Goal: Information Seeking & Learning: Learn about a topic

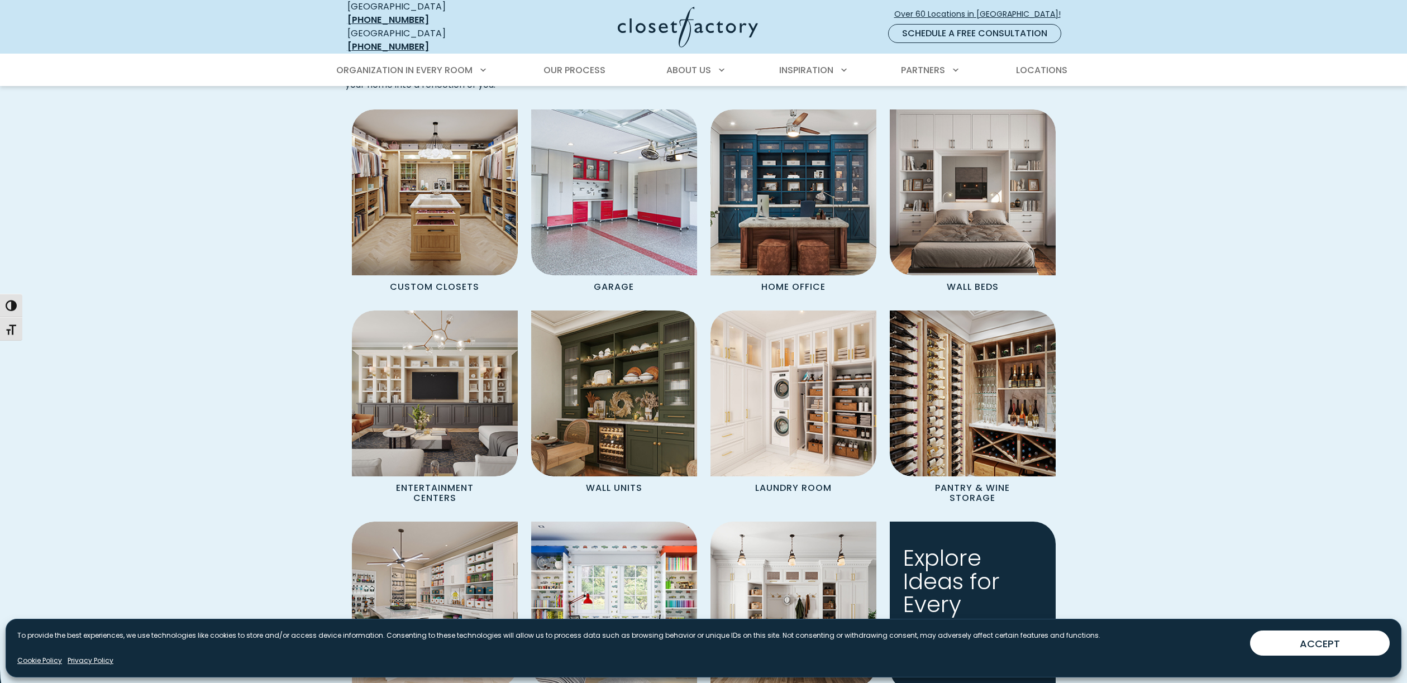
scroll to position [961, 0]
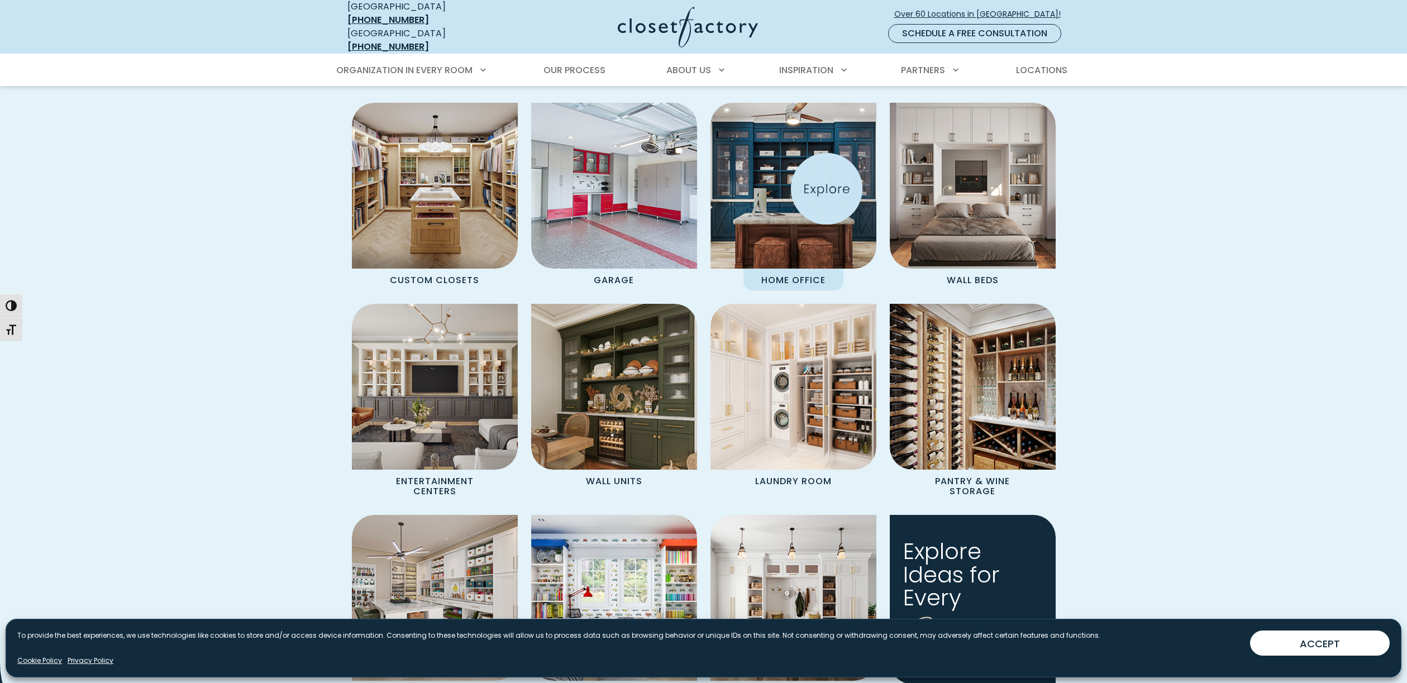
click at [827, 189] on img "Spaces Grid" at bounding box center [793, 186] width 183 height 183
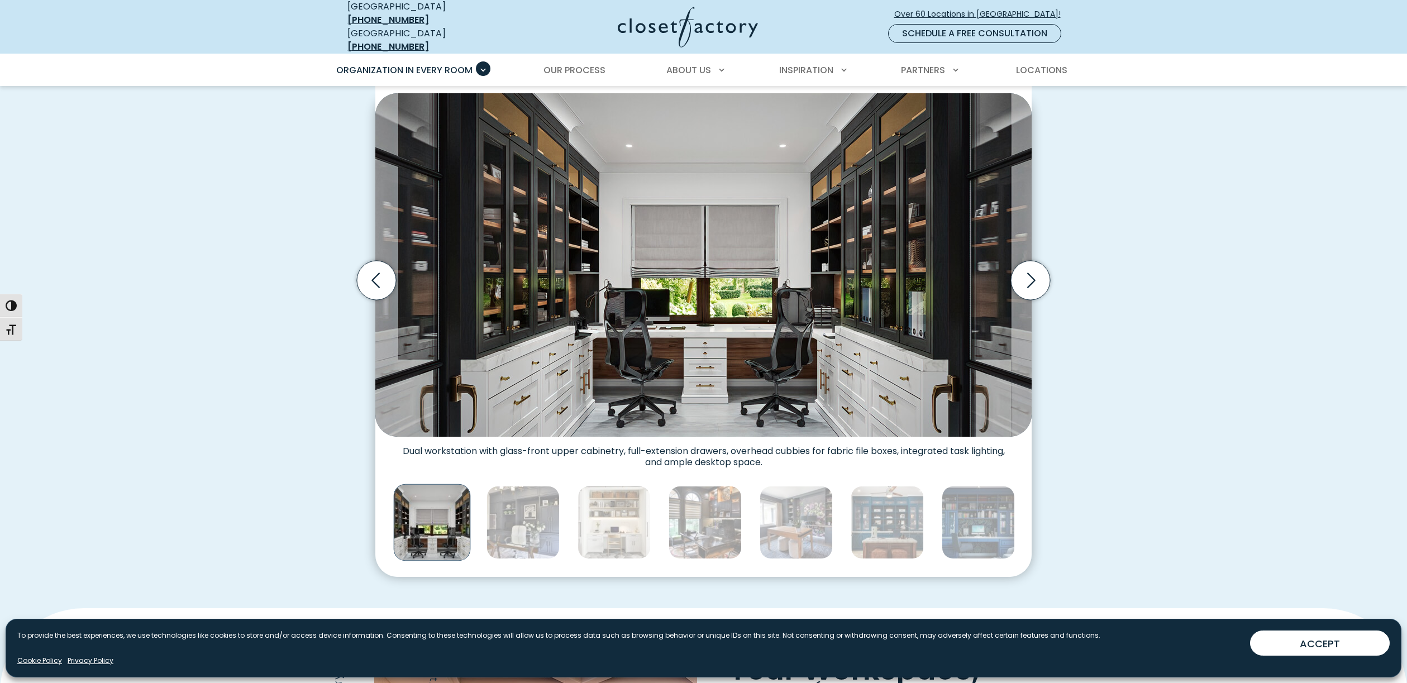
scroll to position [342, 0]
click at [1037, 268] on icon "Next slide" at bounding box center [1030, 279] width 39 height 39
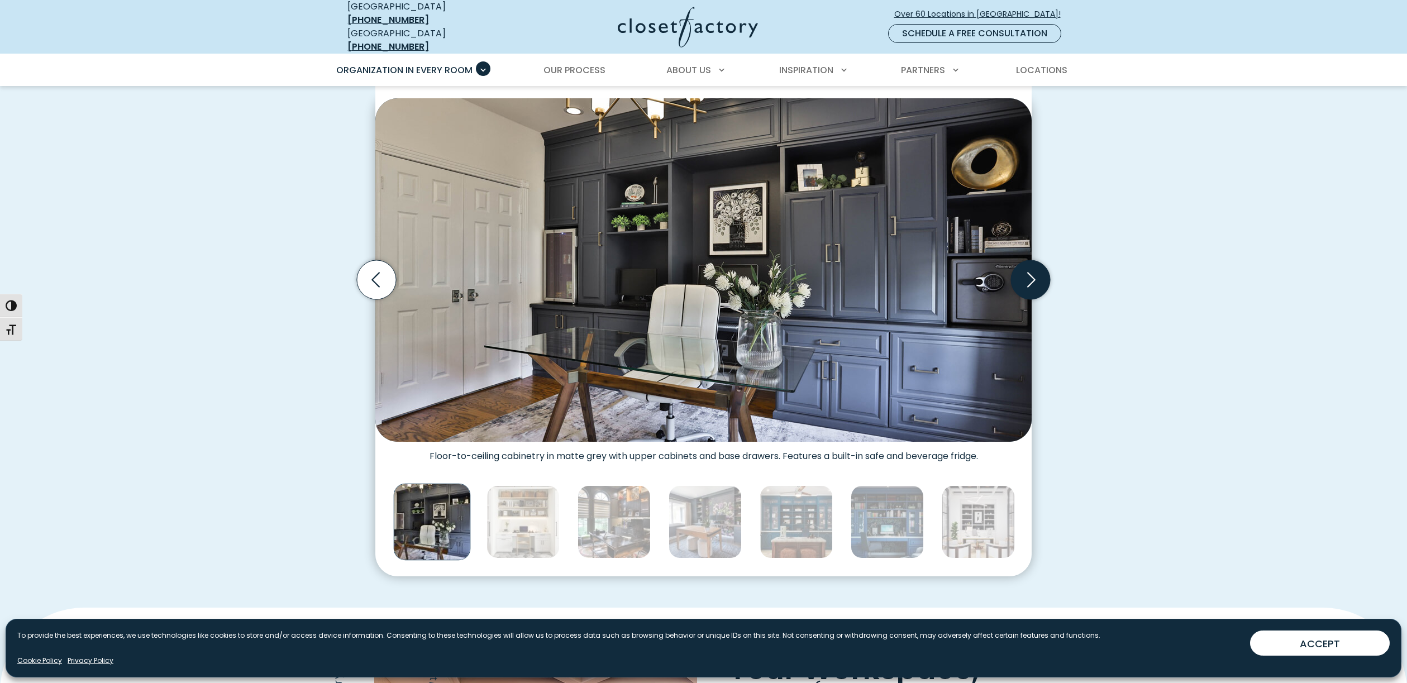
click at [1037, 268] on icon "Next slide" at bounding box center [1030, 279] width 39 height 39
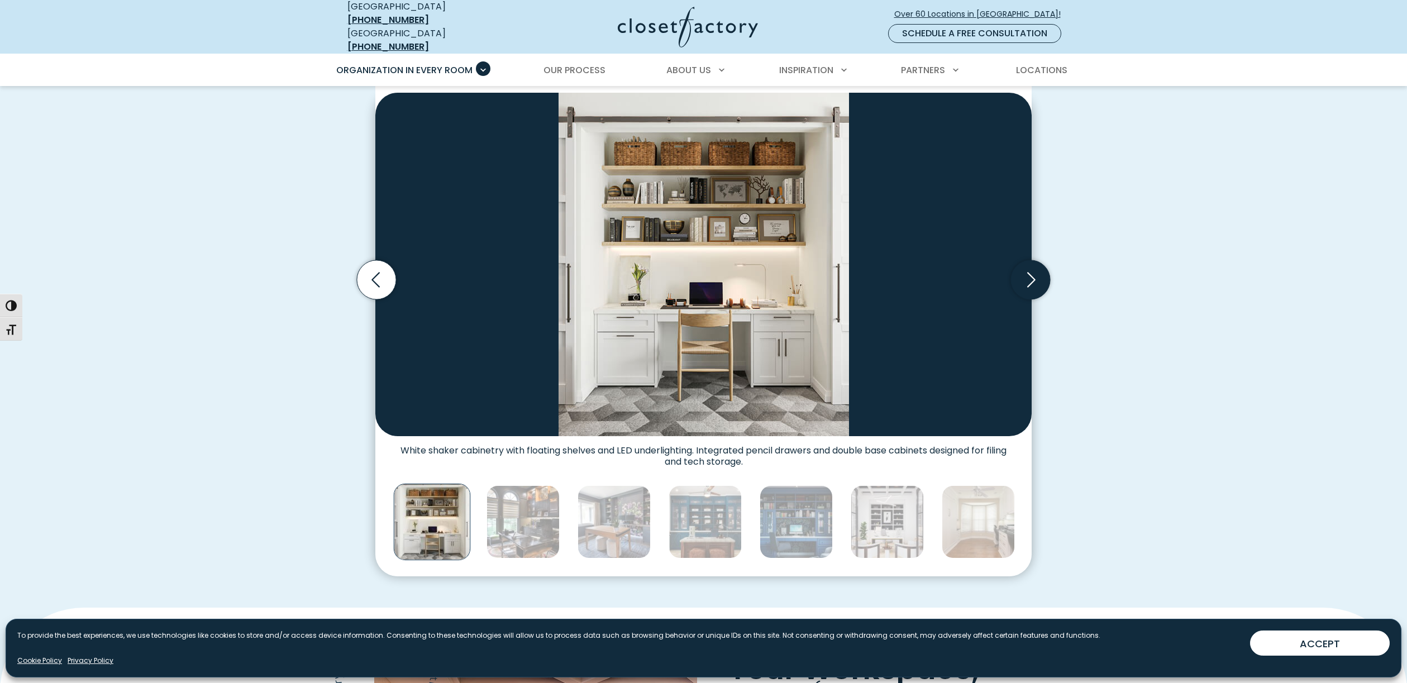
click at [1037, 268] on icon "Next slide" at bounding box center [1030, 279] width 39 height 39
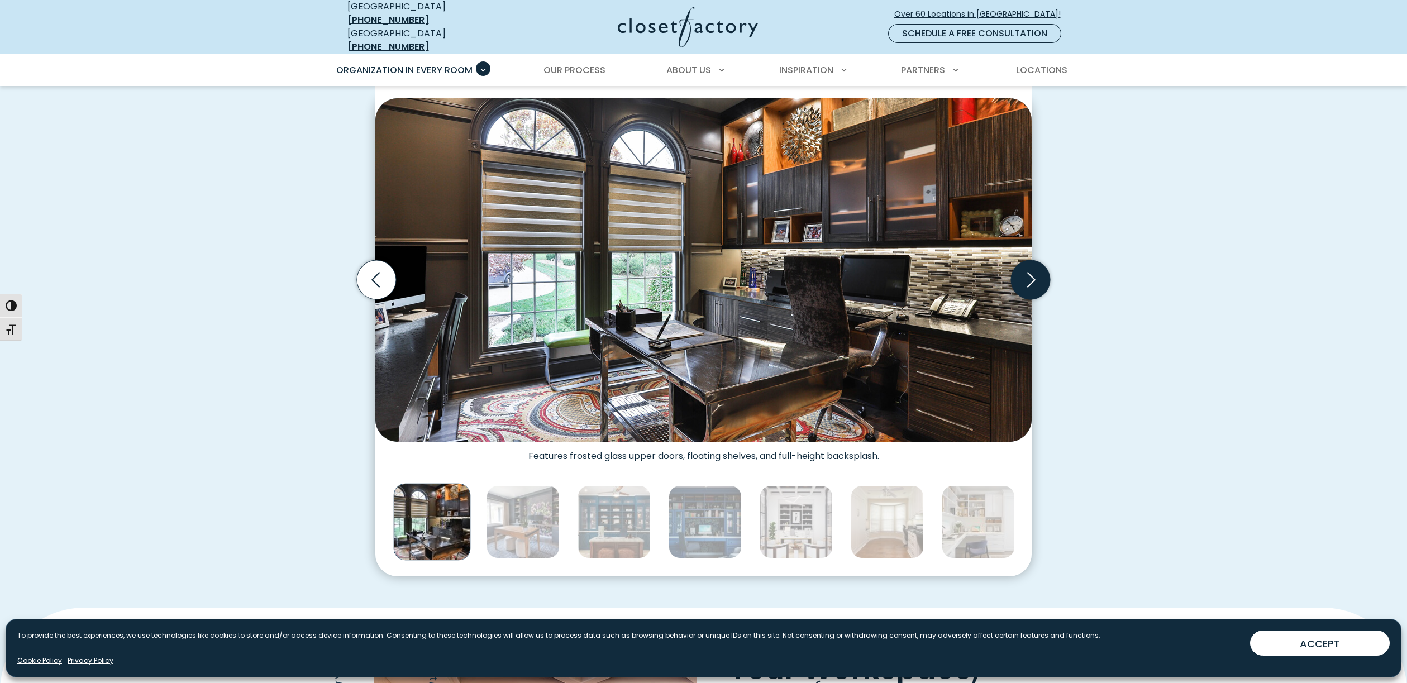
click at [1037, 268] on icon "Next slide" at bounding box center [1030, 279] width 39 height 39
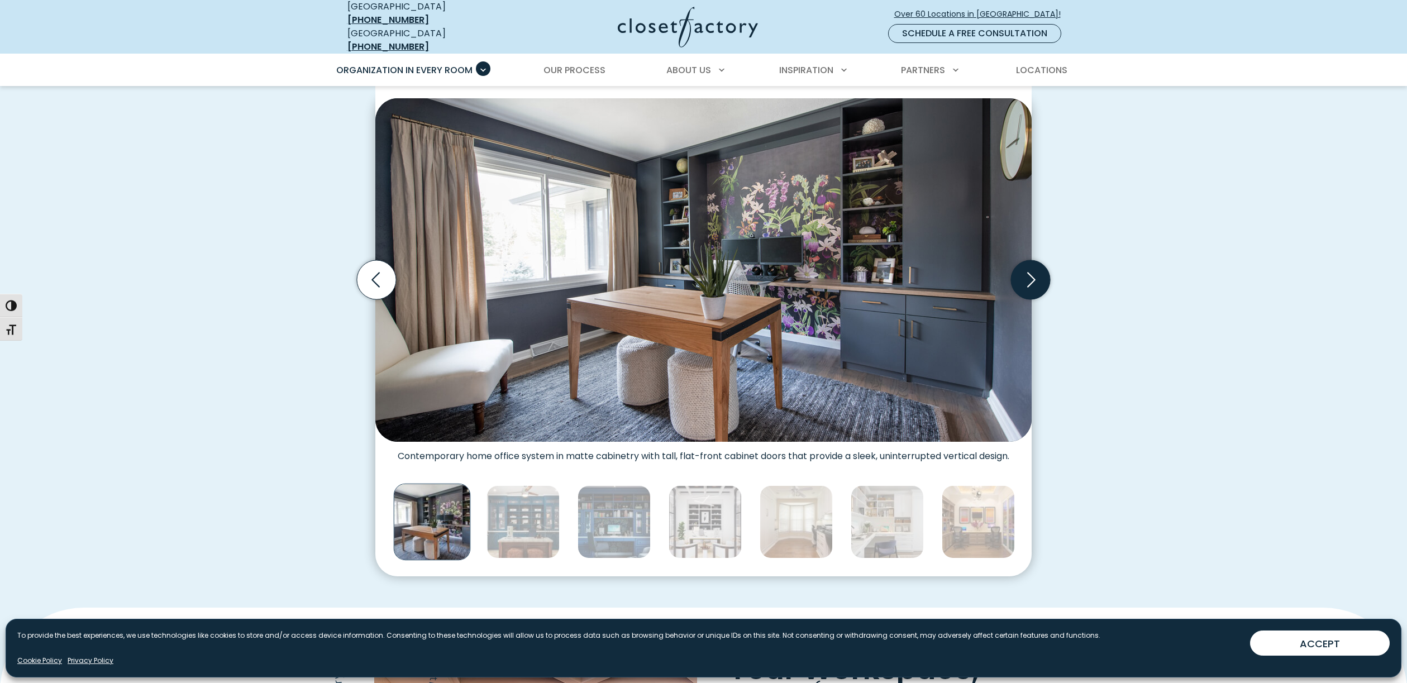
click at [1037, 268] on icon "Next slide" at bounding box center [1030, 279] width 39 height 39
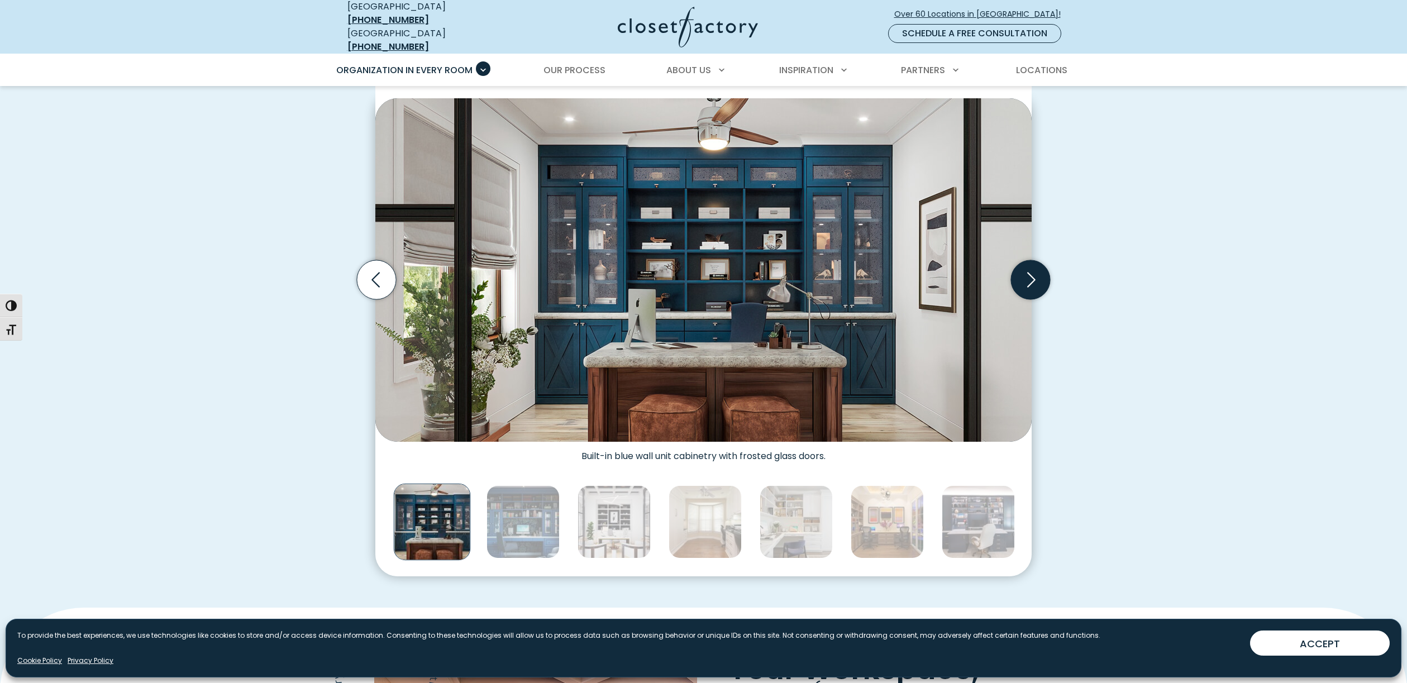
click at [1037, 268] on icon "Next slide" at bounding box center [1030, 279] width 39 height 39
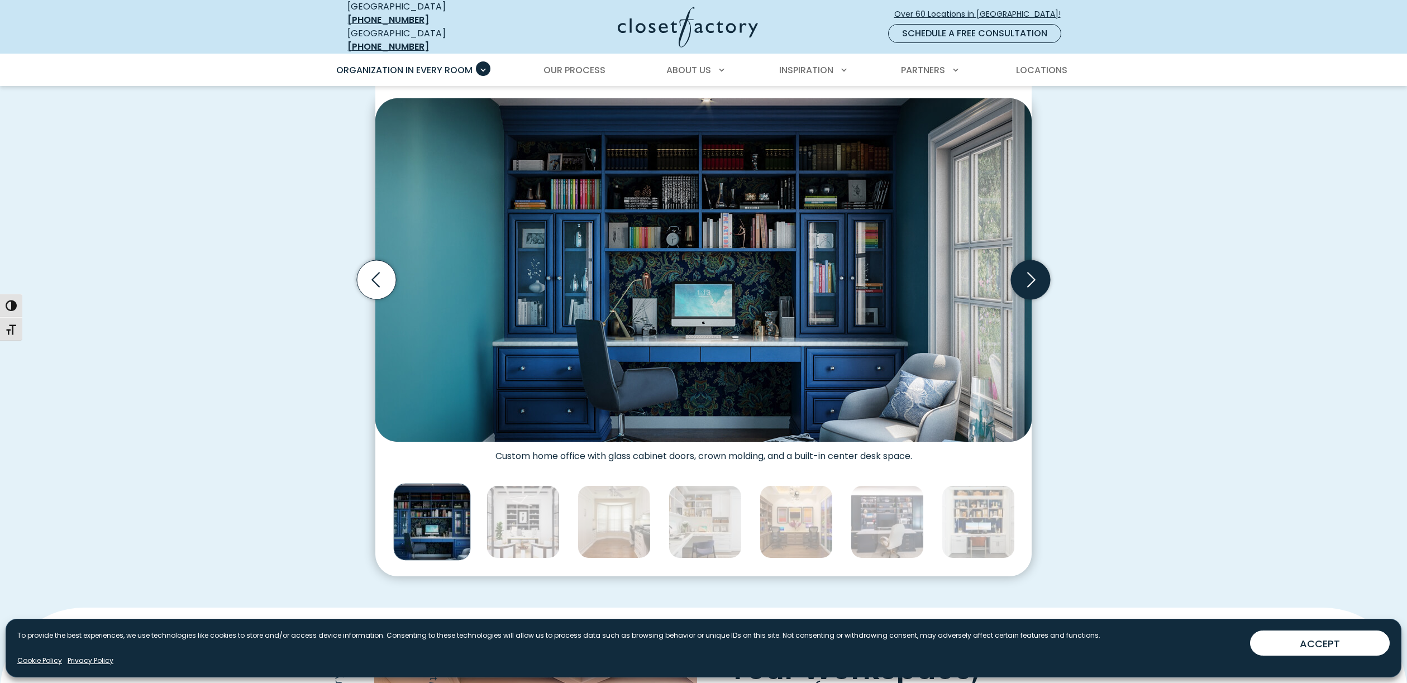
click at [1037, 268] on icon "Next slide" at bounding box center [1030, 279] width 39 height 39
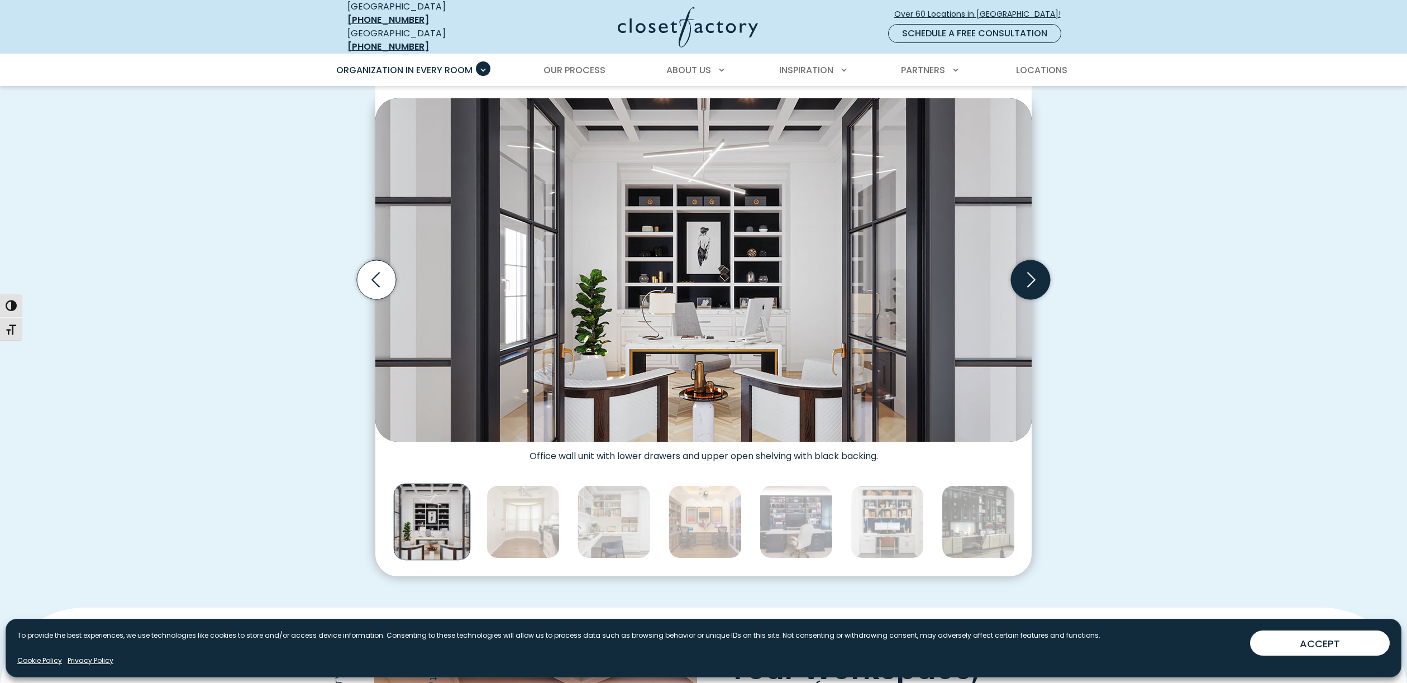
click at [1037, 268] on icon "Next slide" at bounding box center [1030, 279] width 39 height 39
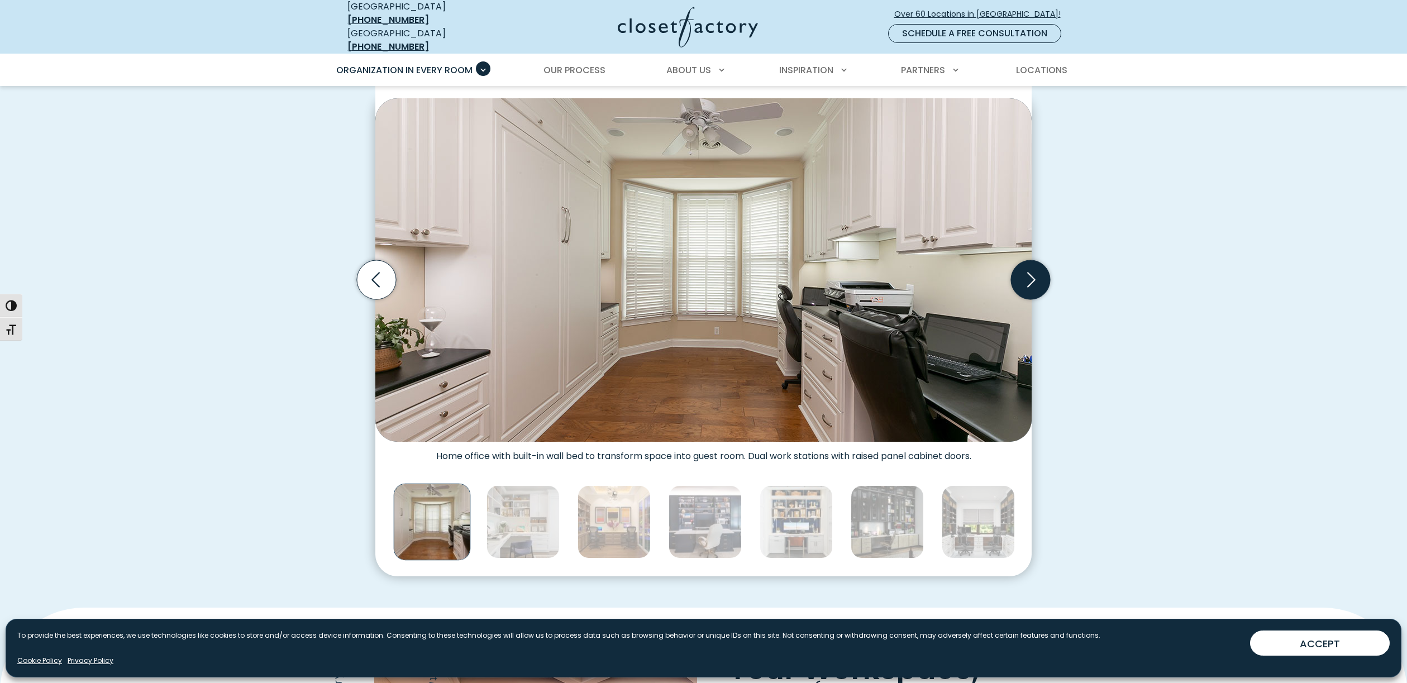
click at [1037, 268] on icon "Next slide" at bounding box center [1030, 279] width 39 height 39
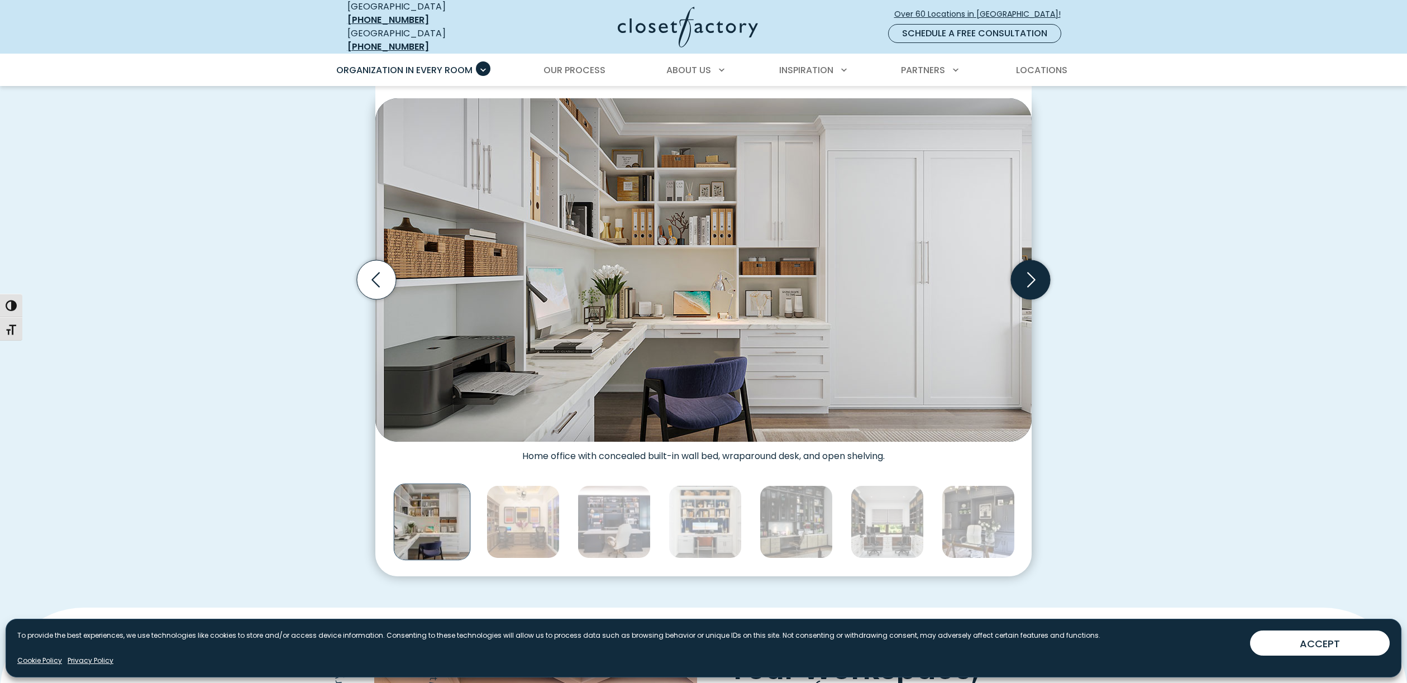
click at [1037, 268] on icon "Next slide" at bounding box center [1030, 279] width 39 height 39
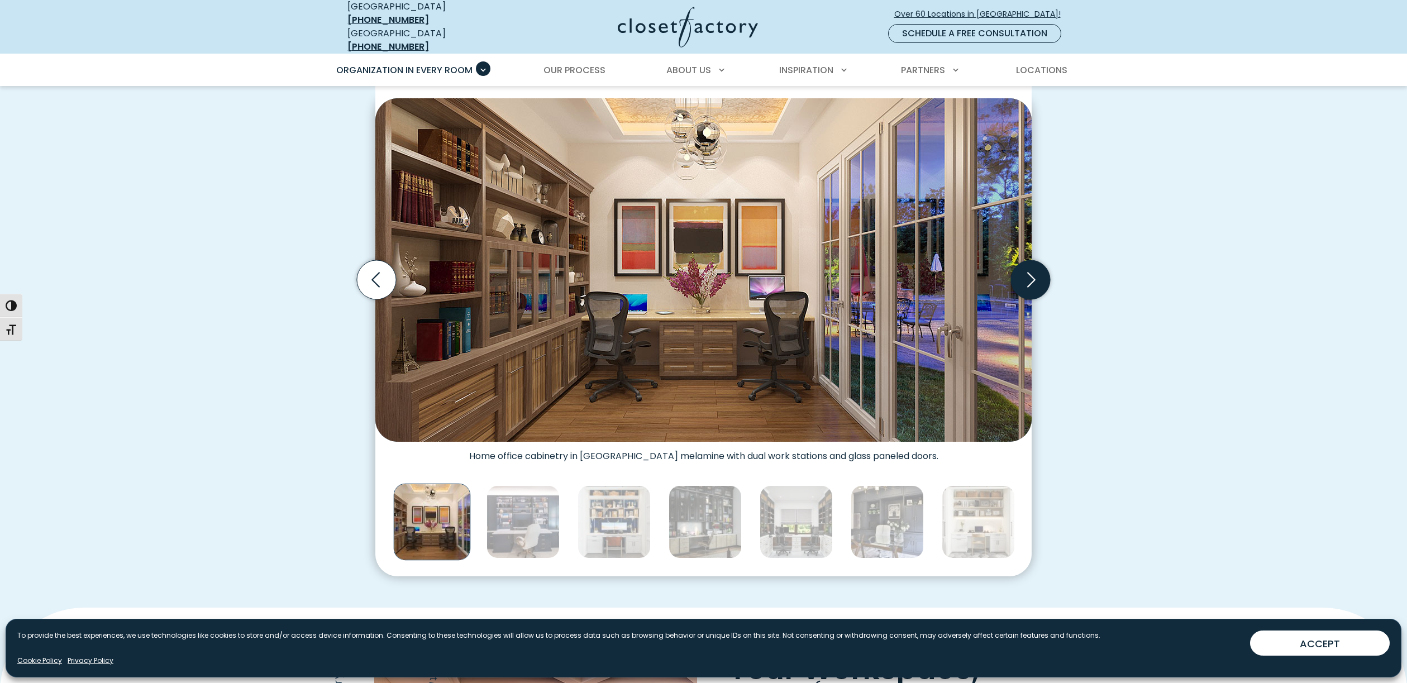
click at [1037, 268] on icon "Next slide" at bounding box center [1030, 279] width 39 height 39
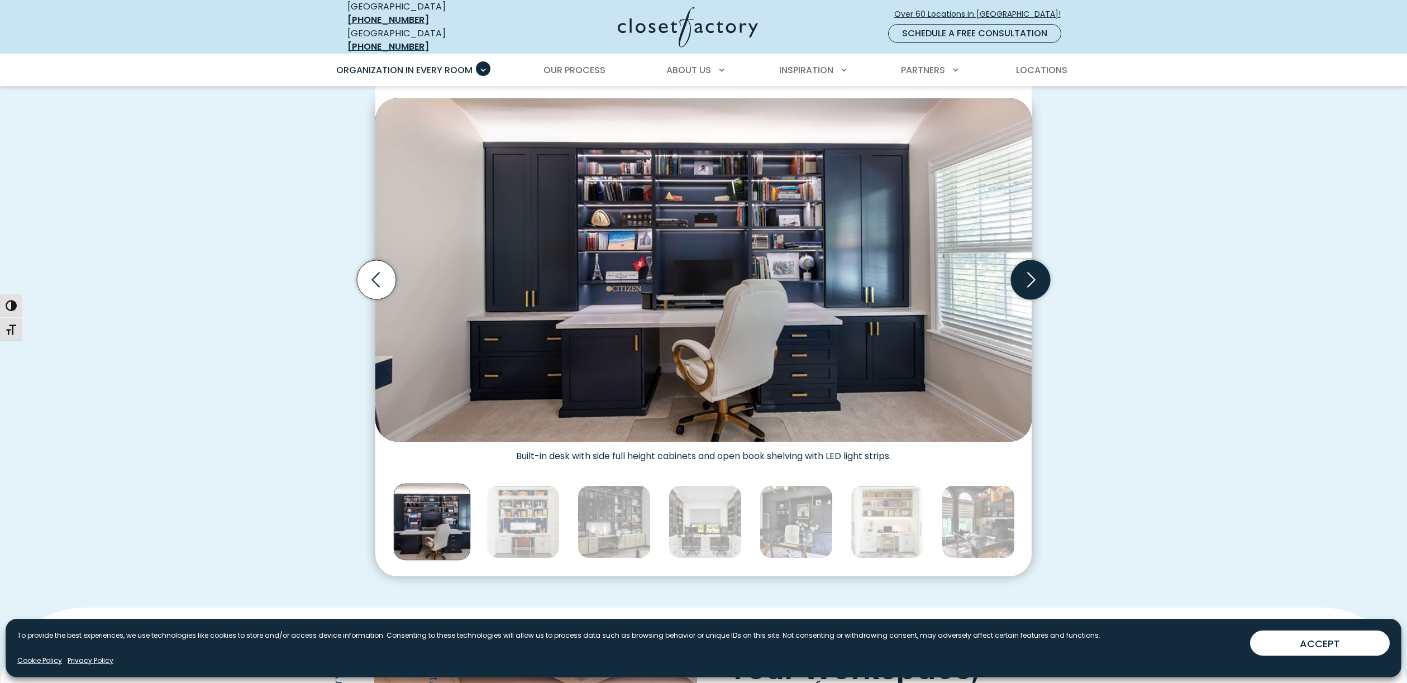
click at [1037, 268] on icon "Next slide" at bounding box center [1030, 279] width 39 height 39
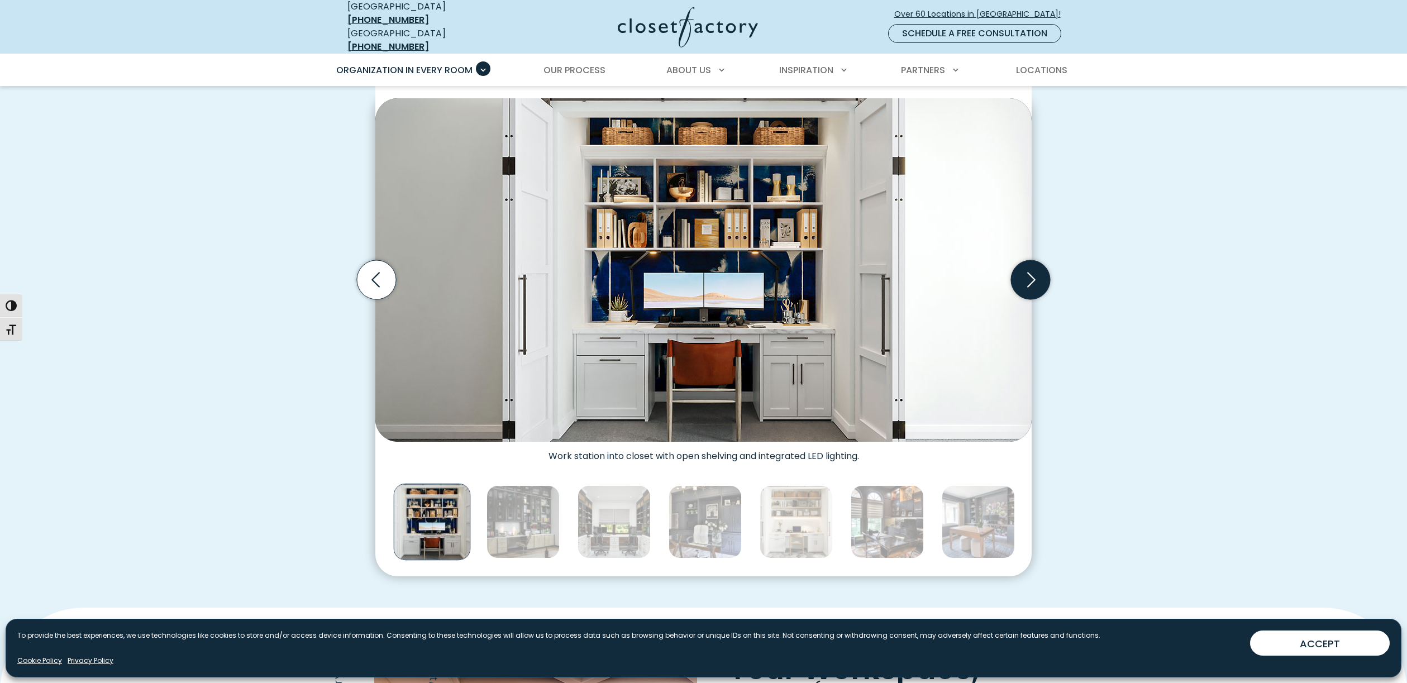
click at [1036, 268] on icon "Next slide" at bounding box center [1030, 279] width 39 height 39
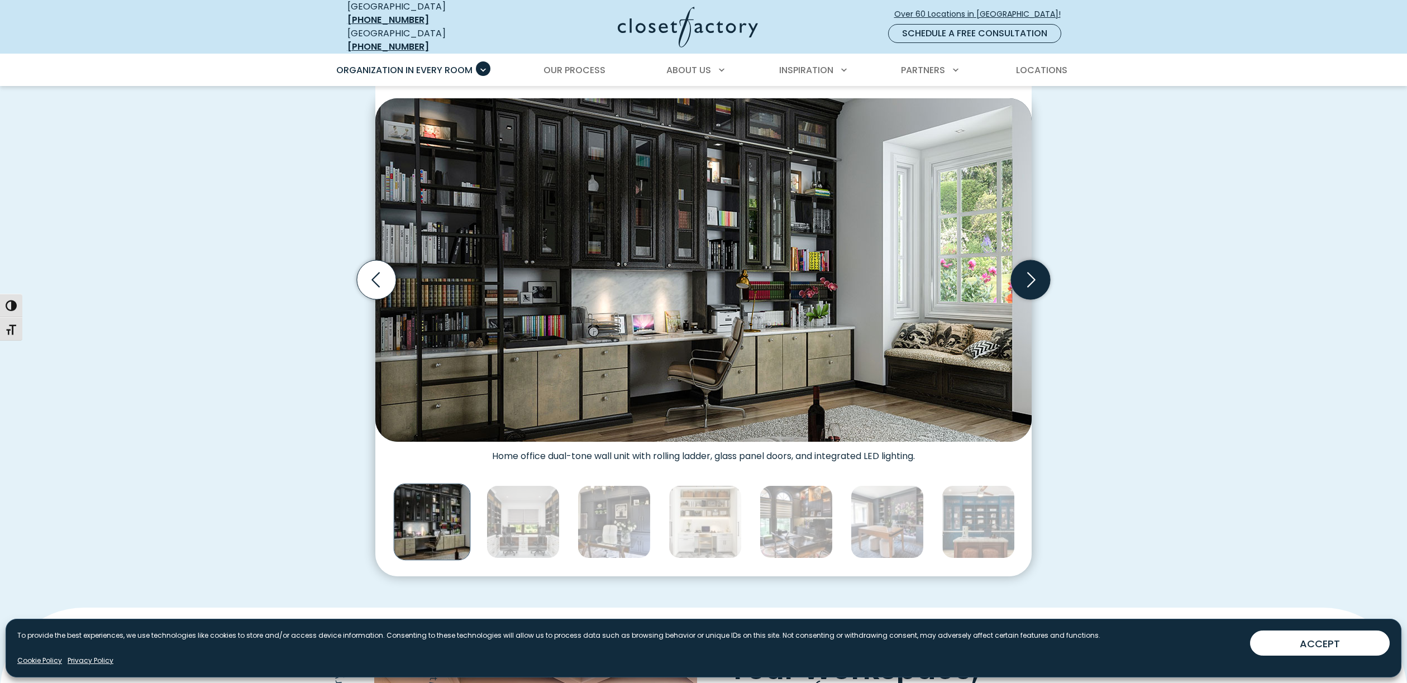
click at [1036, 268] on icon "Next slide" at bounding box center [1030, 279] width 39 height 39
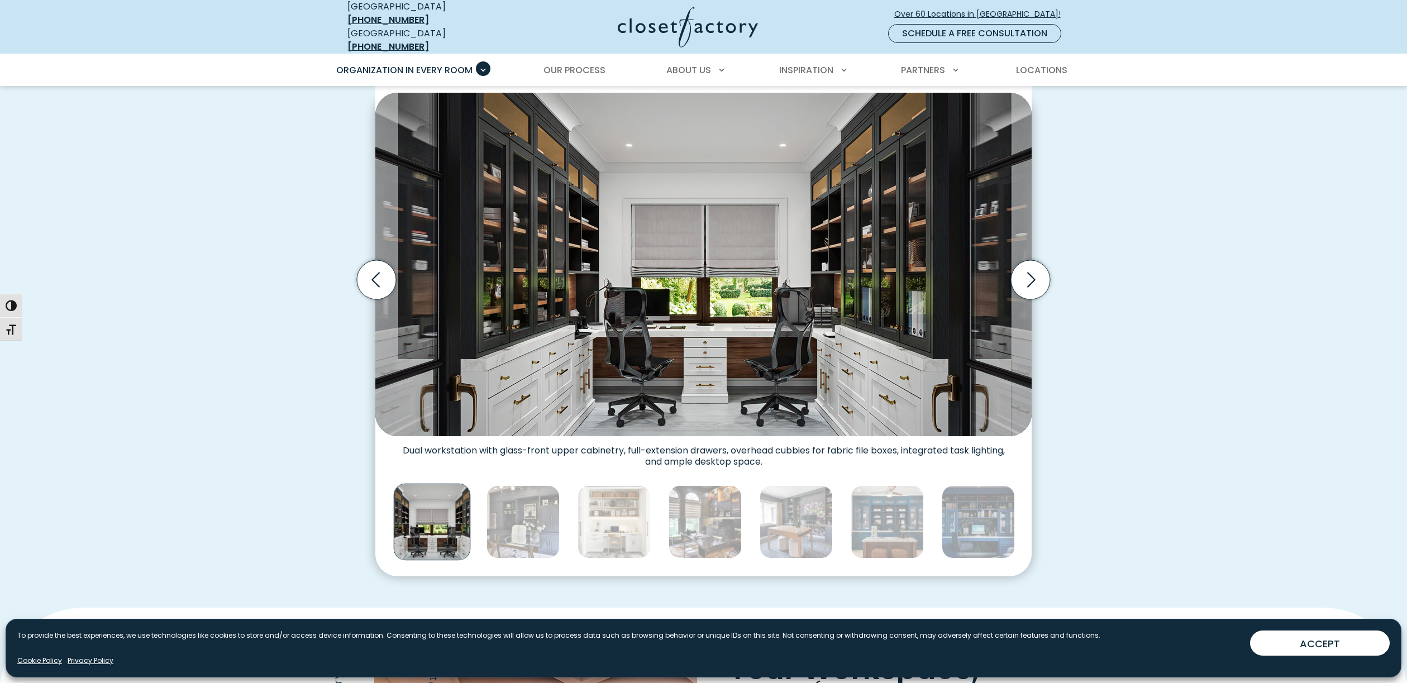
click at [1205, 374] on div "Custom Home Offices for Every Space, Style, Budget Home office dual-tone wall u…" at bounding box center [703, 295] width 1407 height 626
click at [1072, 106] on div "Custom Home Offices for Every Space, Style, Budget Home office dual-tone wall u…" at bounding box center [703, 294] width 737 height 563
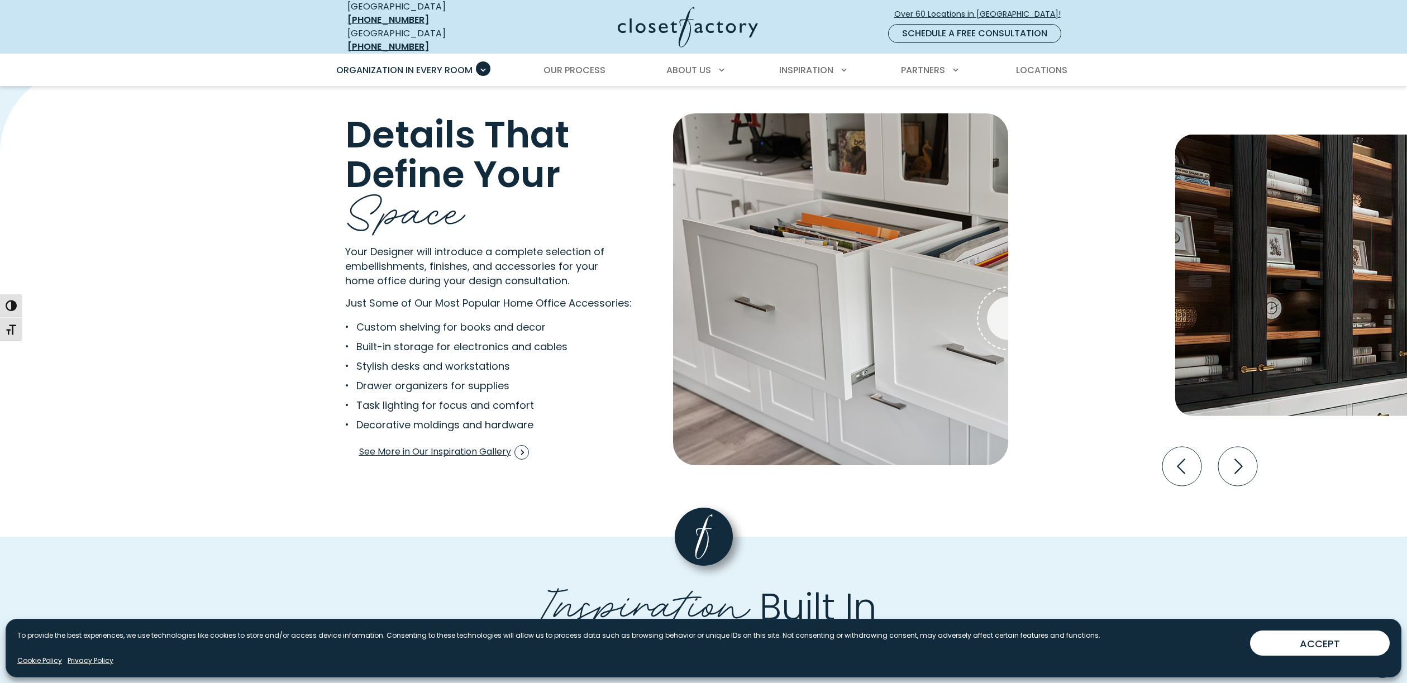
scroll to position [2140, 0]
click at [1236, 463] on icon "Next slide" at bounding box center [1237, 466] width 39 height 39
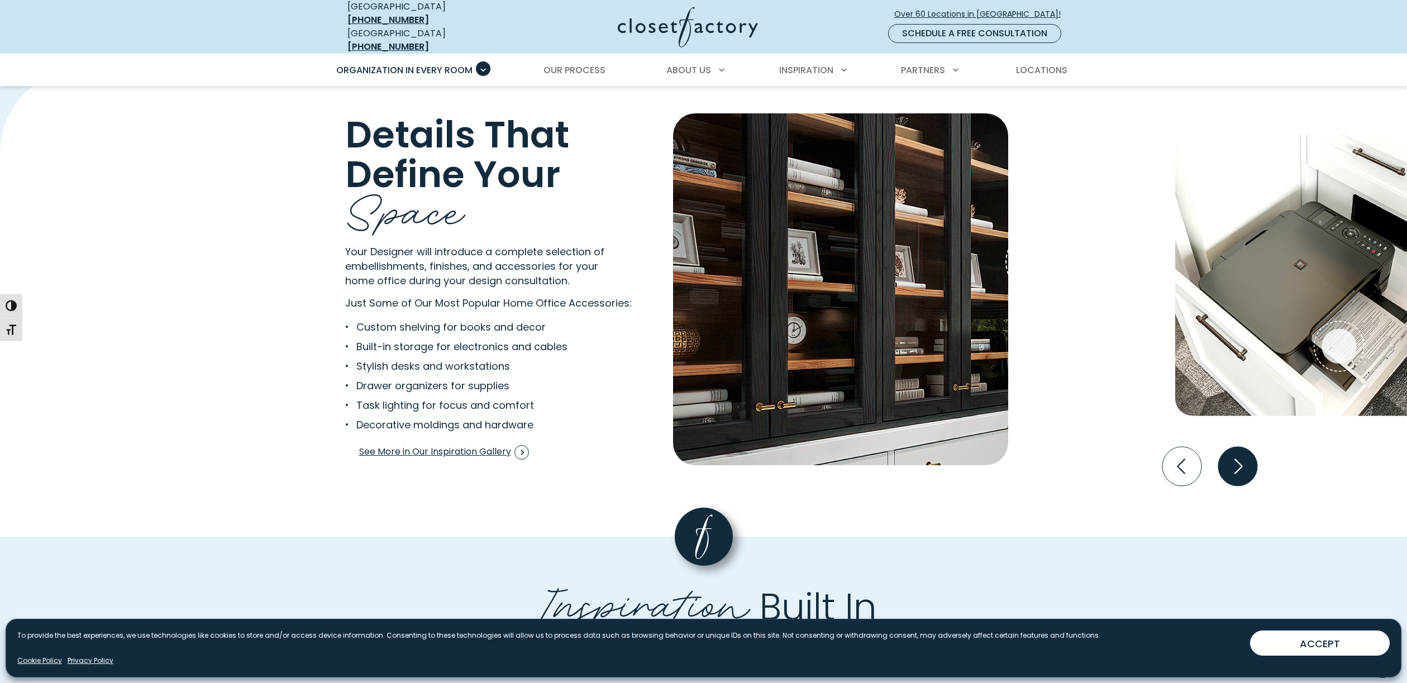
click at [1236, 463] on icon "Next slide" at bounding box center [1237, 466] width 39 height 39
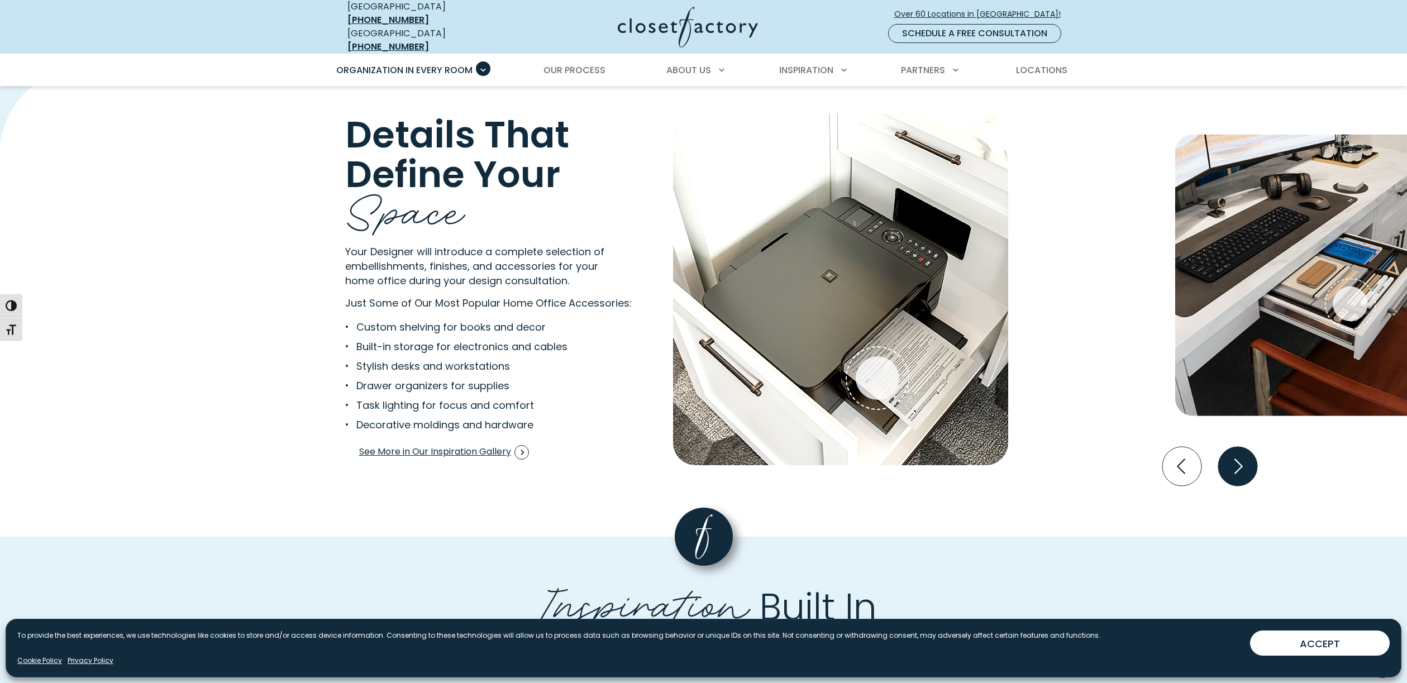
click at [1236, 463] on icon "Next slide" at bounding box center [1237, 466] width 39 height 39
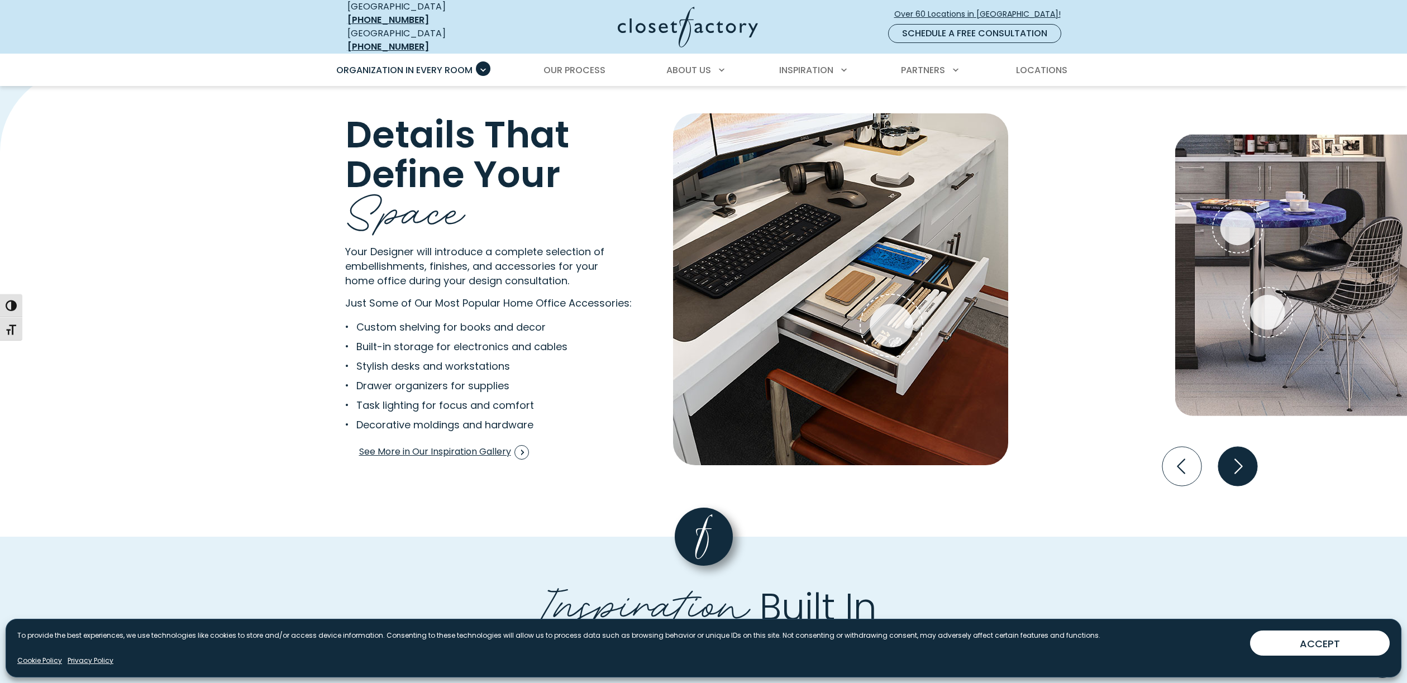
click at [1236, 463] on icon "Next slide" at bounding box center [1237, 466] width 39 height 39
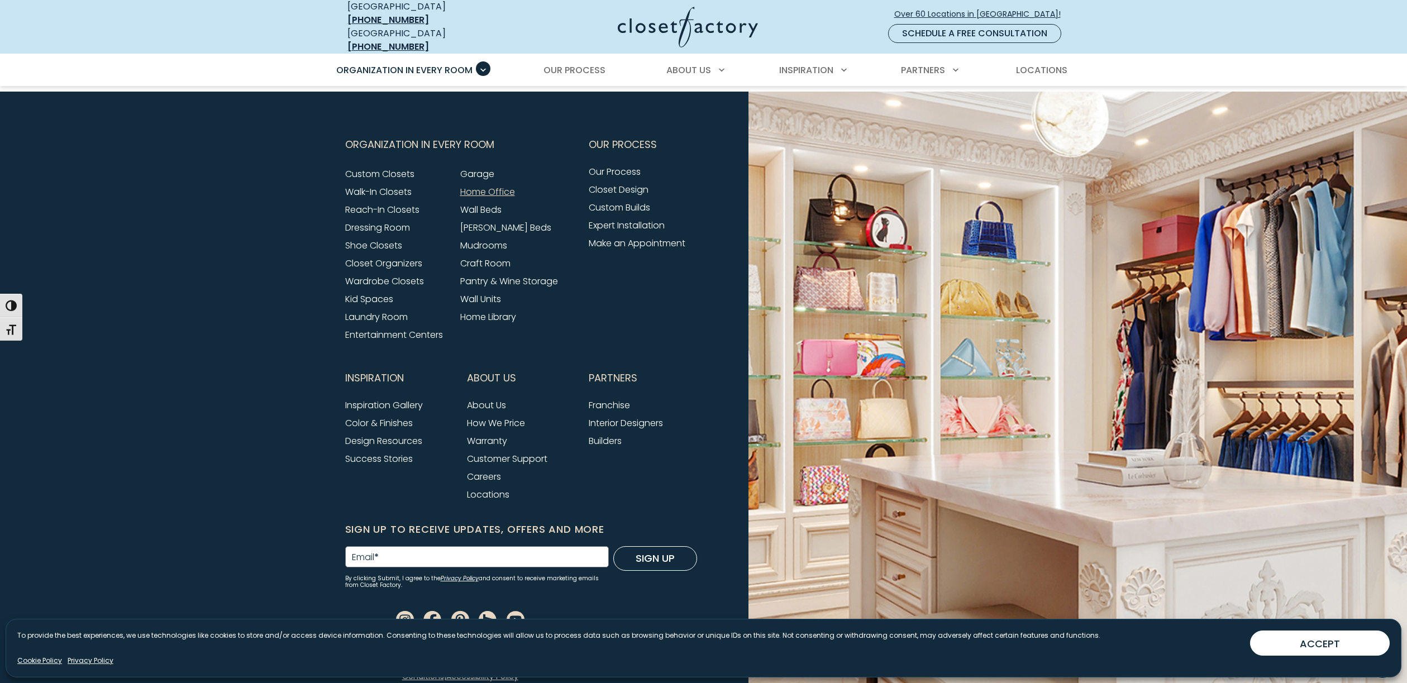
scroll to position [3637, 0]
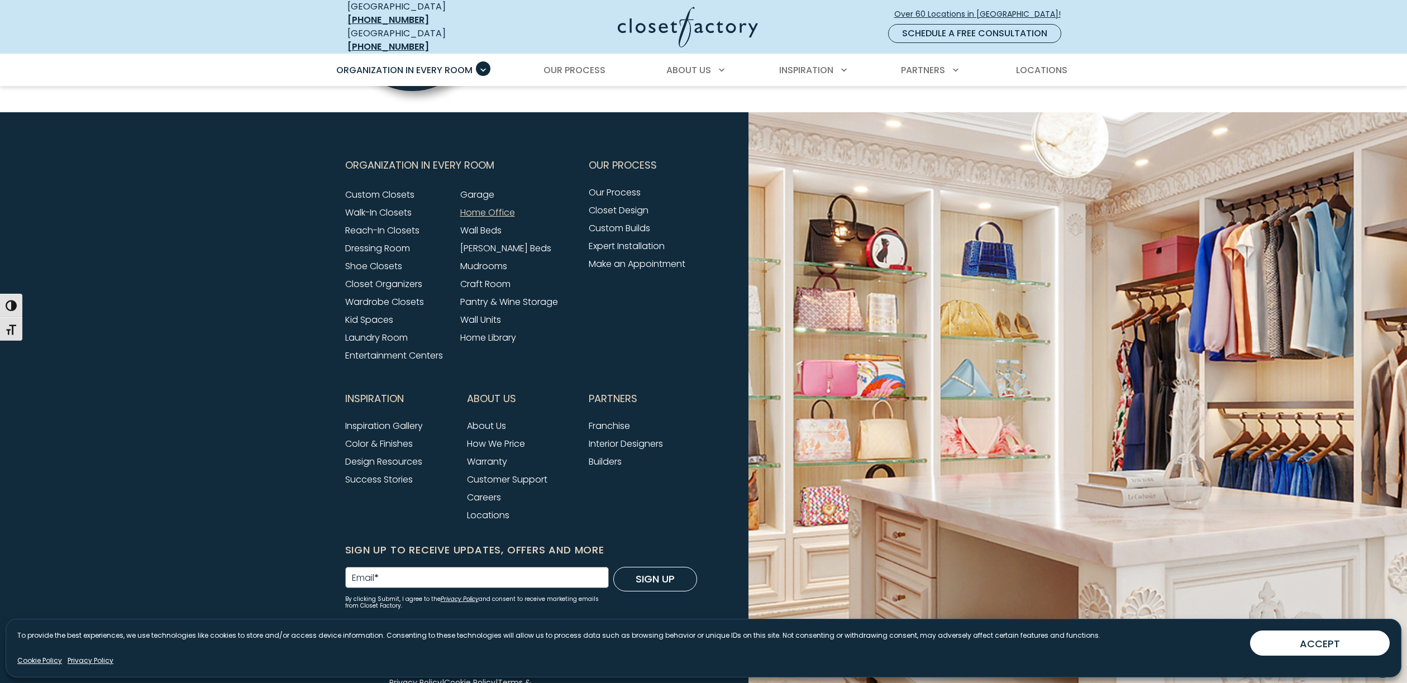
click at [487, 206] on link "Home Office" at bounding box center [487, 212] width 55 height 13
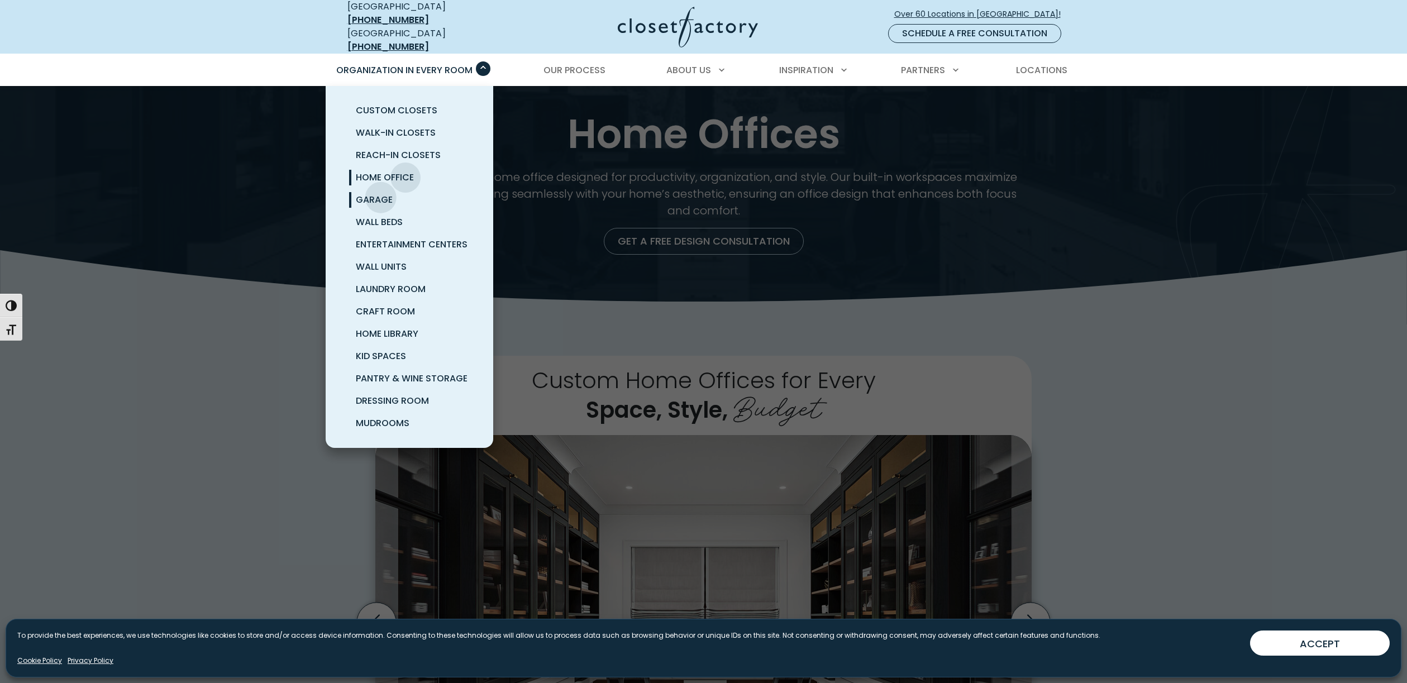
click at [380, 193] on span "Garage" at bounding box center [374, 199] width 37 height 13
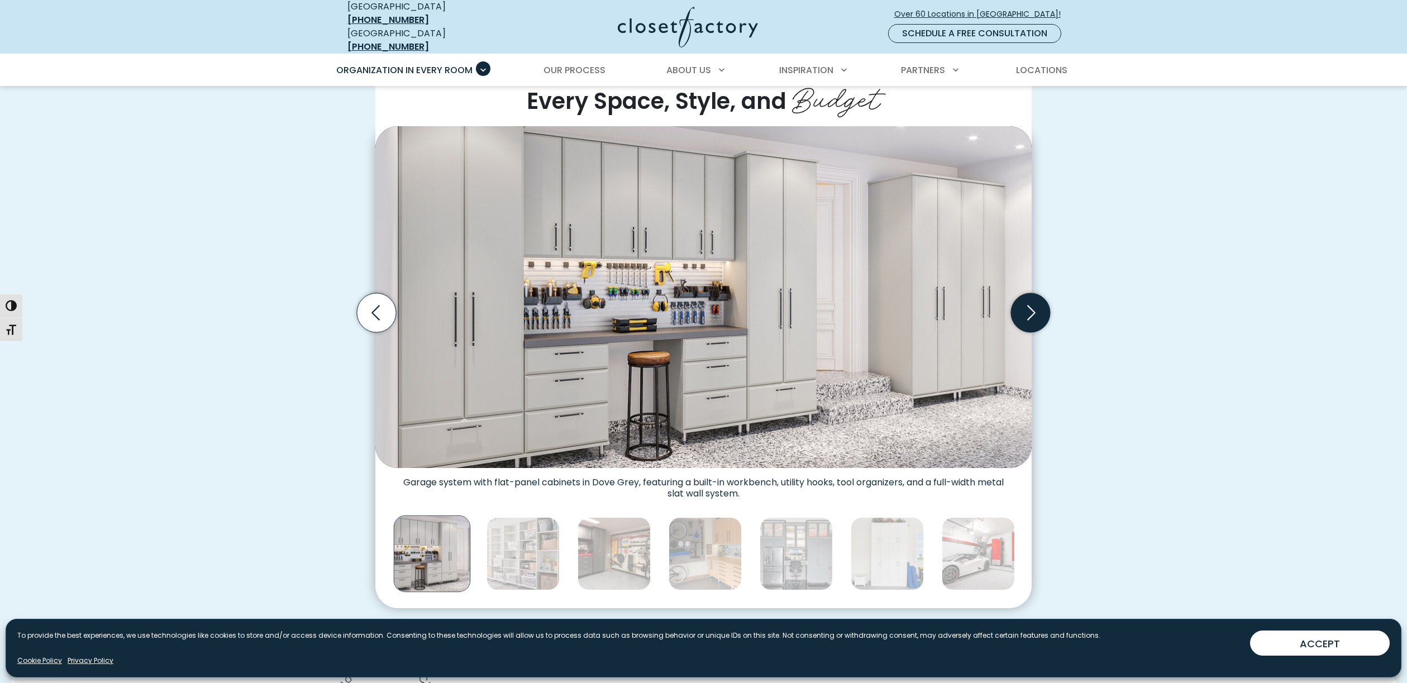
scroll to position [304, 0]
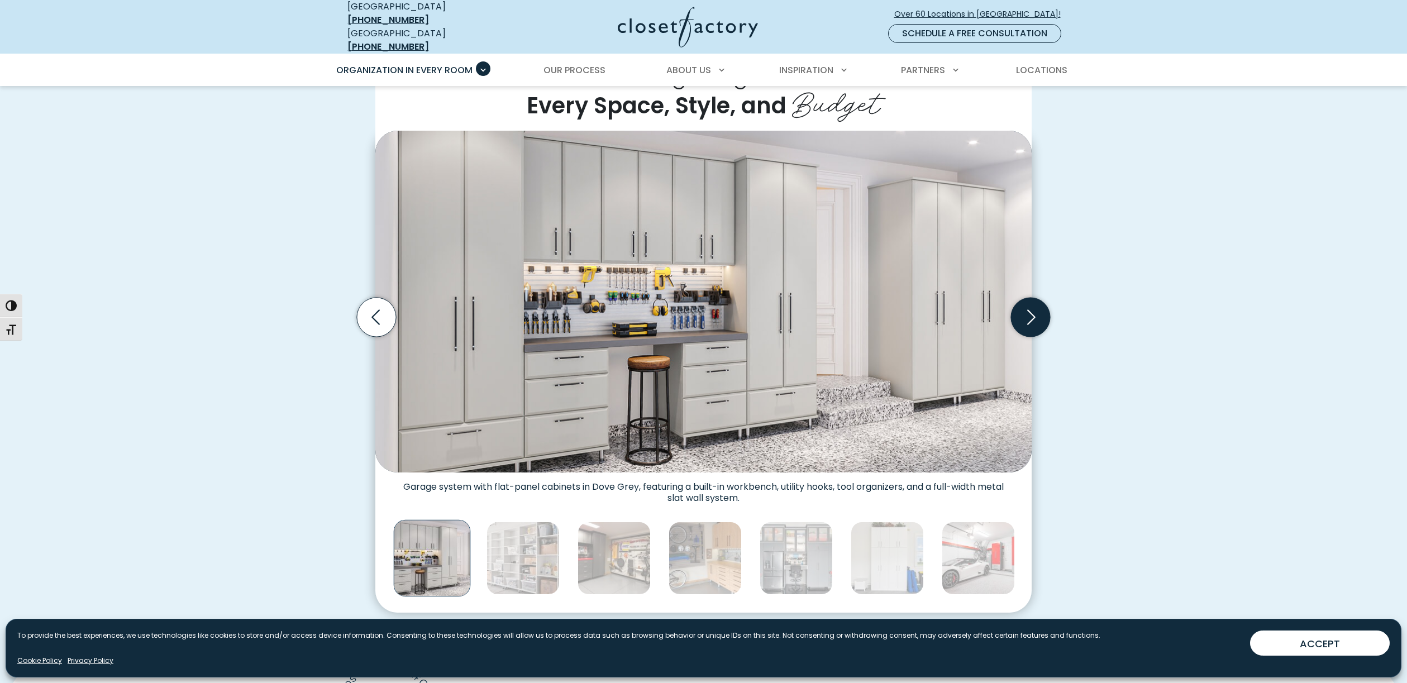
click at [1031, 312] on icon "Next slide" at bounding box center [1031, 317] width 8 height 15
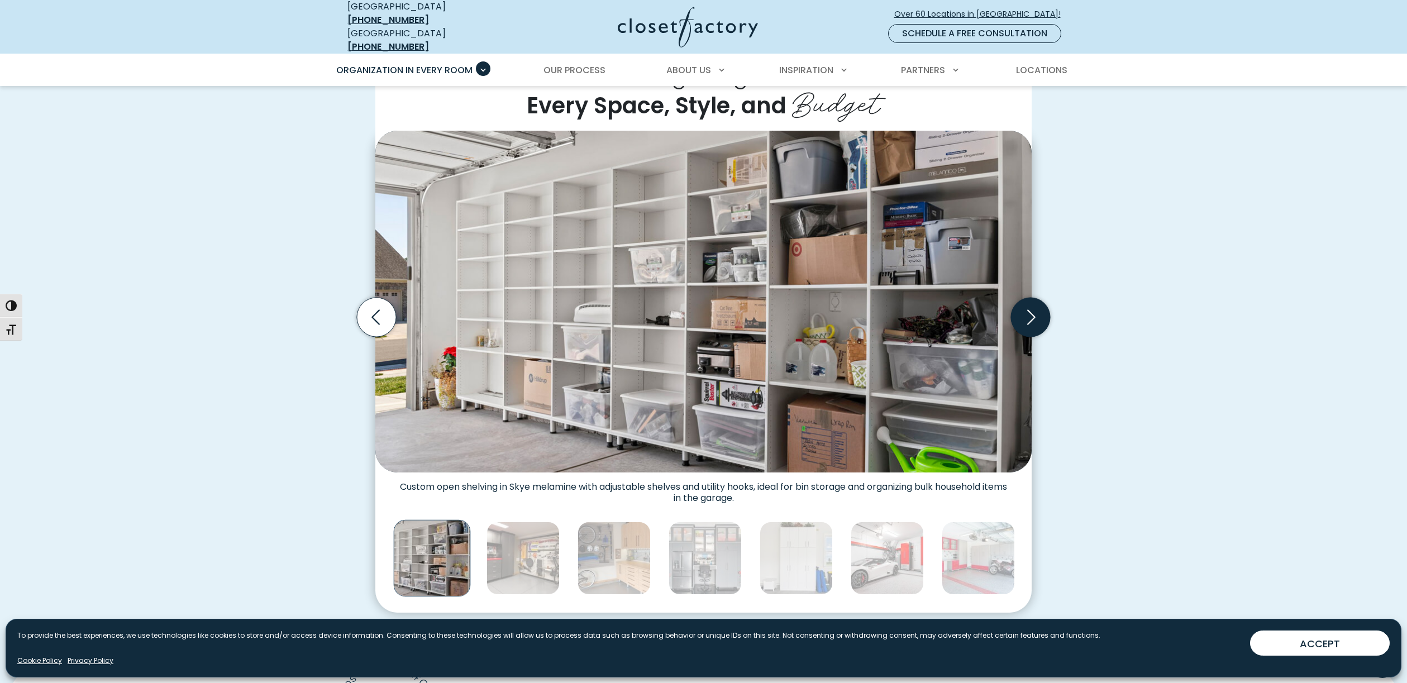
scroll to position [305, 0]
click at [1031, 312] on icon "Next slide" at bounding box center [1031, 316] width 8 height 15
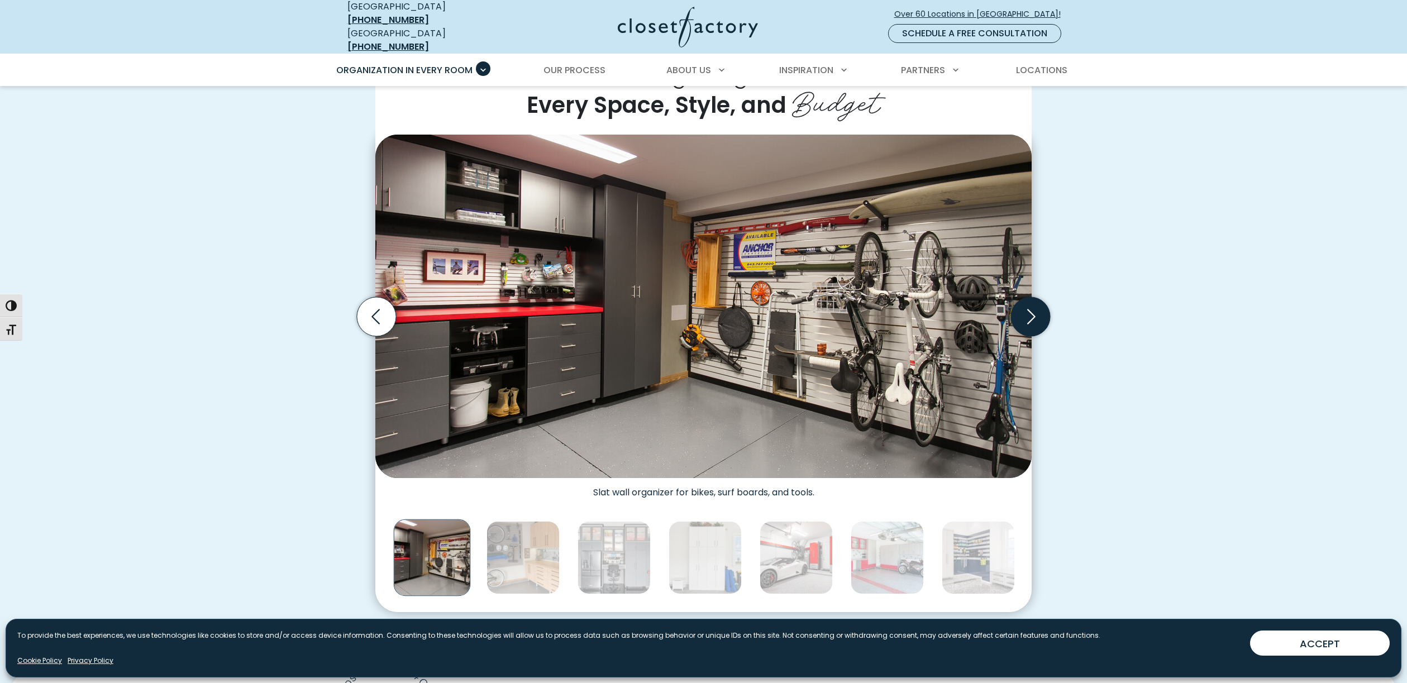
click at [1031, 312] on icon "Next slide" at bounding box center [1031, 316] width 8 height 15
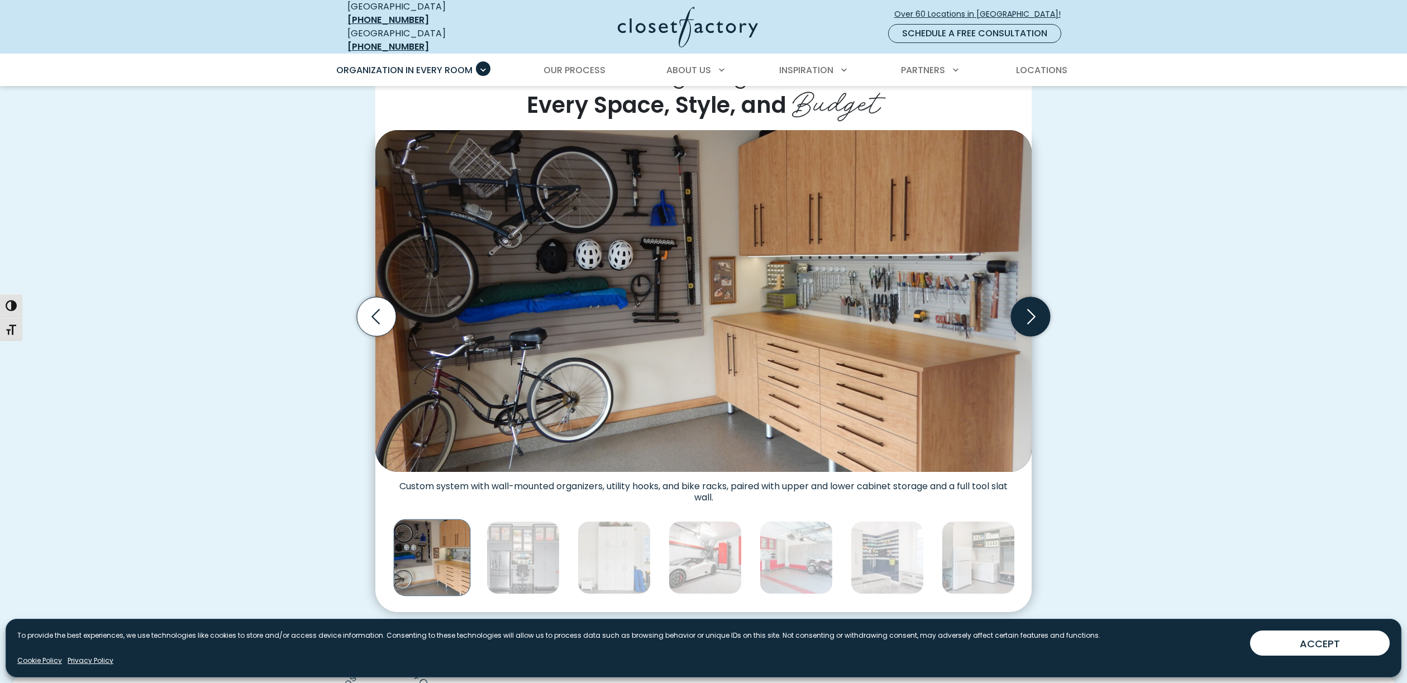
click at [1031, 312] on icon "Next slide" at bounding box center [1031, 316] width 8 height 15
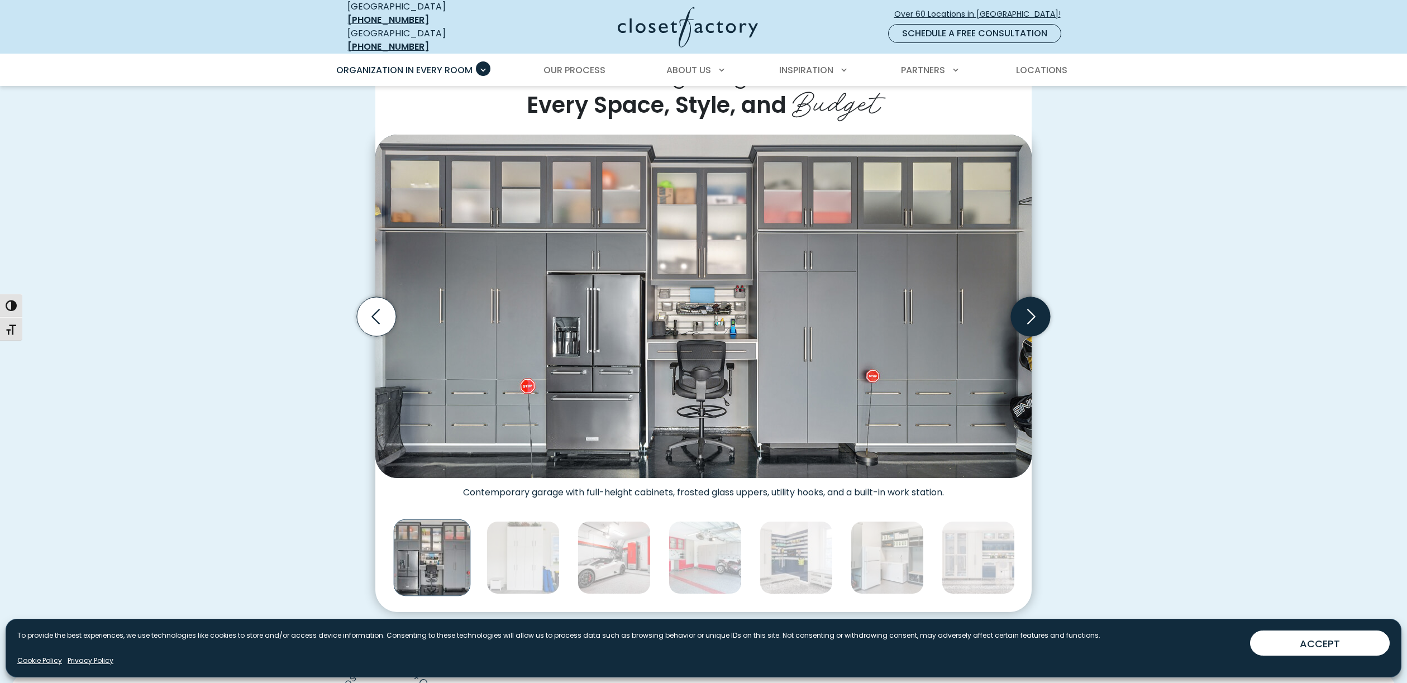
click at [1031, 312] on icon "Next slide" at bounding box center [1031, 316] width 8 height 15
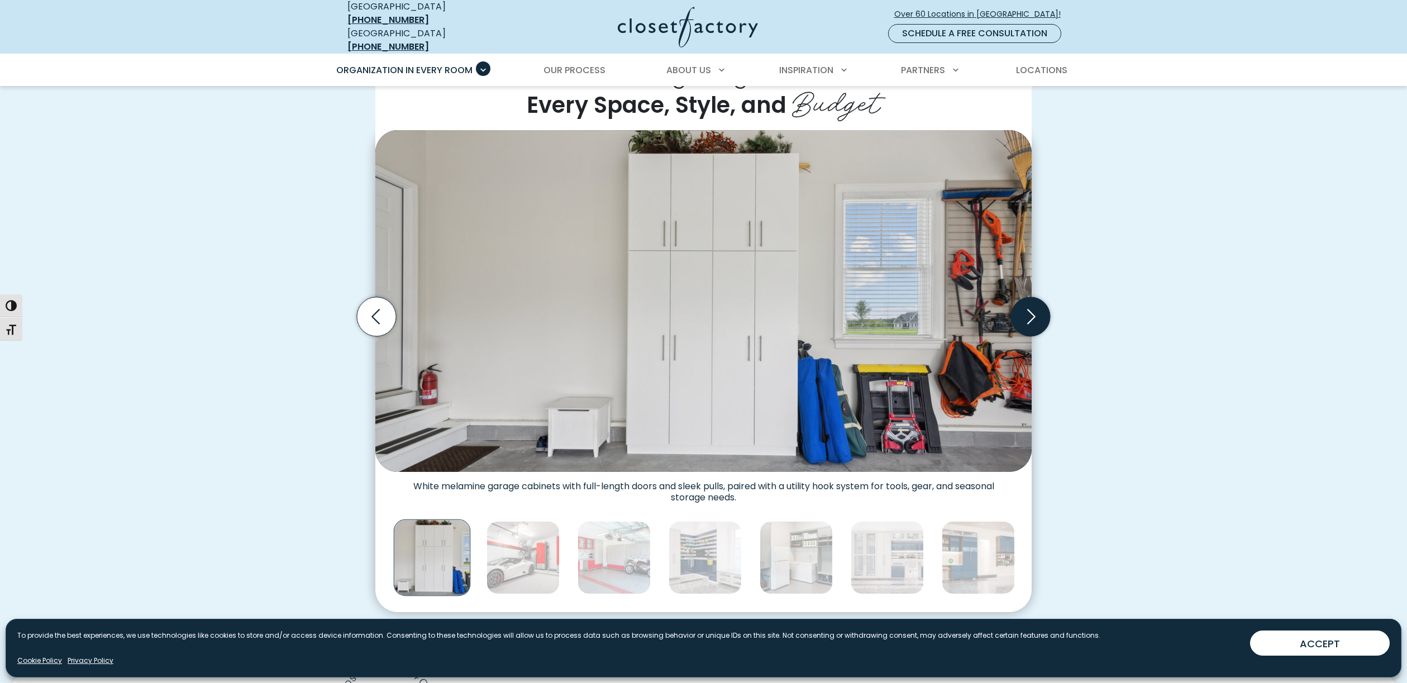
scroll to position [306, 0]
click at [1031, 312] on icon "Next slide" at bounding box center [1031, 316] width 48 height 48
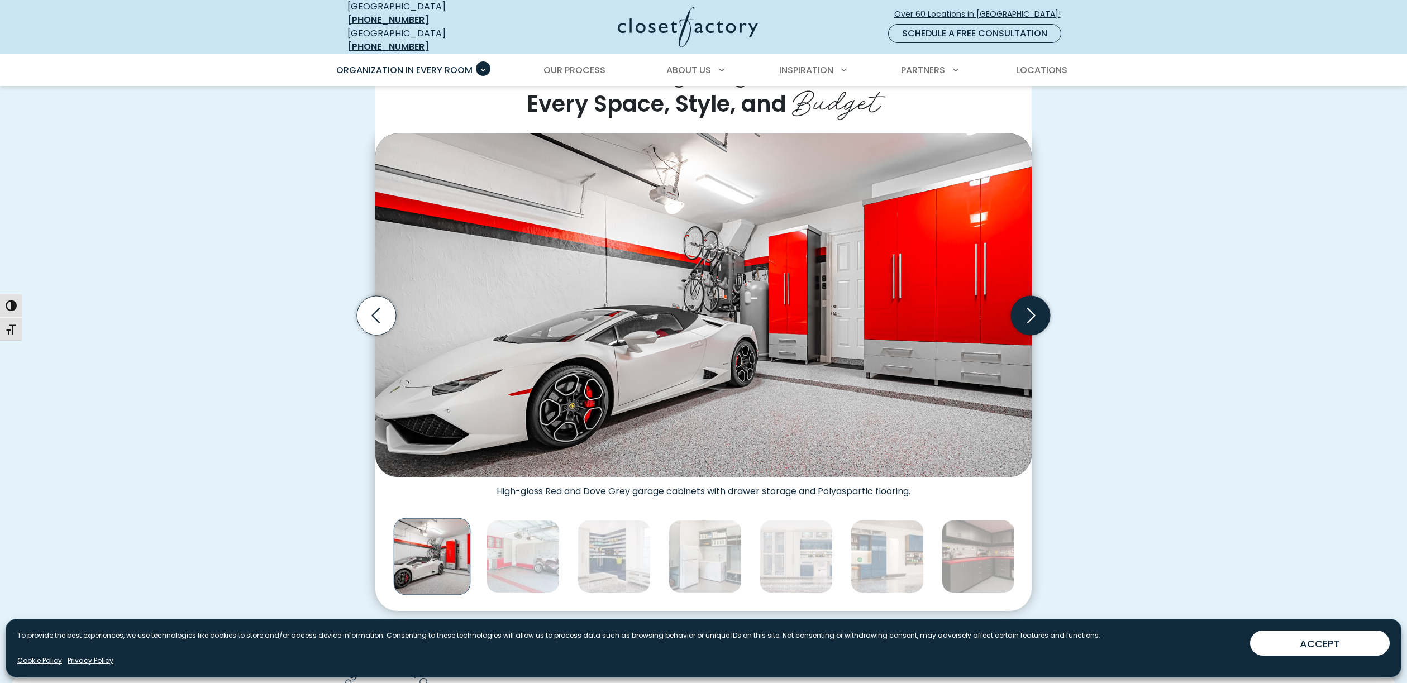
click at [1031, 312] on icon "Next slide" at bounding box center [1030, 315] width 39 height 39
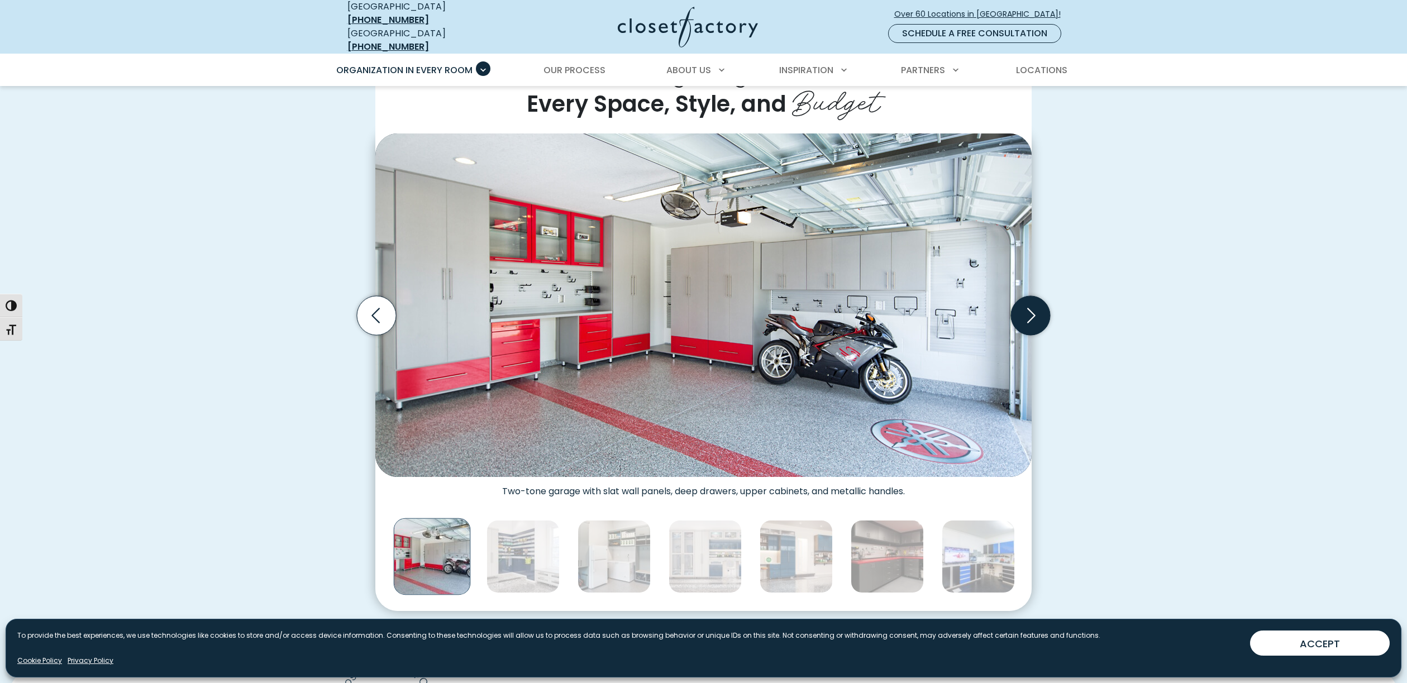
click at [1031, 312] on icon "Next slide" at bounding box center [1030, 315] width 39 height 39
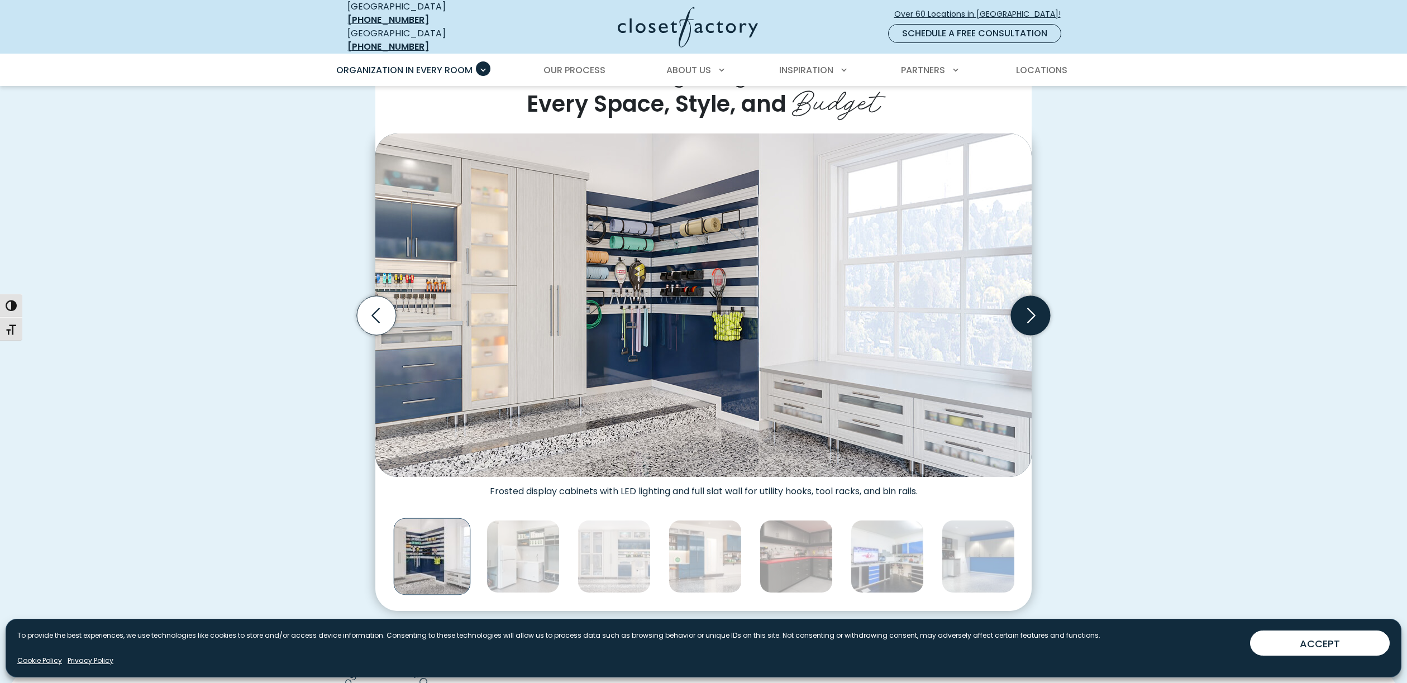
click at [1031, 312] on icon "Next slide" at bounding box center [1030, 315] width 39 height 39
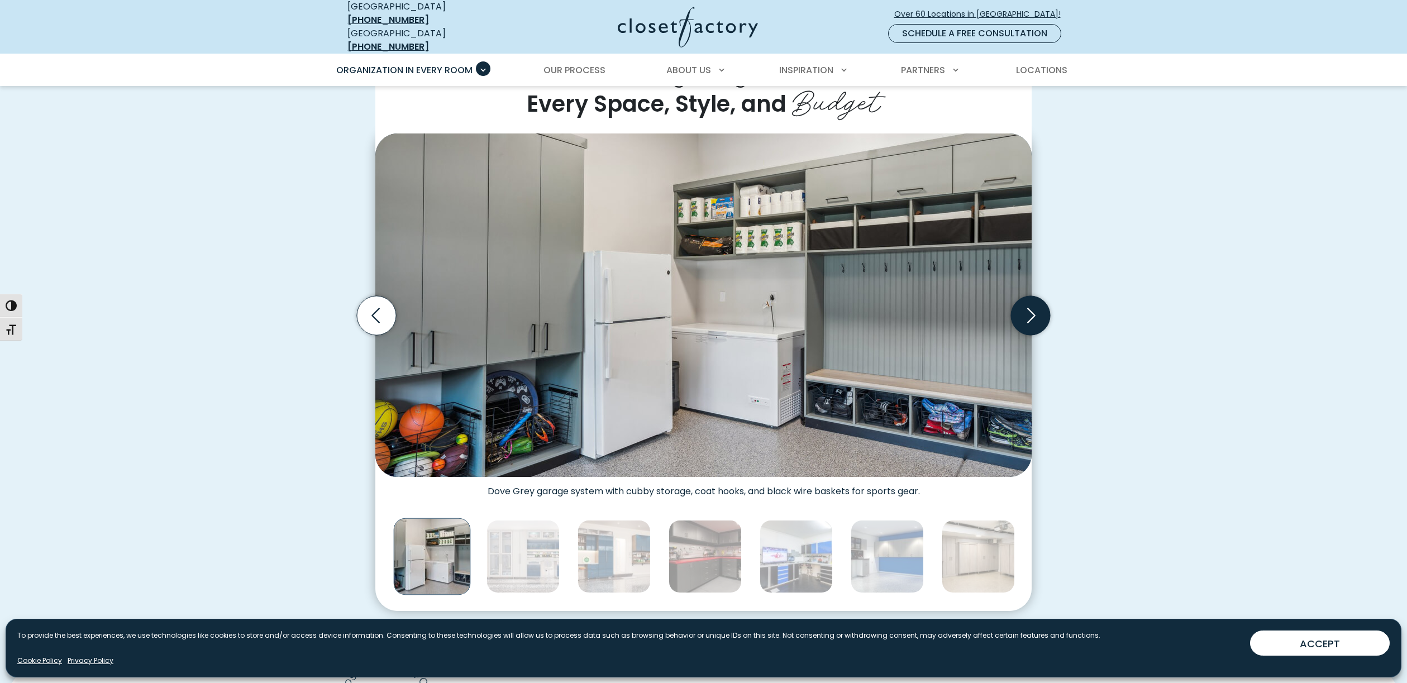
click at [1031, 312] on icon "Next slide" at bounding box center [1030, 315] width 39 height 39
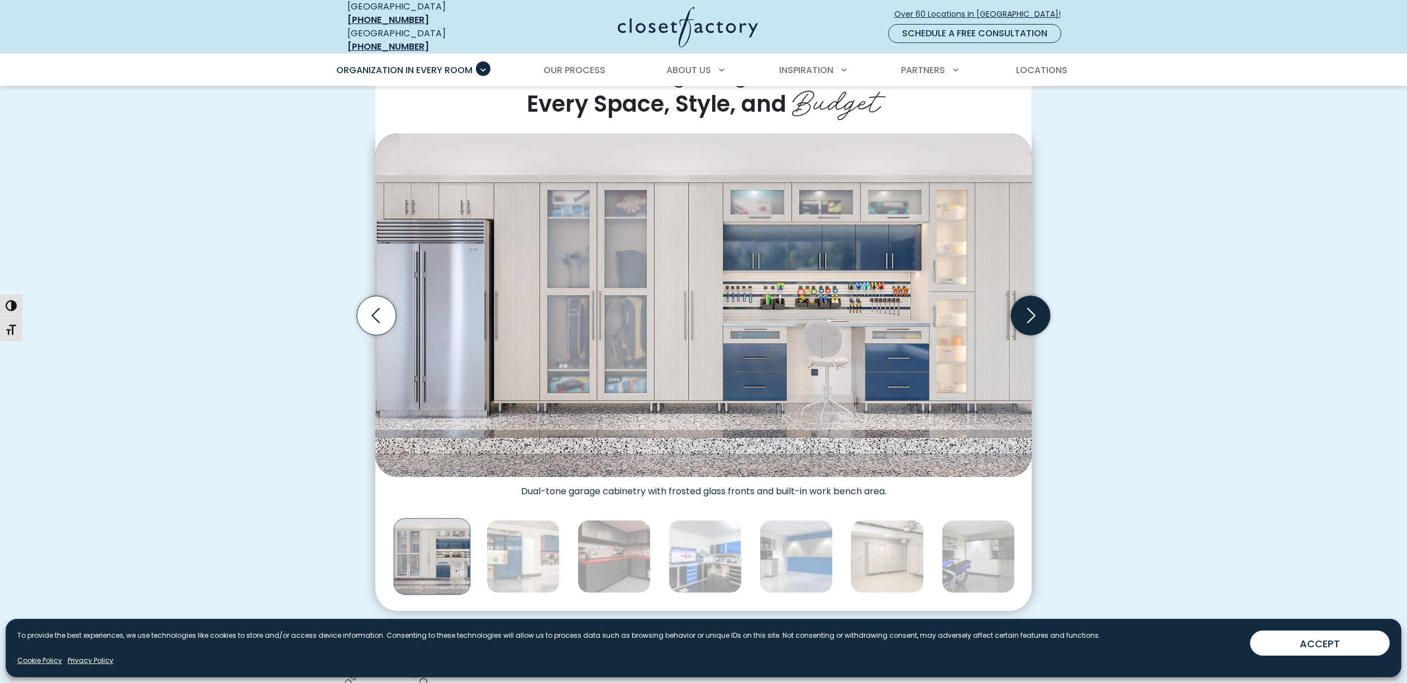
click at [1031, 312] on icon "Next slide" at bounding box center [1030, 315] width 39 height 39
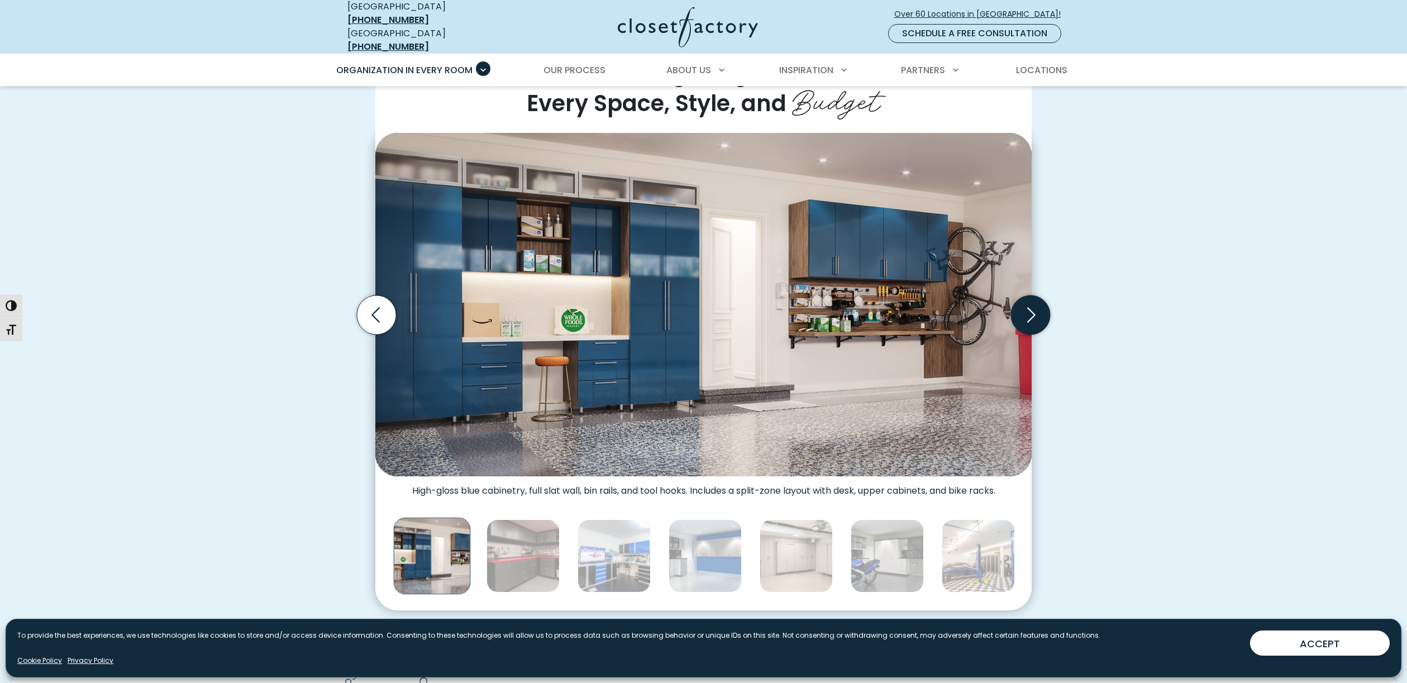
click at [1031, 312] on icon "Next slide" at bounding box center [1030, 315] width 39 height 39
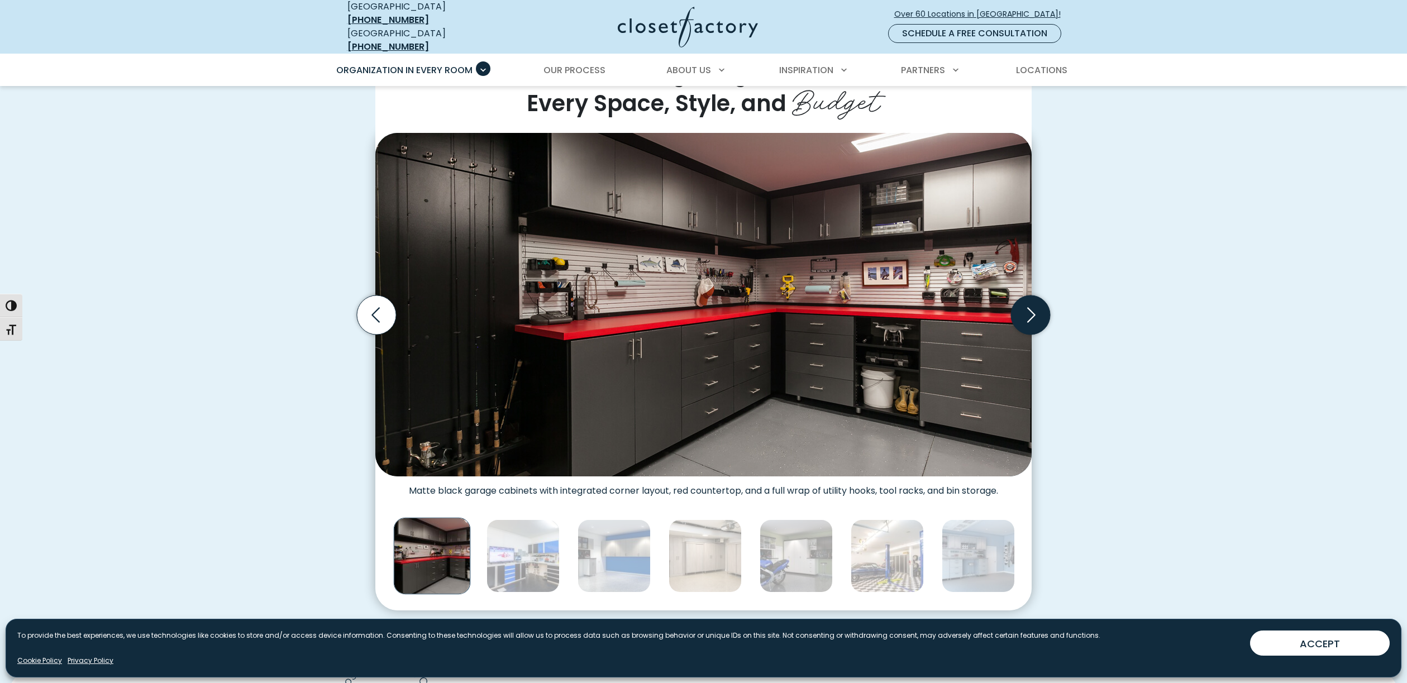
click at [1031, 312] on icon "Next slide" at bounding box center [1030, 315] width 39 height 39
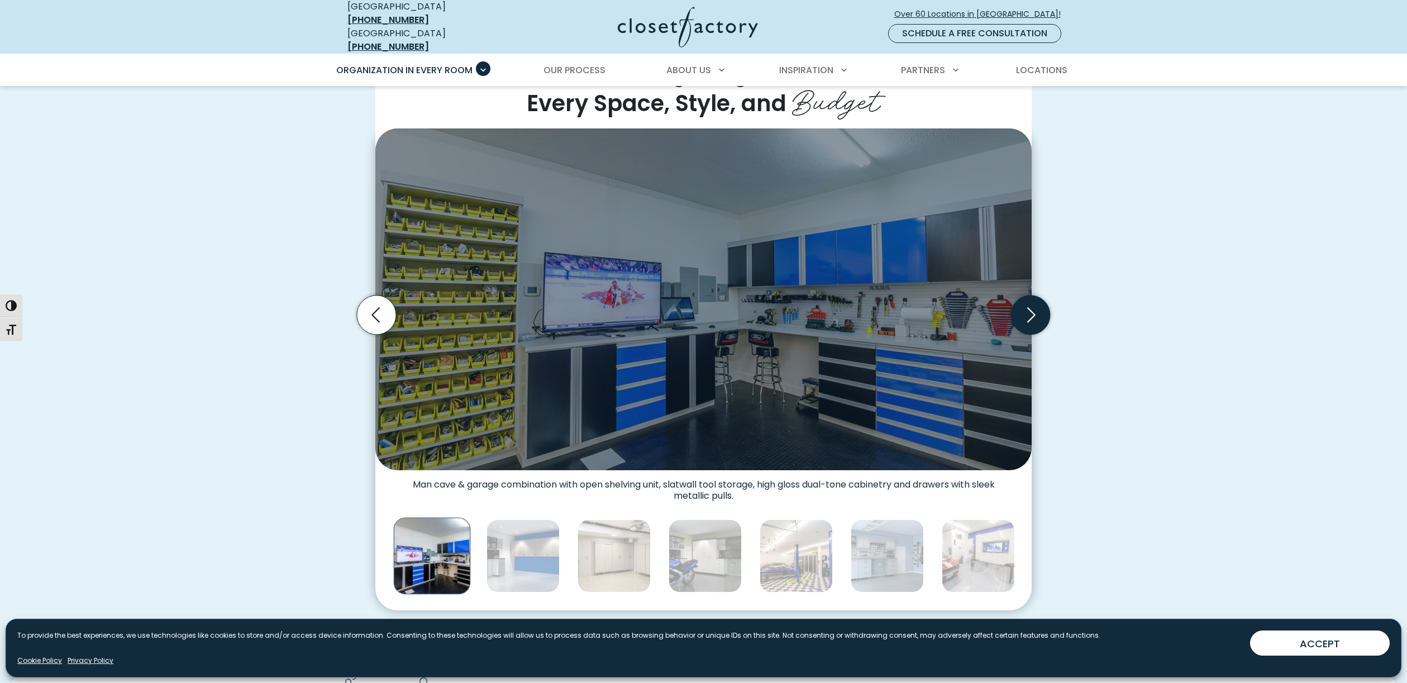
scroll to position [308, 0]
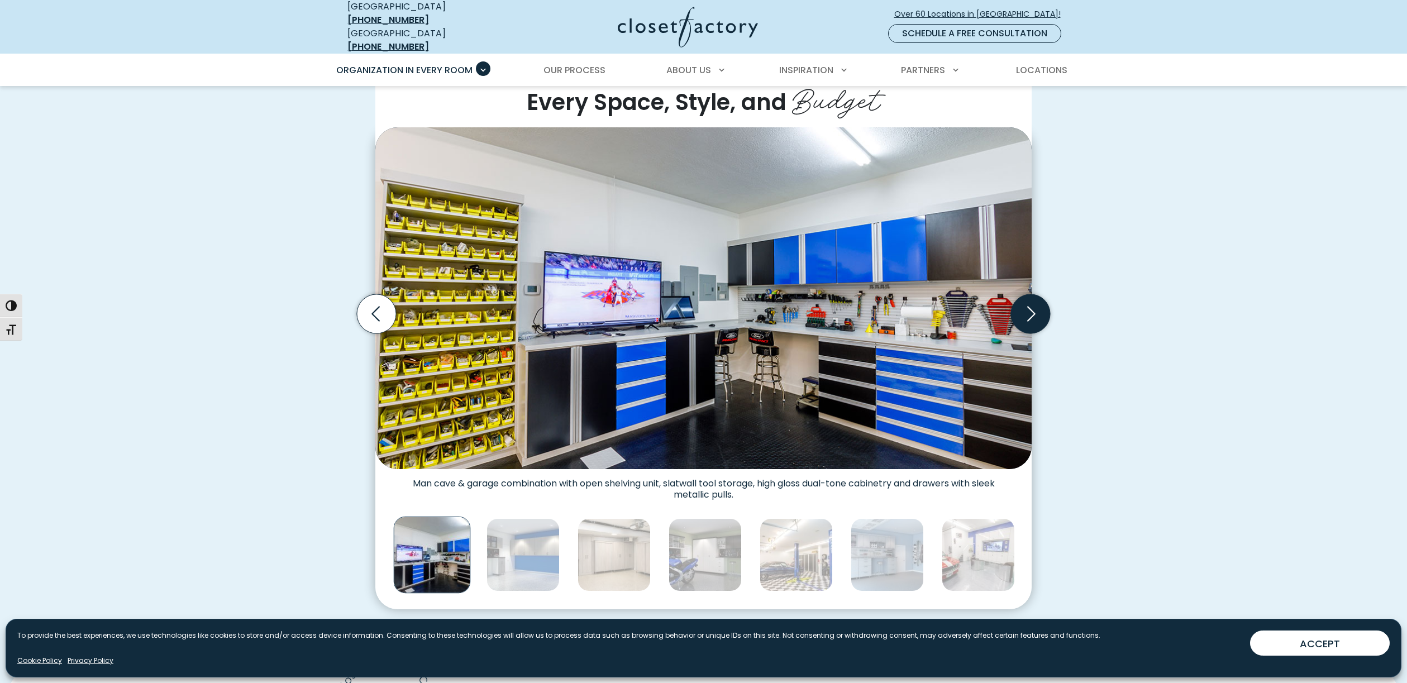
click at [1031, 312] on icon "Next slide" at bounding box center [1030, 313] width 39 height 39
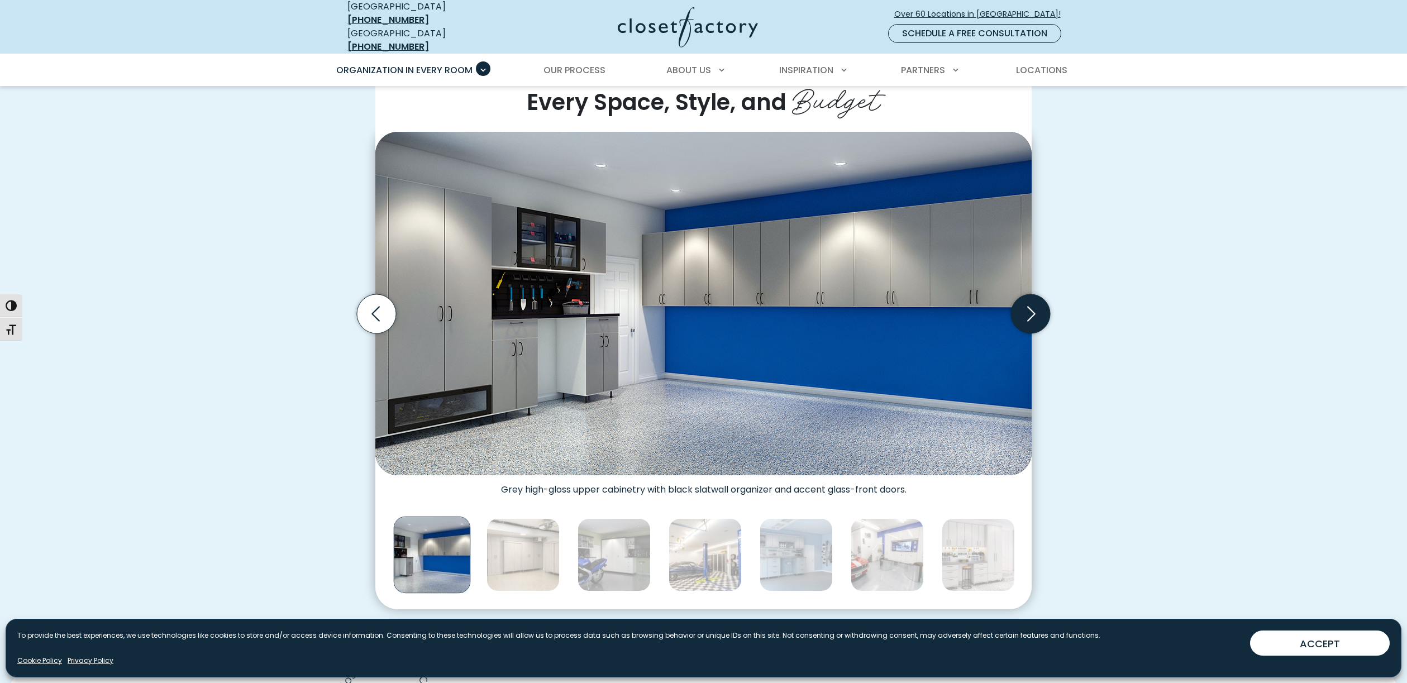
click at [1031, 312] on icon "Next slide" at bounding box center [1030, 313] width 39 height 39
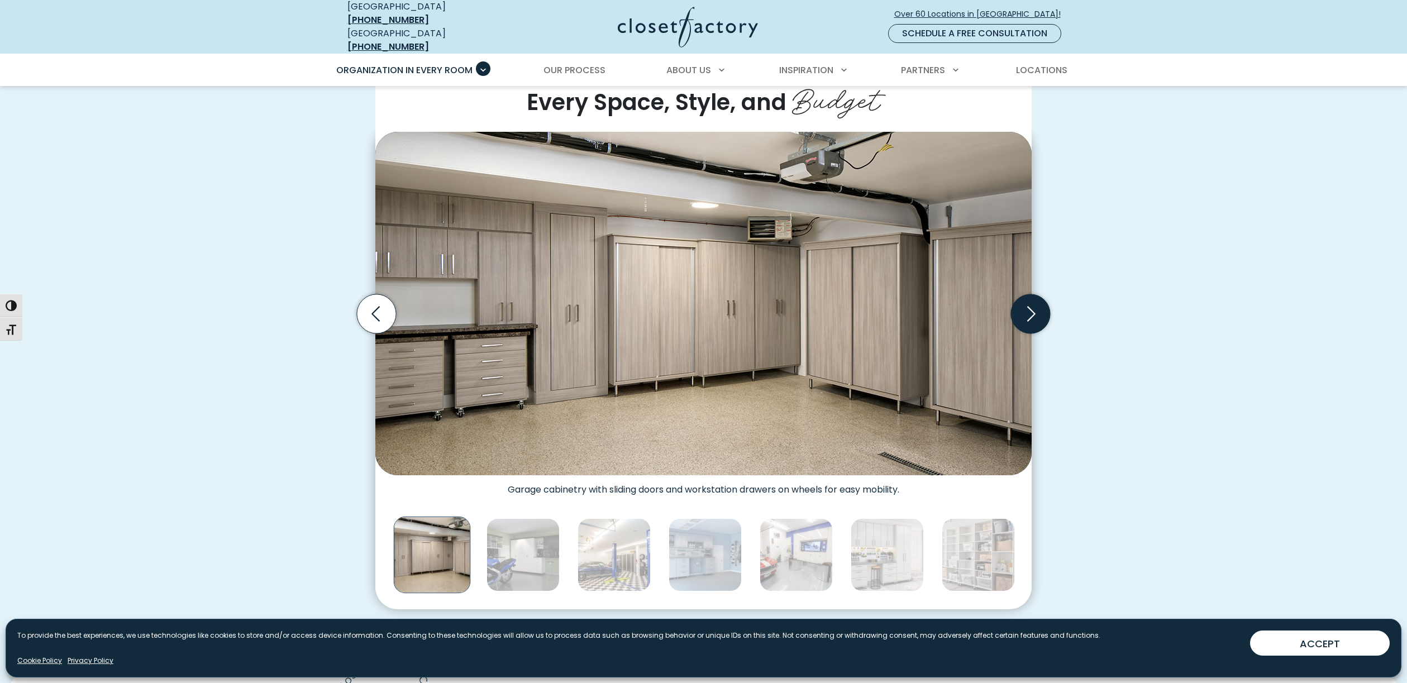
click at [1031, 312] on icon "Next slide" at bounding box center [1030, 313] width 39 height 39
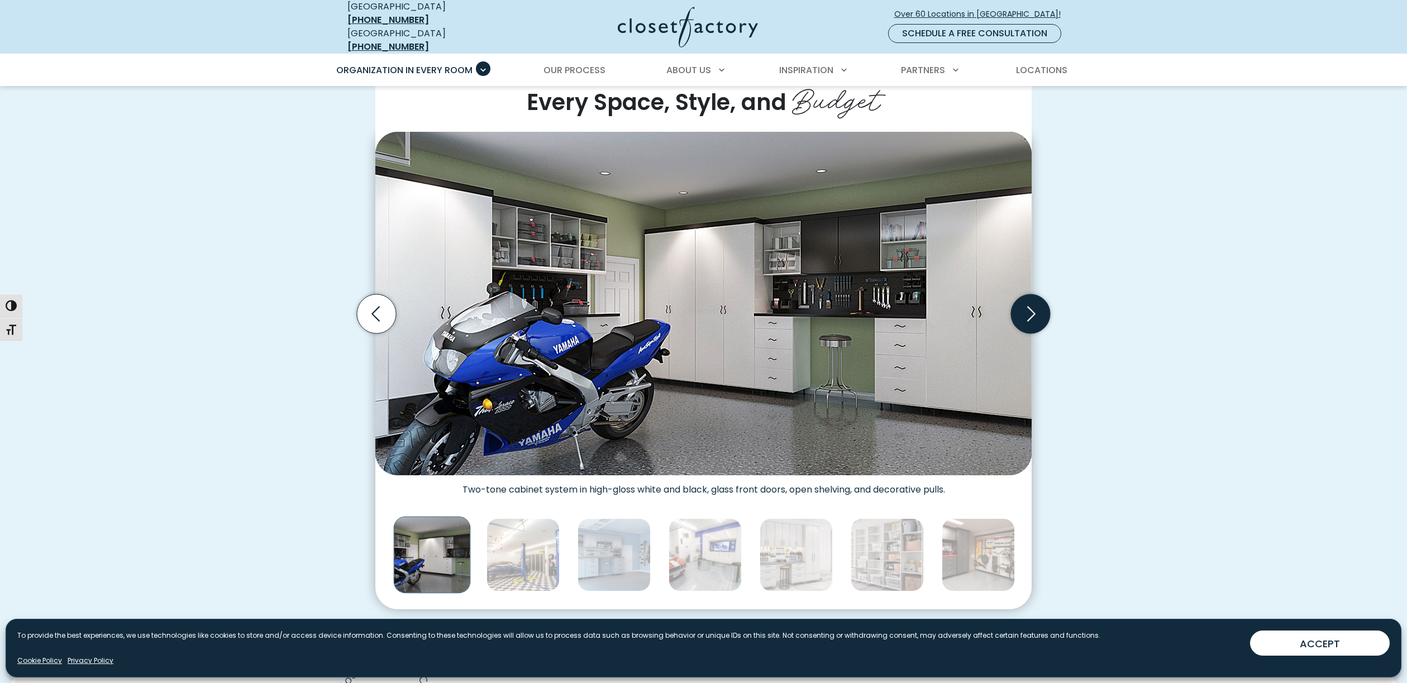
click at [1031, 312] on icon "Next slide" at bounding box center [1030, 313] width 39 height 39
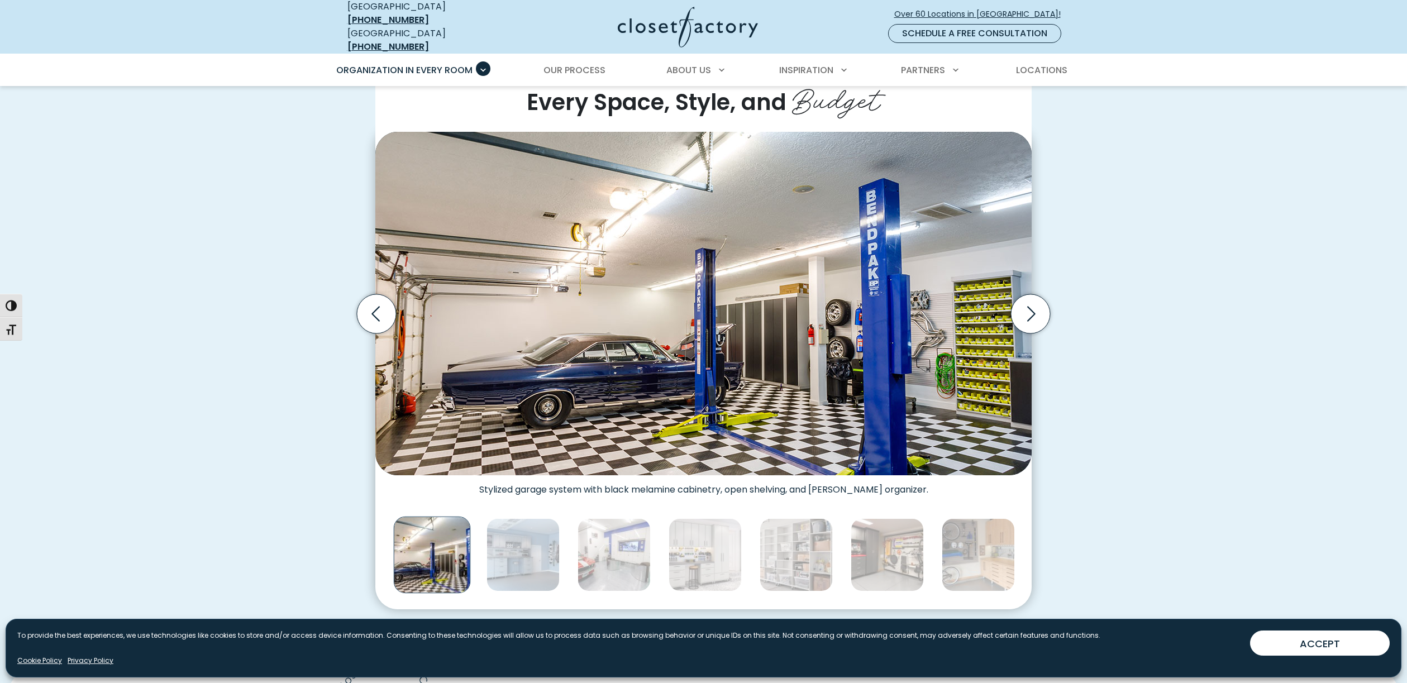
click at [1183, 316] on div "Custom Garage Organization for Every Space, Style, and Budget High-gloss white …" at bounding box center [703, 329] width 1407 height 624
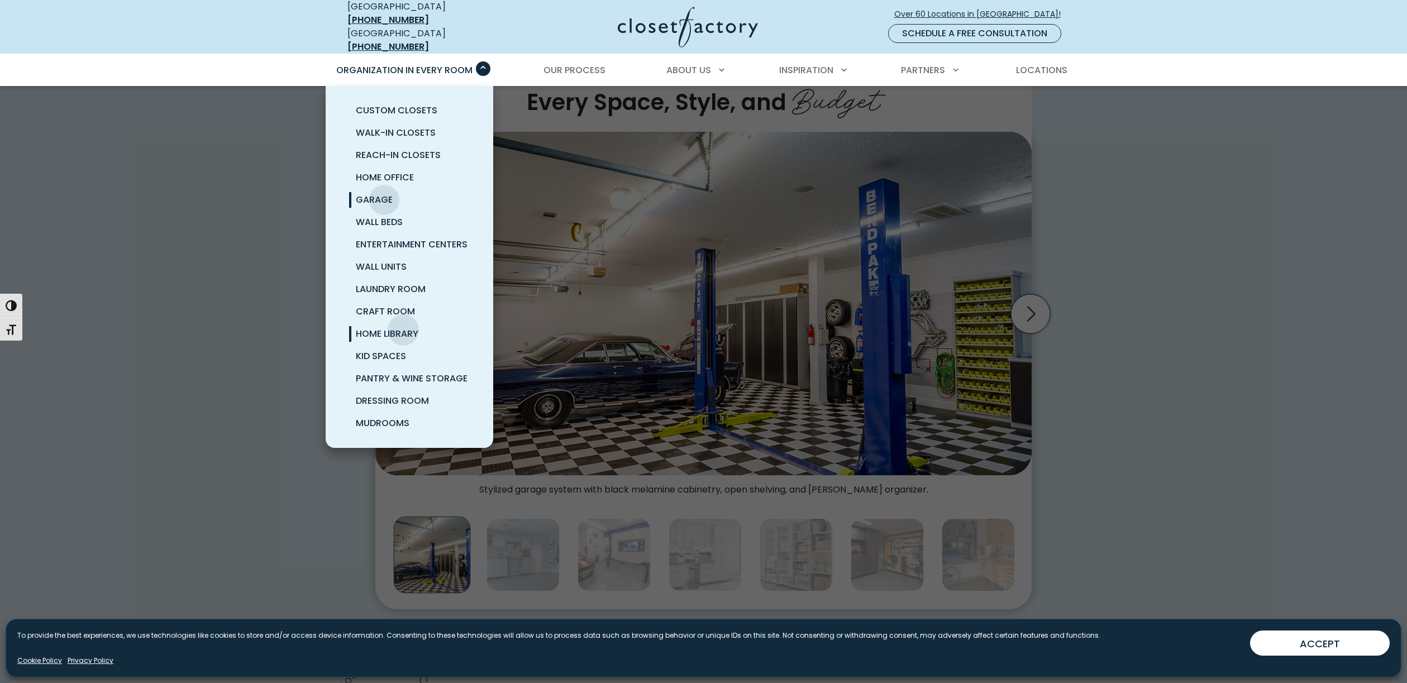
click at [403, 327] on span "Home Library" at bounding box center [387, 333] width 63 height 13
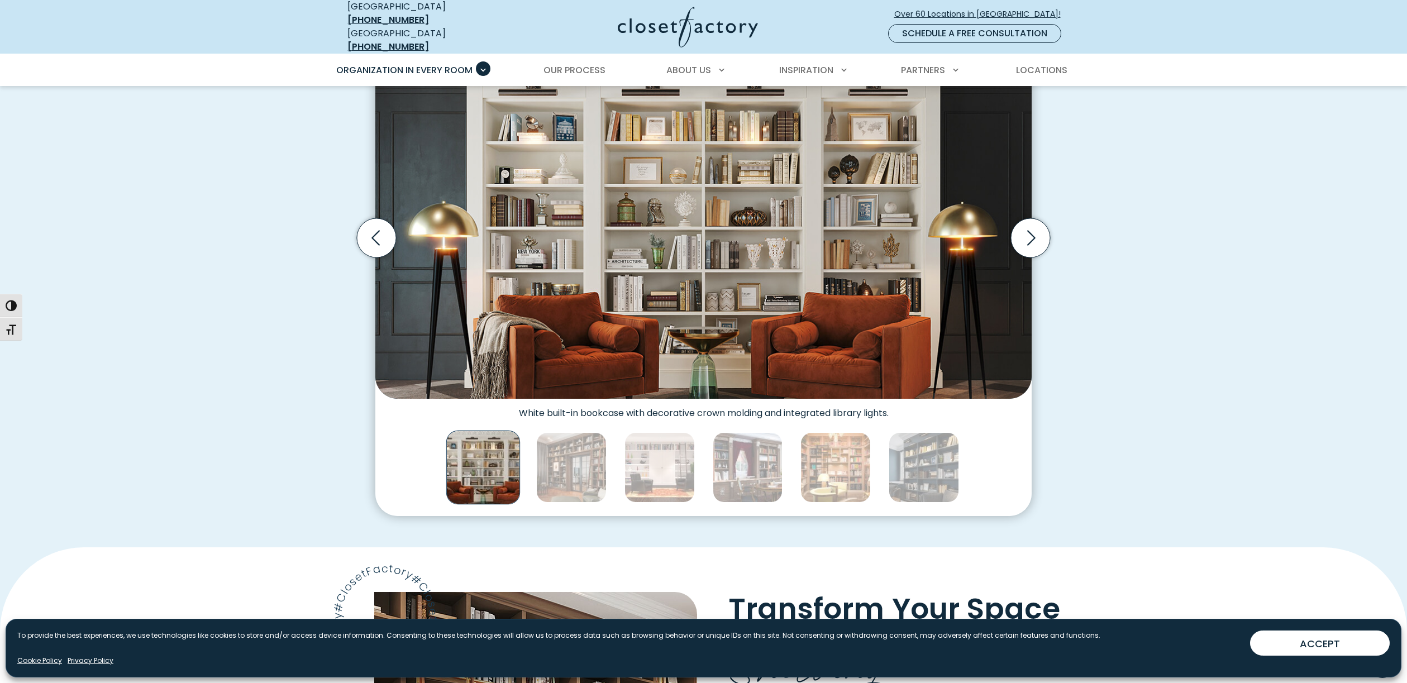
scroll to position [308, 0]
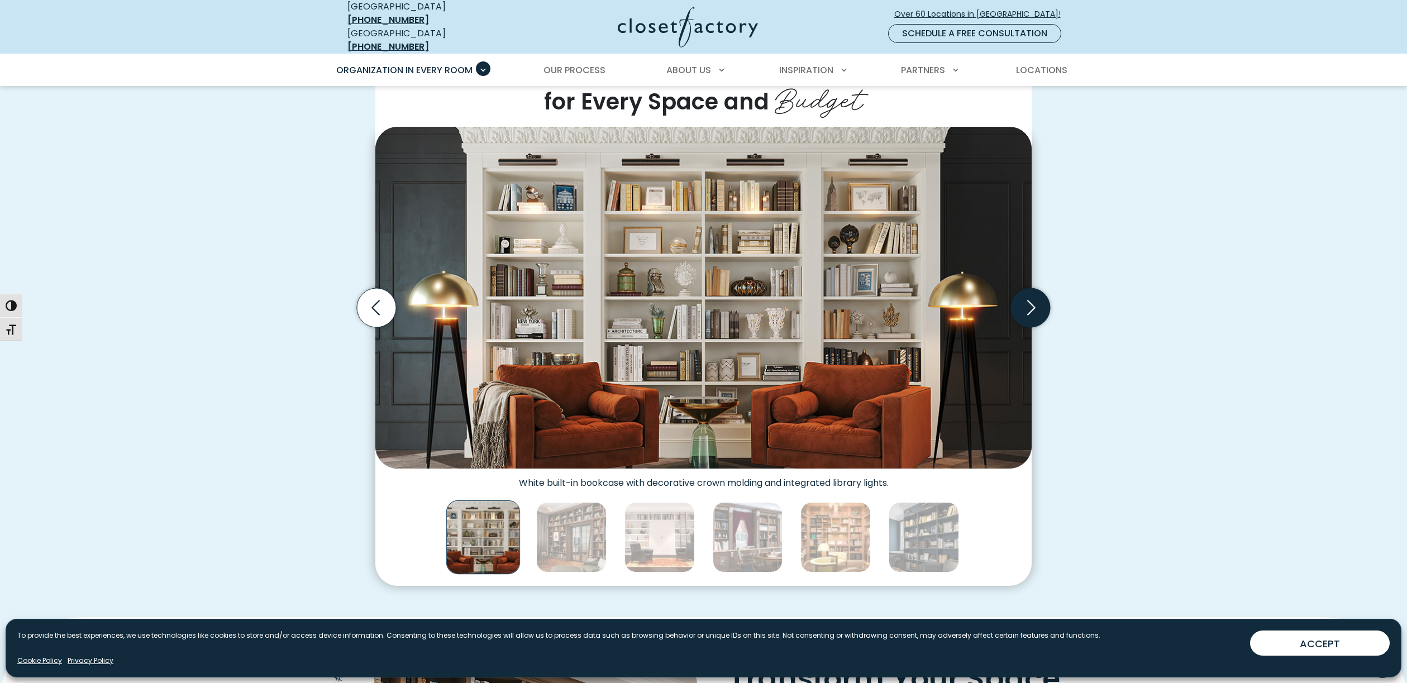
click at [1036, 301] on icon "Next slide" at bounding box center [1030, 307] width 39 height 39
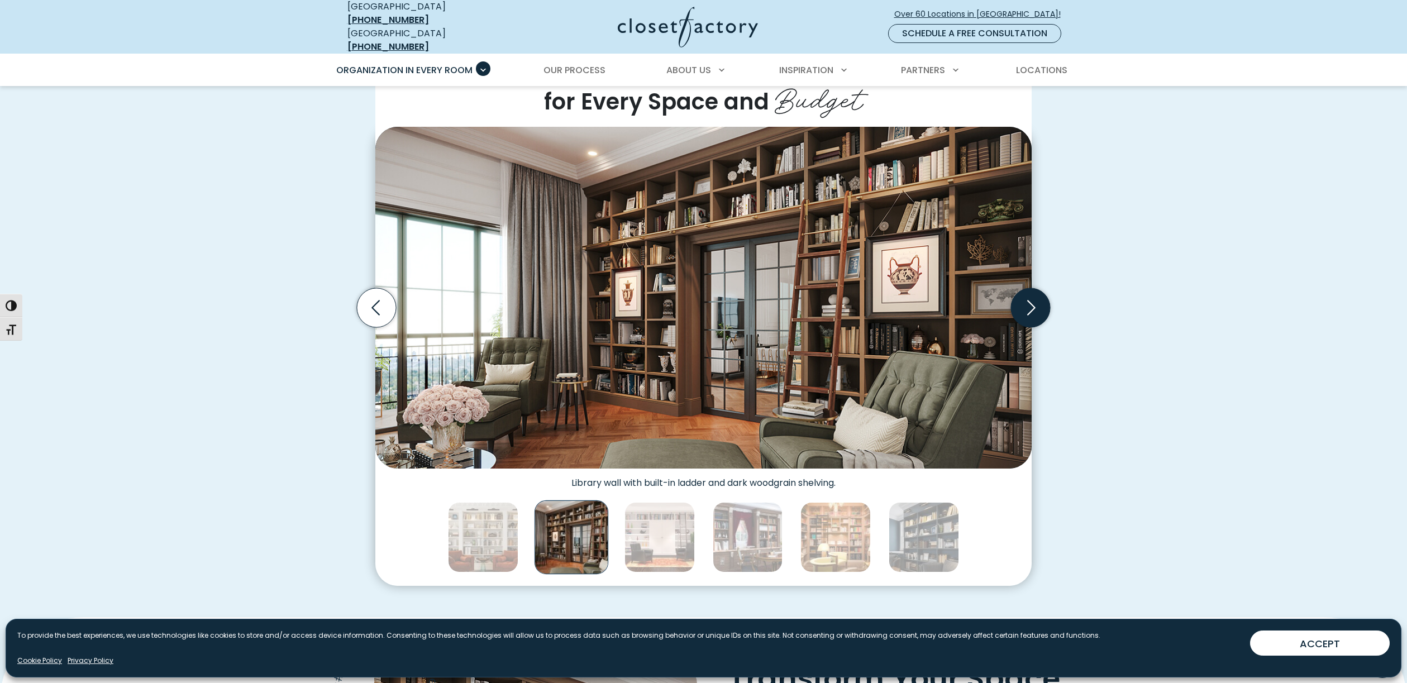
click at [1036, 301] on icon "Next slide" at bounding box center [1030, 307] width 39 height 39
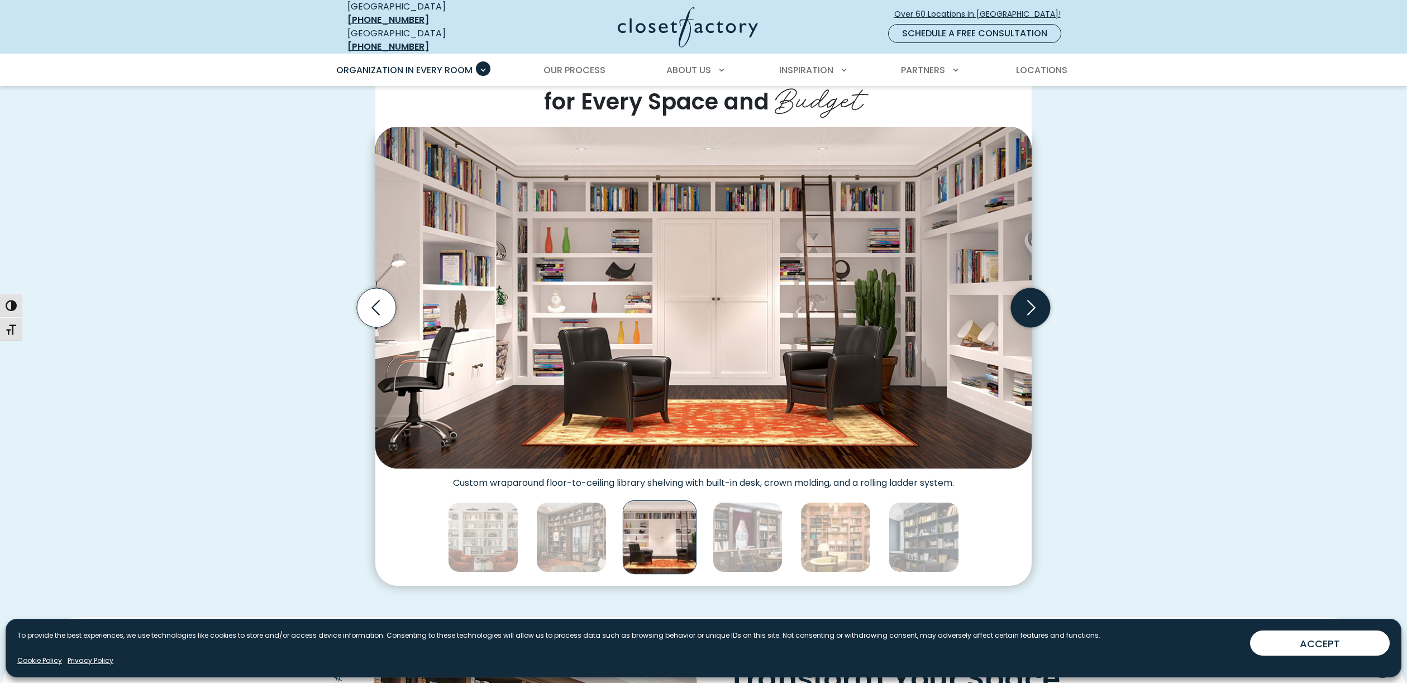
click at [1036, 301] on icon "Next slide" at bounding box center [1030, 307] width 39 height 39
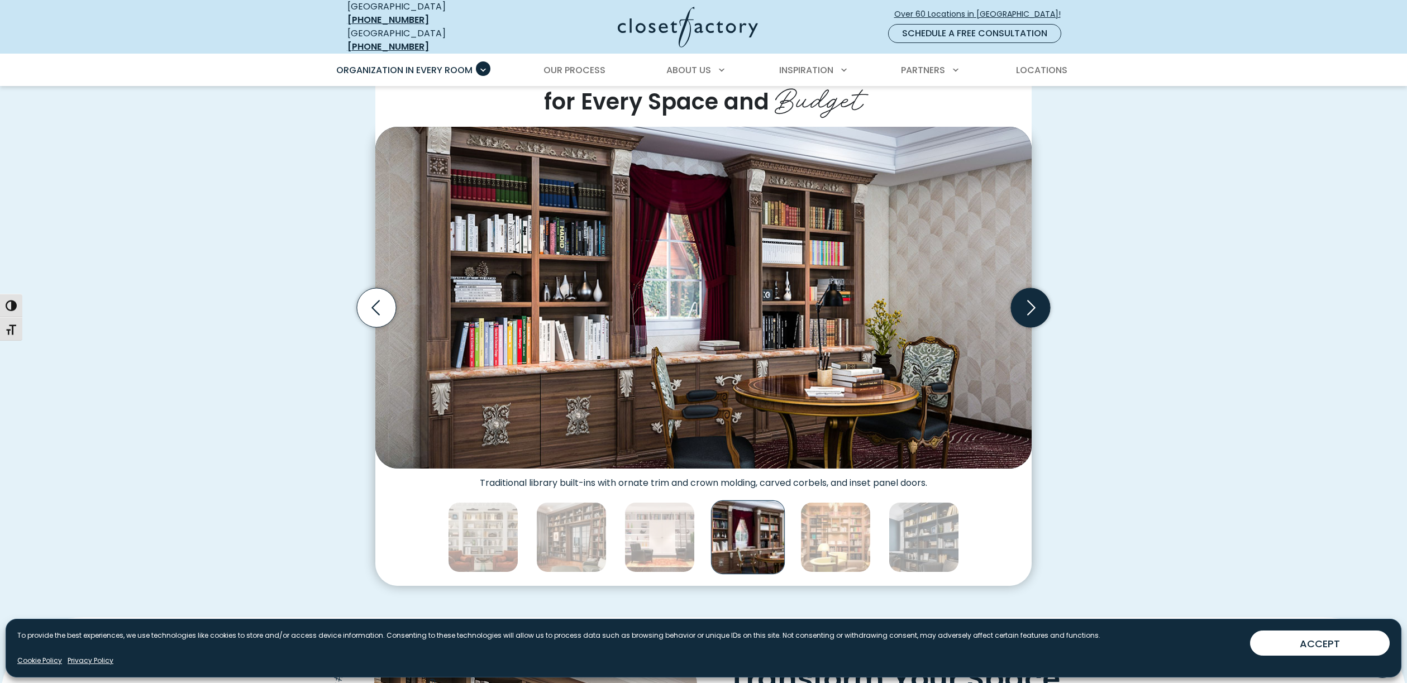
click at [1036, 301] on icon "Next slide" at bounding box center [1030, 307] width 39 height 39
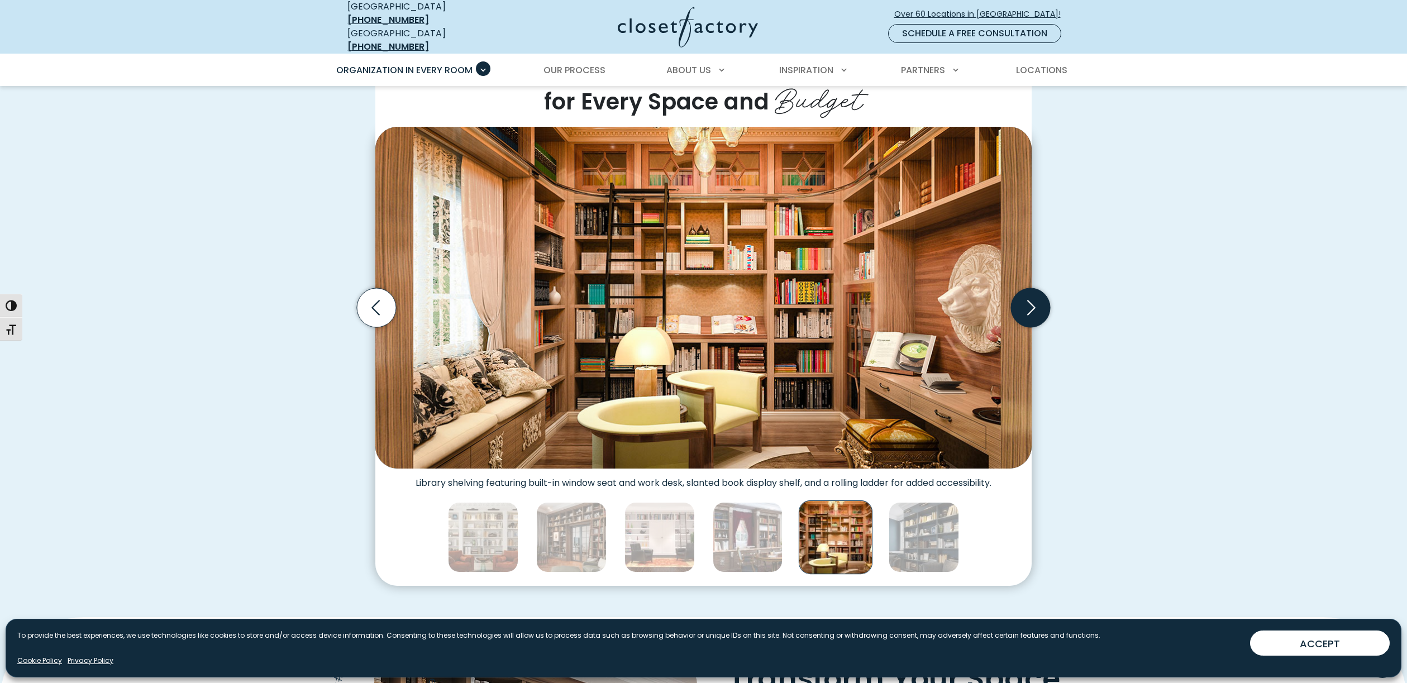
click at [1036, 301] on icon "Next slide" at bounding box center [1030, 307] width 39 height 39
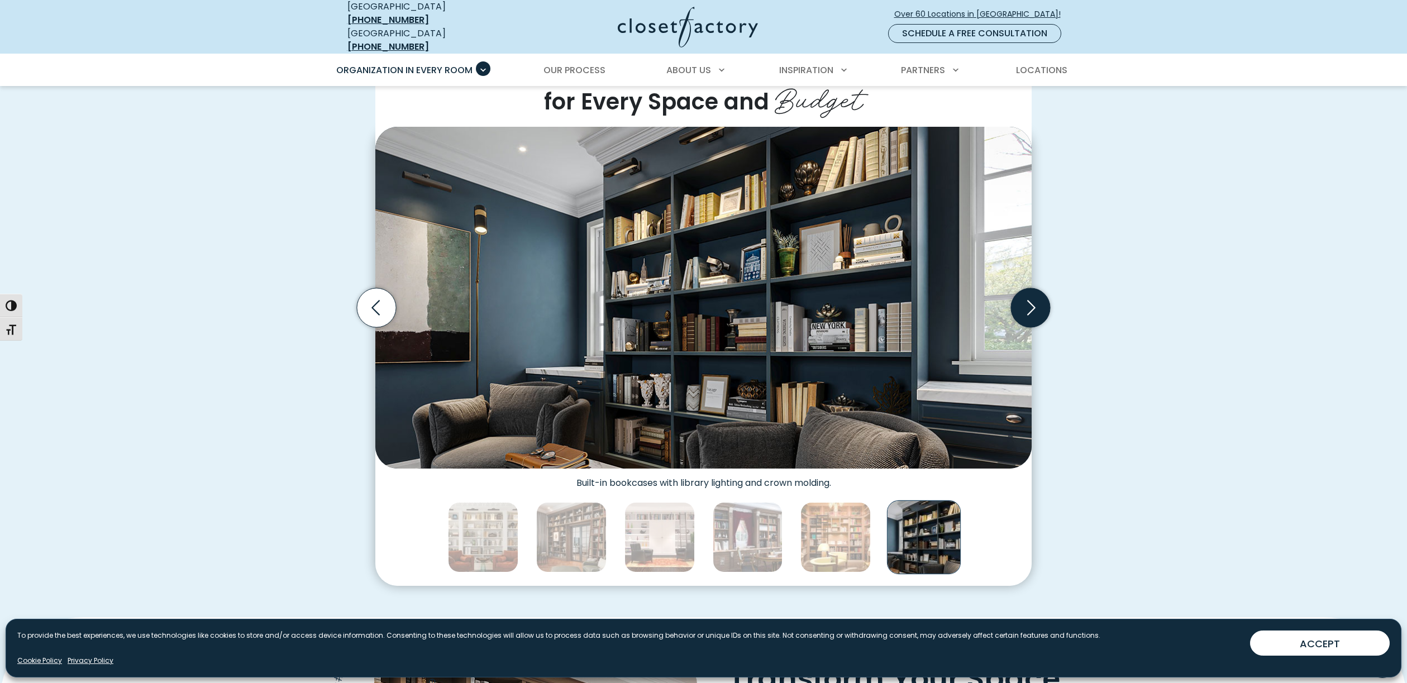
click at [1036, 301] on icon "Next slide" at bounding box center [1030, 307] width 39 height 39
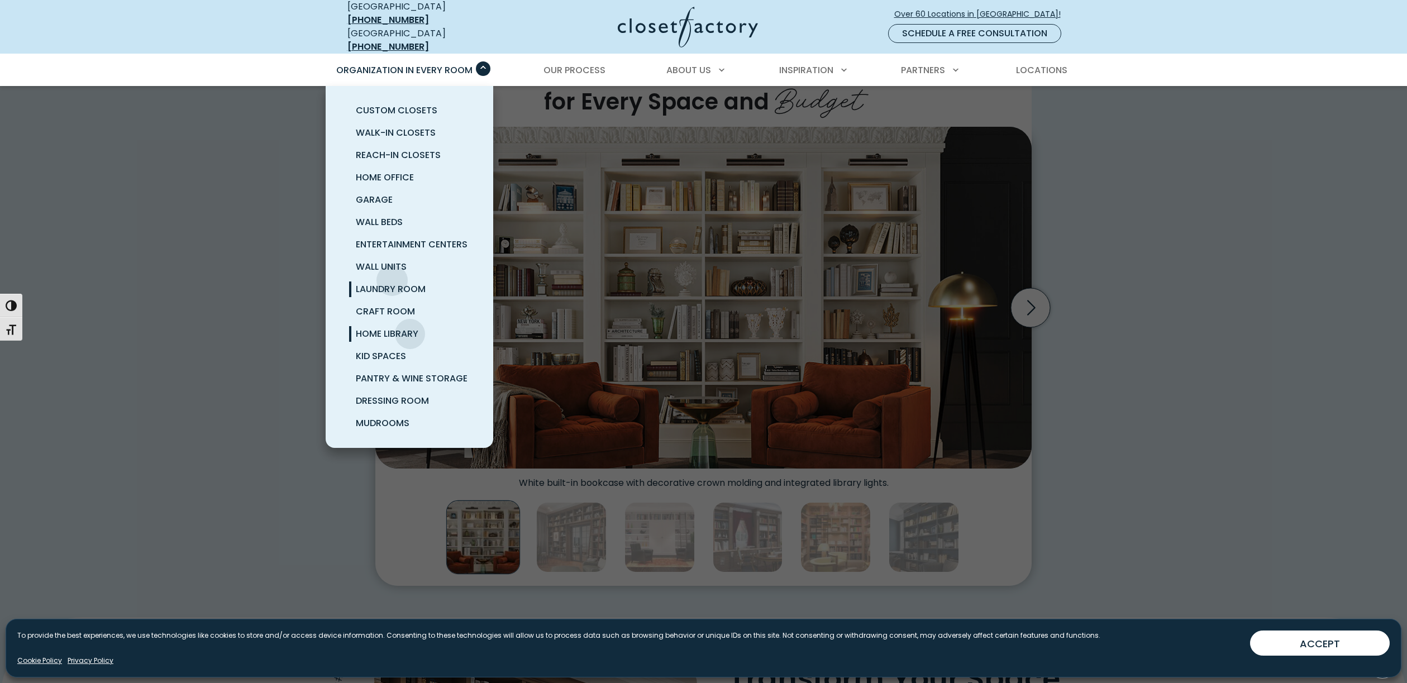
click at [392, 278] on link "Laundry Room" at bounding box center [423, 289] width 168 height 22
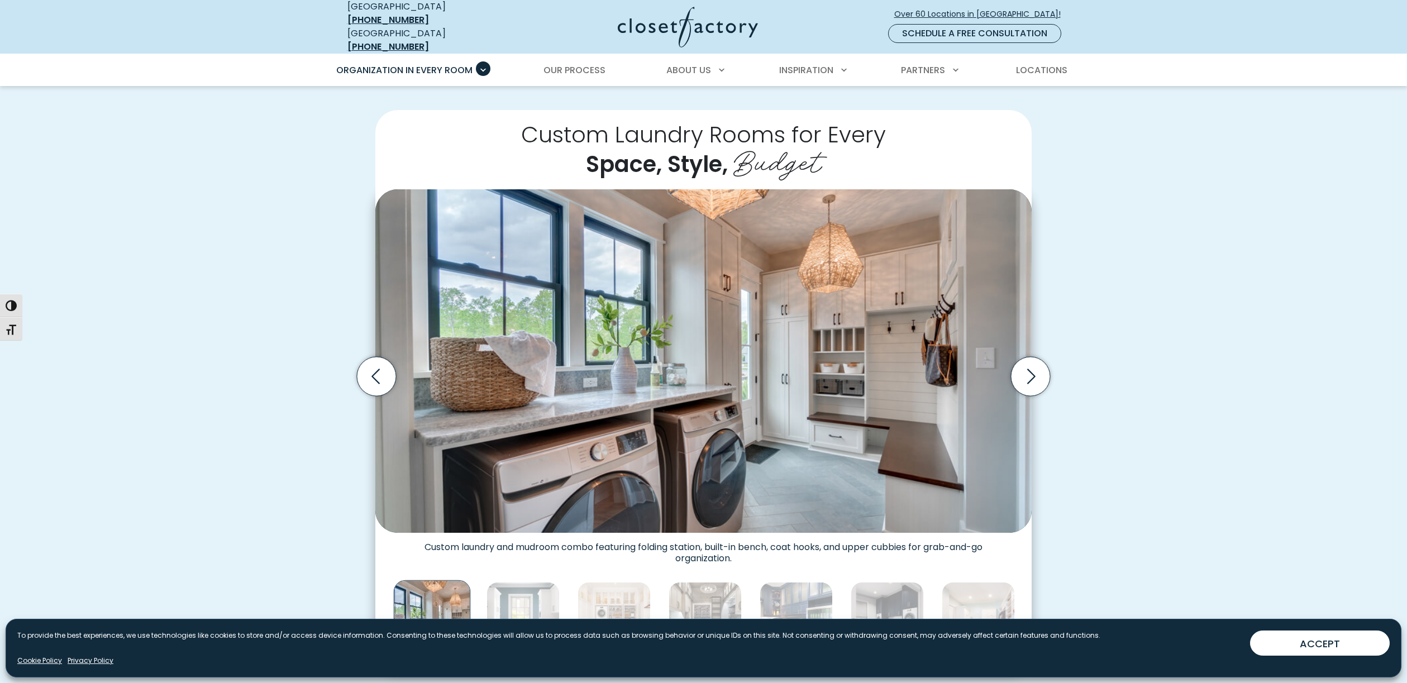
scroll to position [248, 0]
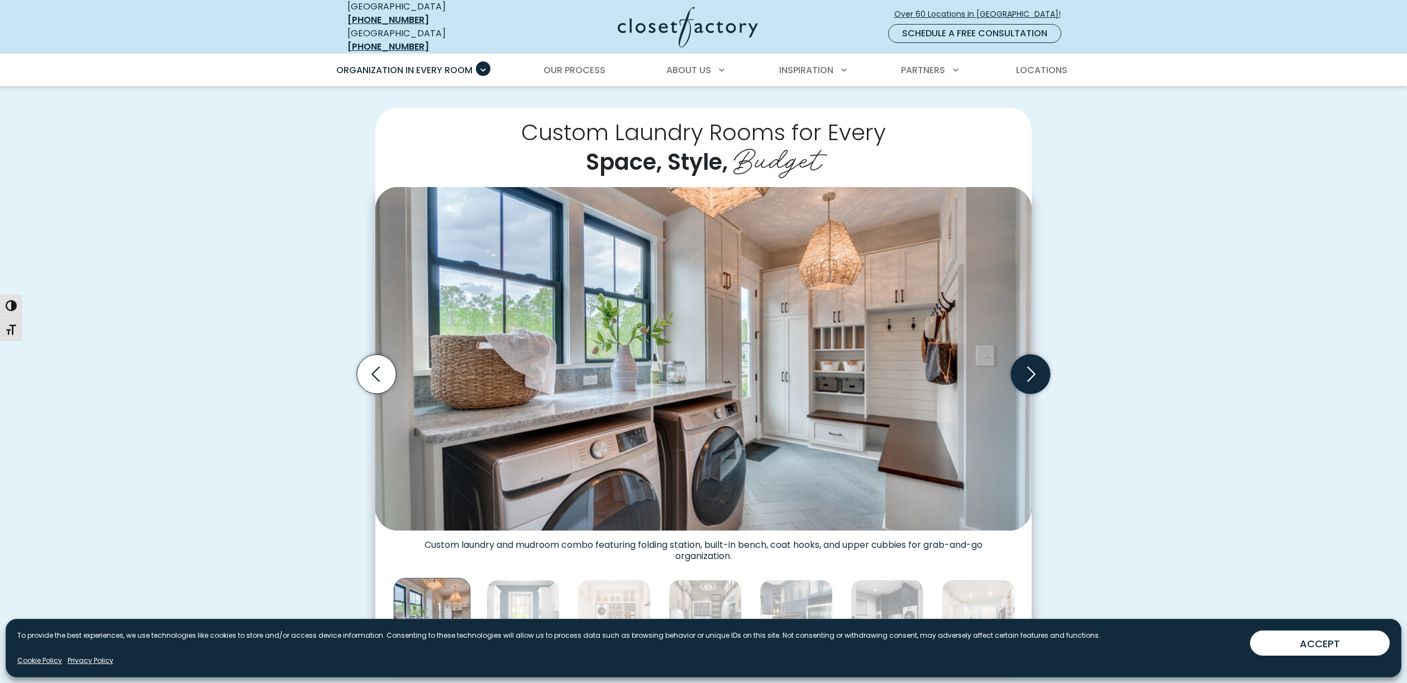
click at [1026, 360] on icon "Next slide" at bounding box center [1030, 374] width 39 height 39
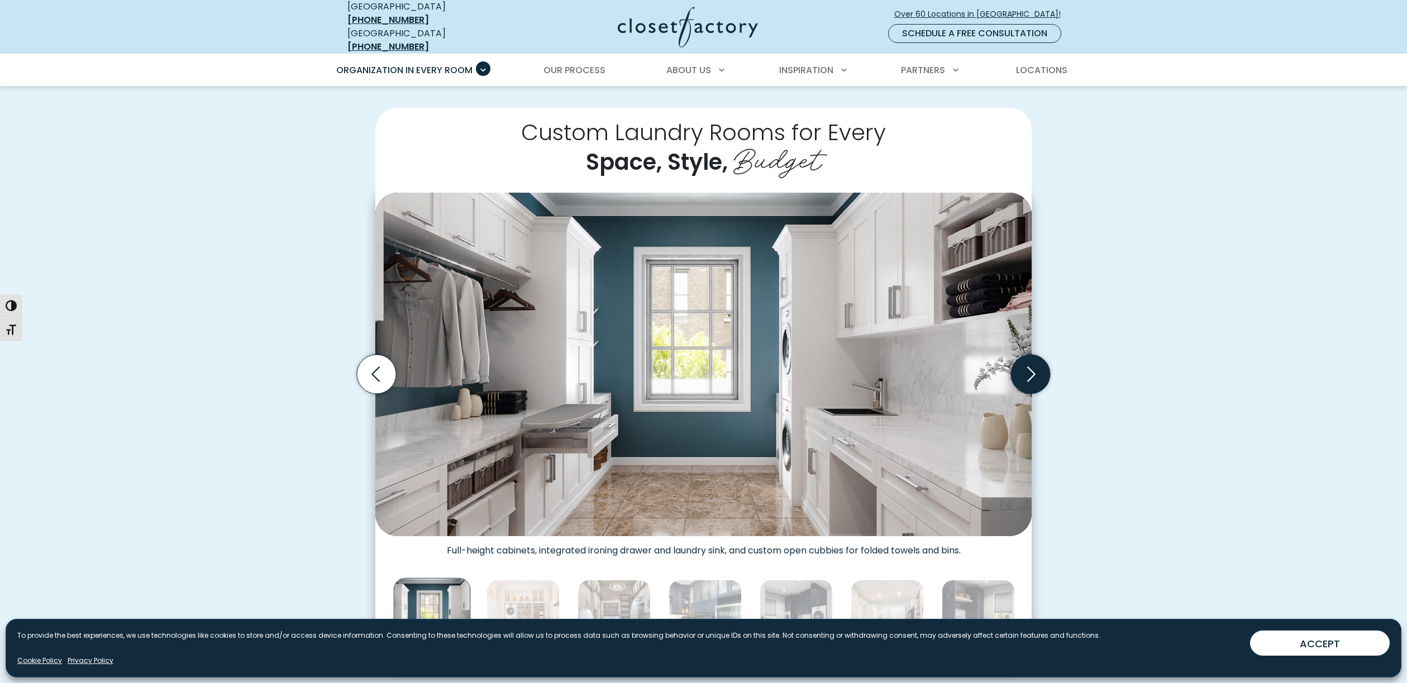
click at [1026, 360] on icon "Next slide" at bounding box center [1030, 374] width 39 height 39
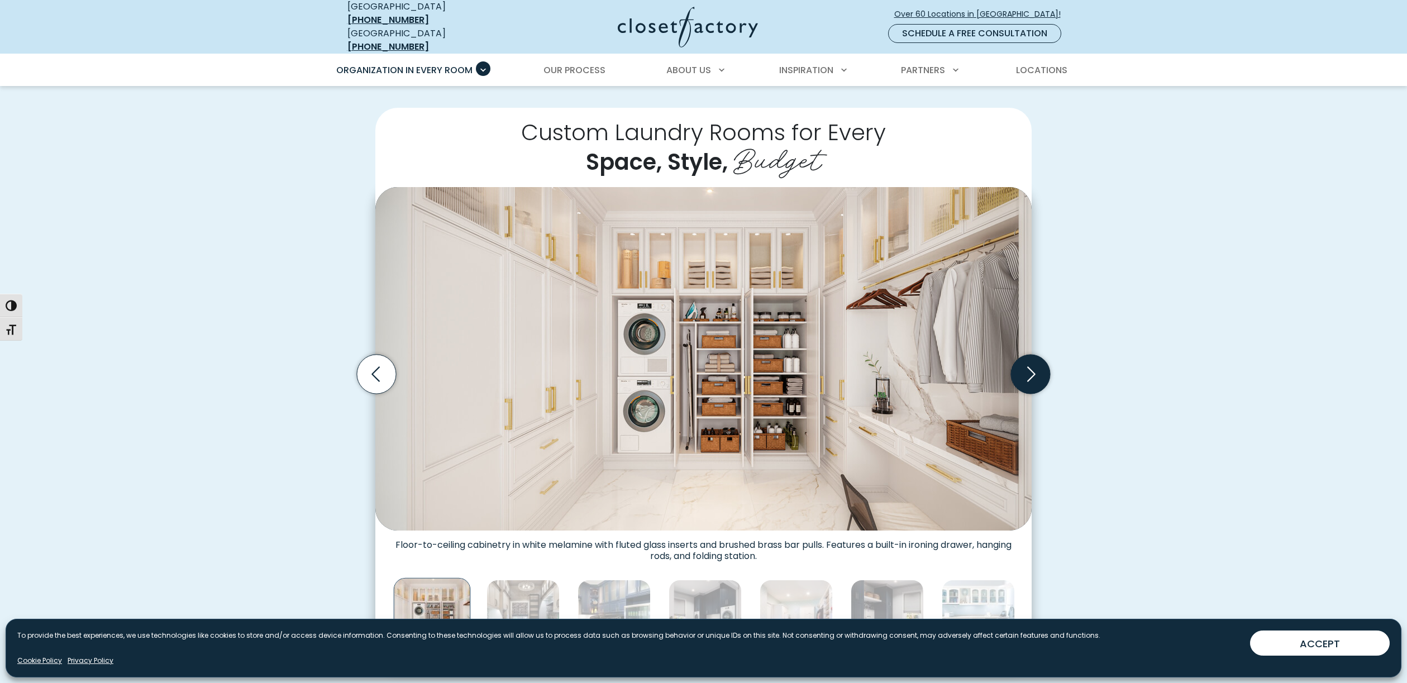
click at [1026, 360] on icon "Next slide" at bounding box center [1030, 374] width 39 height 39
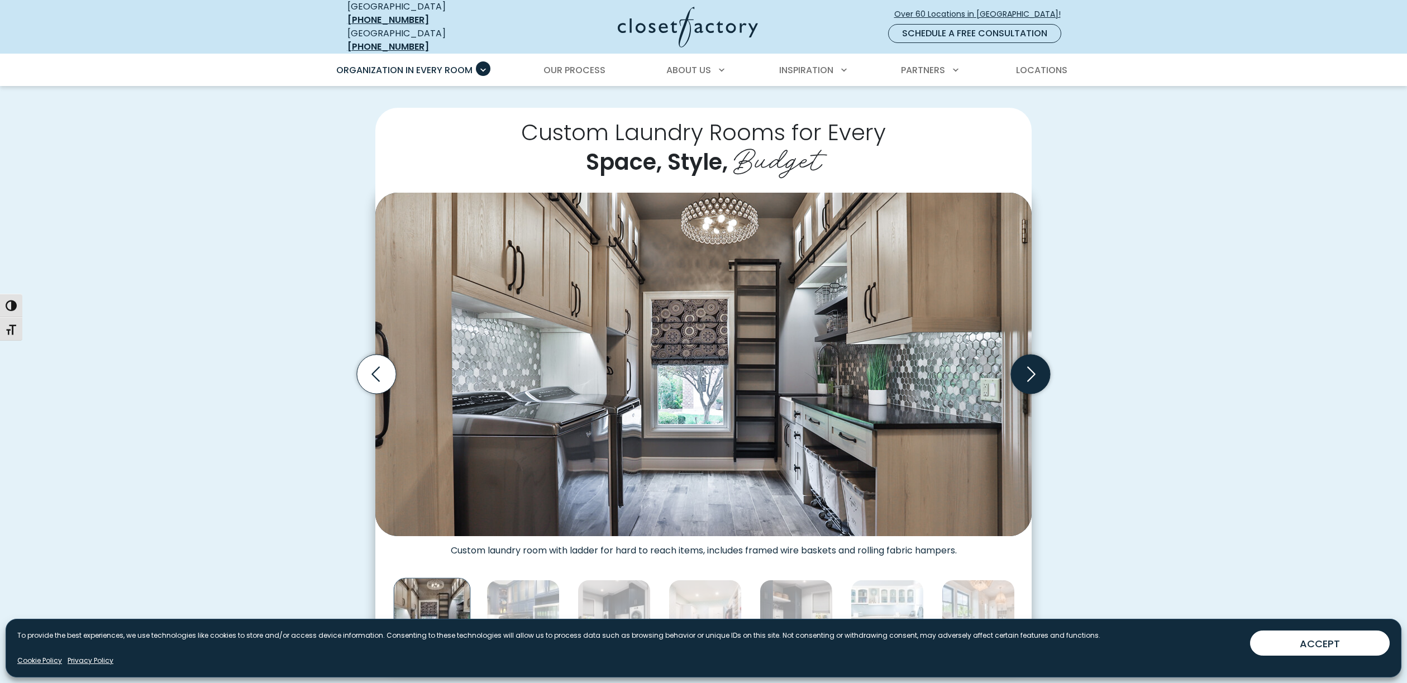
click at [1026, 360] on icon "Next slide" at bounding box center [1030, 374] width 39 height 39
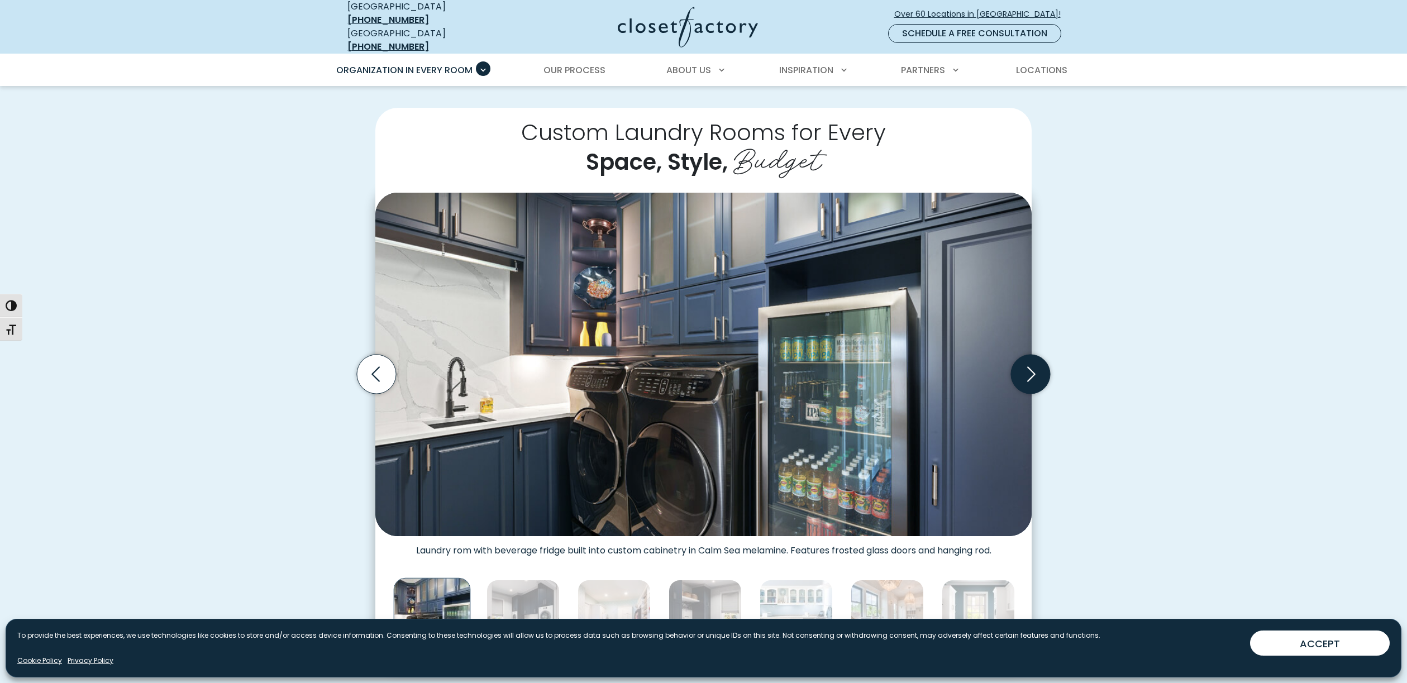
click at [1026, 360] on icon "Next slide" at bounding box center [1030, 374] width 39 height 39
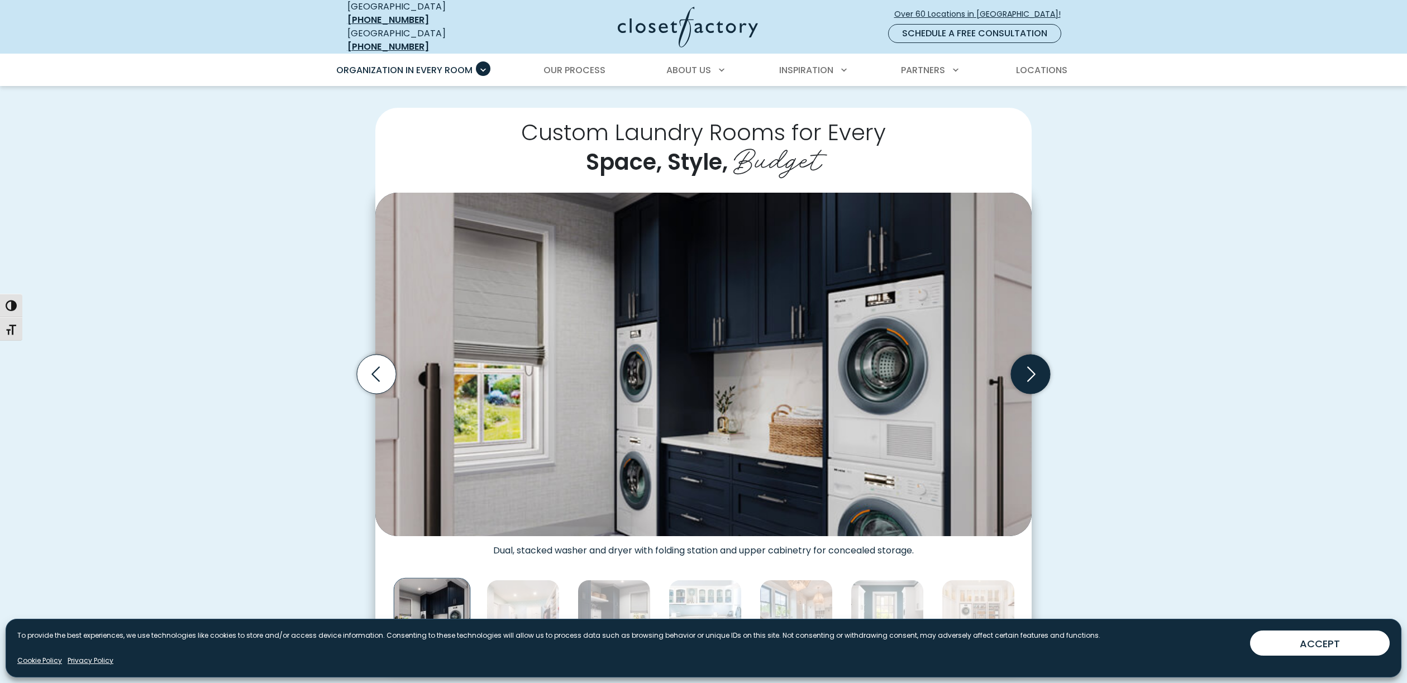
click at [1026, 360] on icon "Next slide" at bounding box center [1030, 374] width 39 height 39
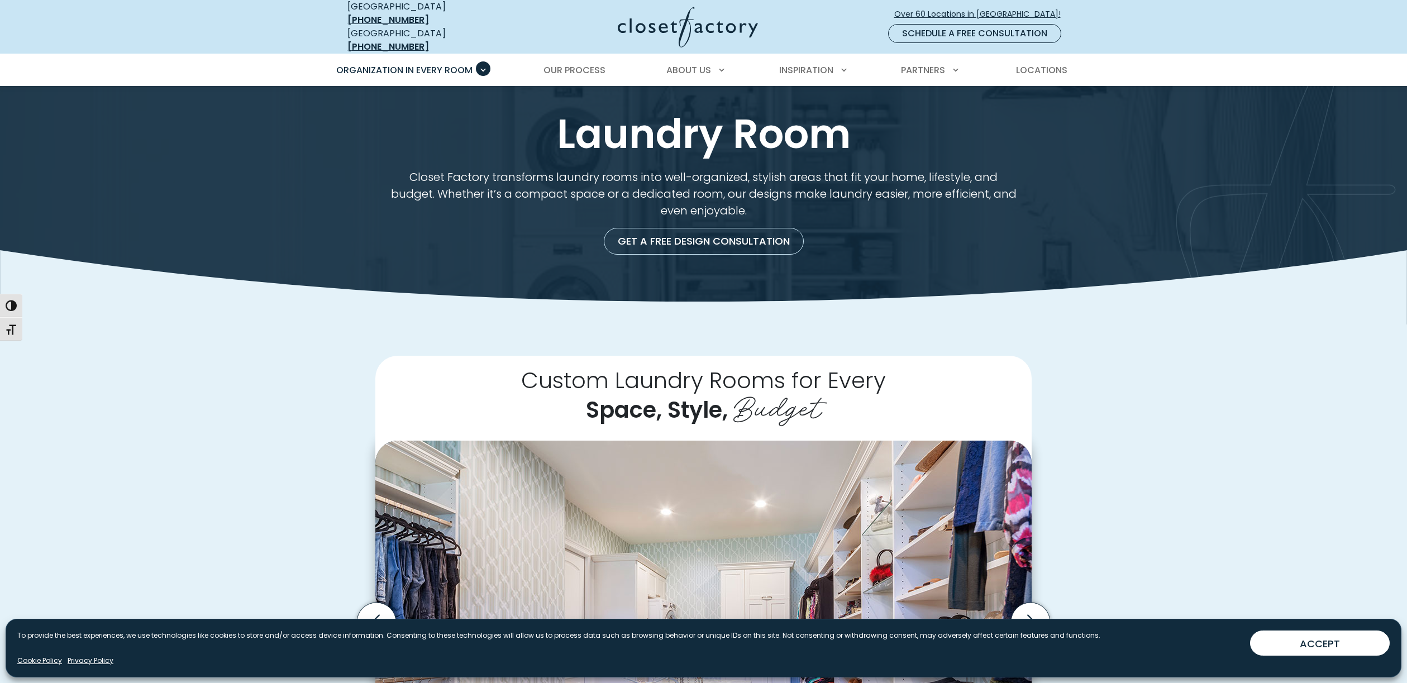
scroll to position [0, 0]
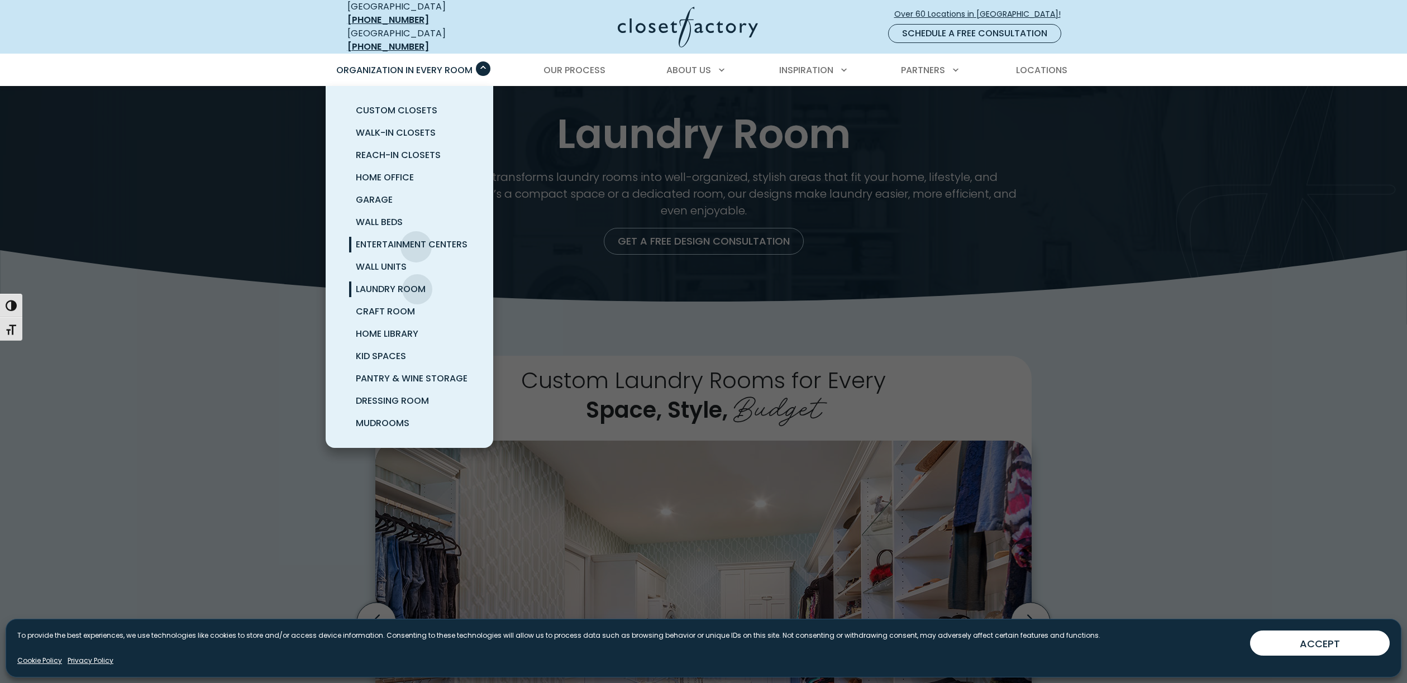
click at [416, 239] on span "Entertainment Centers" at bounding box center [412, 244] width 112 height 13
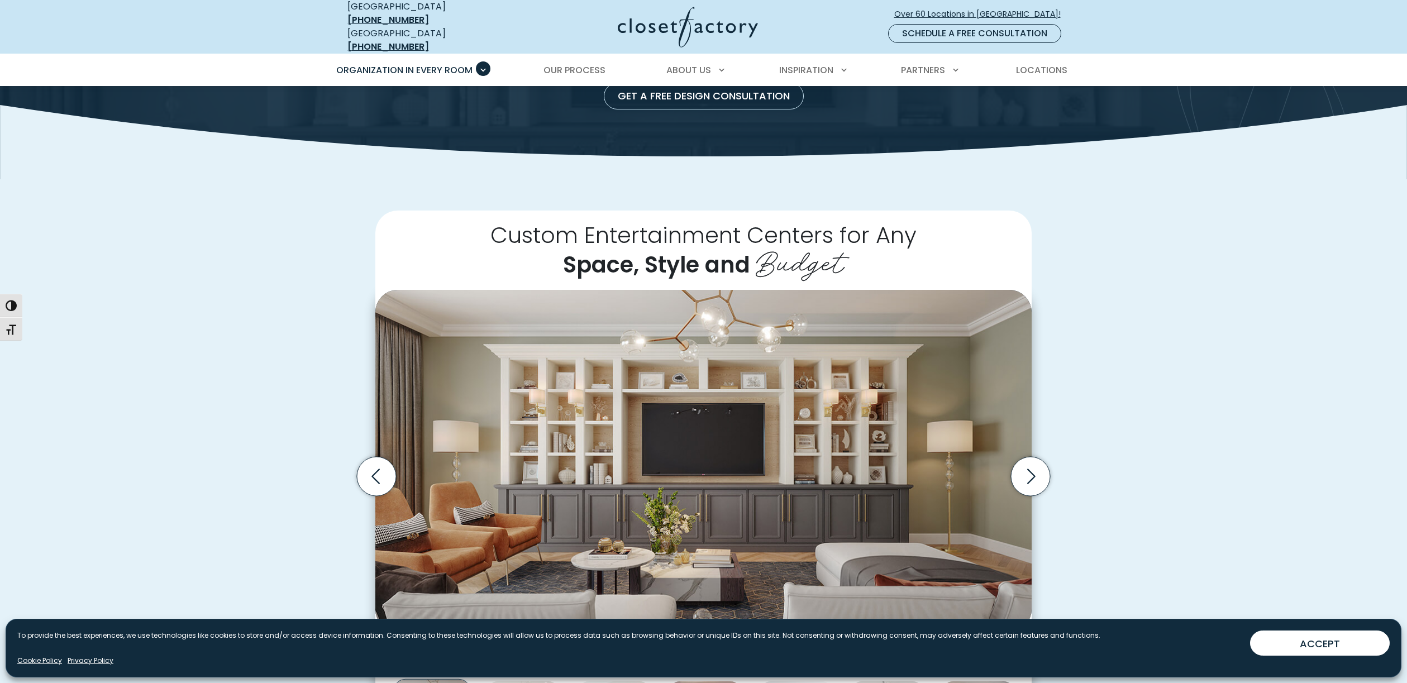
scroll to position [345, 0]
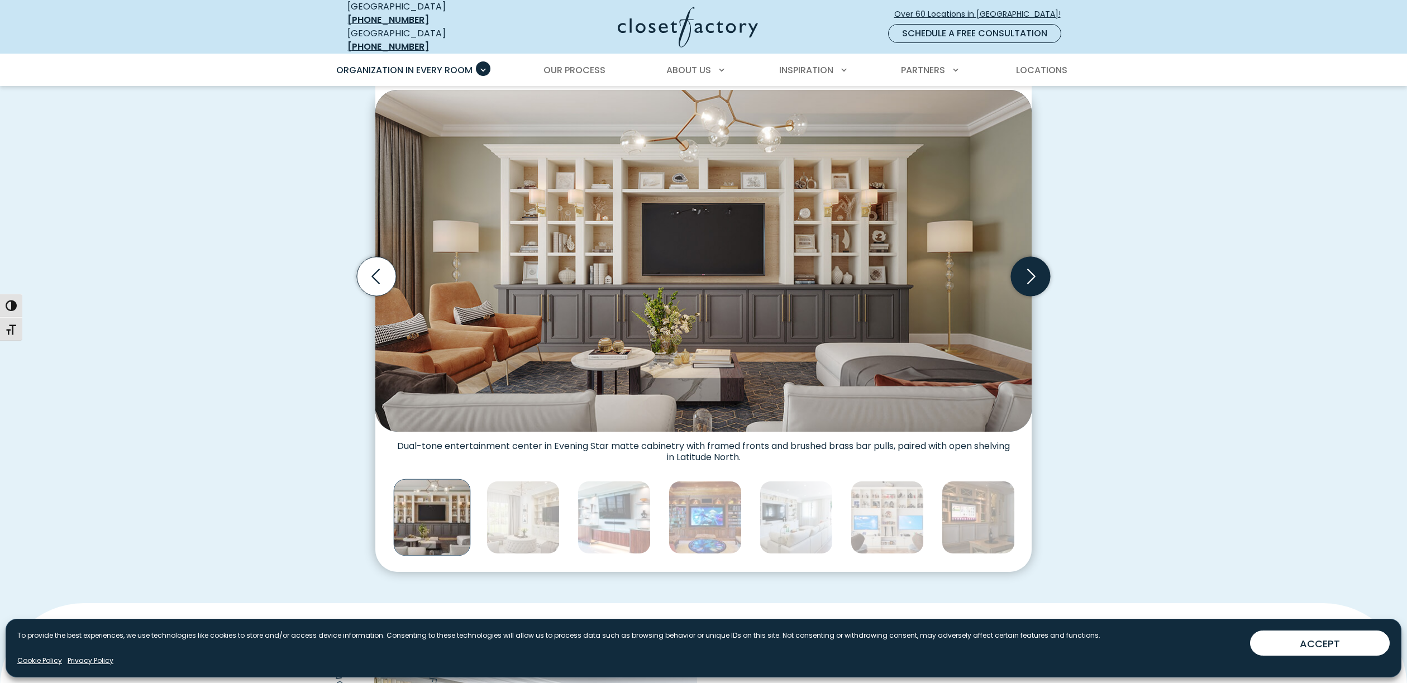
click at [1034, 268] on icon "Next slide" at bounding box center [1030, 276] width 39 height 39
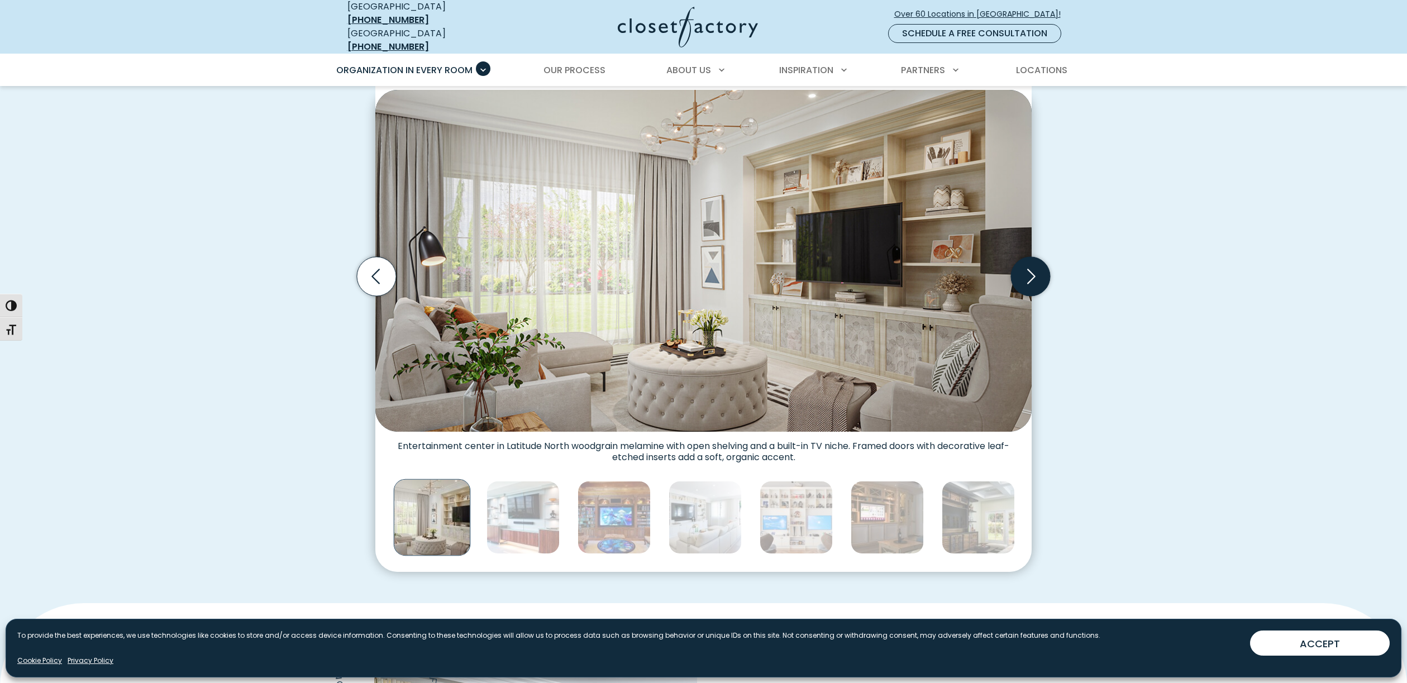
click at [1034, 268] on icon "Next slide" at bounding box center [1030, 276] width 39 height 39
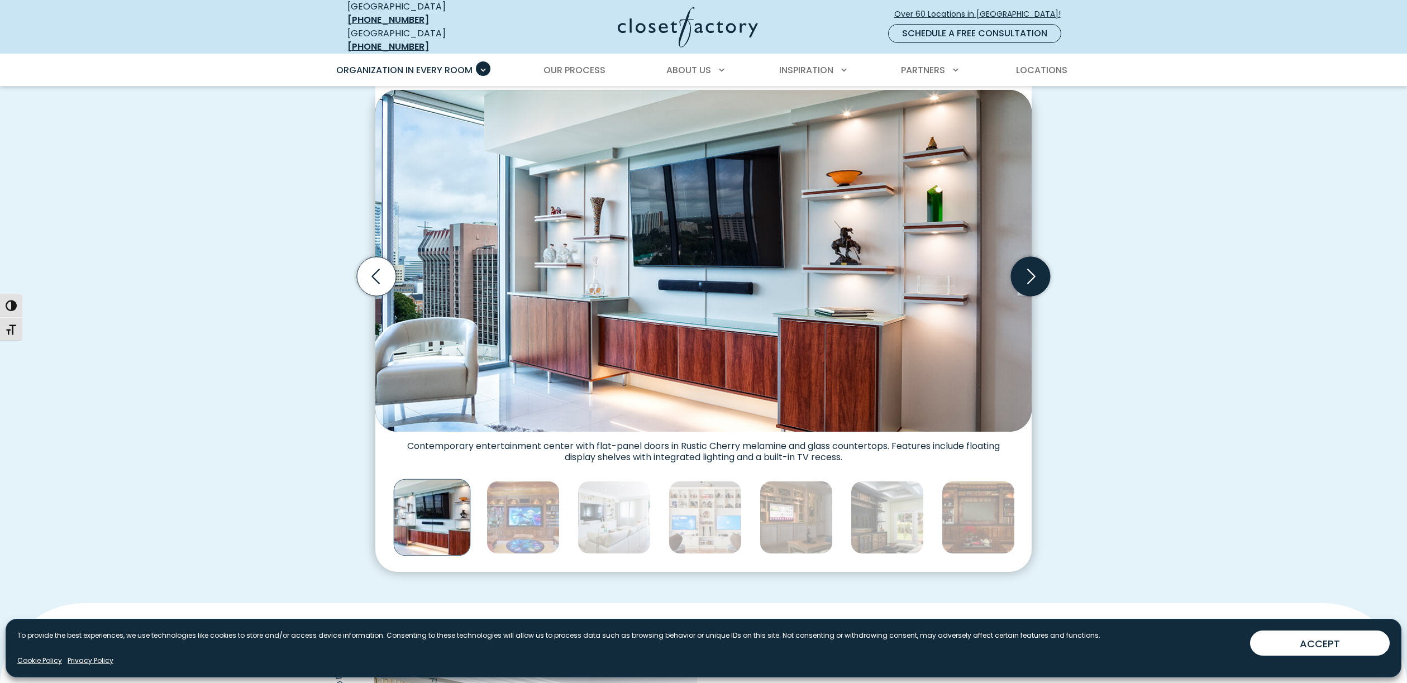
click at [1034, 268] on icon "Next slide" at bounding box center [1030, 276] width 39 height 39
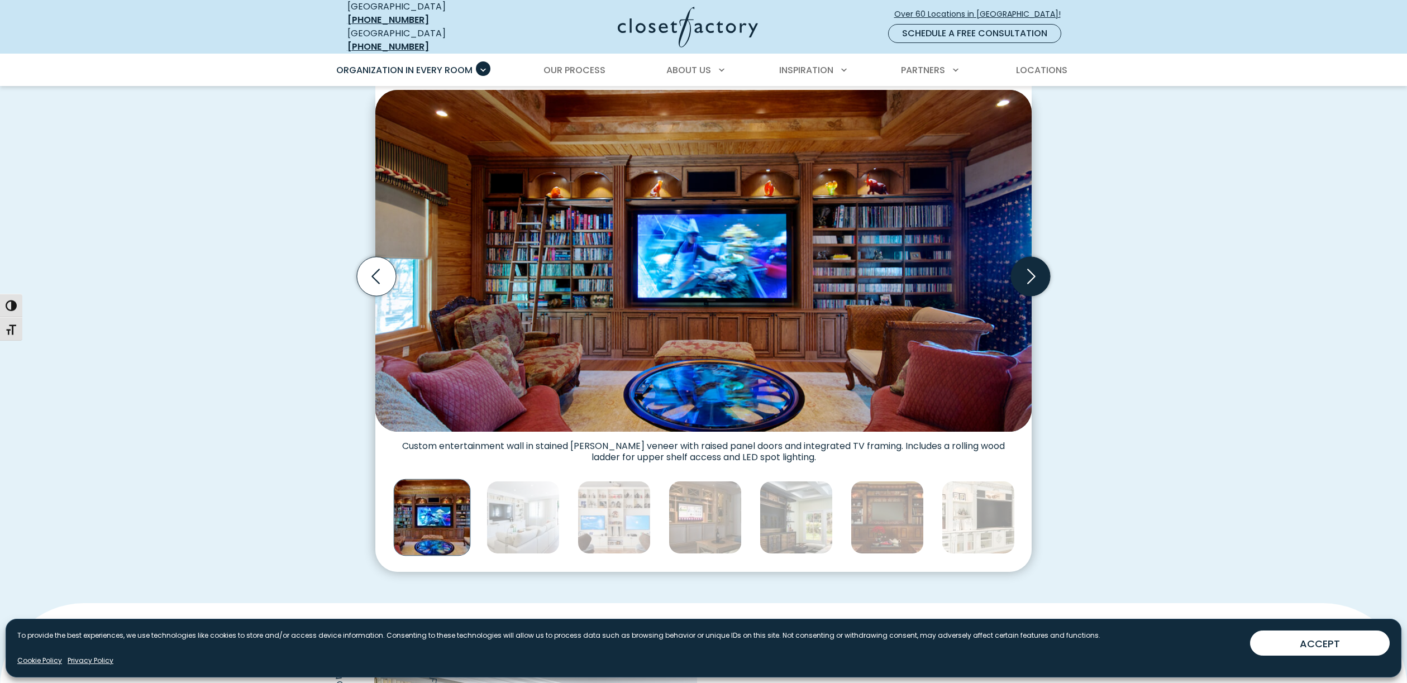
click at [1034, 268] on icon "Next slide" at bounding box center [1030, 276] width 39 height 39
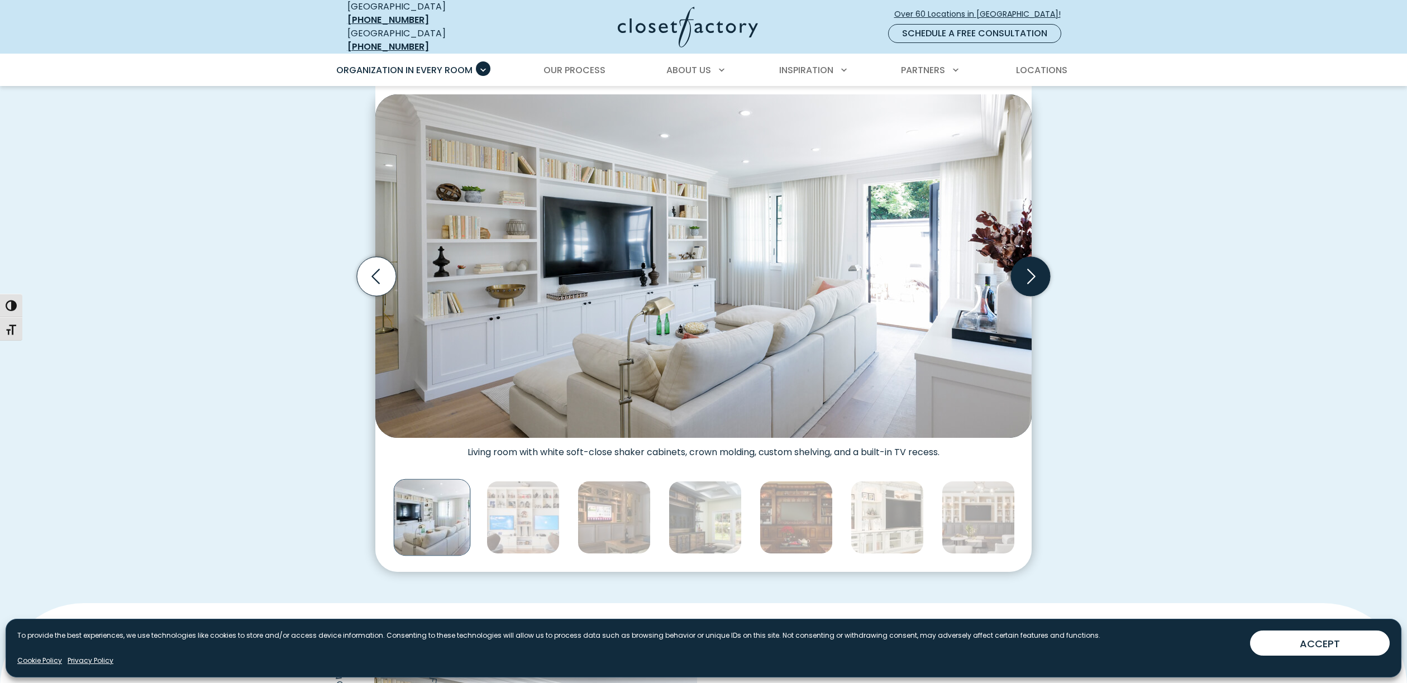
click at [1034, 268] on icon "Next slide" at bounding box center [1030, 276] width 39 height 39
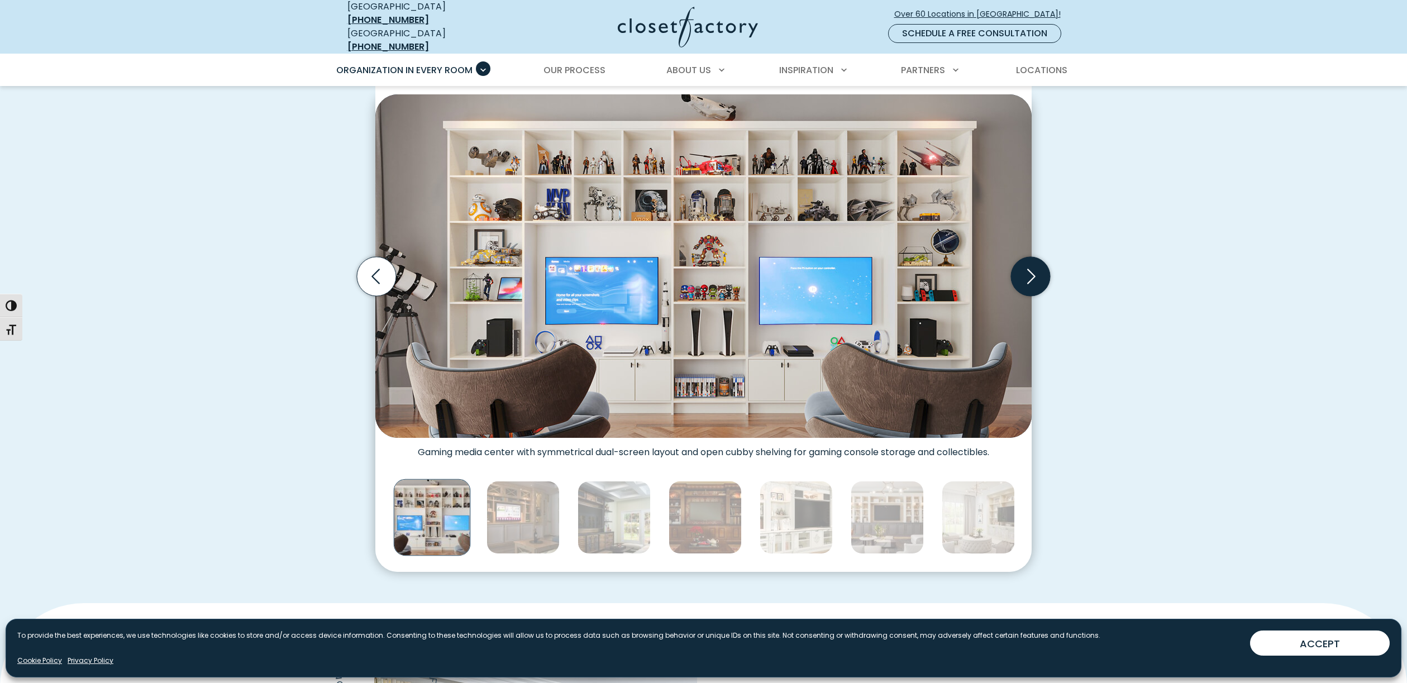
click at [1034, 268] on icon "Next slide" at bounding box center [1030, 276] width 39 height 39
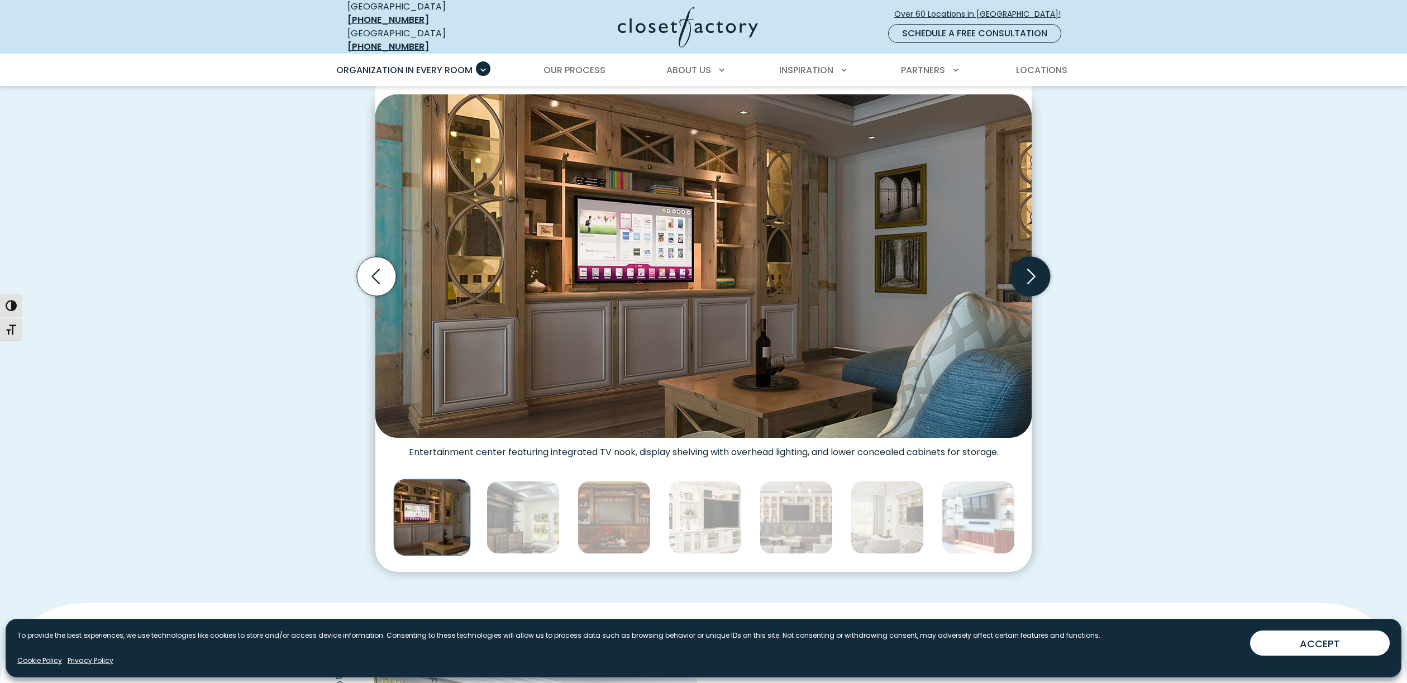
click at [1034, 268] on icon "Next slide" at bounding box center [1030, 276] width 39 height 39
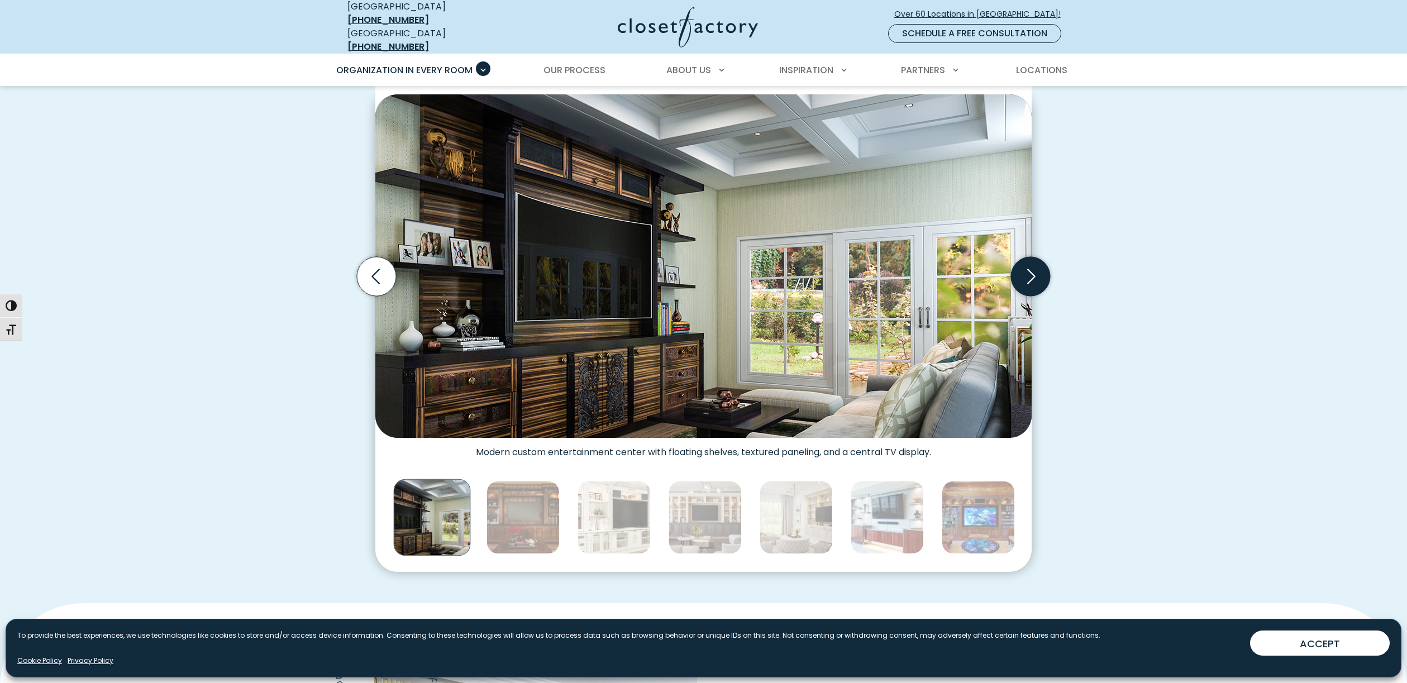
click at [1034, 268] on icon "Next slide" at bounding box center [1030, 276] width 39 height 39
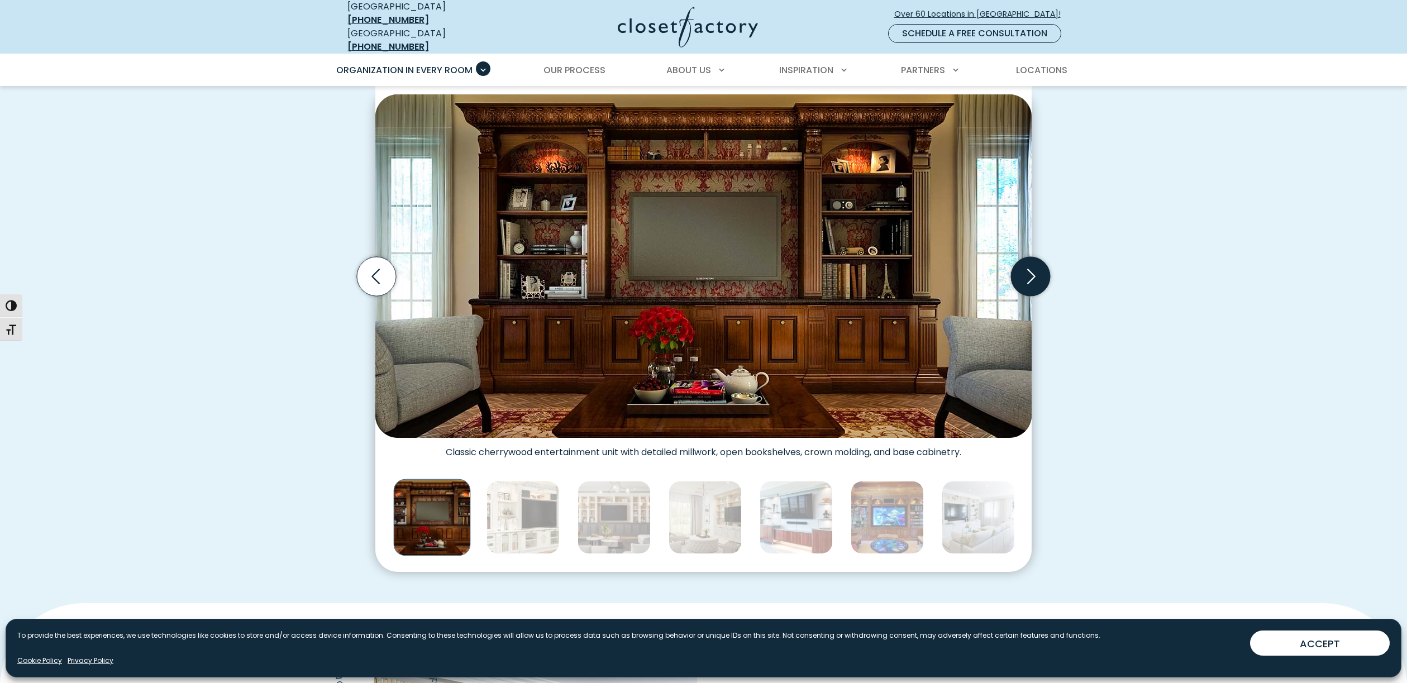
click at [1034, 268] on icon "Next slide" at bounding box center [1030, 276] width 39 height 39
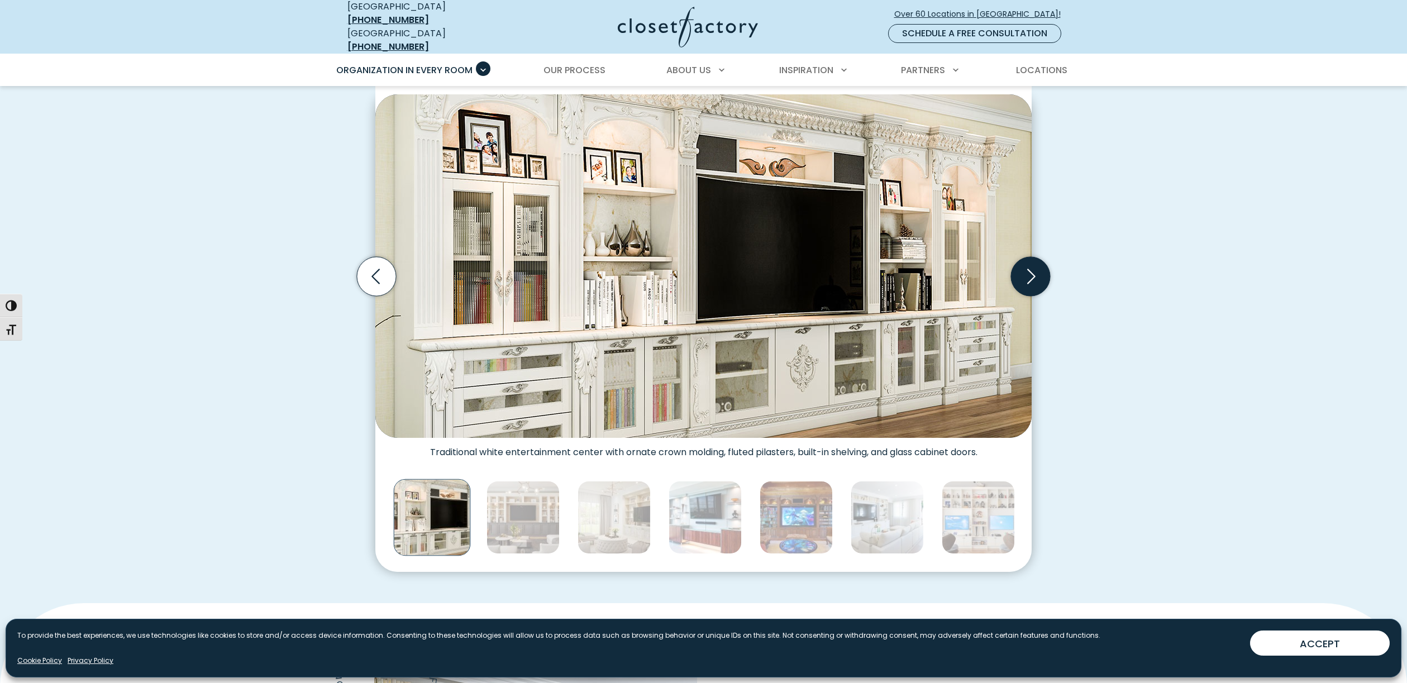
click at [1034, 268] on icon "Next slide" at bounding box center [1030, 276] width 39 height 39
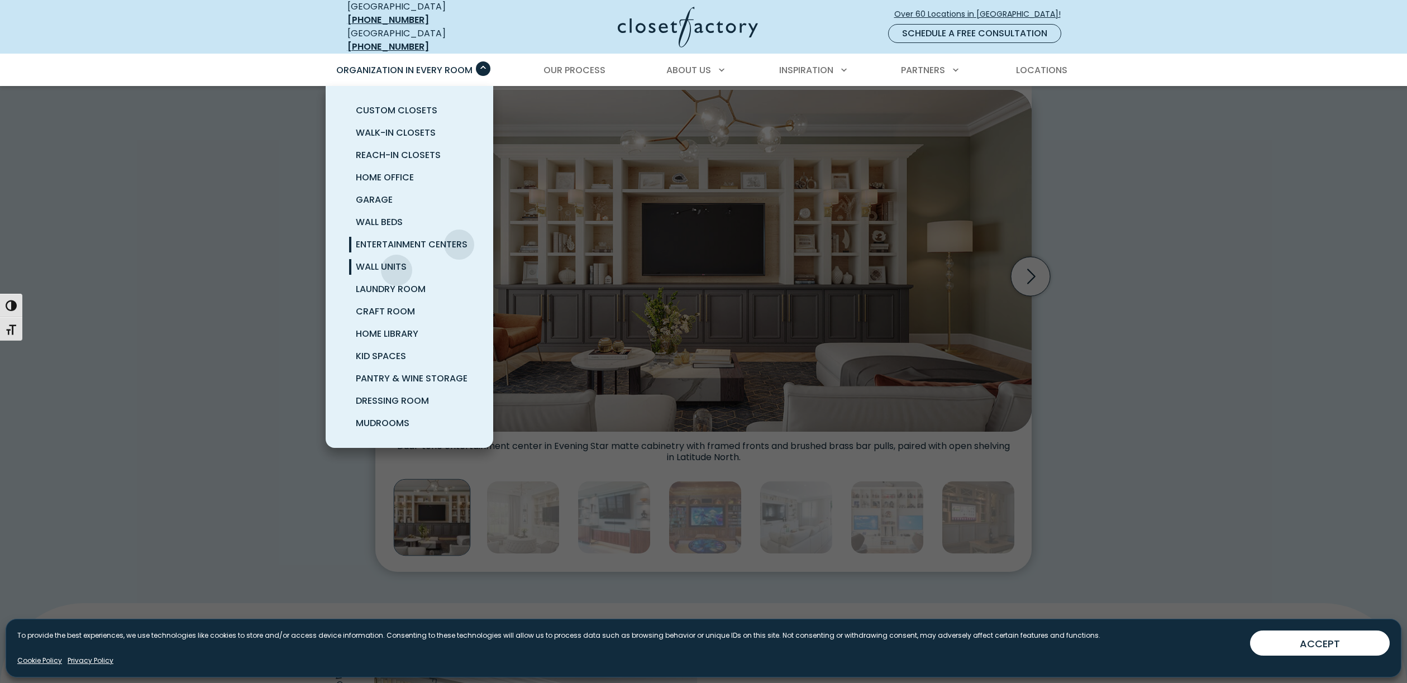
click at [397, 262] on span "Wall Units" at bounding box center [381, 266] width 51 height 13
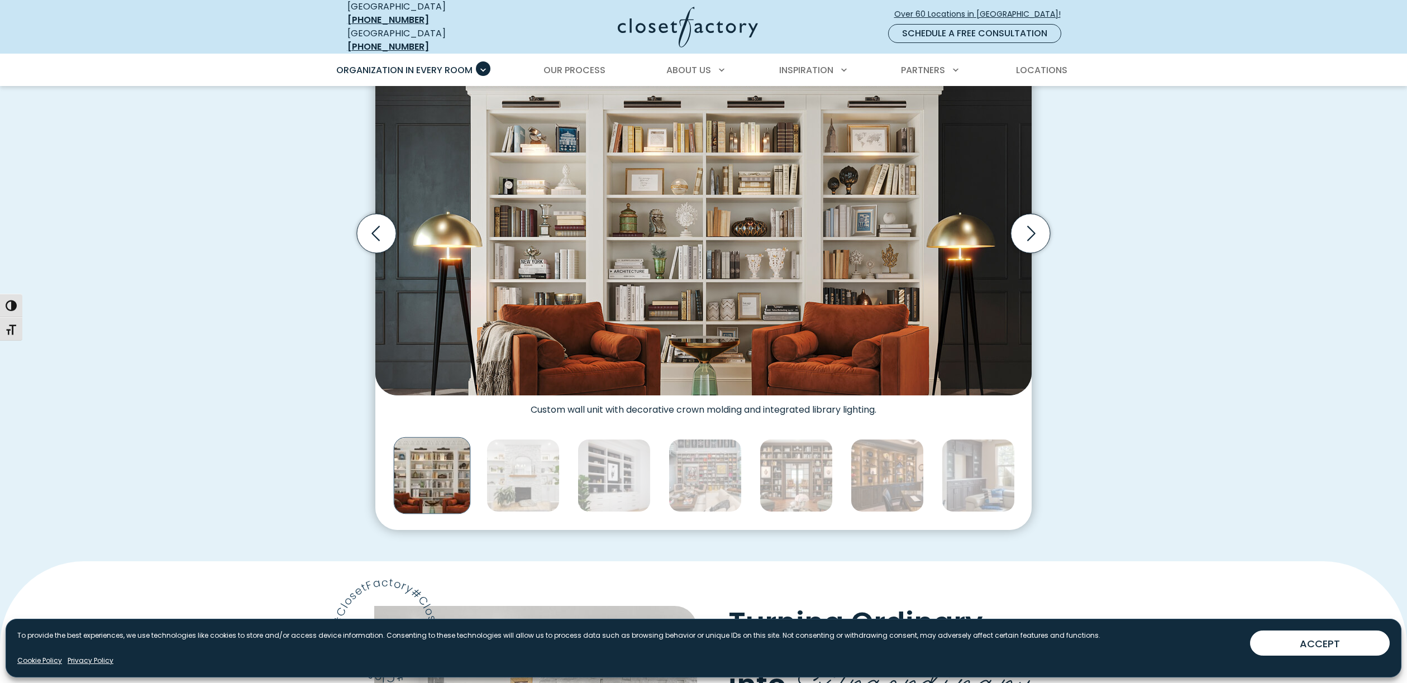
scroll to position [407, 0]
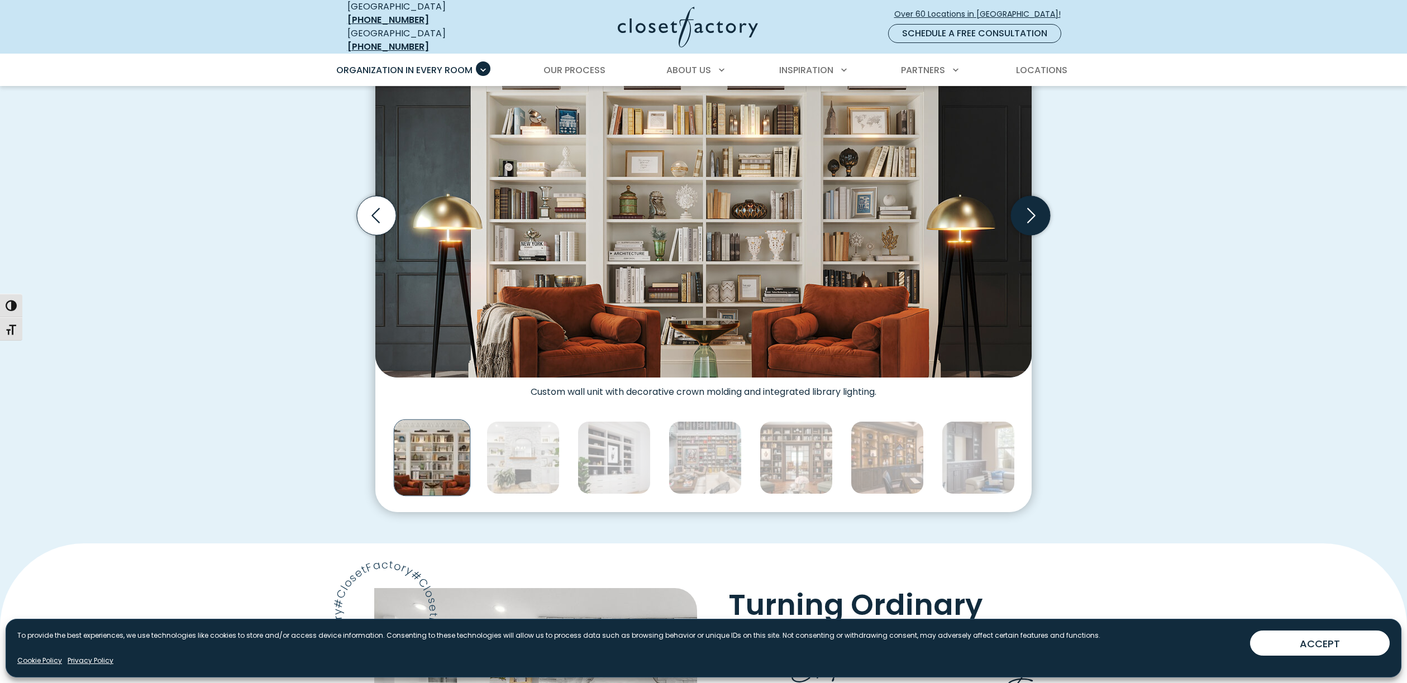
click at [1028, 206] on icon "Next slide" at bounding box center [1030, 215] width 39 height 39
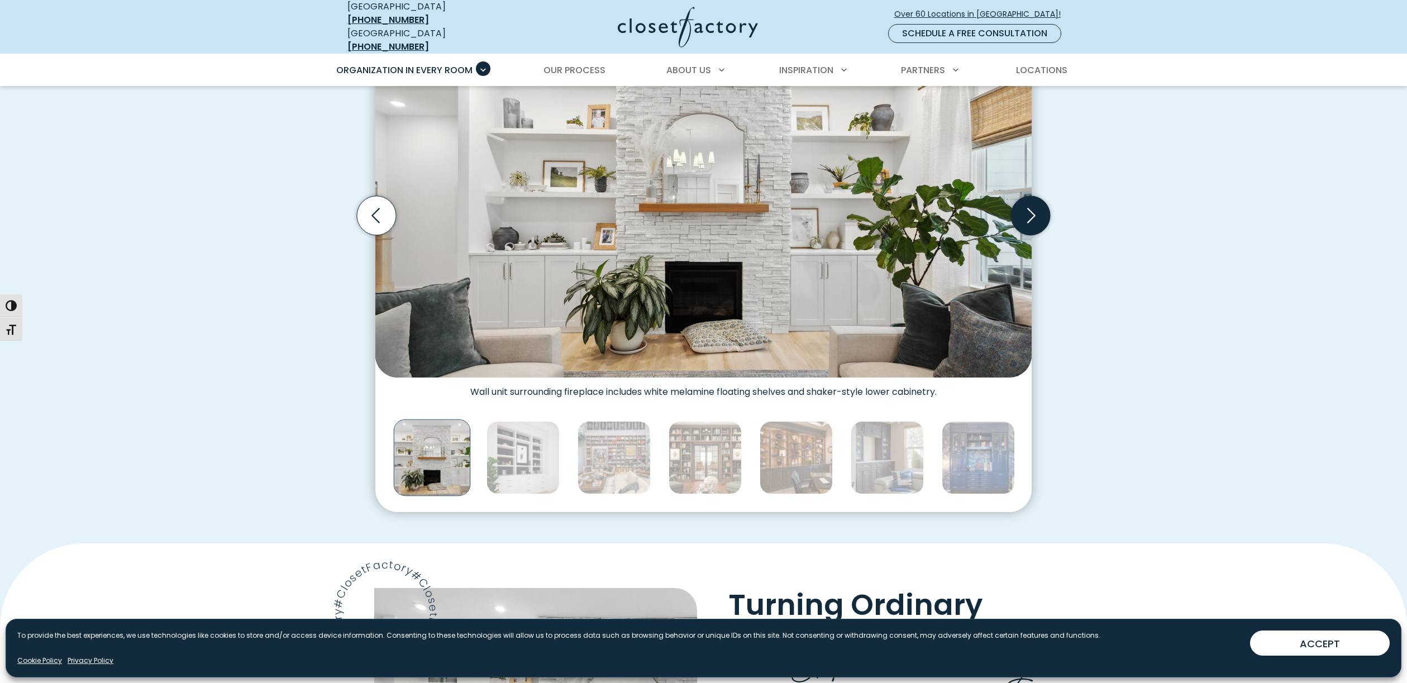
click at [1028, 206] on icon "Next slide" at bounding box center [1030, 215] width 39 height 39
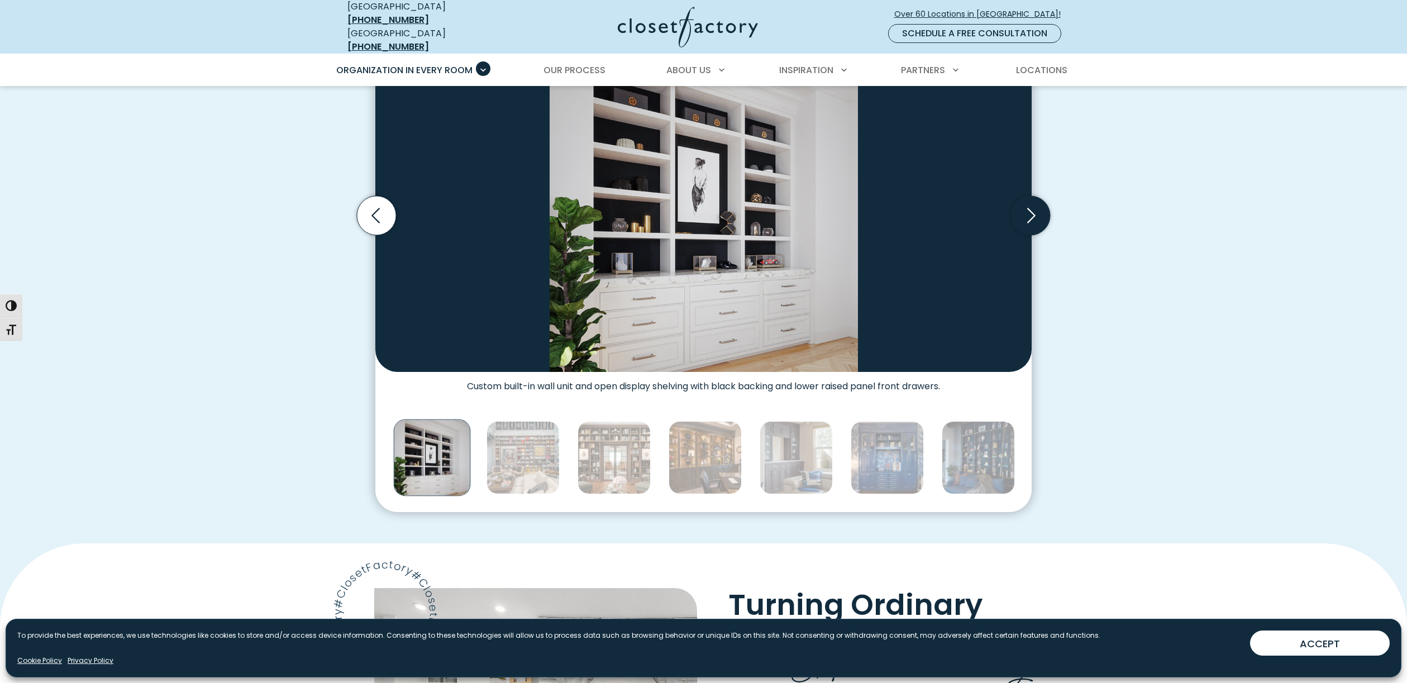
click at [1028, 206] on icon "Next slide" at bounding box center [1030, 215] width 39 height 39
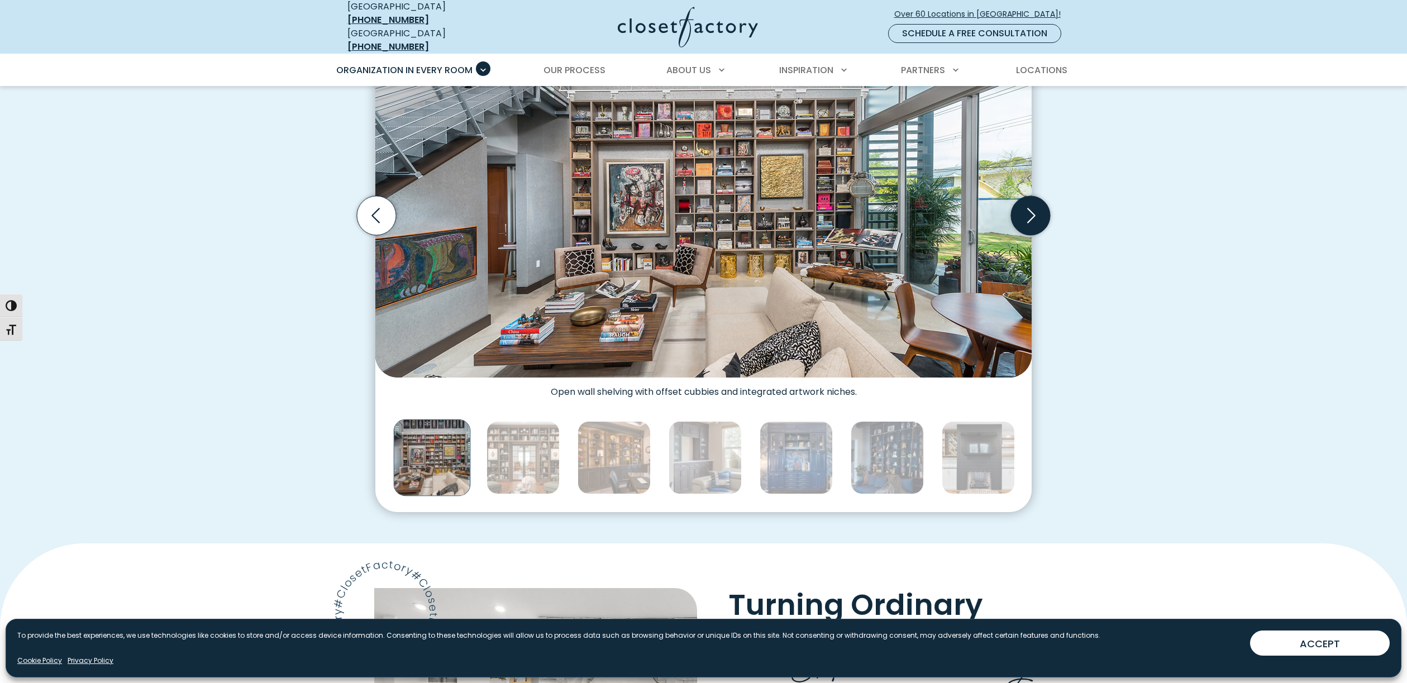
click at [1028, 206] on icon "Next slide" at bounding box center [1030, 215] width 39 height 39
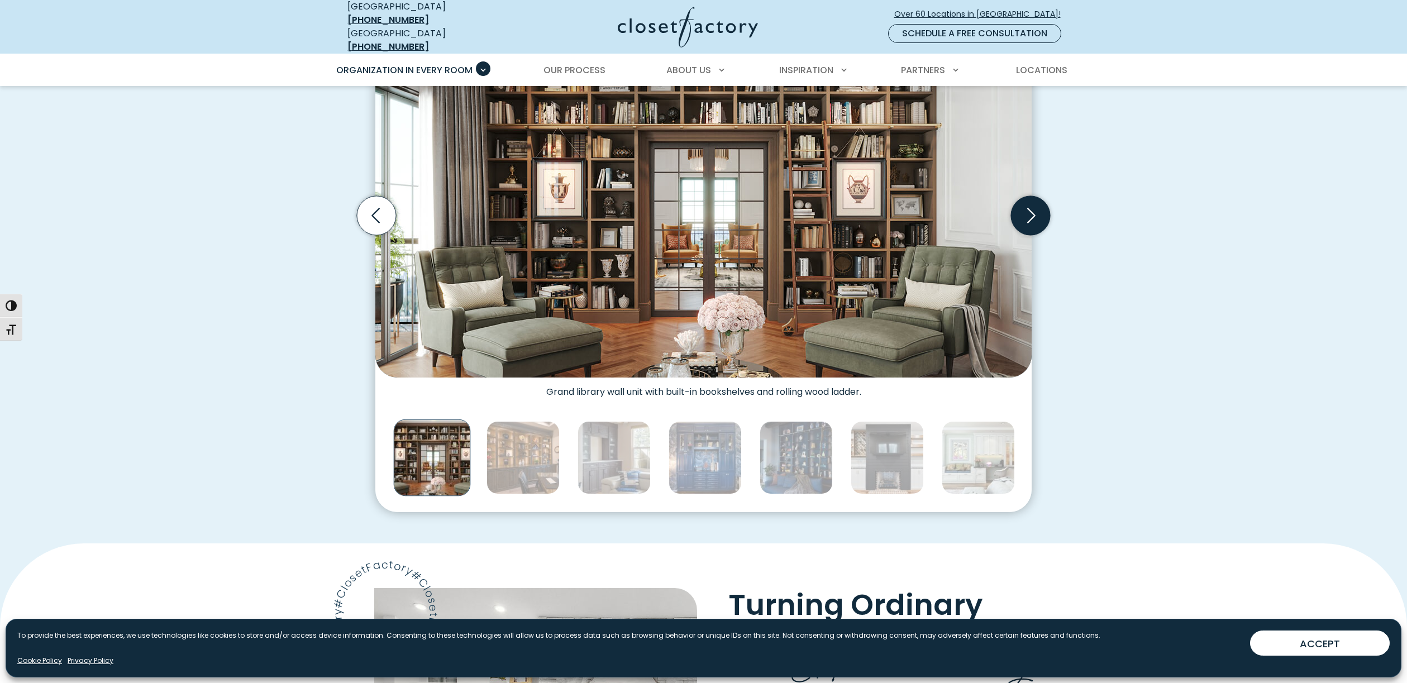
click at [1028, 206] on icon "Next slide" at bounding box center [1030, 215] width 39 height 39
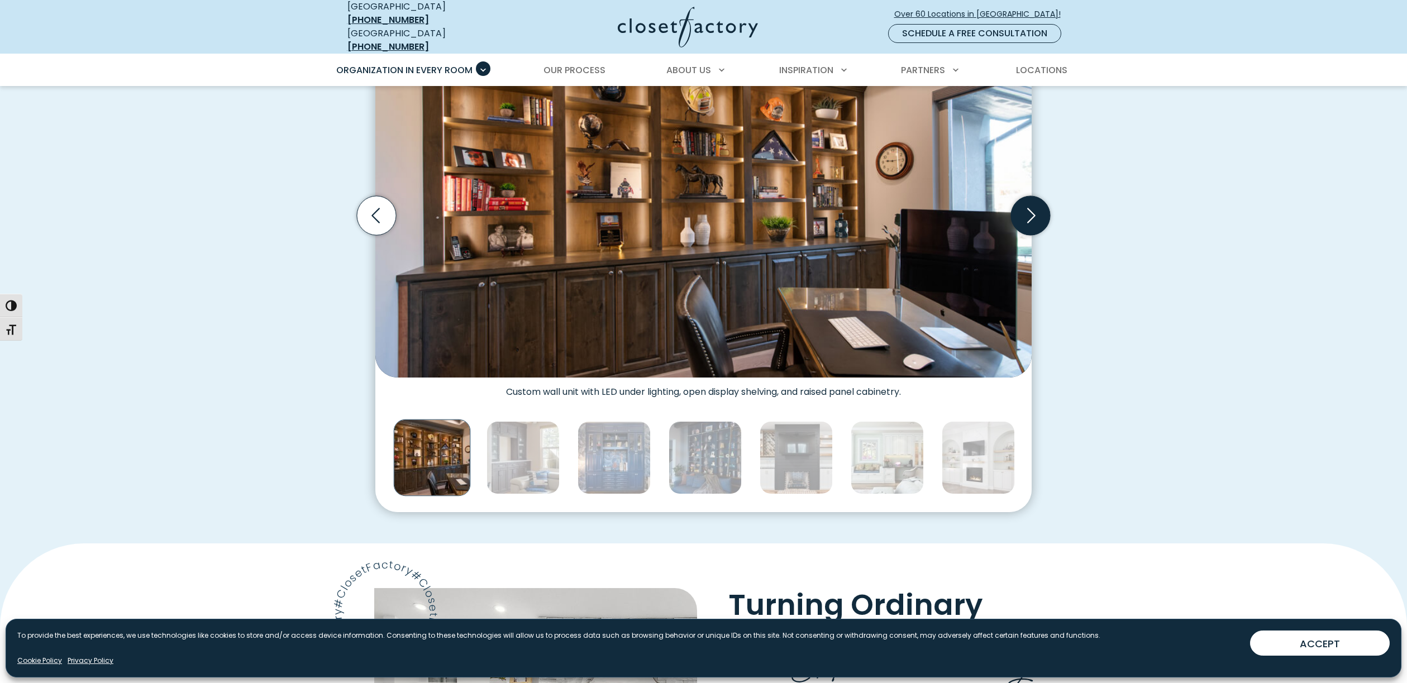
click at [1028, 206] on icon "Next slide" at bounding box center [1030, 215] width 39 height 39
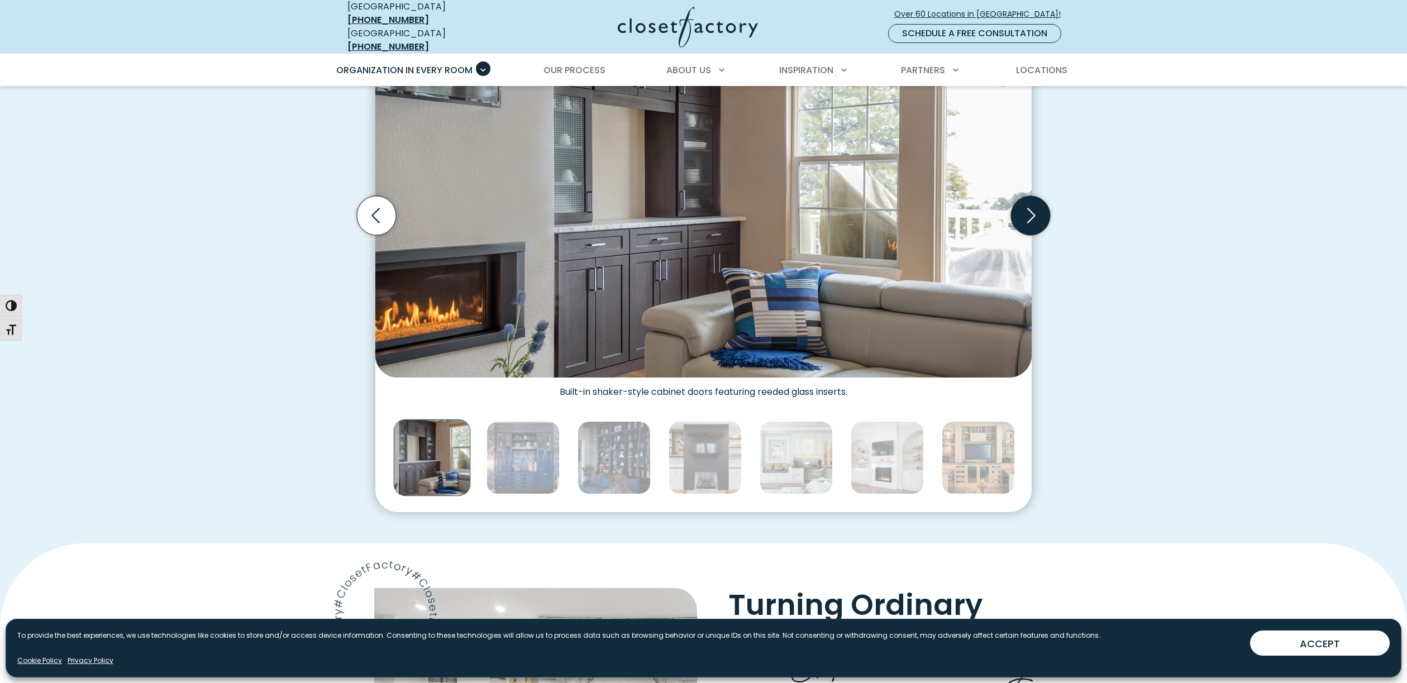
click at [1028, 206] on icon "Next slide" at bounding box center [1030, 215] width 39 height 39
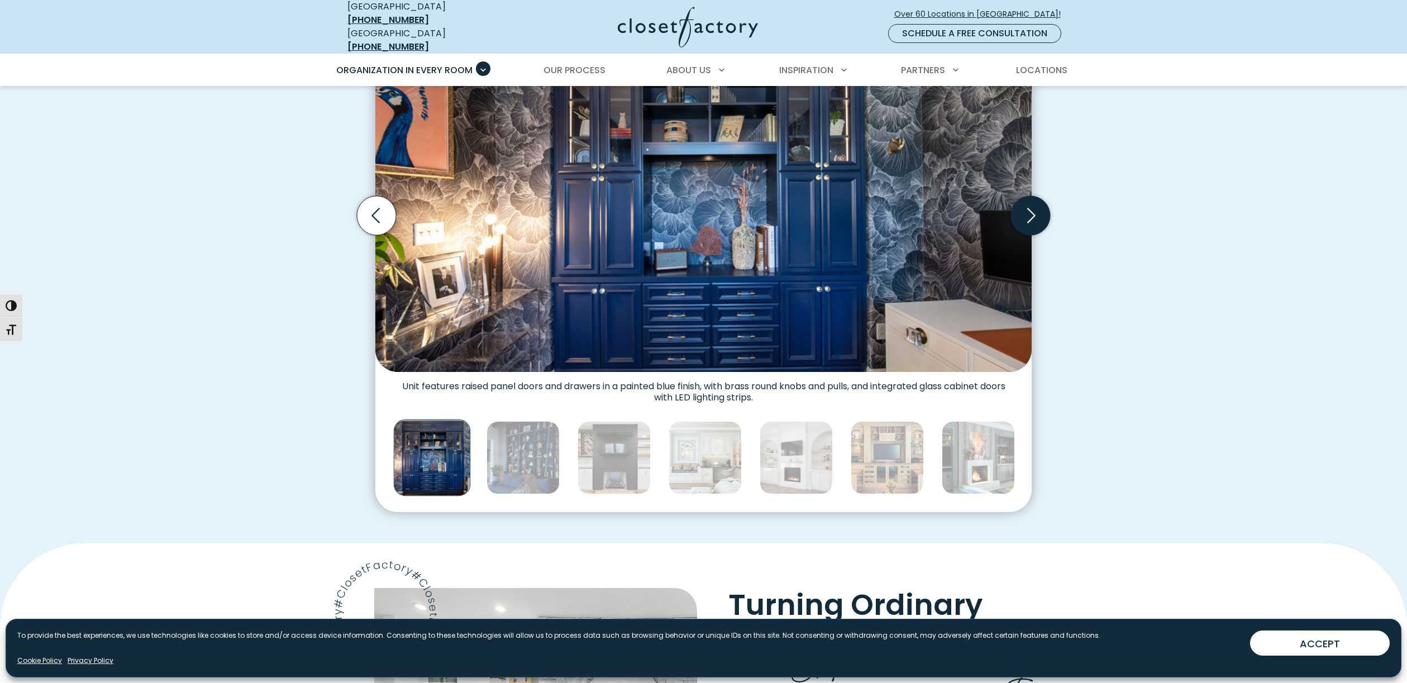
click at [1028, 206] on icon "Next slide" at bounding box center [1030, 215] width 39 height 39
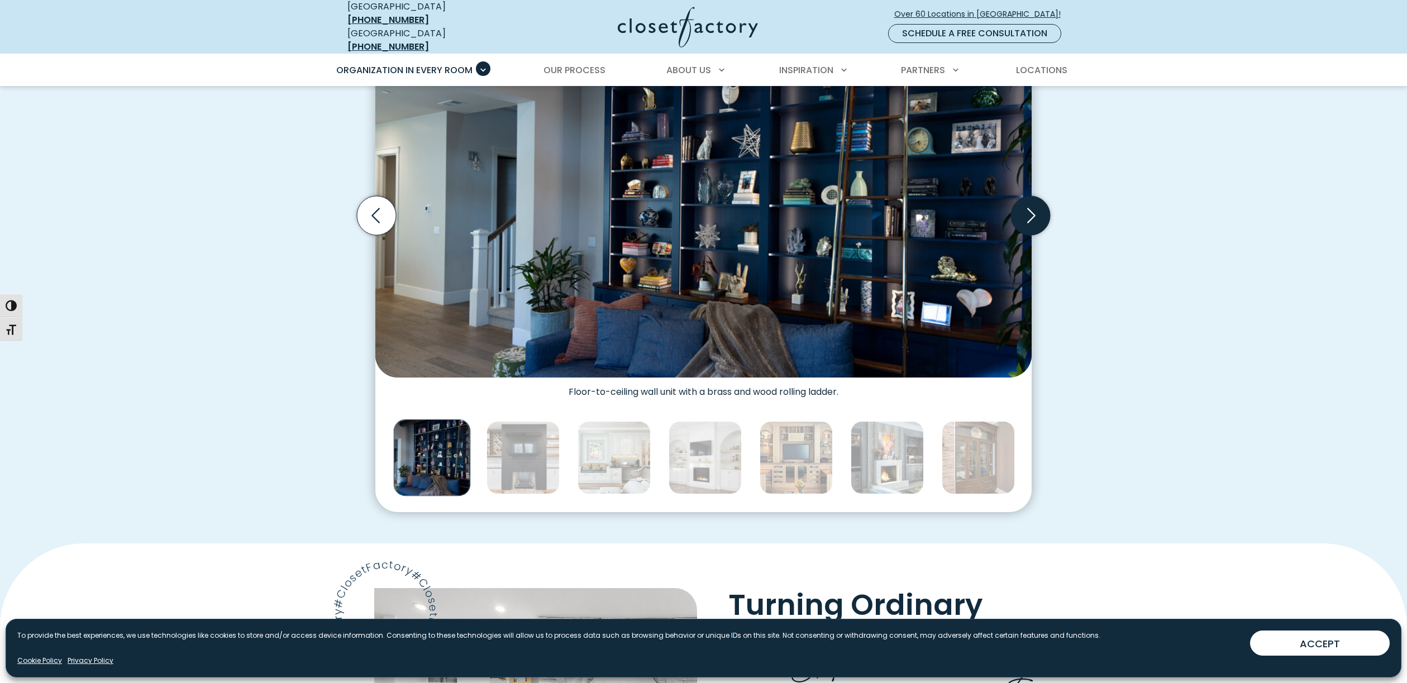
click at [1028, 206] on icon "Next slide" at bounding box center [1030, 215] width 39 height 39
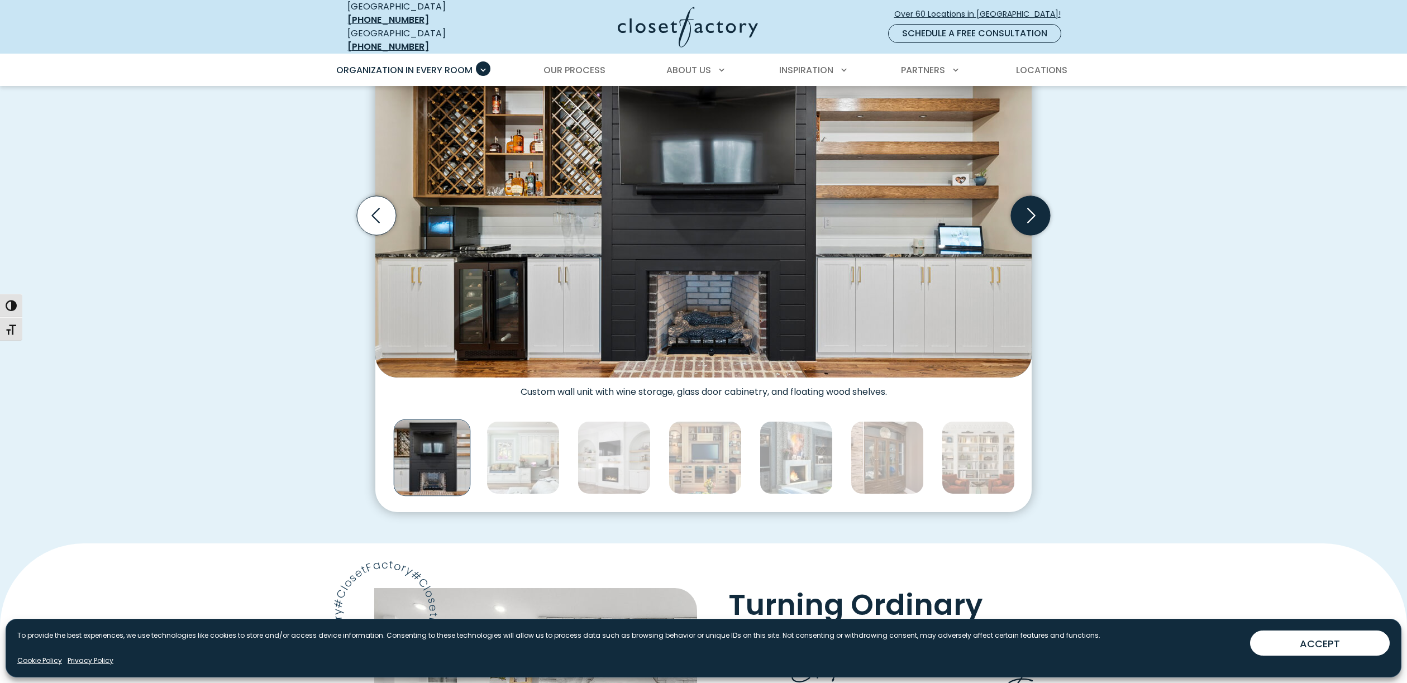
click at [1028, 206] on icon "Next slide" at bounding box center [1030, 215] width 39 height 39
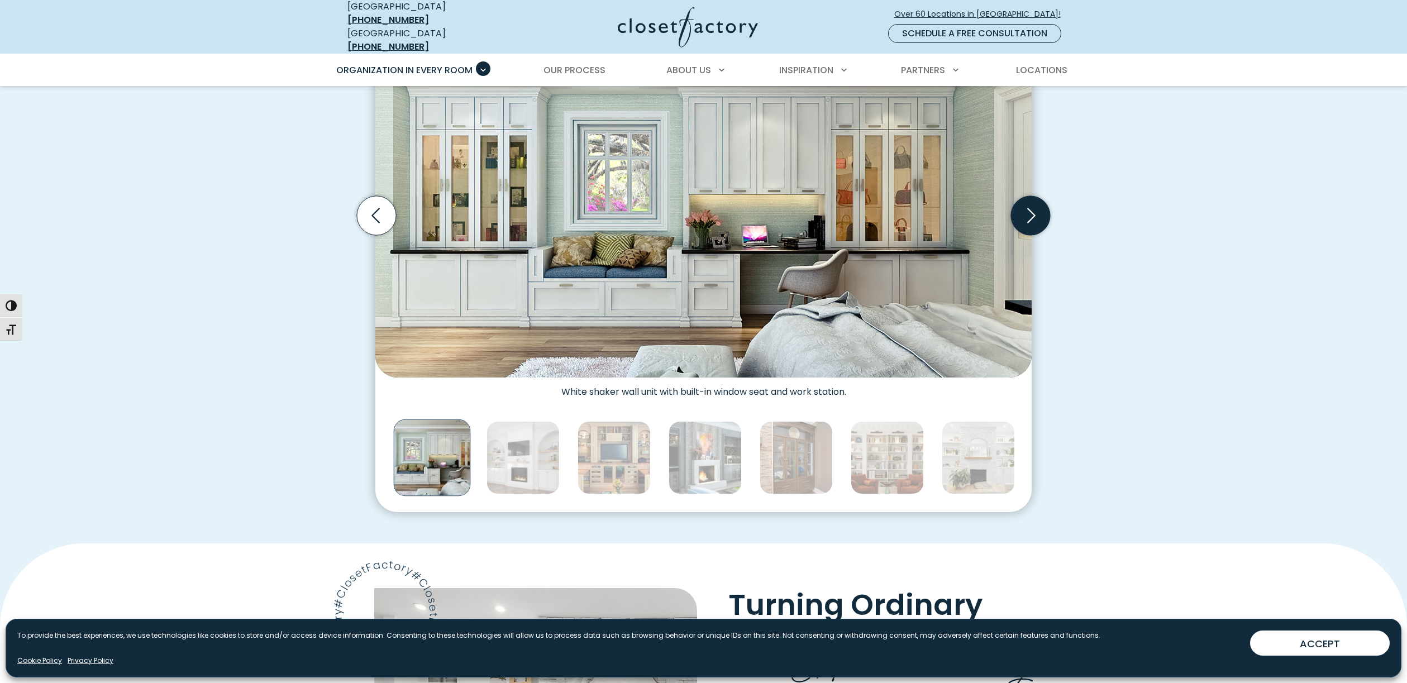
click at [1028, 206] on icon "Next slide" at bounding box center [1030, 215] width 39 height 39
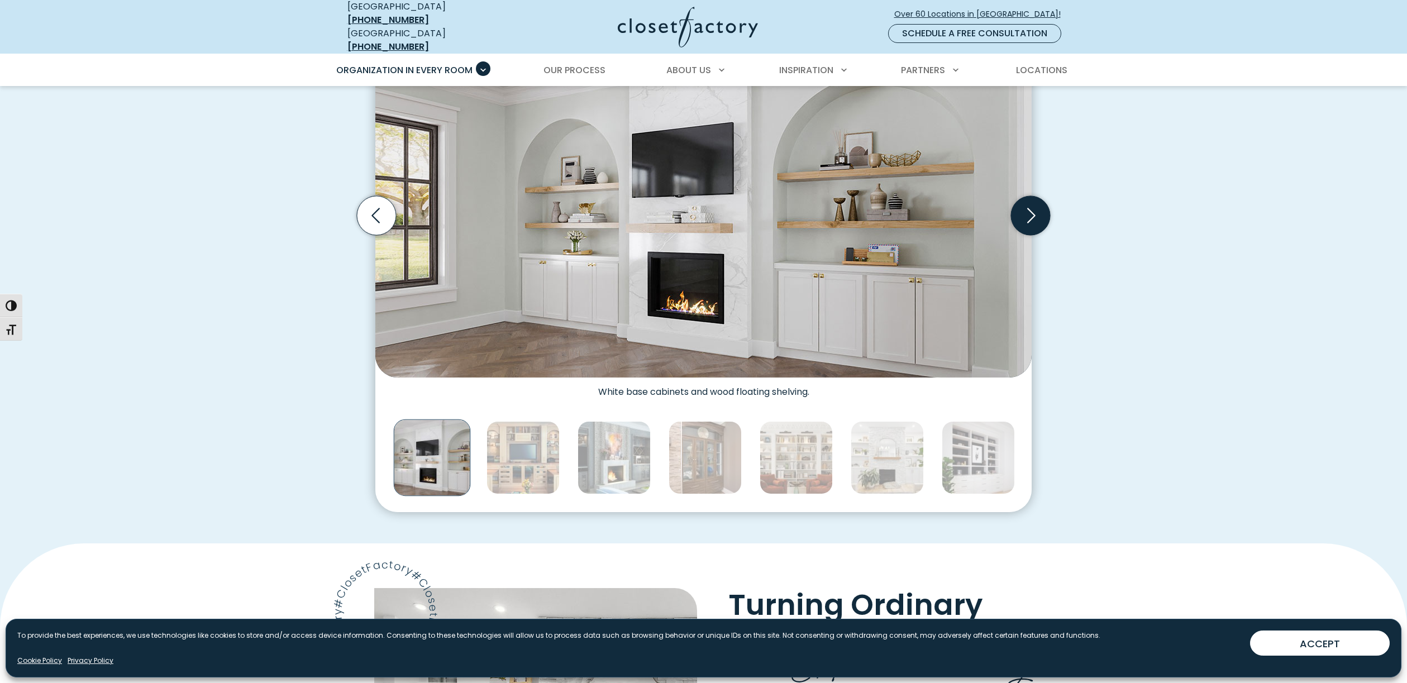
click at [1028, 206] on icon "Next slide" at bounding box center [1030, 215] width 39 height 39
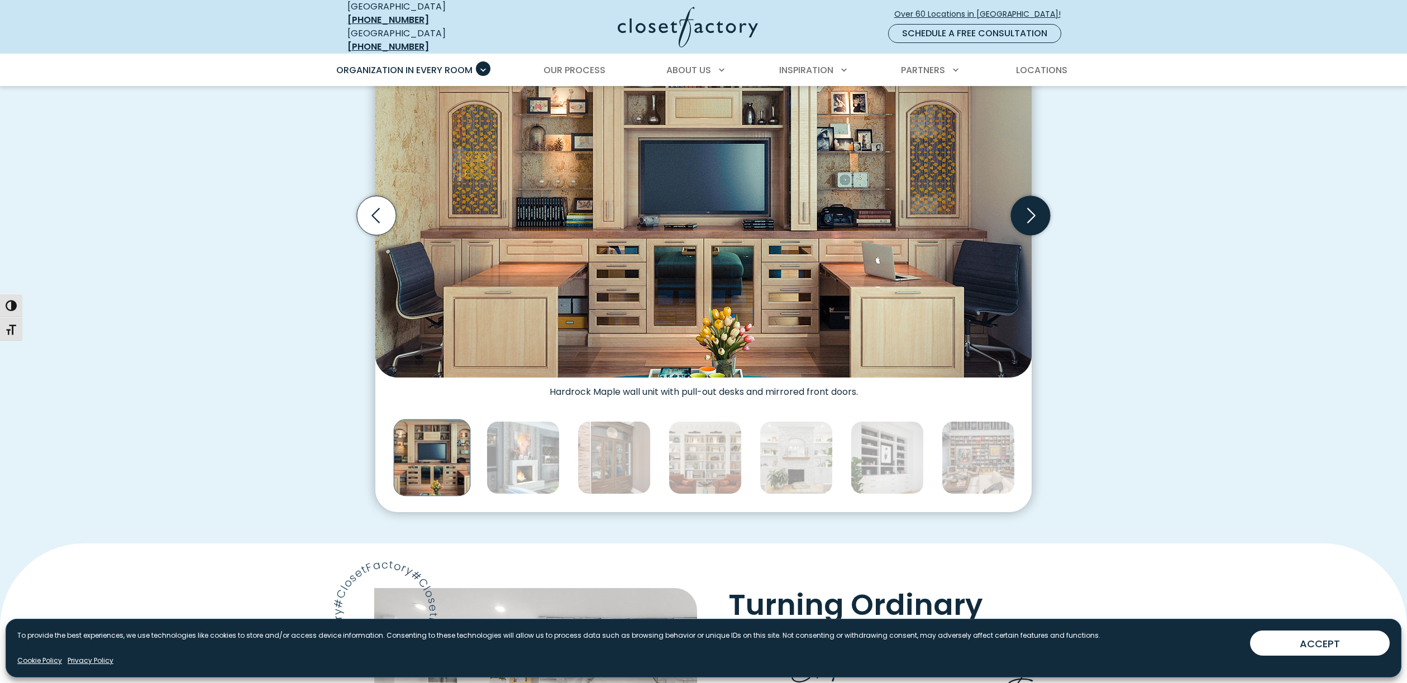
click at [1028, 206] on icon "Next slide" at bounding box center [1030, 215] width 39 height 39
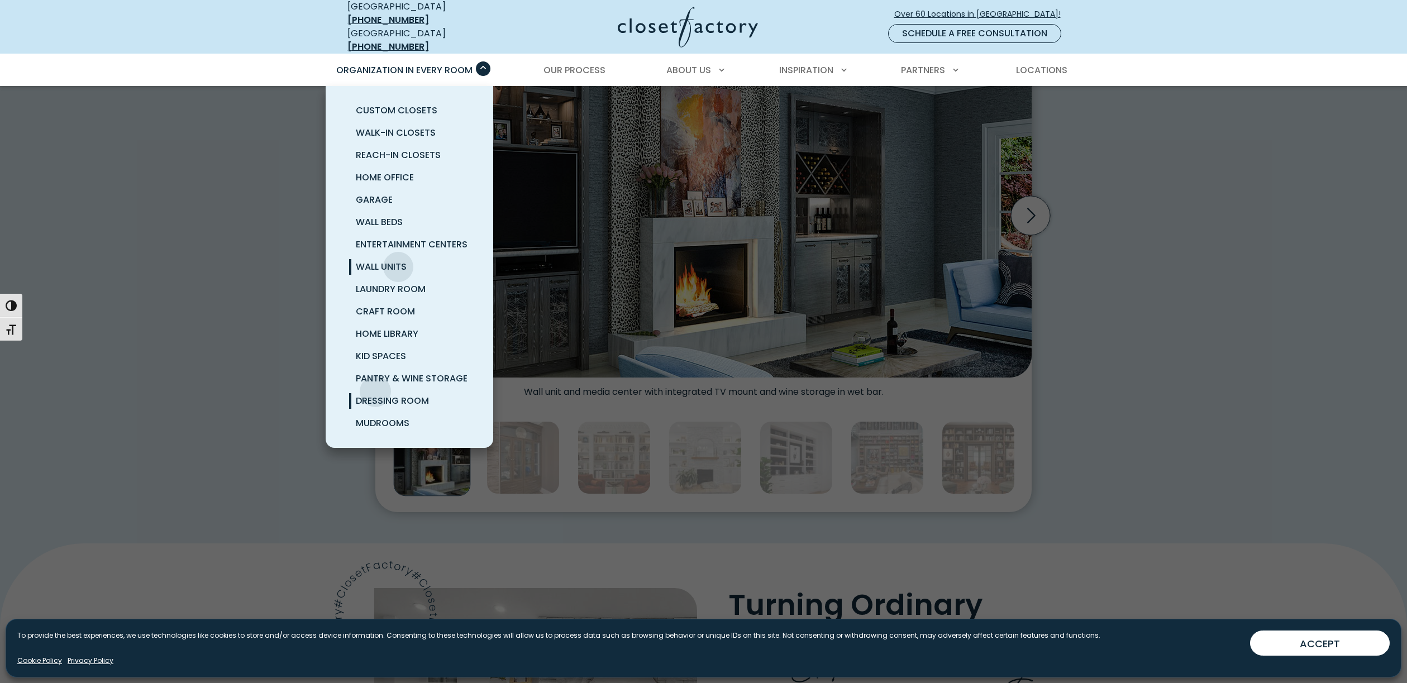
click at [375, 390] on link "Dressing Room" at bounding box center [423, 401] width 168 height 22
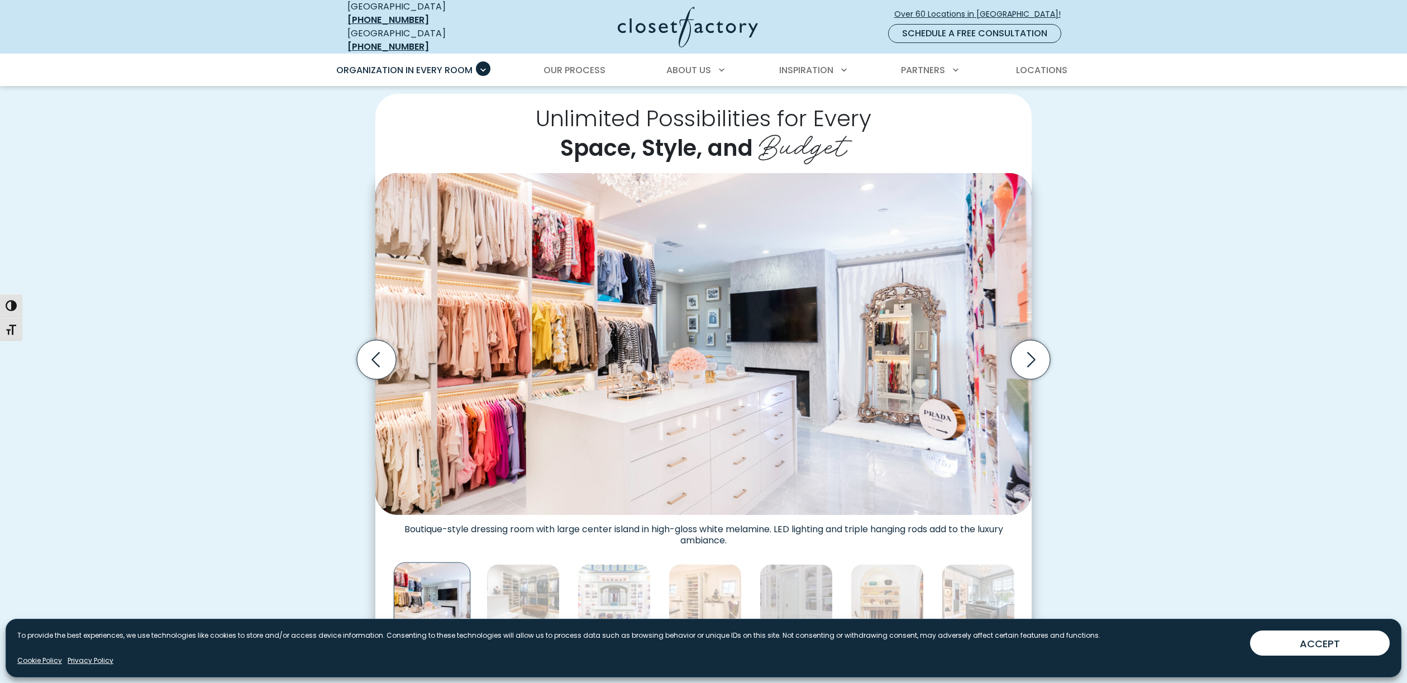
scroll to position [263, 0]
click at [1019, 347] on icon "Next slide" at bounding box center [1030, 358] width 39 height 39
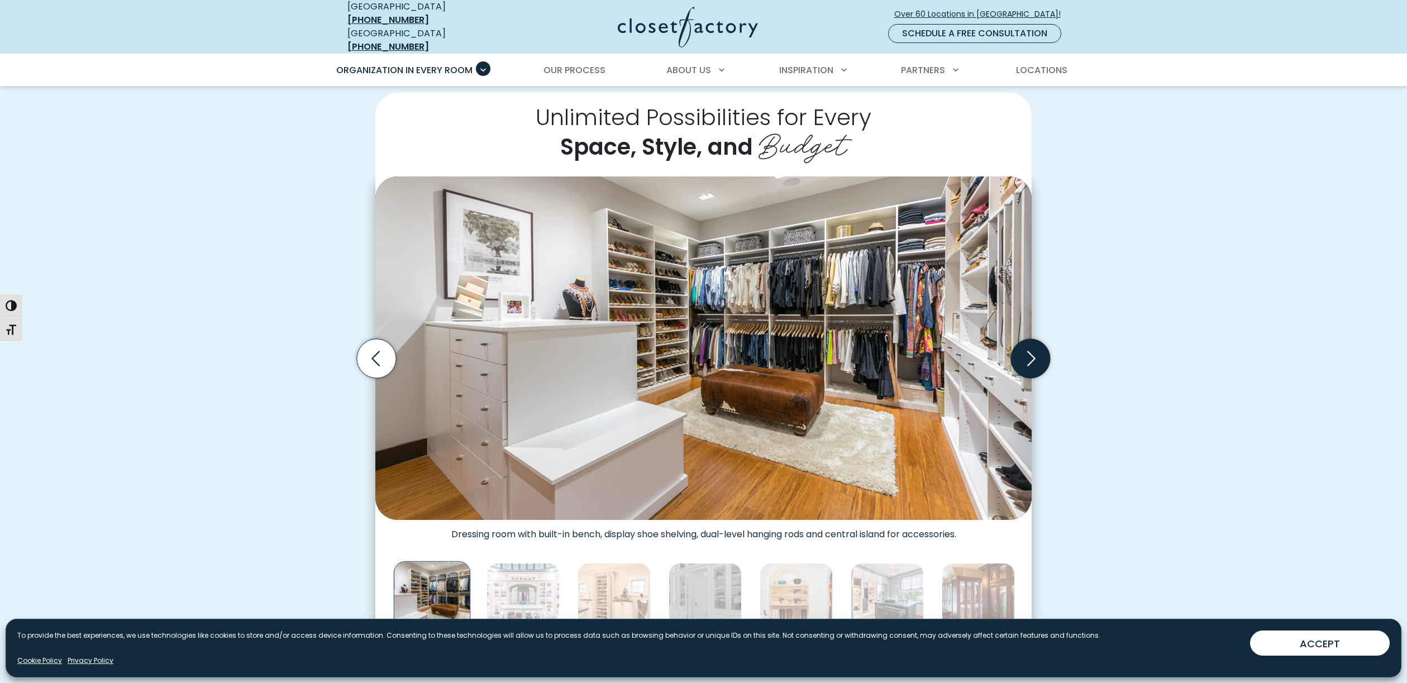
click at [1029, 353] on icon "Next slide" at bounding box center [1030, 358] width 39 height 39
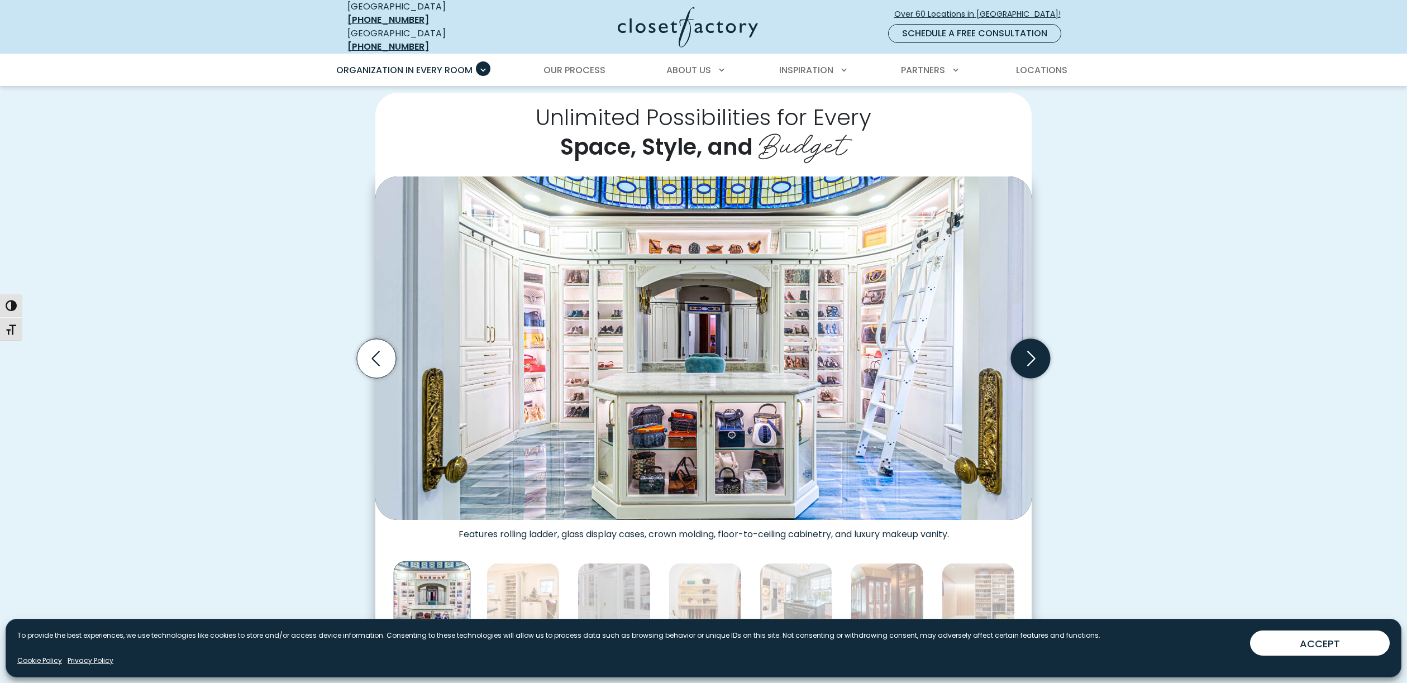
click at [1026, 353] on icon "Next slide" at bounding box center [1030, 358] width 39 height 39
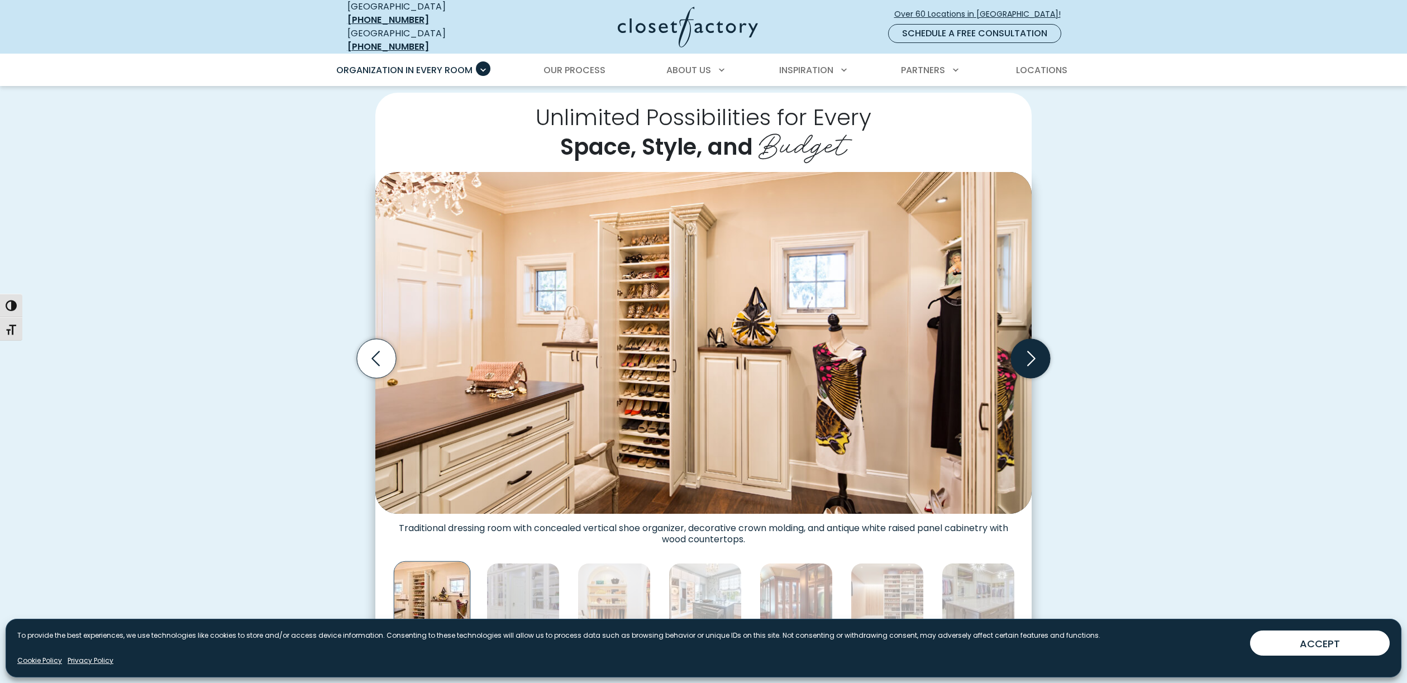
click at [1026, 353] on icon "Next slide" at bounding box center [1030, 358] width 39 height 39
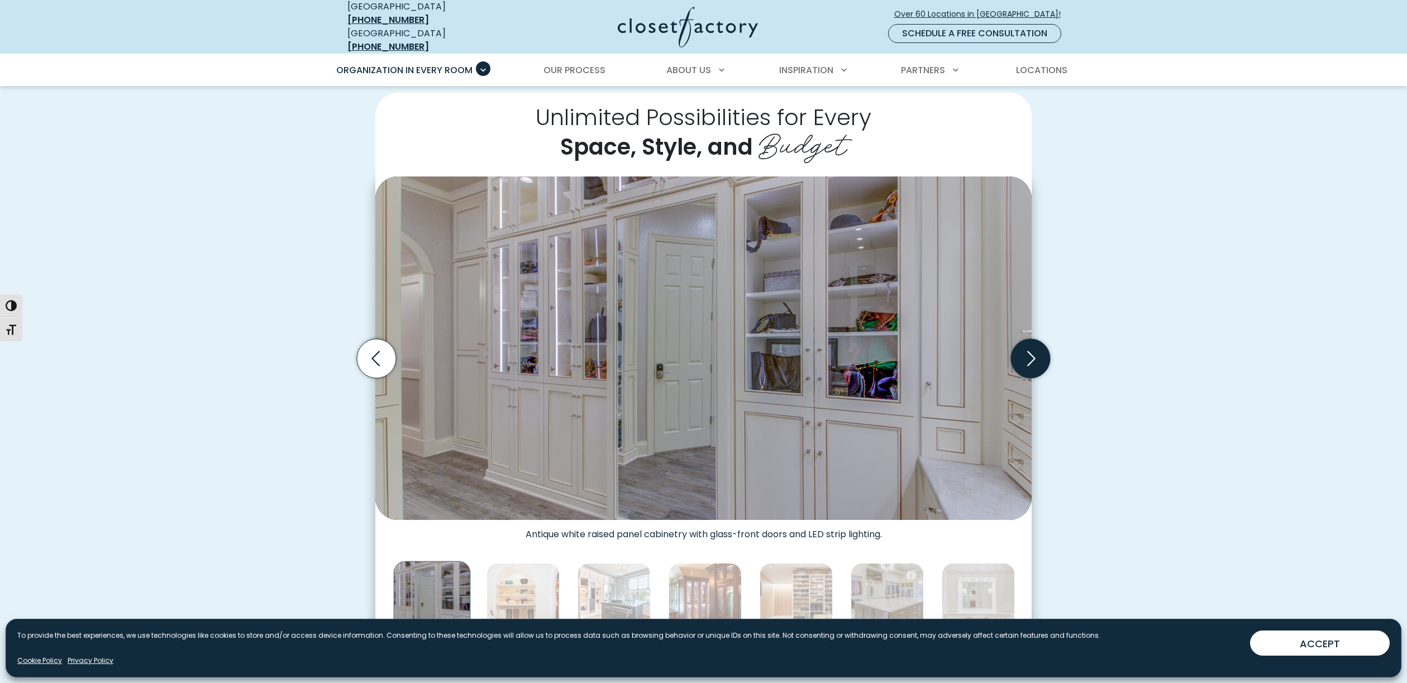
click at [1026, 353] on icon "Next slide" at bounding box center [1030, 358] width 39 height 39
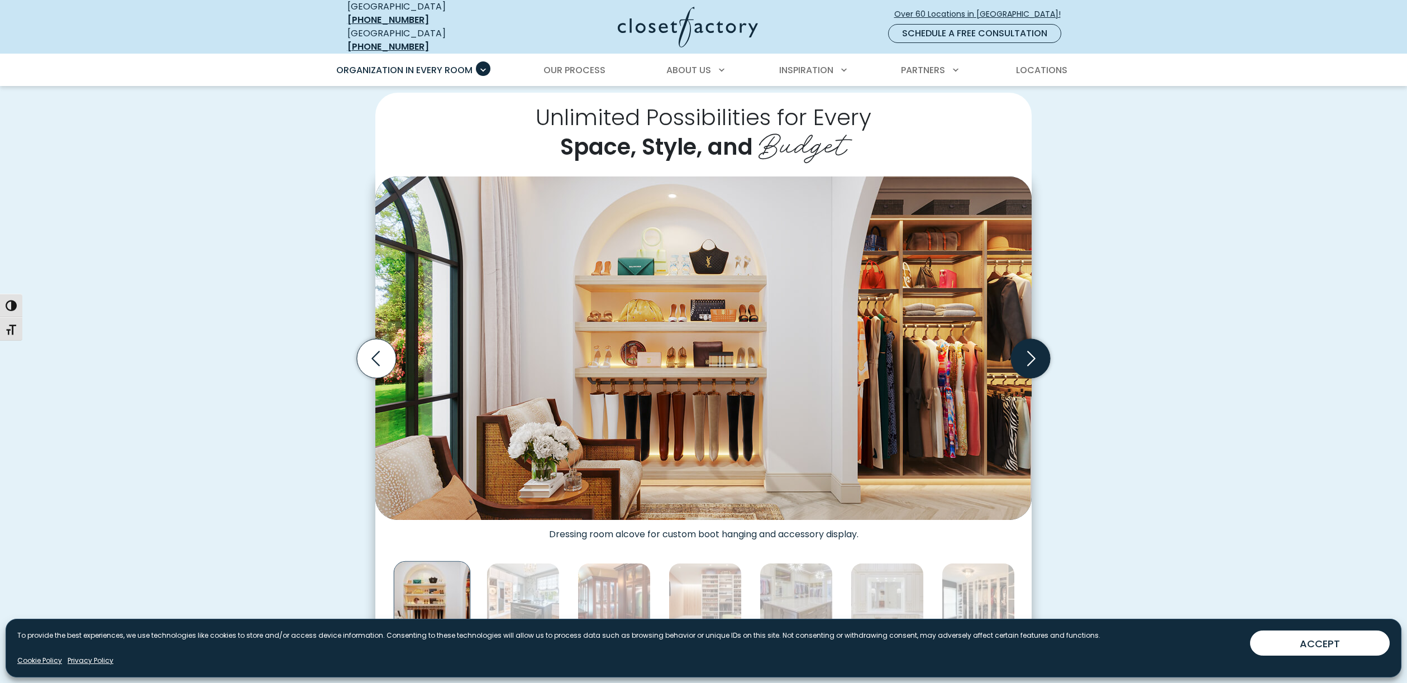
click at [1026, 353] on icon "Next slide" at bounding box center [1030, 358] width 39 height 39
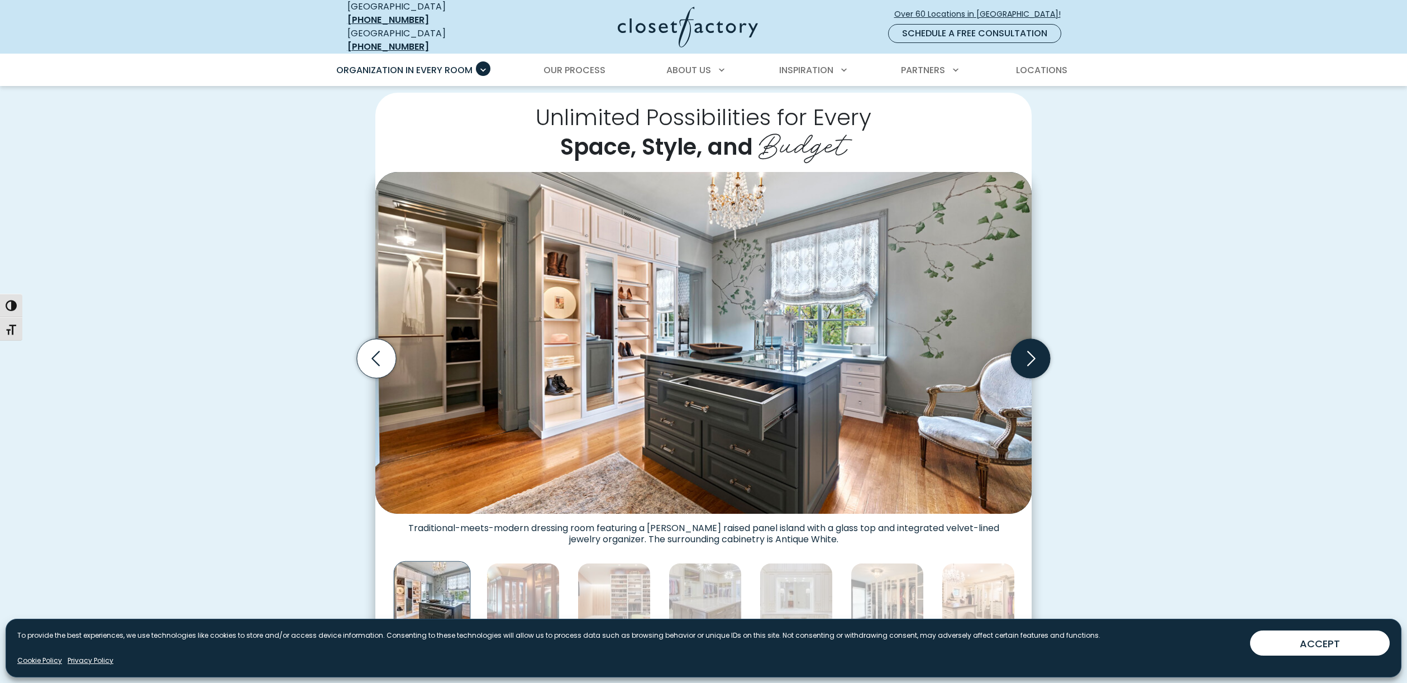
click at [1026, 353] on icon "Next slide" at bounding box center [1030, 358] width 39 height 39
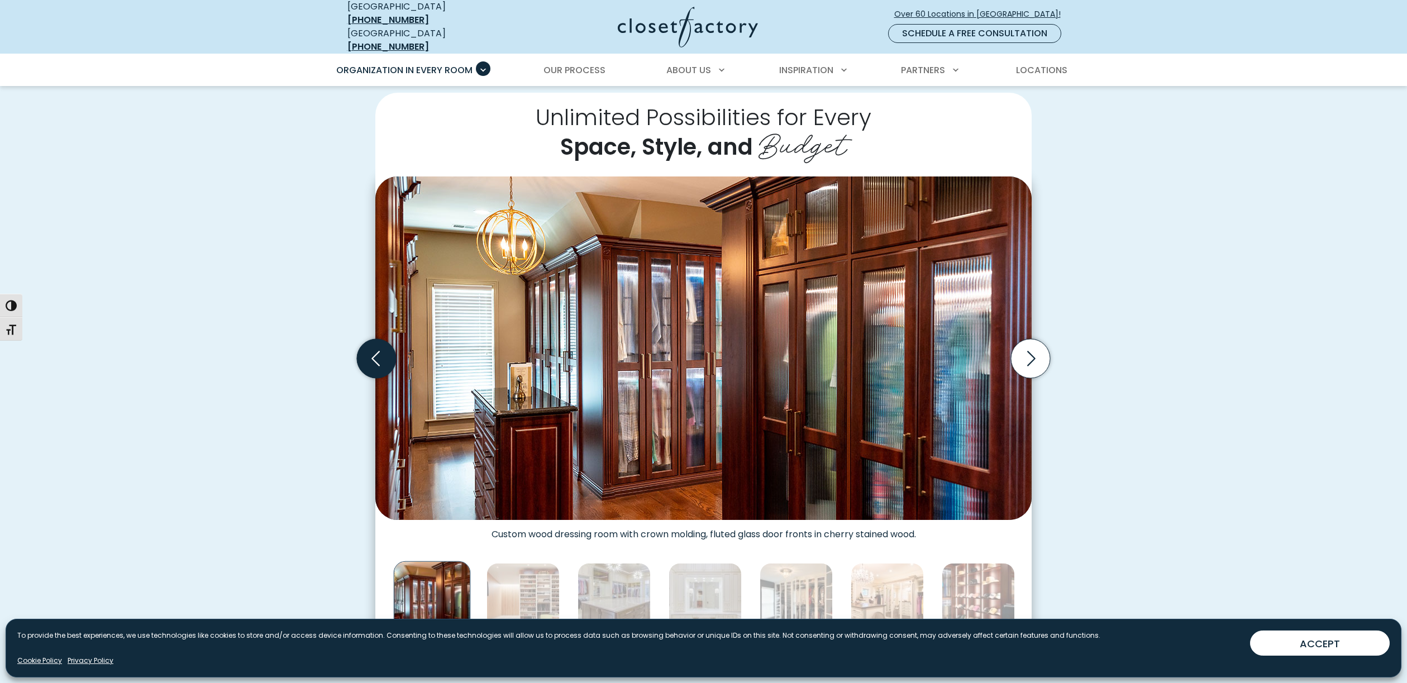
click at [380, 348] on icon "Previous slide" at bounding box center [376, 358] width 39 height 39
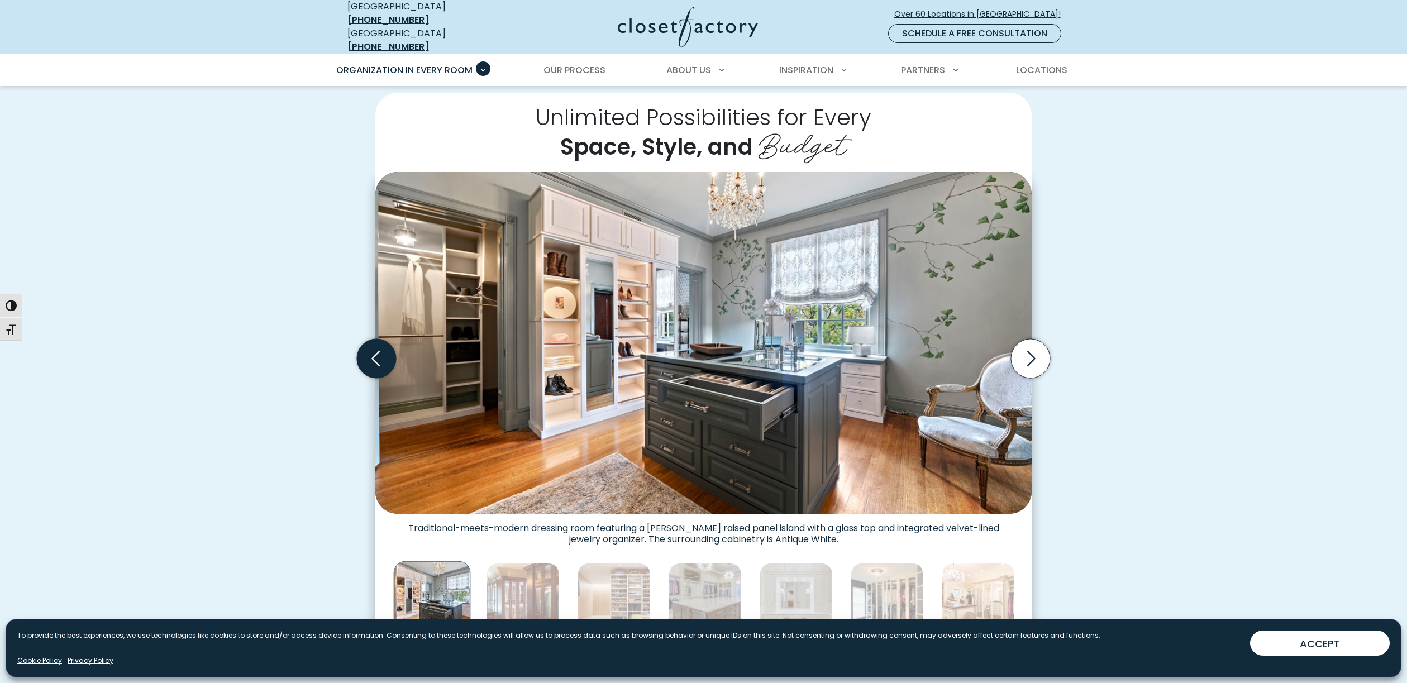
click at [380, 348] on icon "Previous slide" at bounding box center [376, 358] width 39 height 39
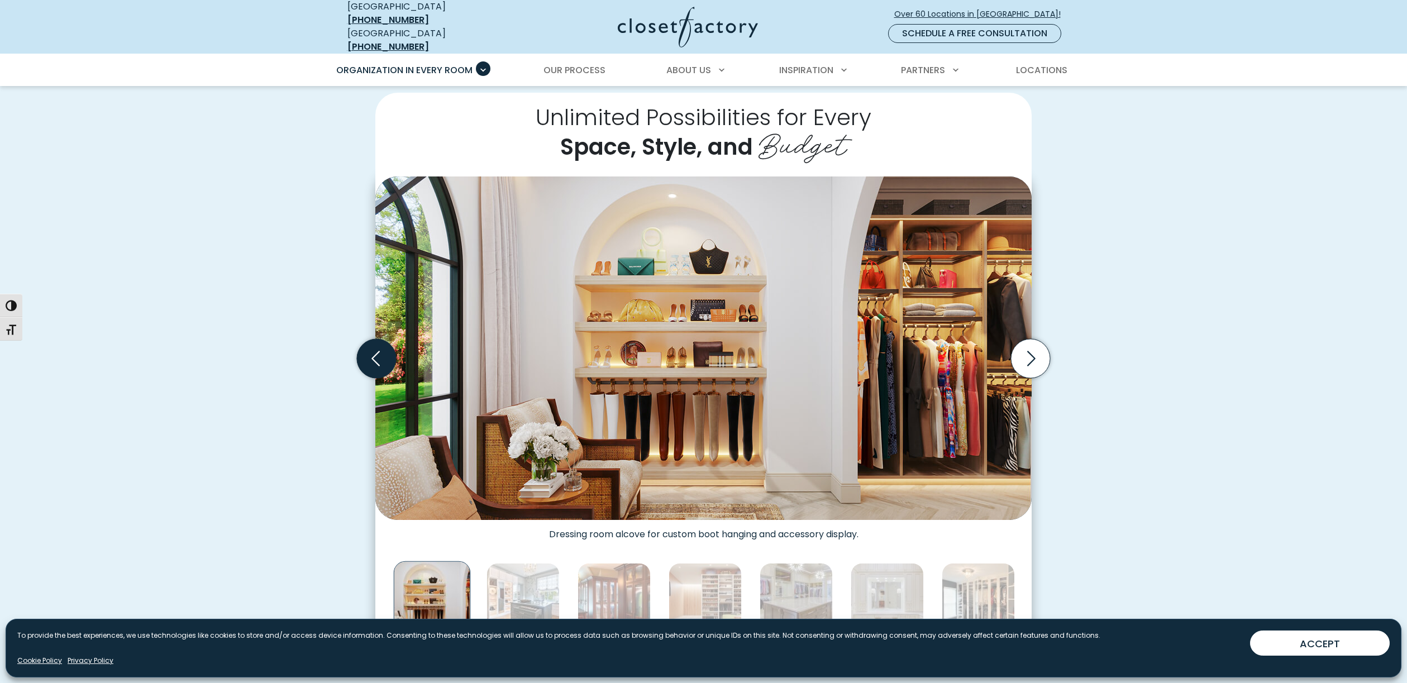
click at [380, 348] on icon "Previous slide" at bounding box center [376, 358] width 39 height 39
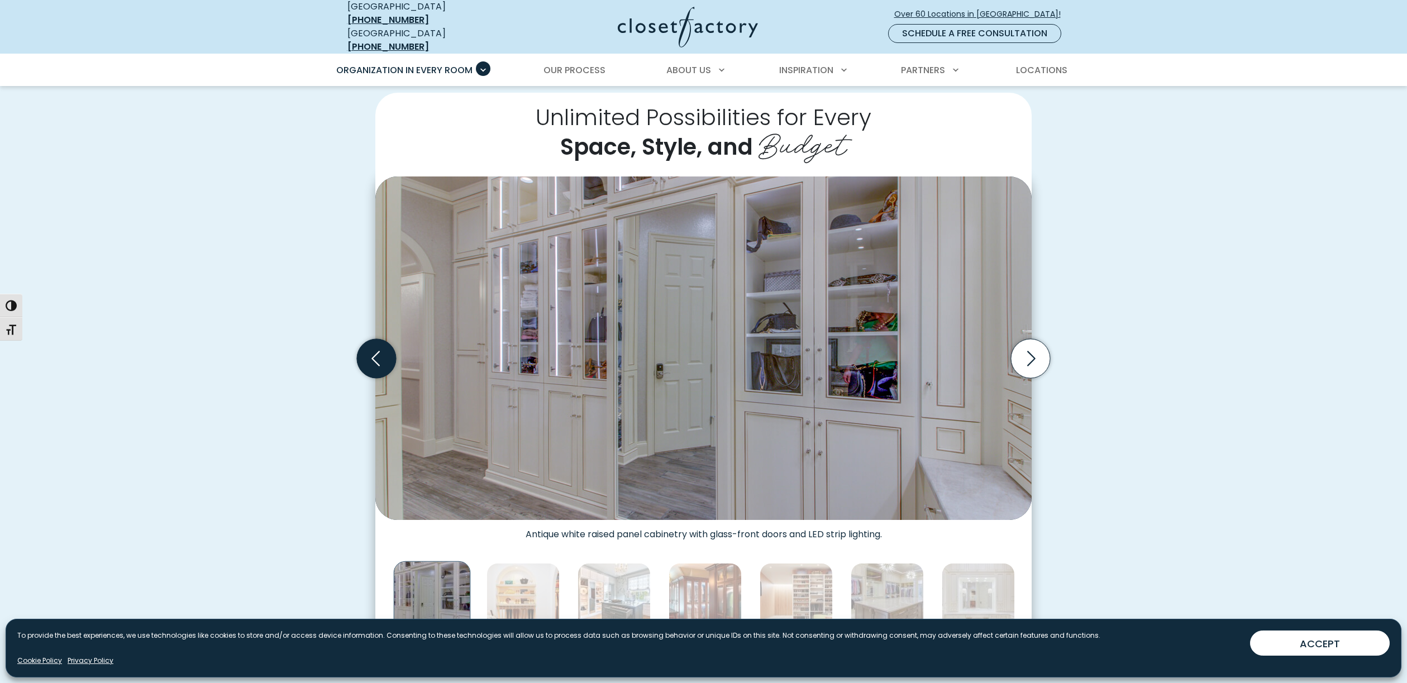
click at [380, 348] on icon "Previous slide" at bounding box center [376, 358] width 39 height 39
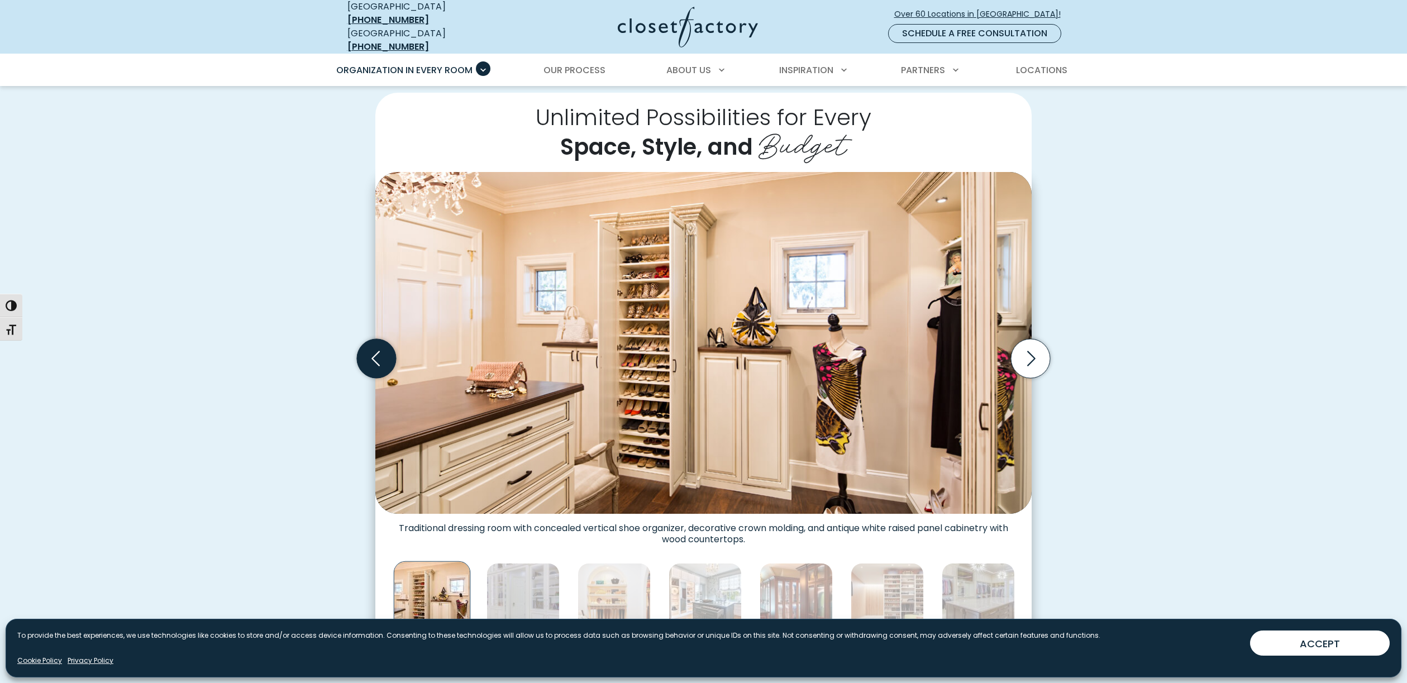
click at [380, 348] on icon "Previous slide" at bounding box center [376, 358] width 39 height 39
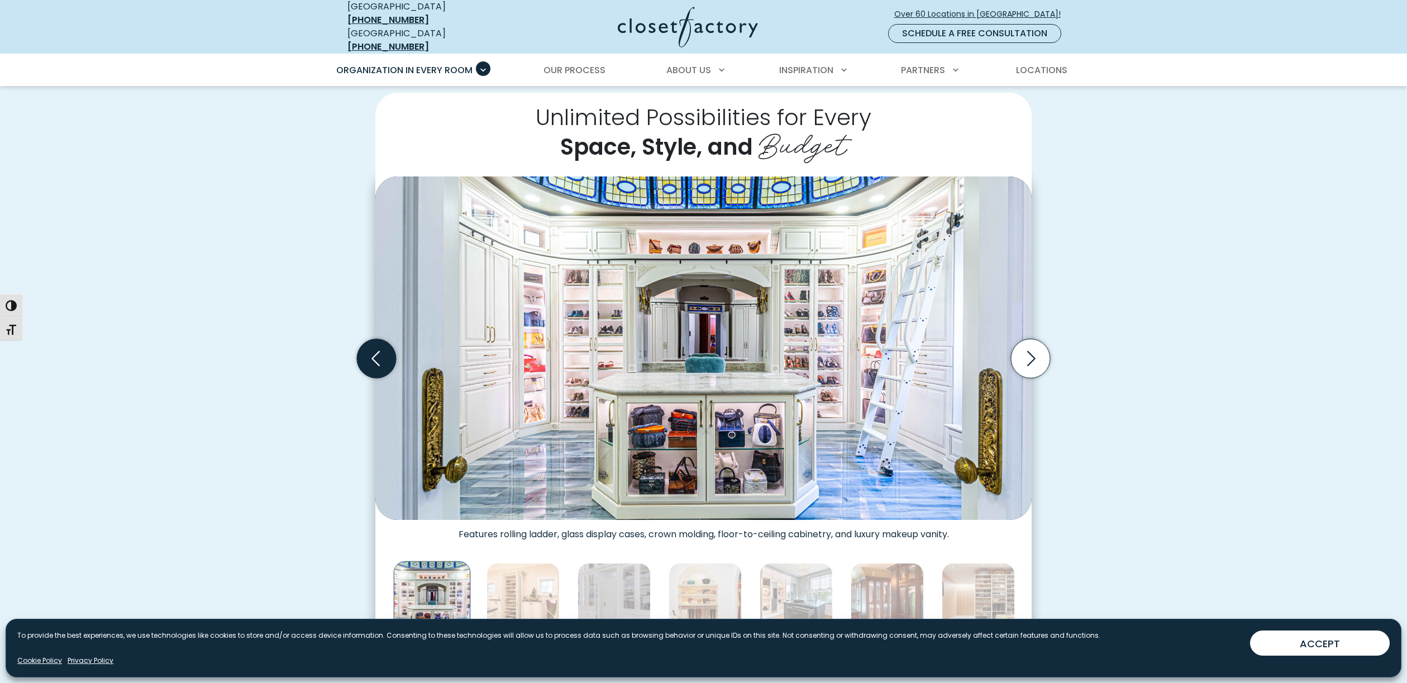
click at [380, 348] on icon "Previous slide" at bounding box center [376, 358] width 39 height 39
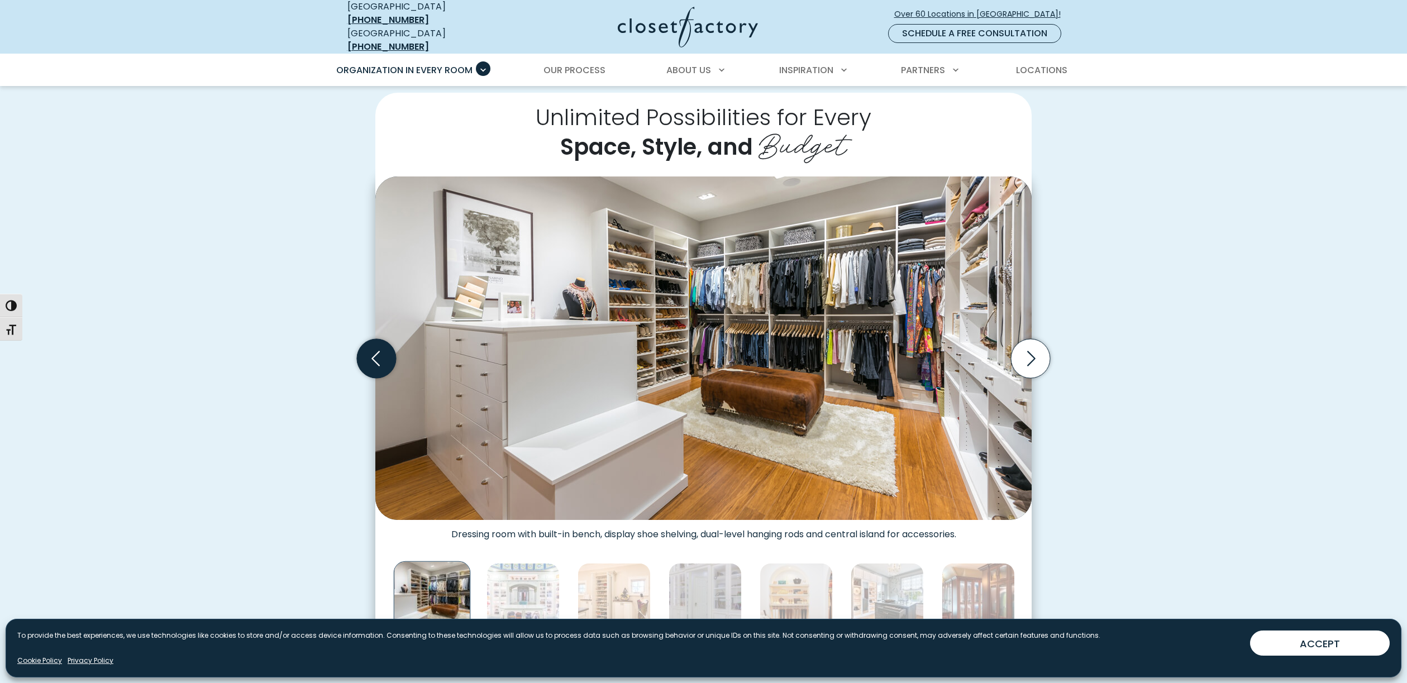
click at [380, 348] on icon "Previous slide" at bounding box center [376, 358] width 39 height 39
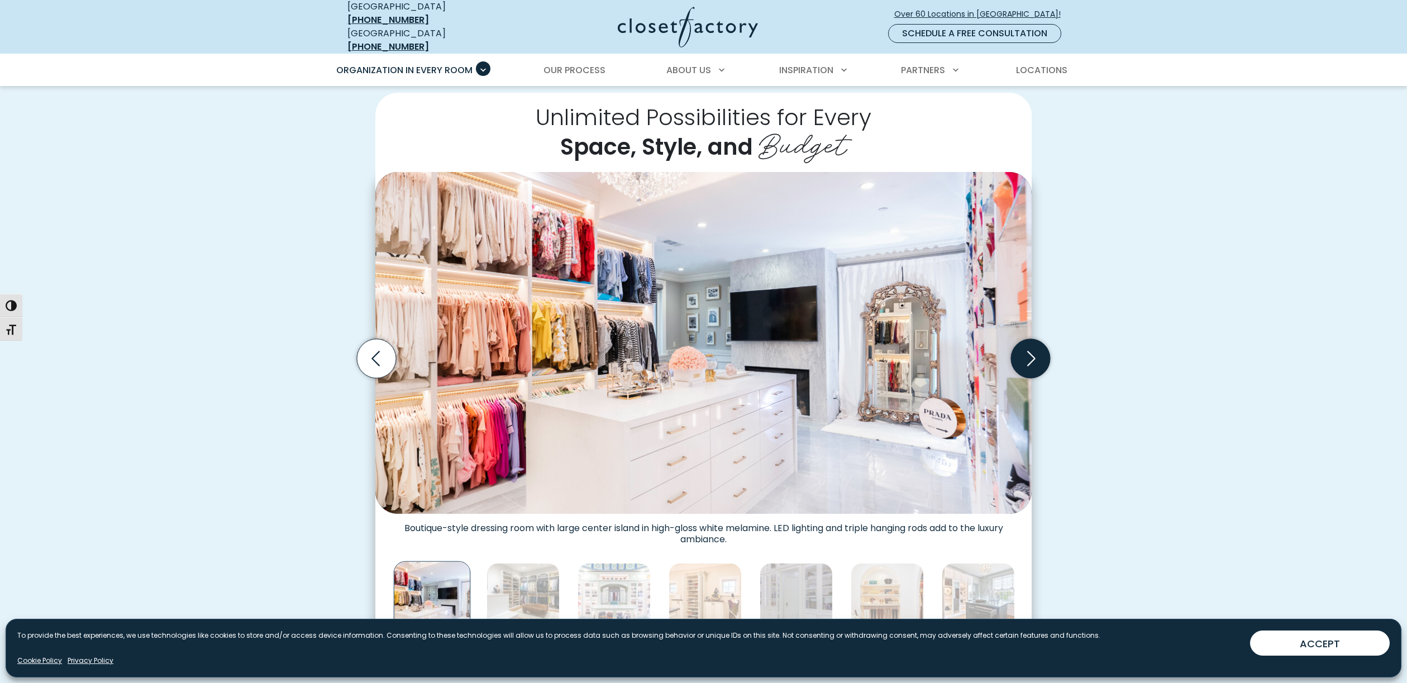
click at [1033, 355] on icon "Next slide" at bounding box center [1030, 358] width 39 height 39
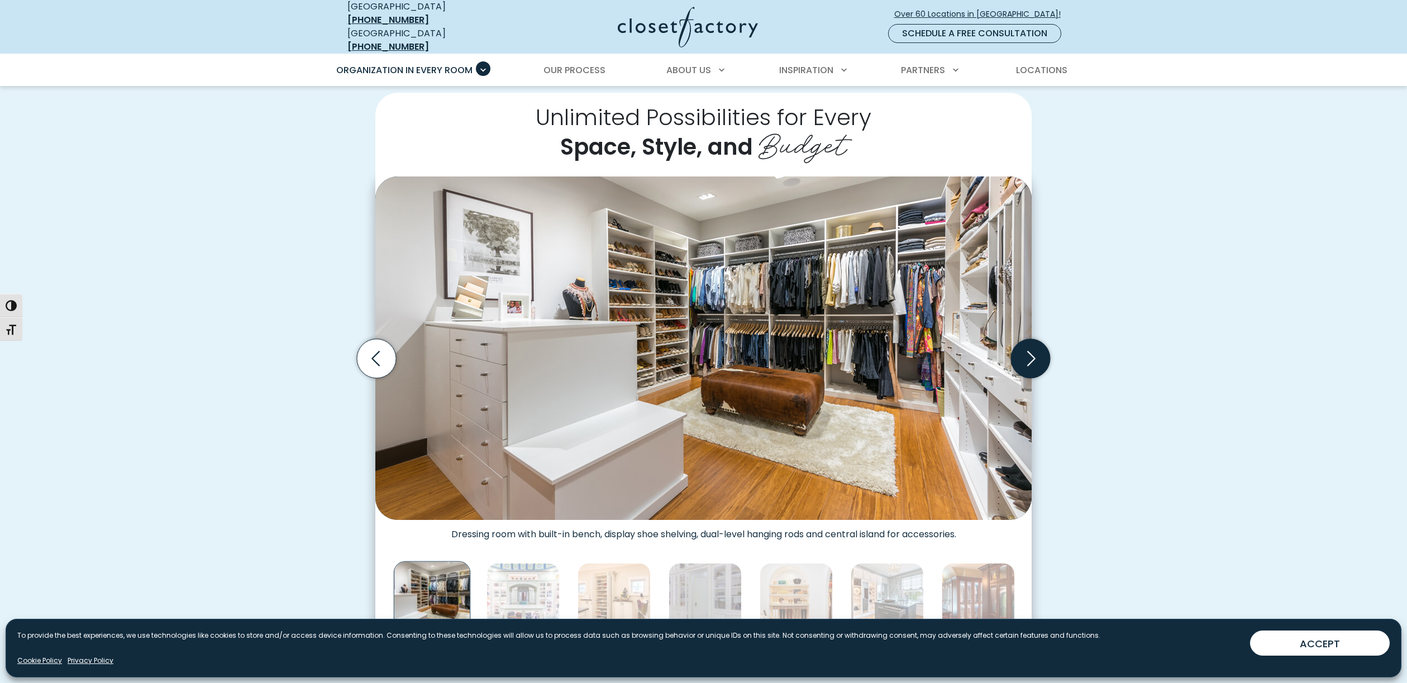
click at [1033, 355] on icon "Next slide" at bounding box center [1030, 358] width 39 height 39
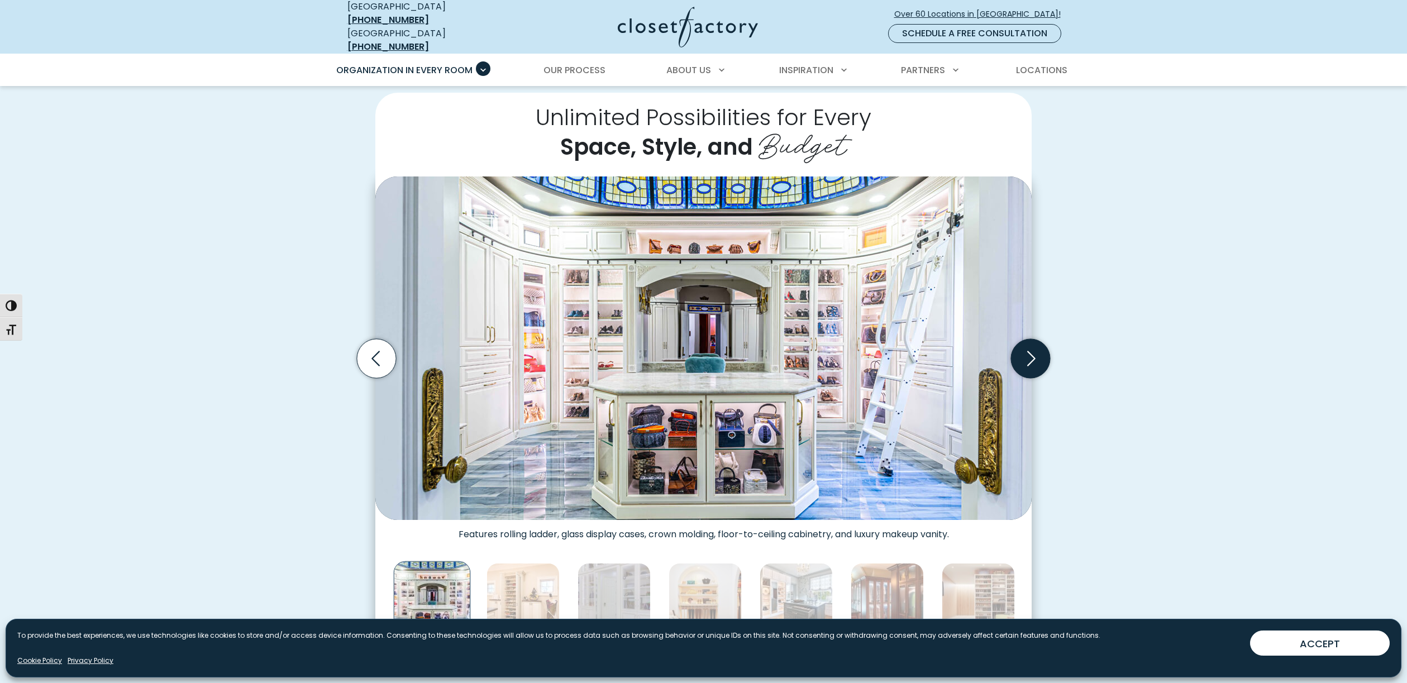
click at [1033, 355] on icon "Next slide" at bounding box center [1030, 358] width 39 height 39
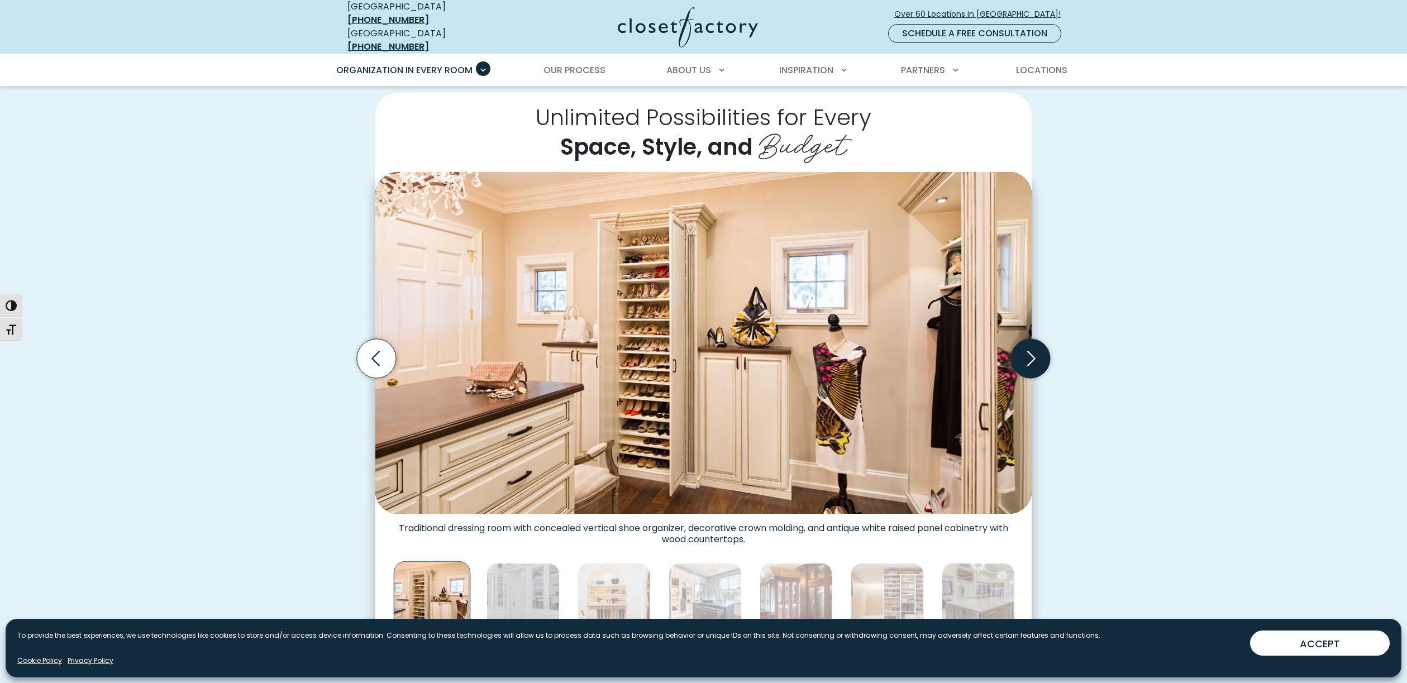
click at [1033, 355] on icon "Next slide" at bounding box center [1030, 358] width 39 height 39
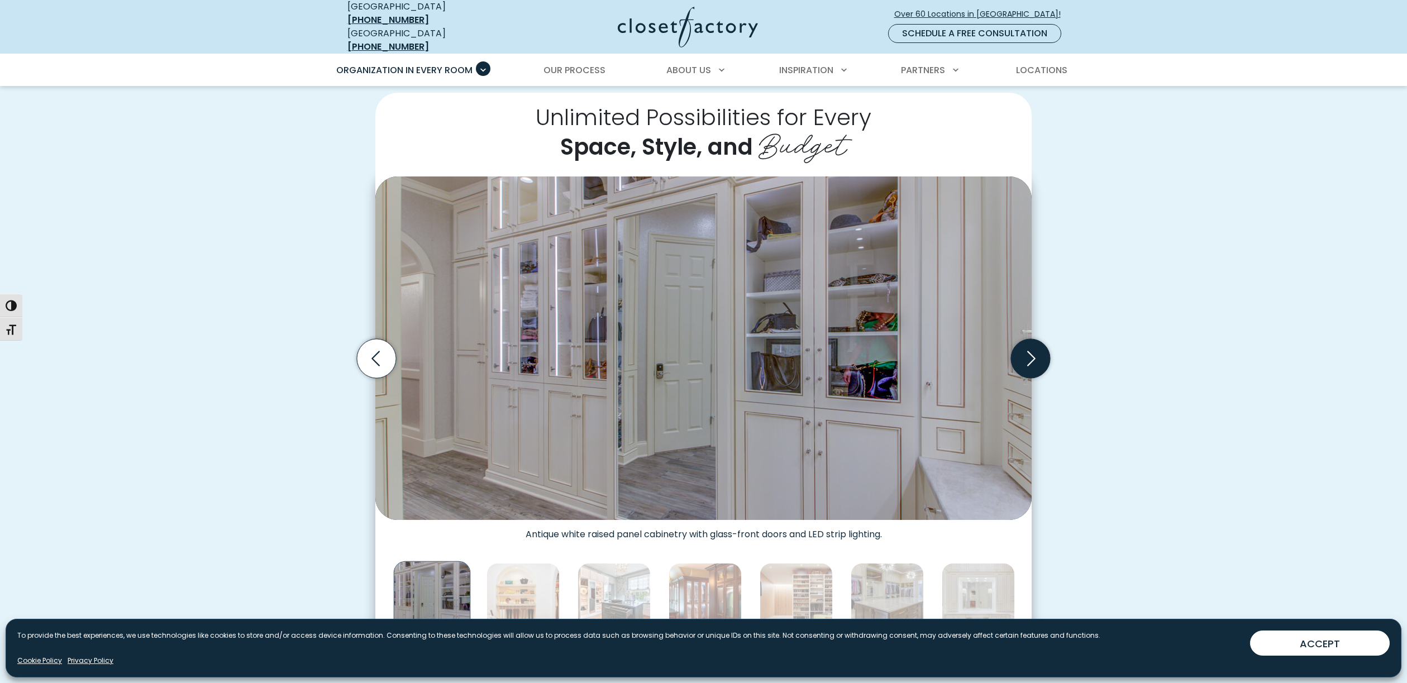
click at [1033, 355] on icon "Next slide" at bounding box center [1030, 358] width 39 height 39
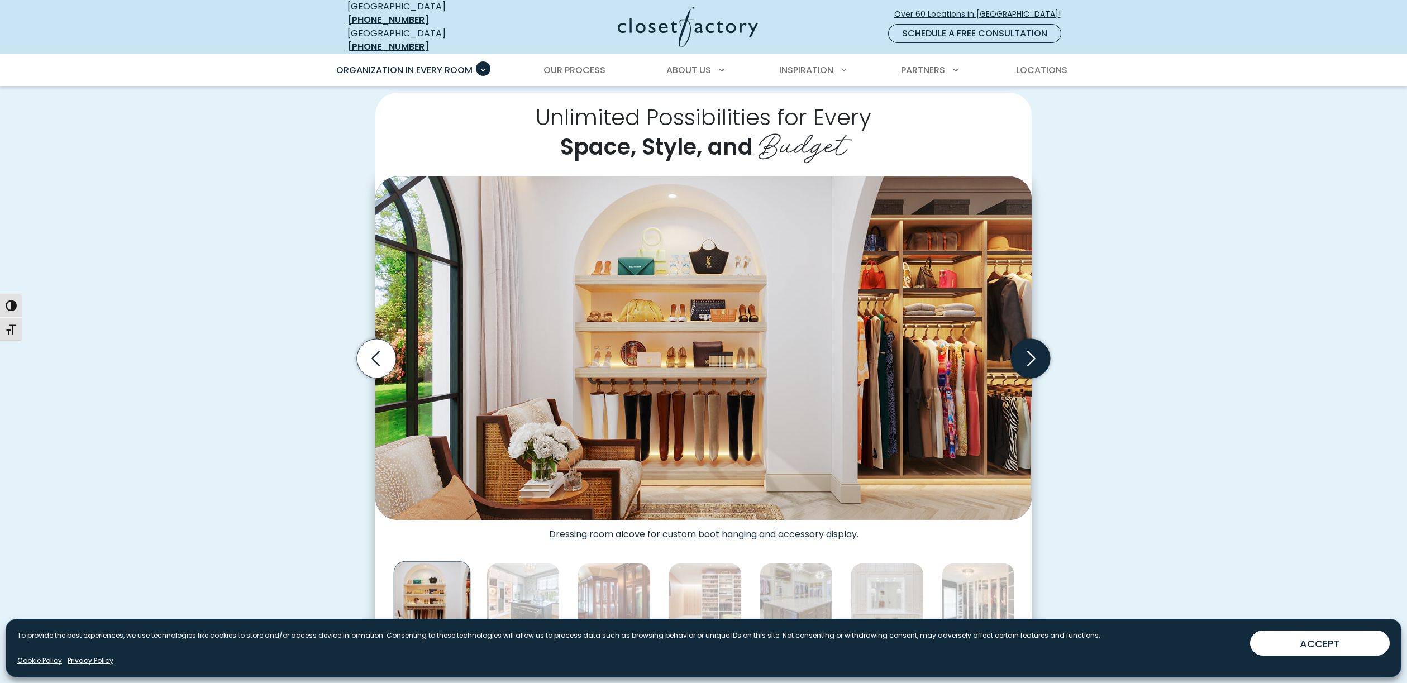
click at [1033, 355] on icon "Next slide" at bounding box center [1030, 358] width 39 height 39
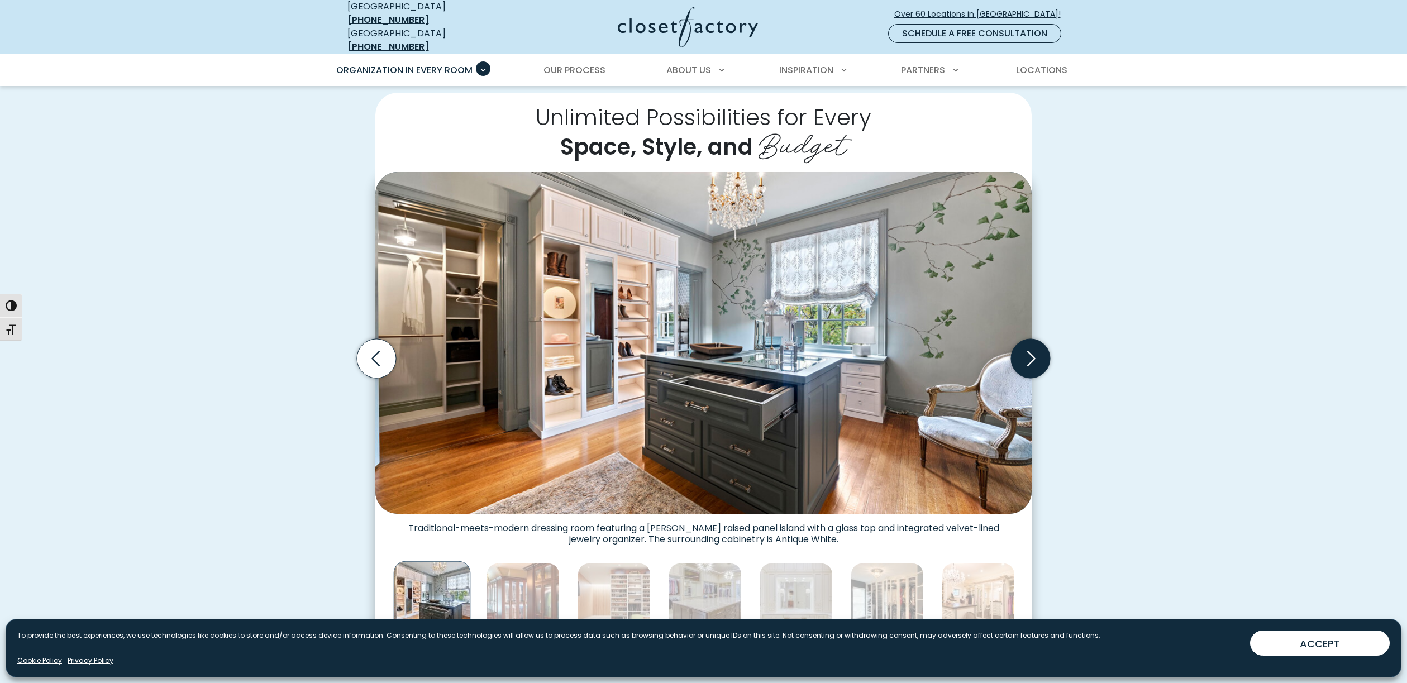
click at [1033, 355] on icon "Next slide" at bounding box center [1030, 358] width 39 height 39
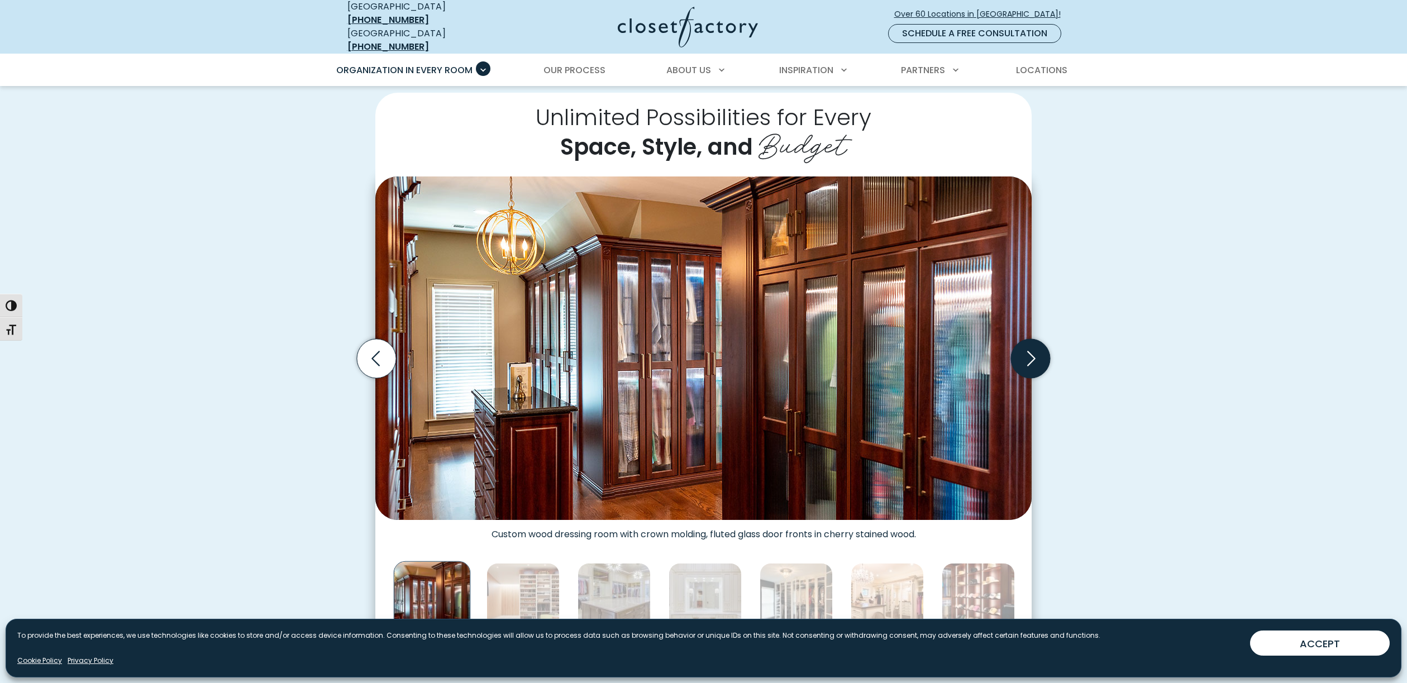
click at [1033, 355] on icon "Next slide" at bounding box center [1030, 358] width 39 height 39
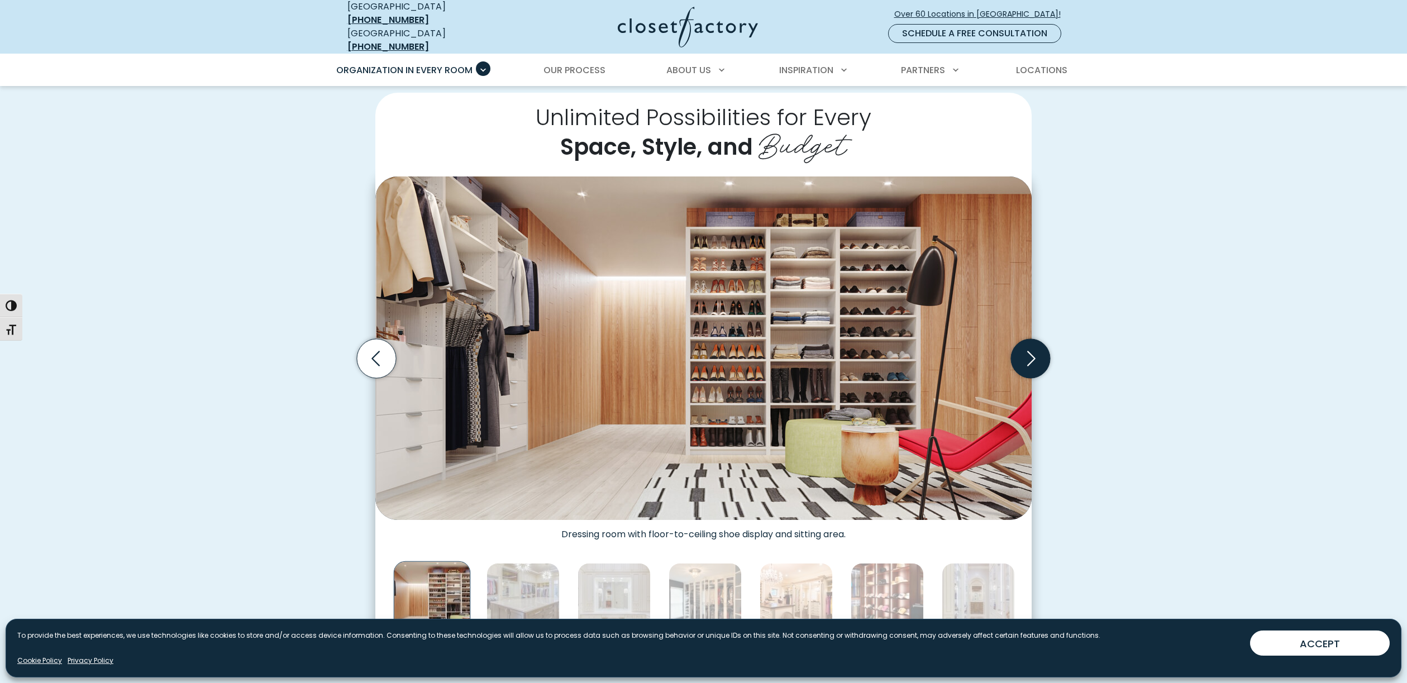
click at [1033, 355] on icon "Next slide" at bounding box center [1030, 358] width 39 height 39
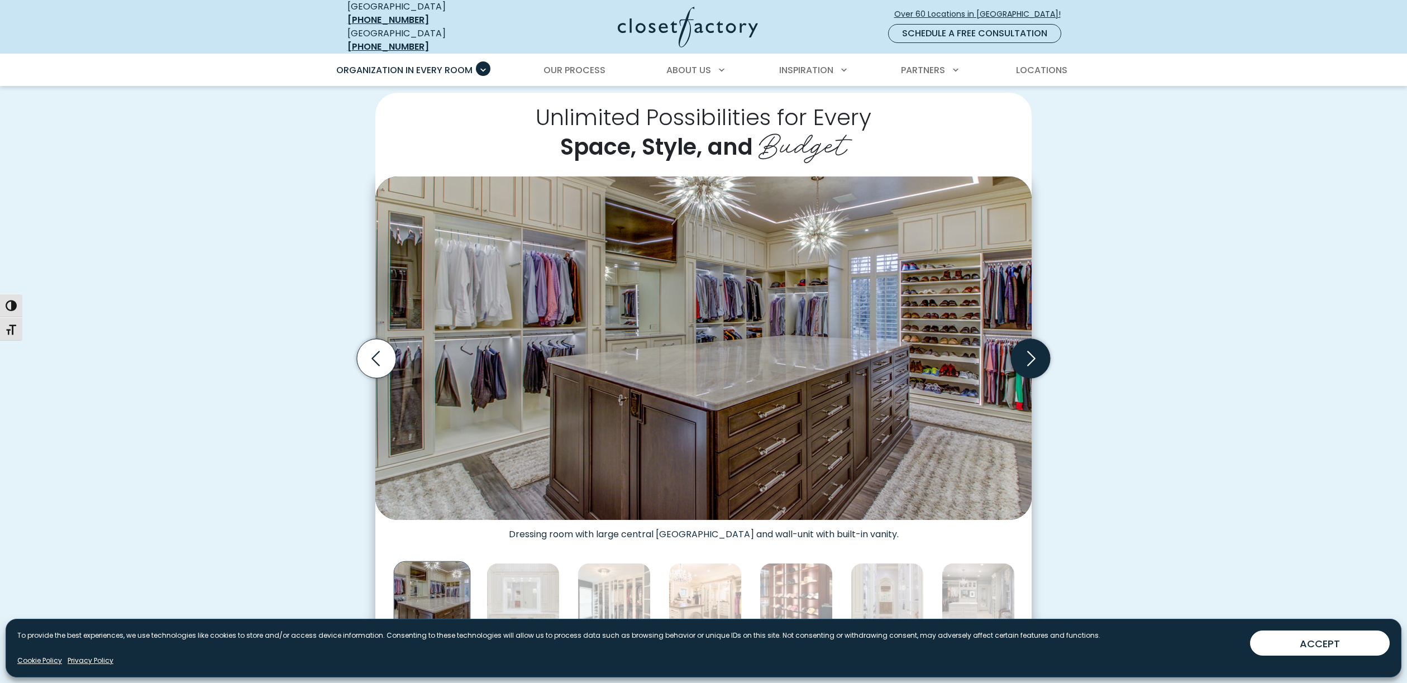
click at [1033, 355] on icon "Next slide" at bounding box center [1030, 358] width 39 height 39
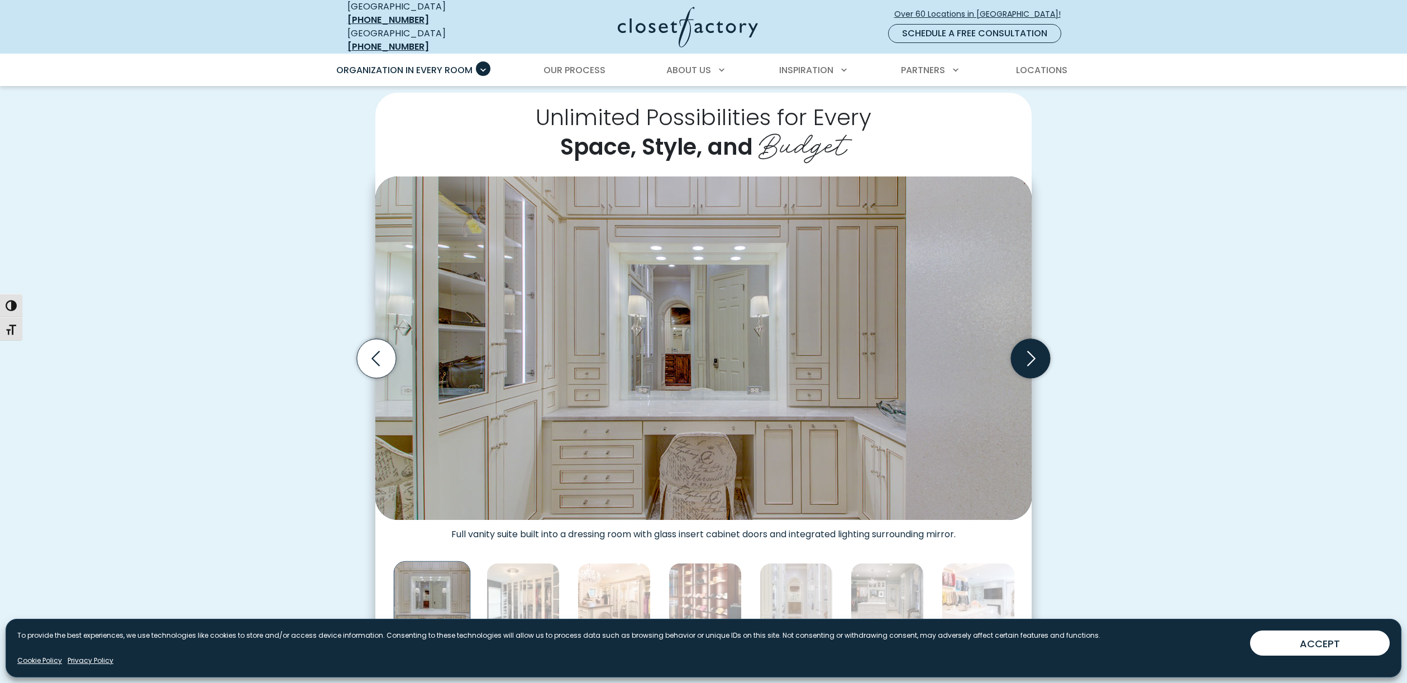
click at [1033, 355] on icon "Next slide" at bounding box center [1030, 358] width 39 height 39
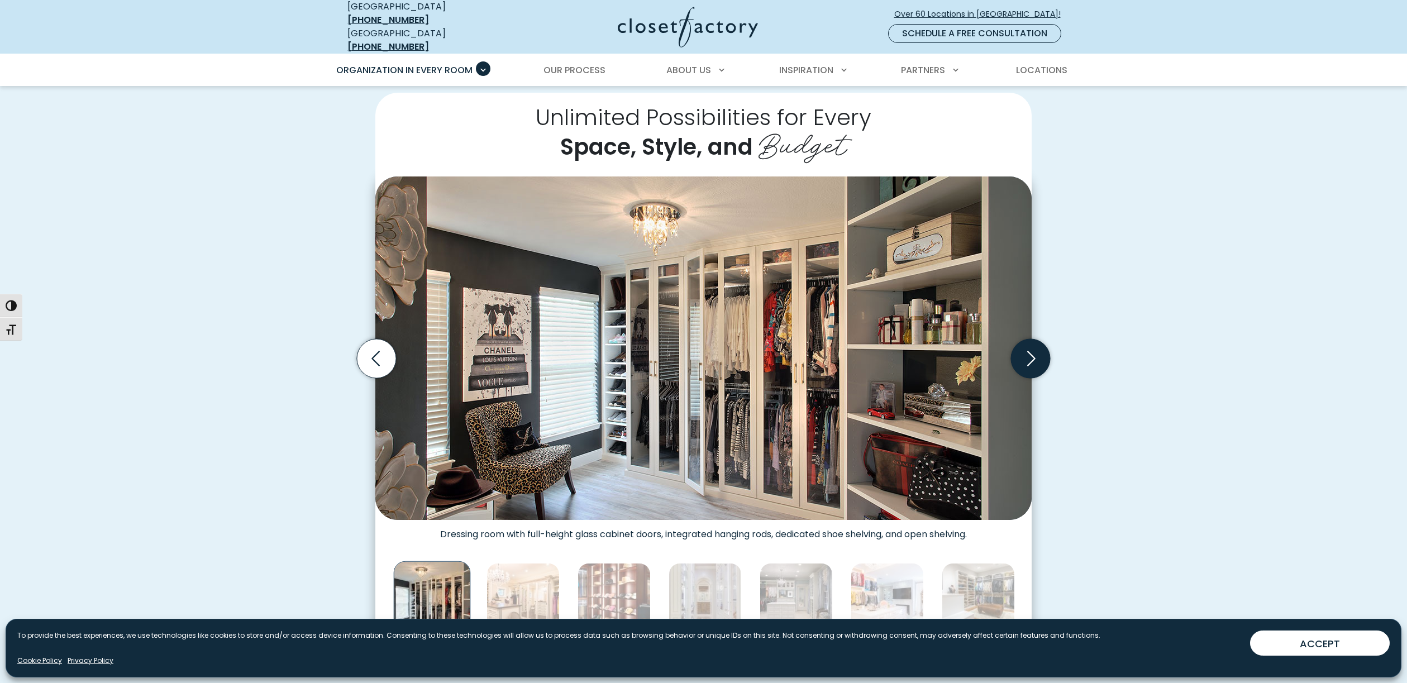
click at [1033, 355] on icon "Next slide" at bounding box center [1030, 358] width 39 height 39
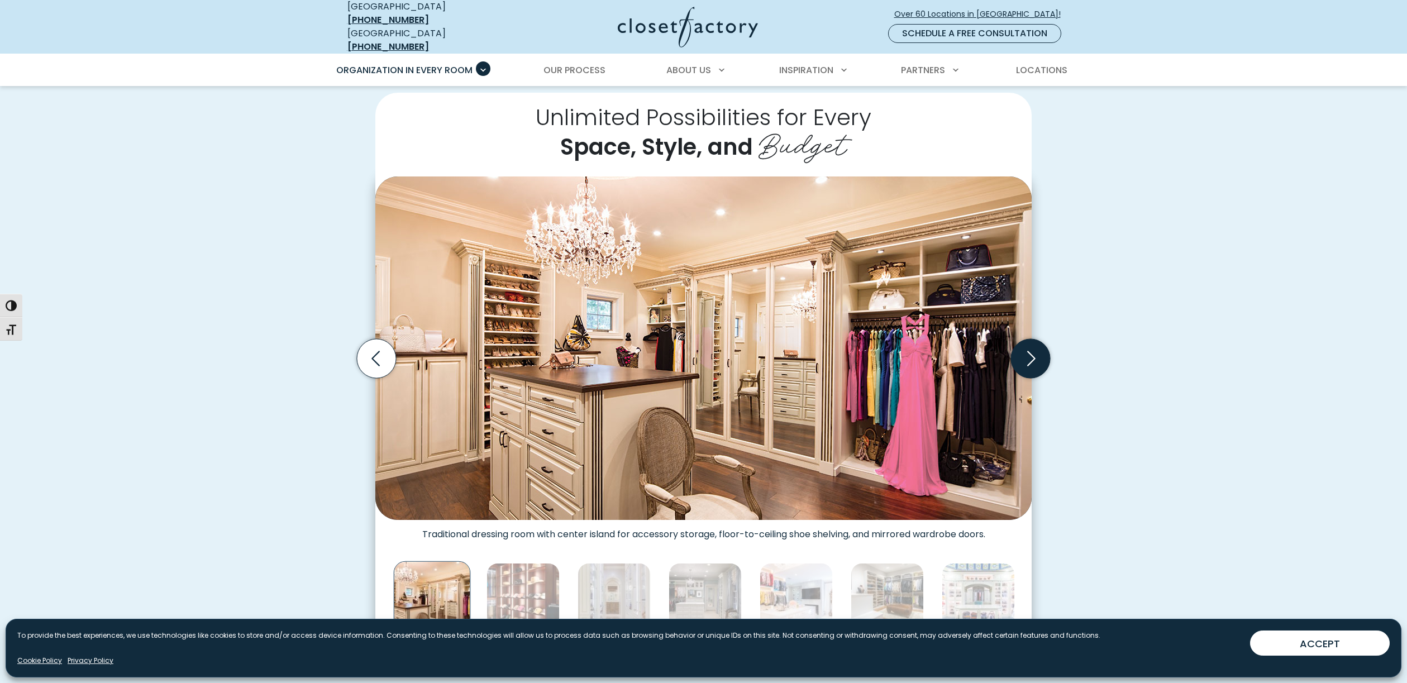
click at [1033, 355] on icon "Next slide" at bounding box center [1030, 358] width 39 height 39
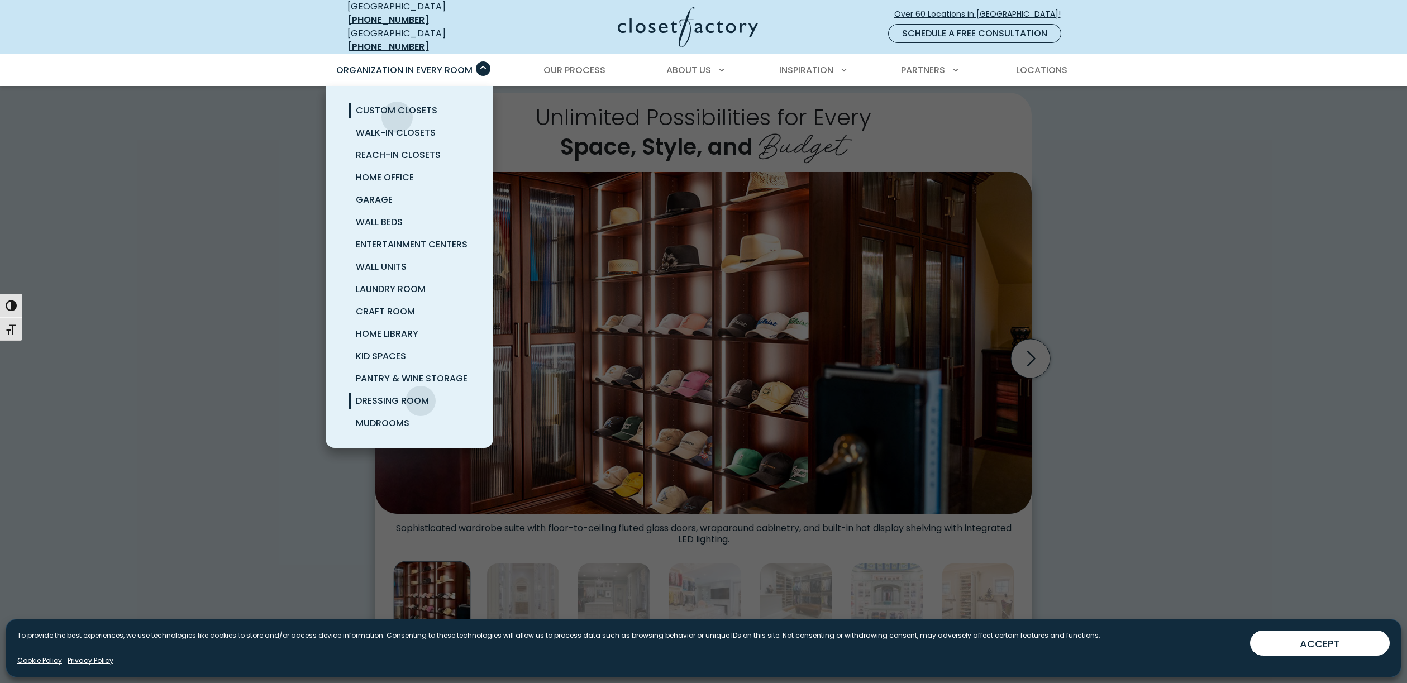
click at [397, 109] on link "Custom Closets" at bounding box center [423, 110] width 168 height 22
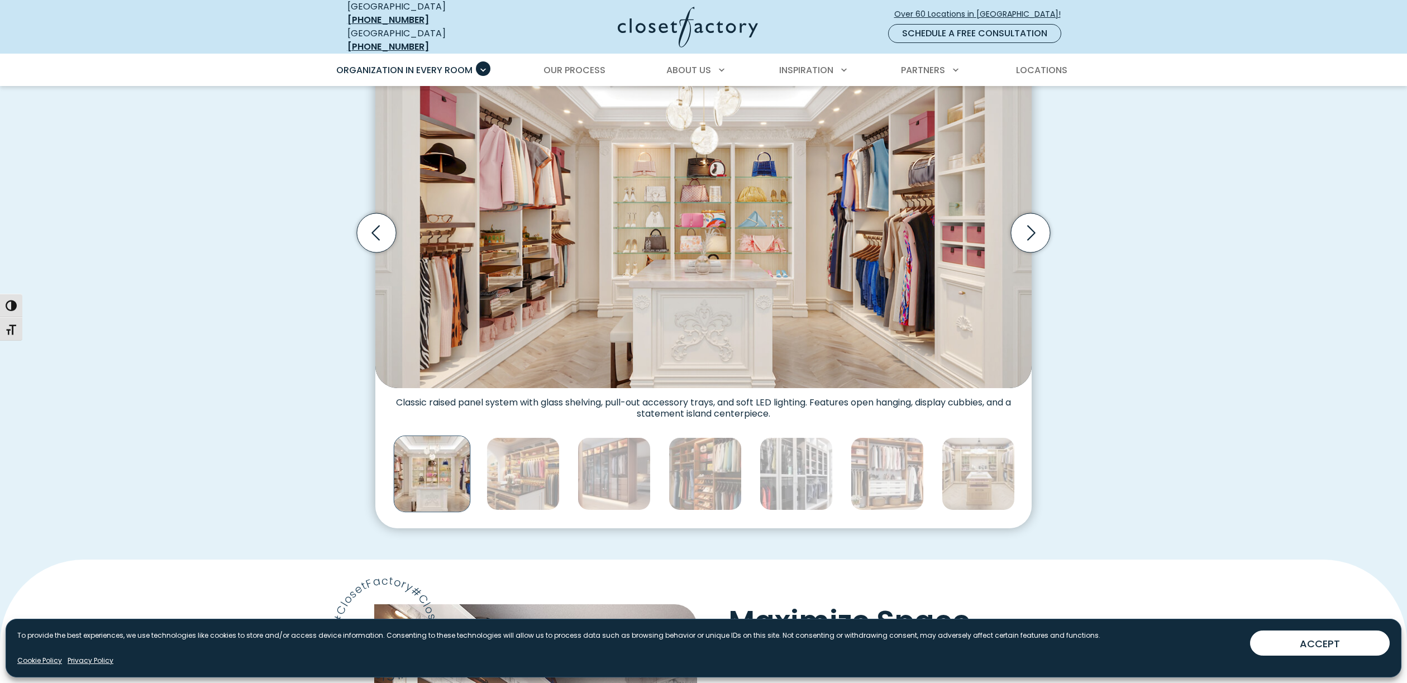
scroll to position [411, 0]
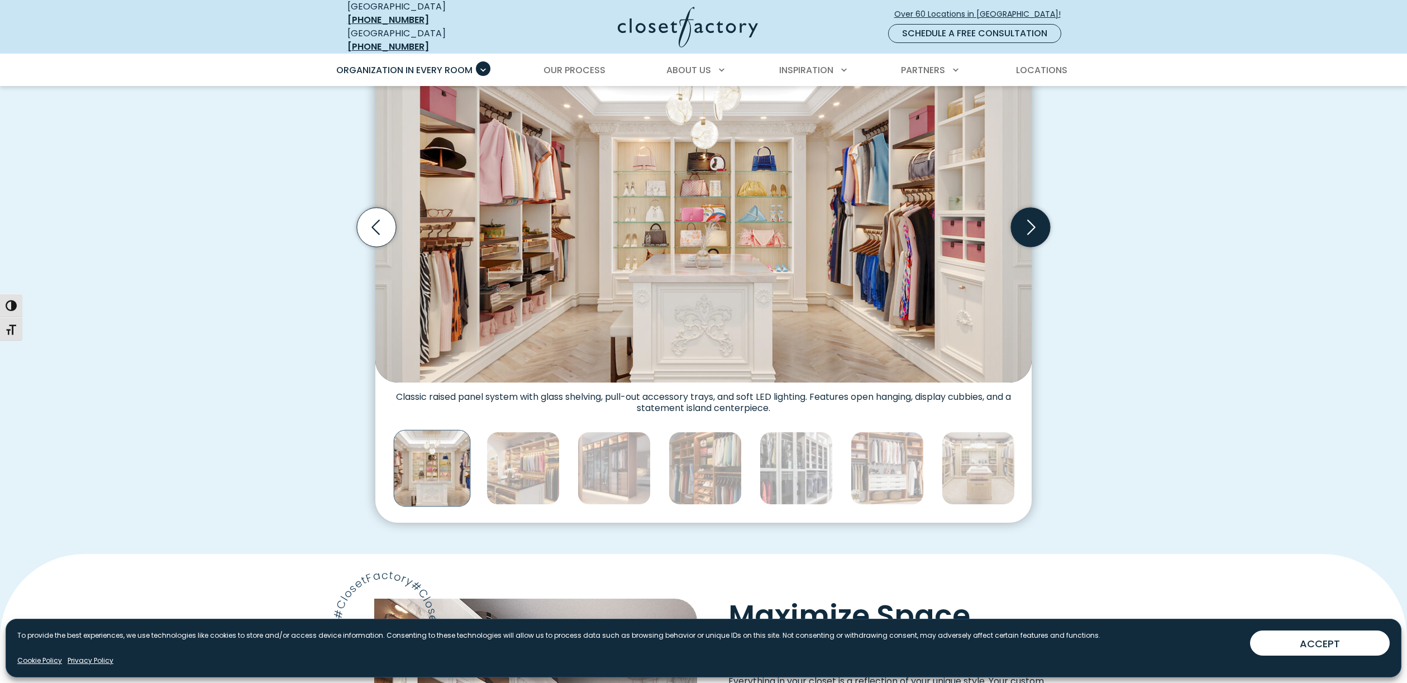
click at [1032, 208] on icon "Next slide" at bounding box center [1030, 227] width 39 height 39
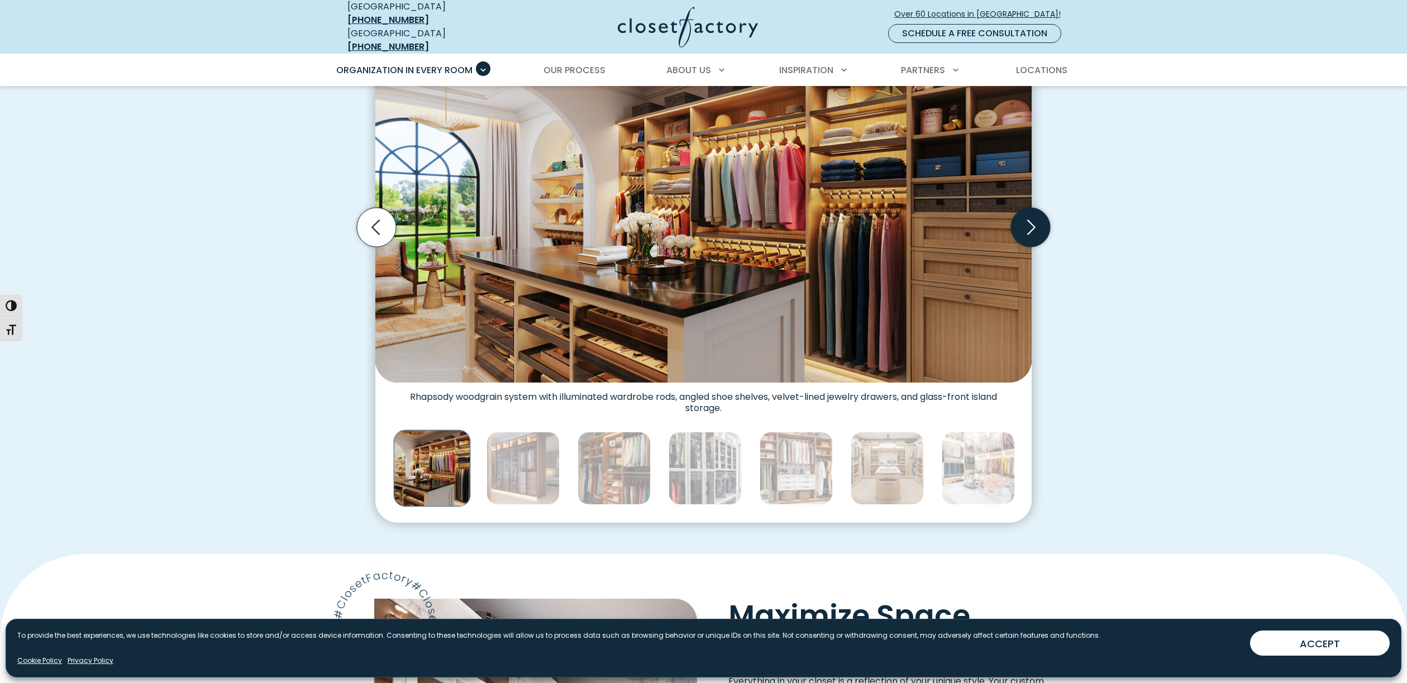
click at [1032, 208] on icon "Next slide" at bounding box center [1030, 227] width 39 height 39
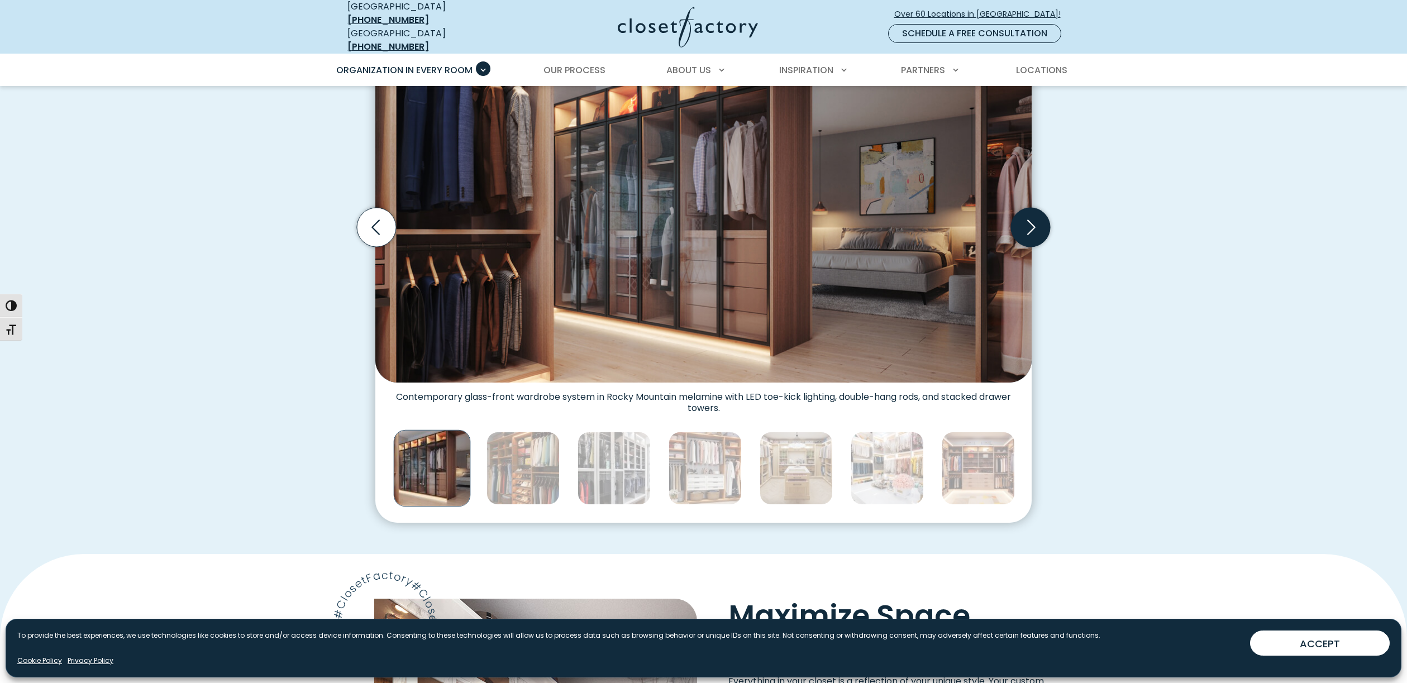
click at [1032, 208] on icon "Next slide" at bounding box center [1030, 227] width 39 height 39
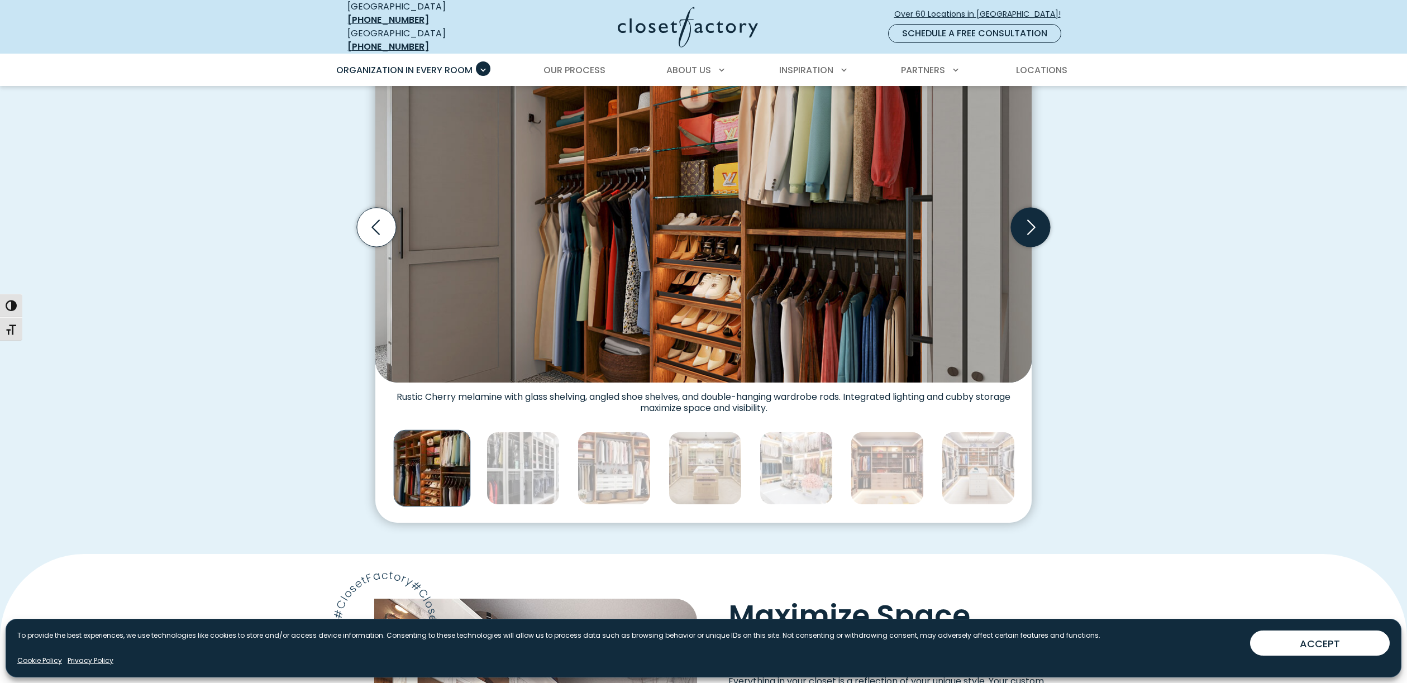
click at [1032, 208] on icon "Next slide" at bounding box center [1030, 227] width 39 height 39
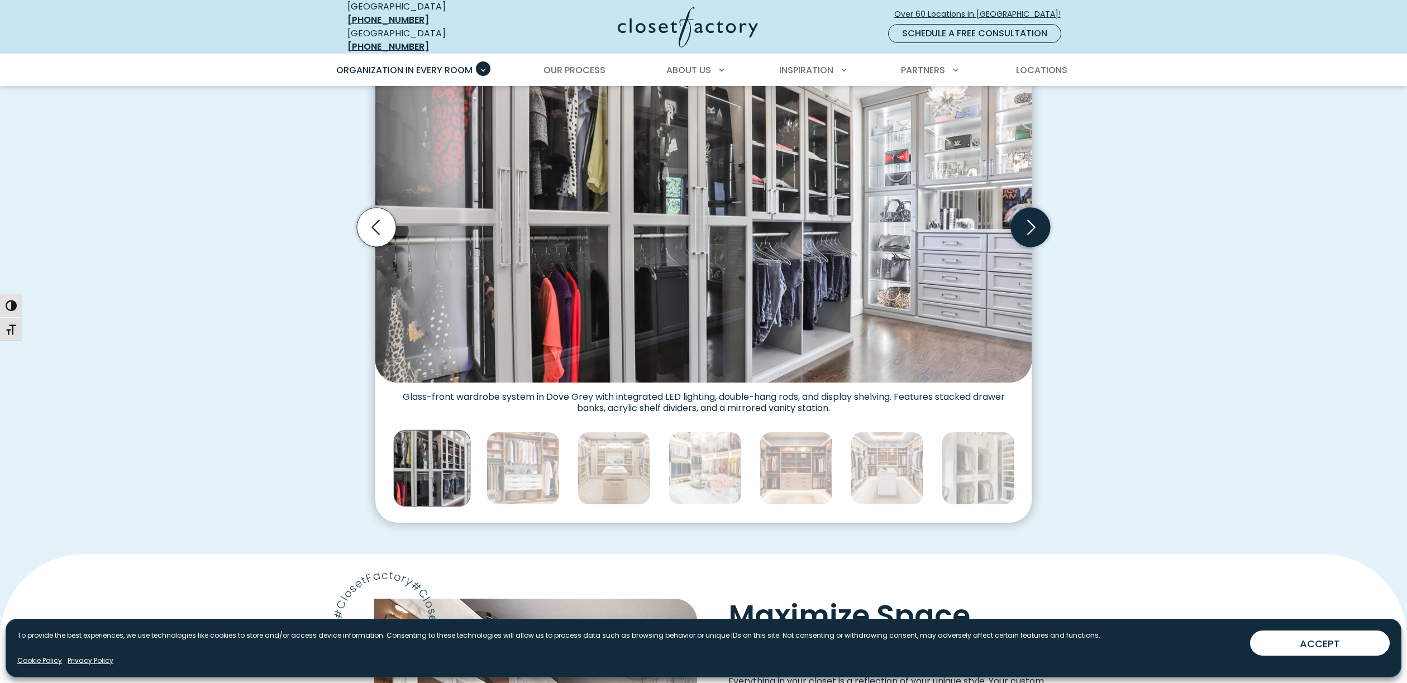
click at [1032, 208] on icon "Next slide" at bounding box center [1030, 227] width 39 height 39
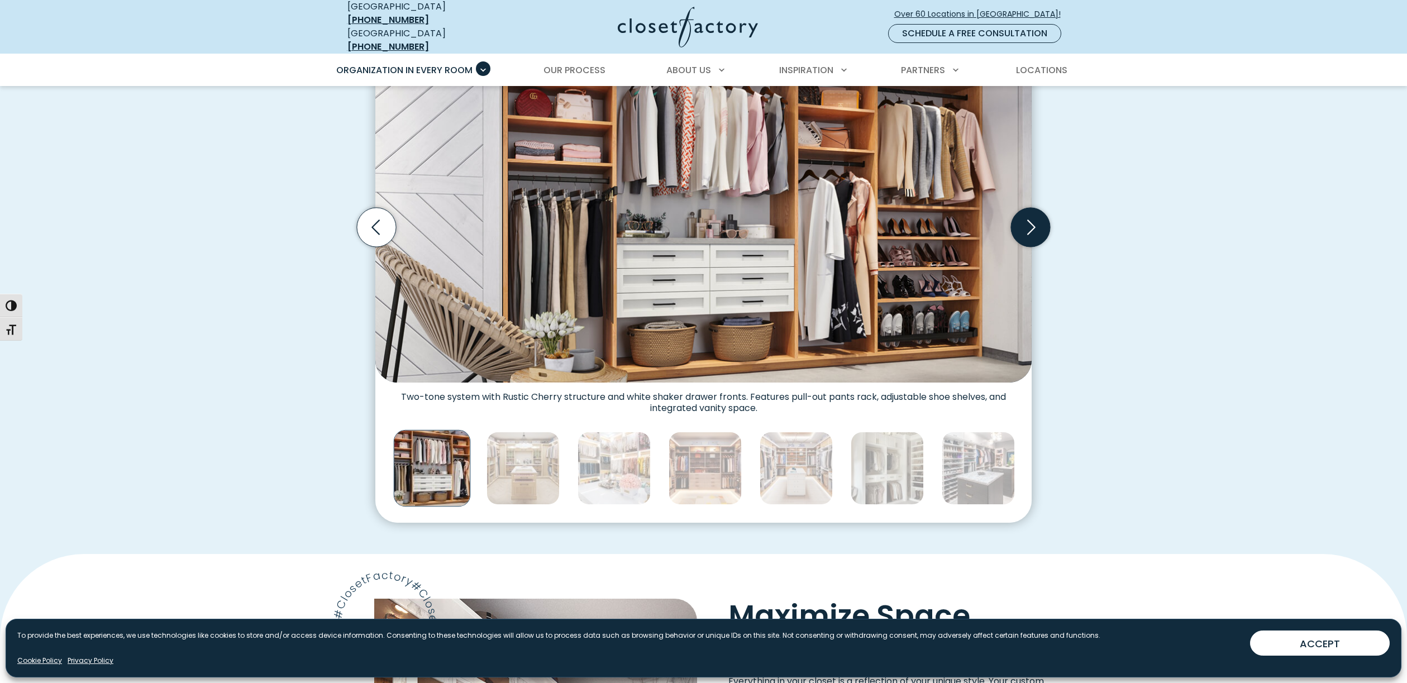
click at [1032, 208] on icon "Next slide" at bounding box center [1030, 227] width 39 height 39
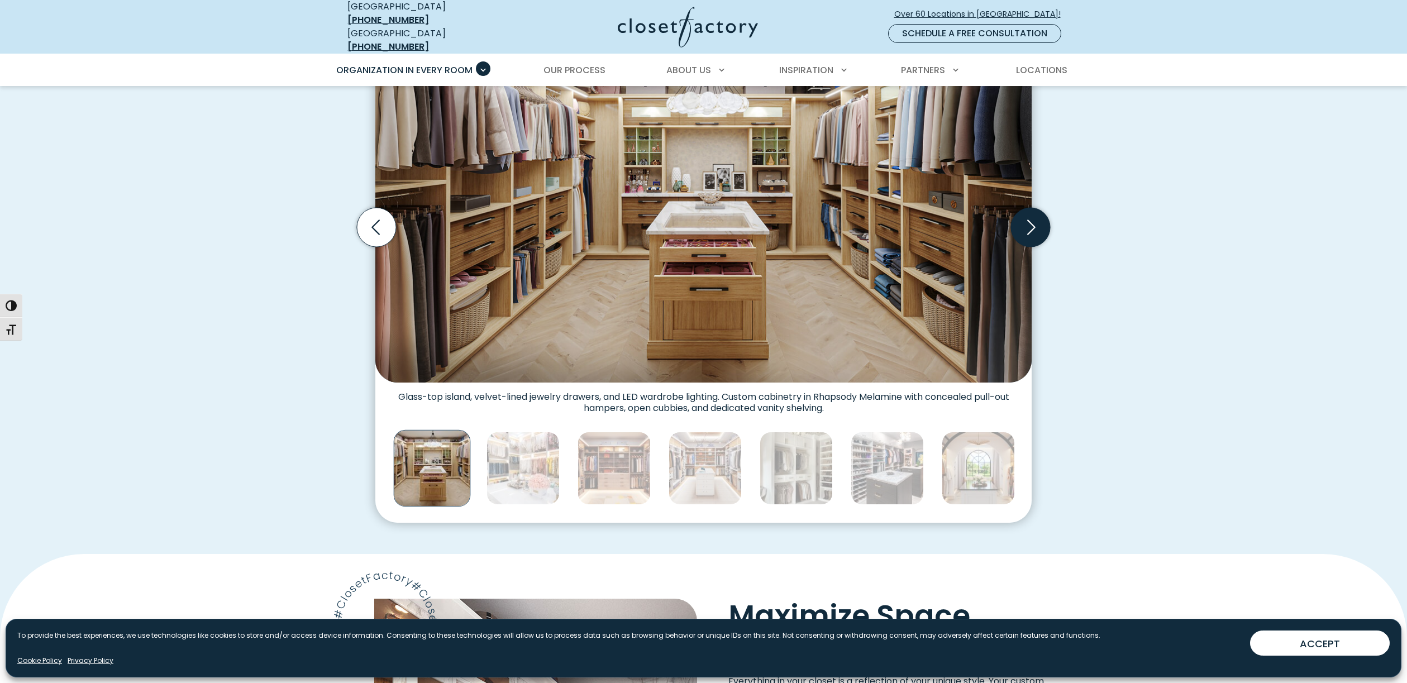
click at [1032, 208] on icon "Next slide" at bounding box center [1030, 227] width 39 height 39
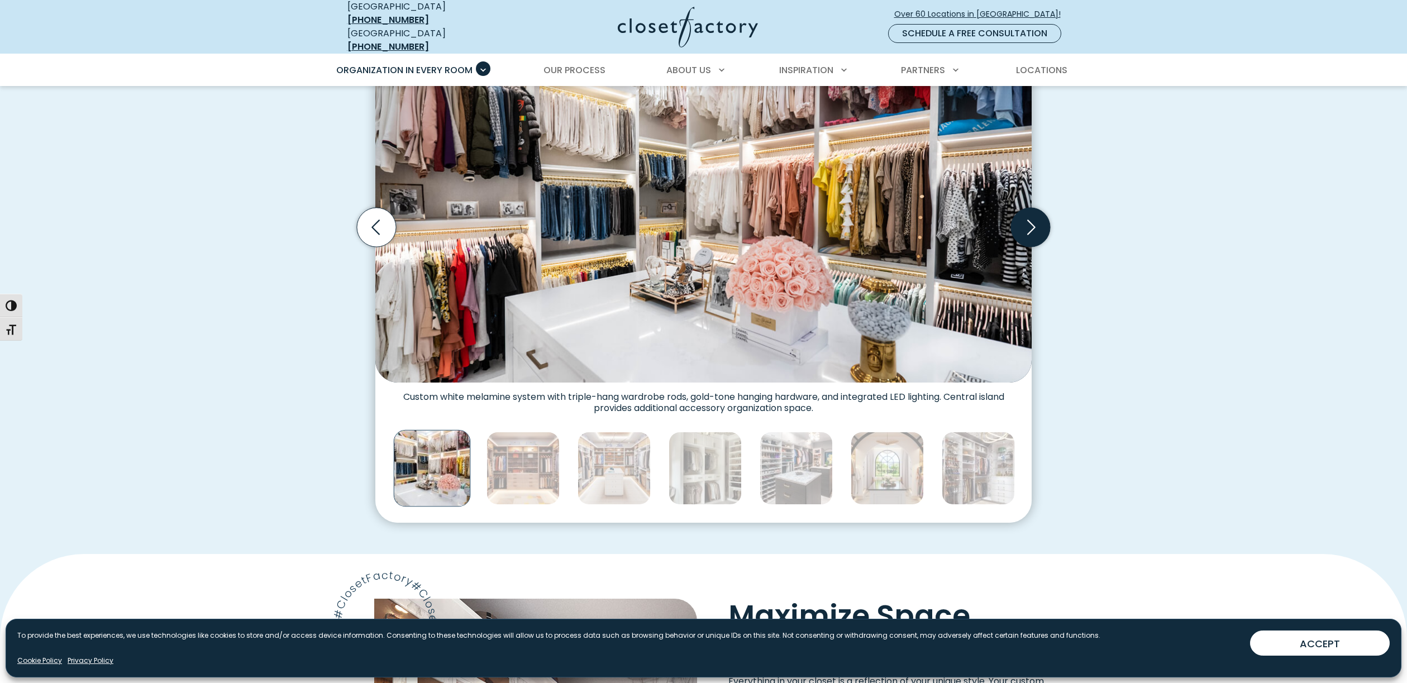
click at [1032, 208] on icon "Next slide" at bounding box center [1030, 227] width 39 height 39
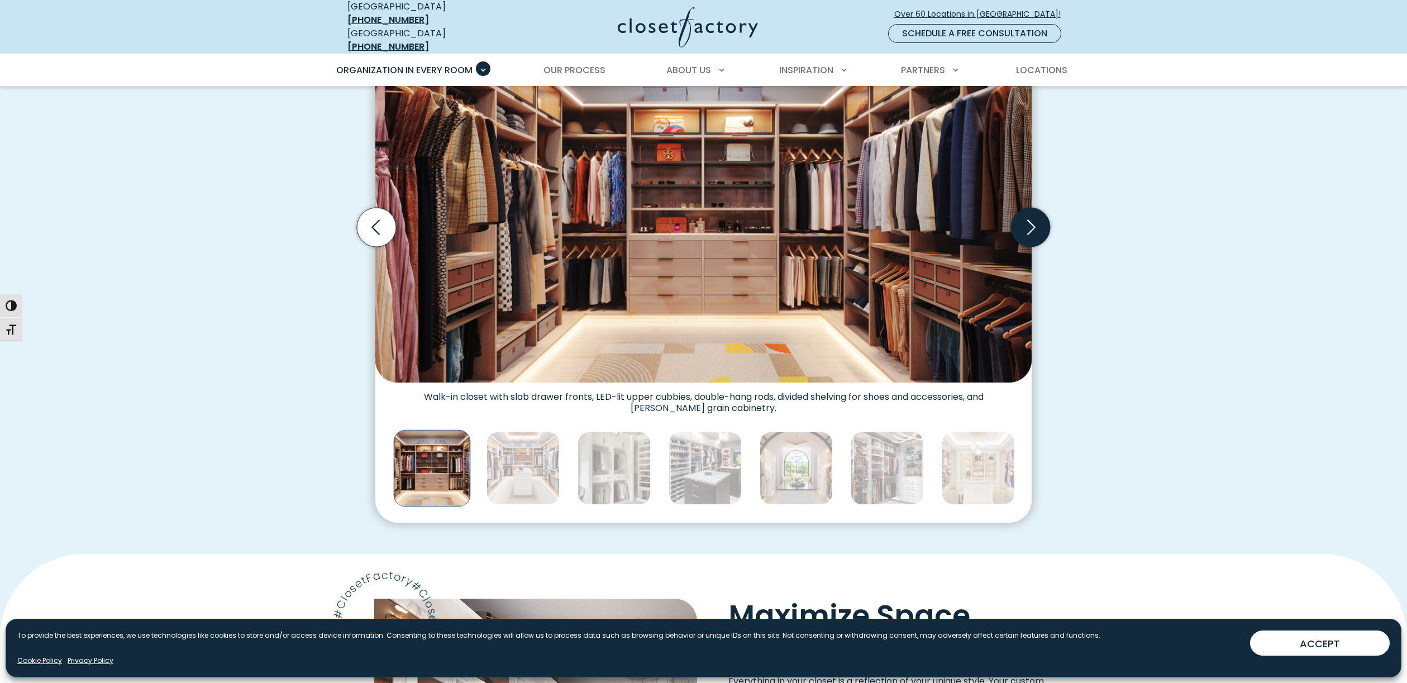
click at [1032, 208] on icon "Next slide" at bounding box center [1030, 227] width 39 height 39
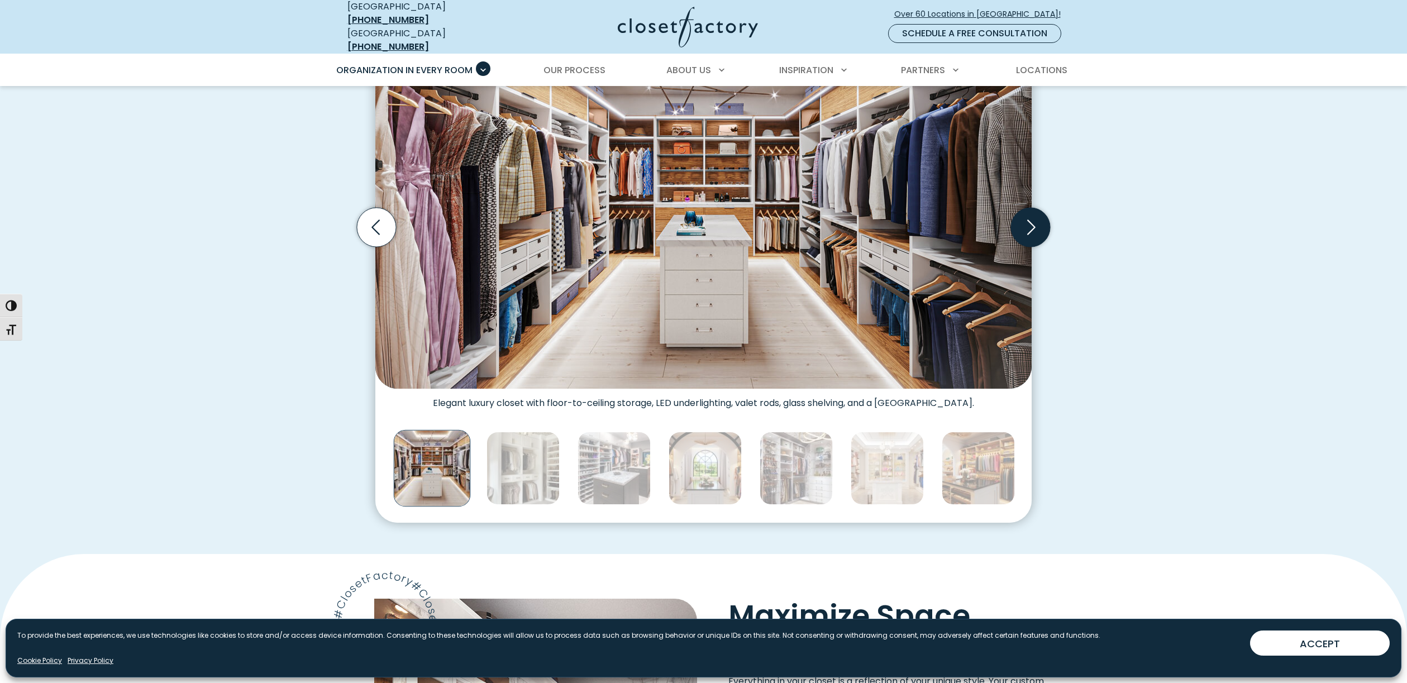
click at [1032, 208] on icon "Next slide" at bounding box center [1030, 227] width 39 height 39
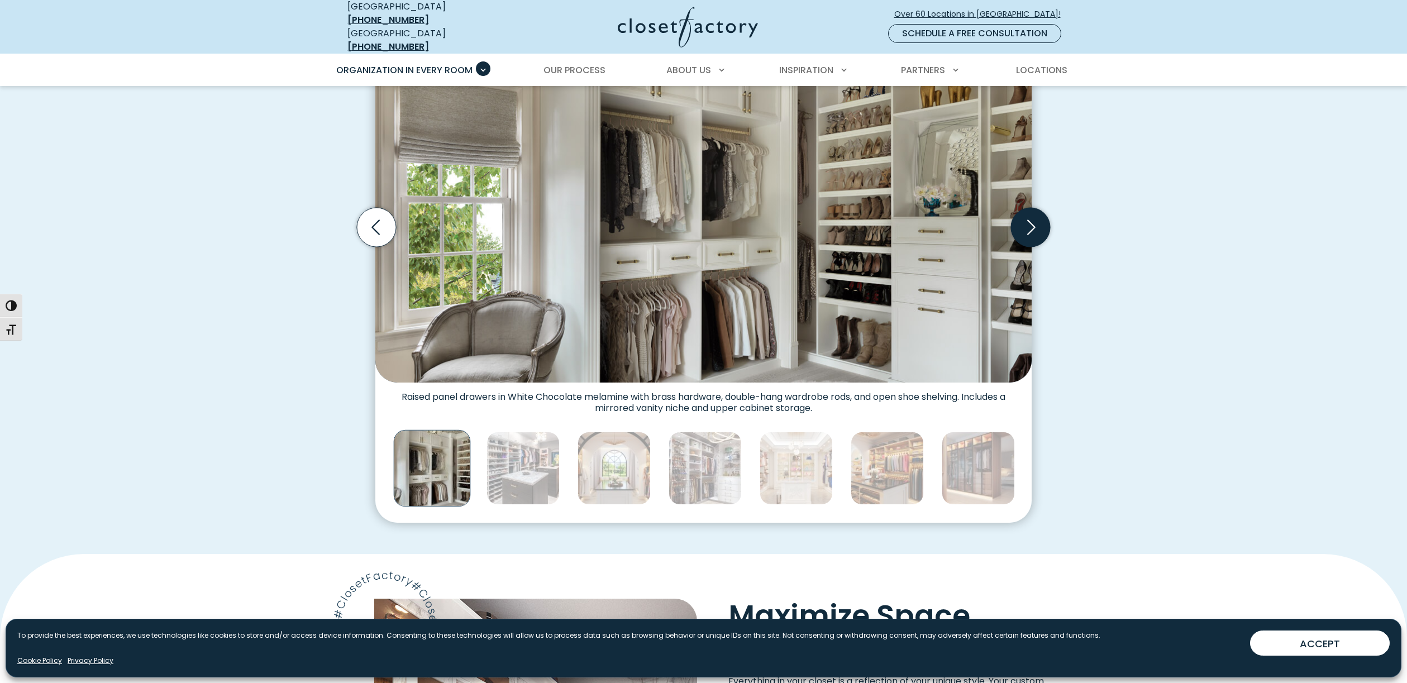
click at [1032, 210] on icon "Next slide" at bounding box center [1030, 227] width 39 height 39
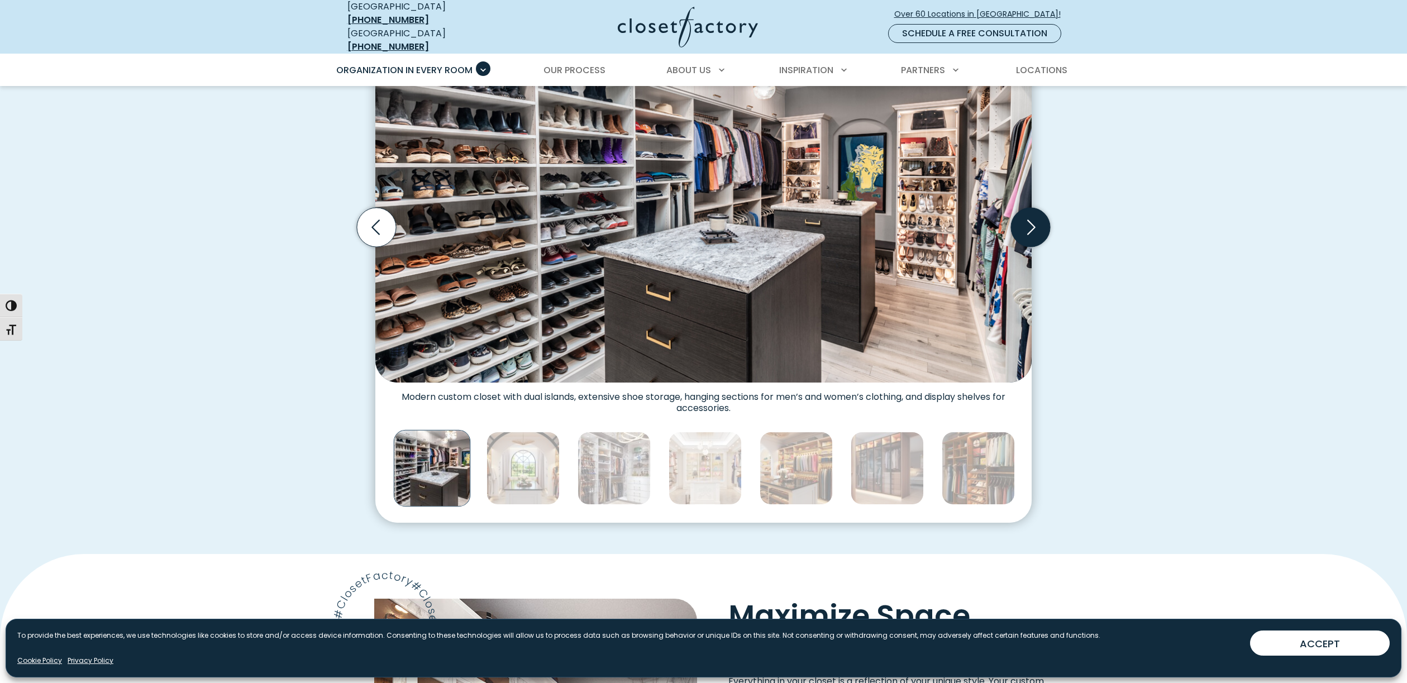
click at [1032, 210] on icon "Next slide" at bounding box center [1030, 227] width 39 height 39
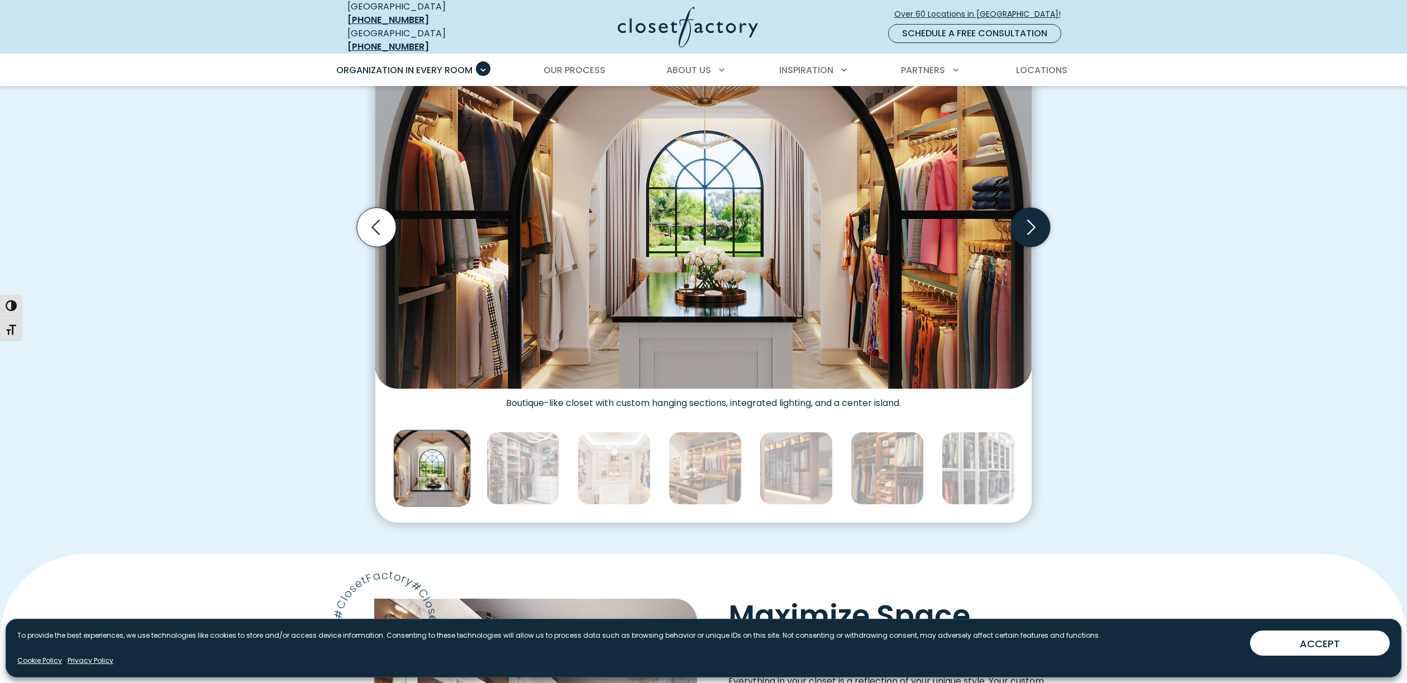
click at [1032, 210] on icon "Next slide" at bounding box center [1030, 227] width 39 height 39
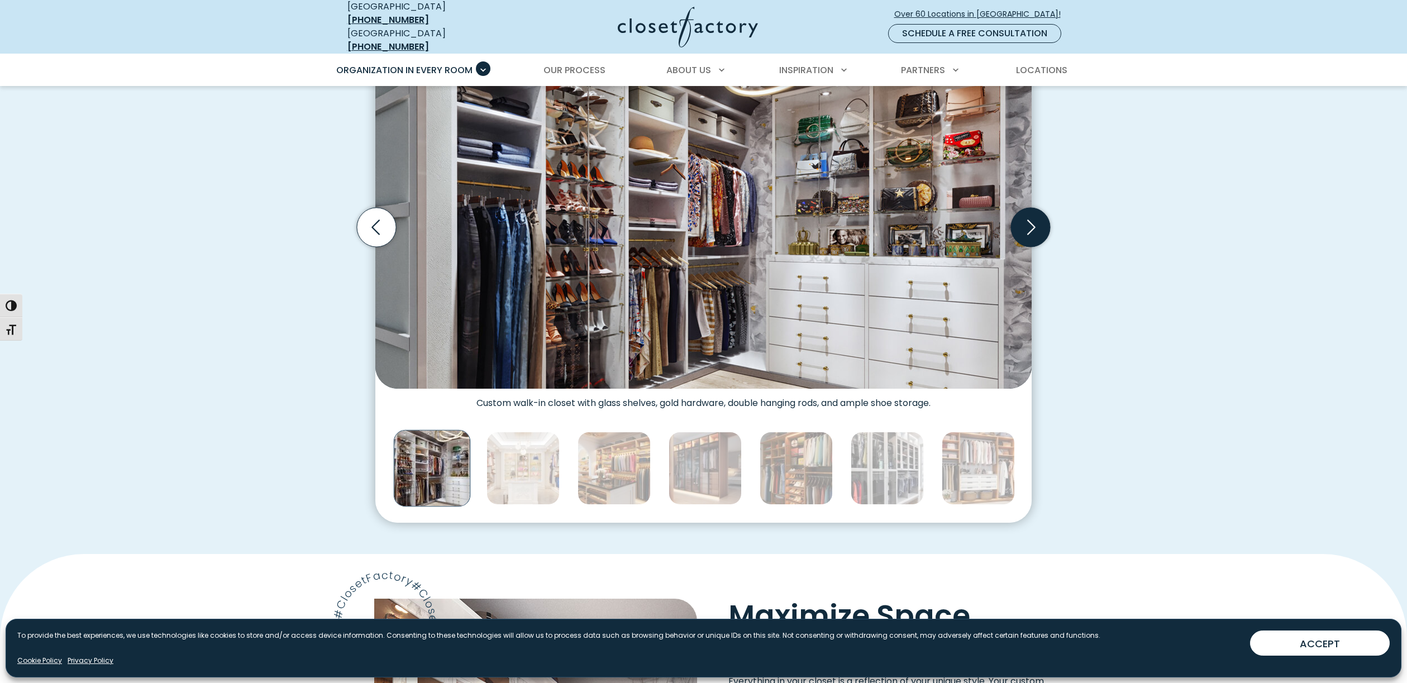
click at [1032, 210] on icon "Next slide" at bounding box center [1030, 227] width 39 height 39
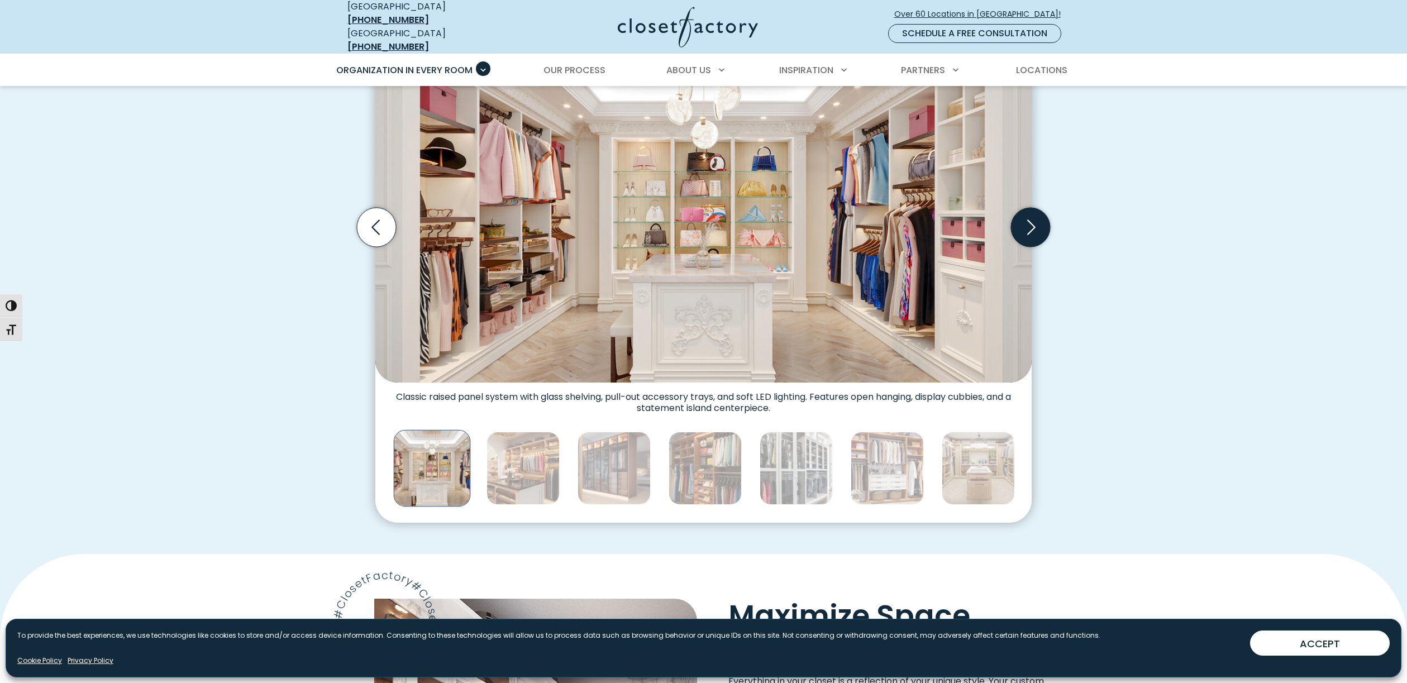
click at [1032, 210] on icon "Next slide" at bounding box center [1030, 227] width 39 height 39
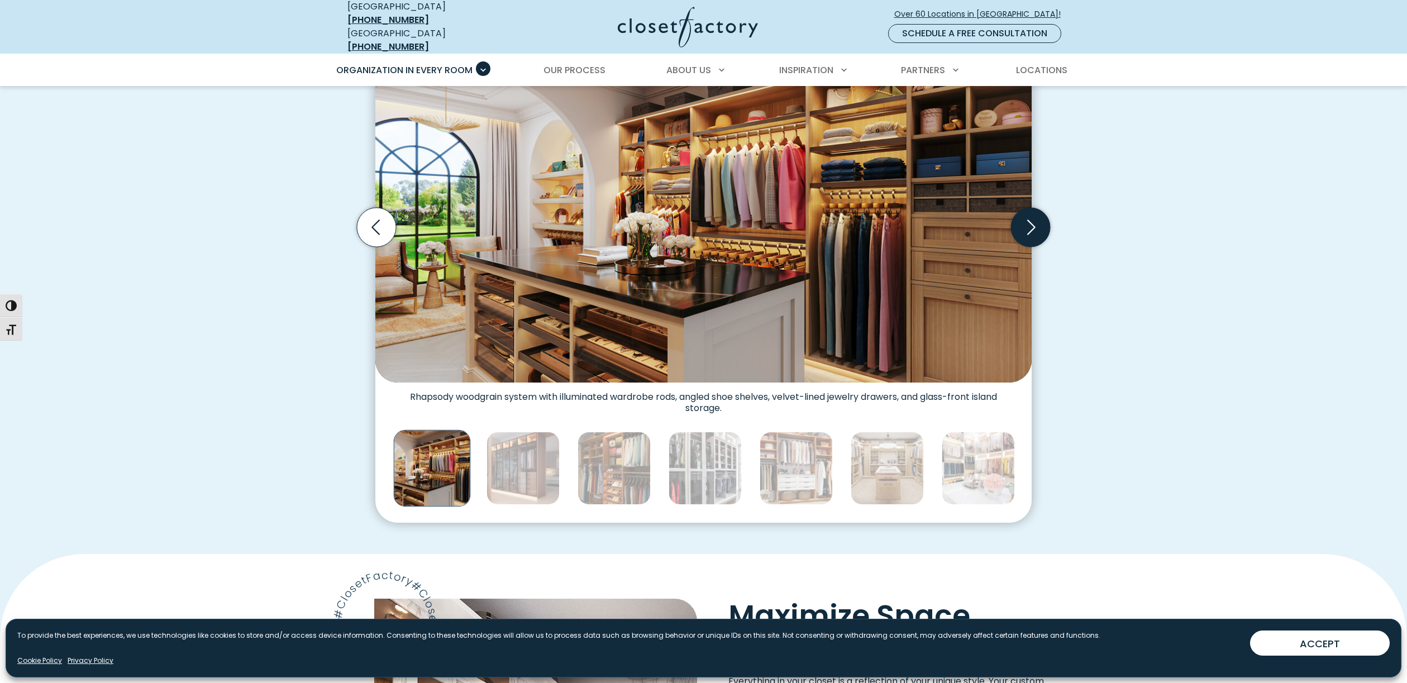
click at [1032, 210] on icon "Next slide" at bounding box center [1030, 227] width 39 height 39
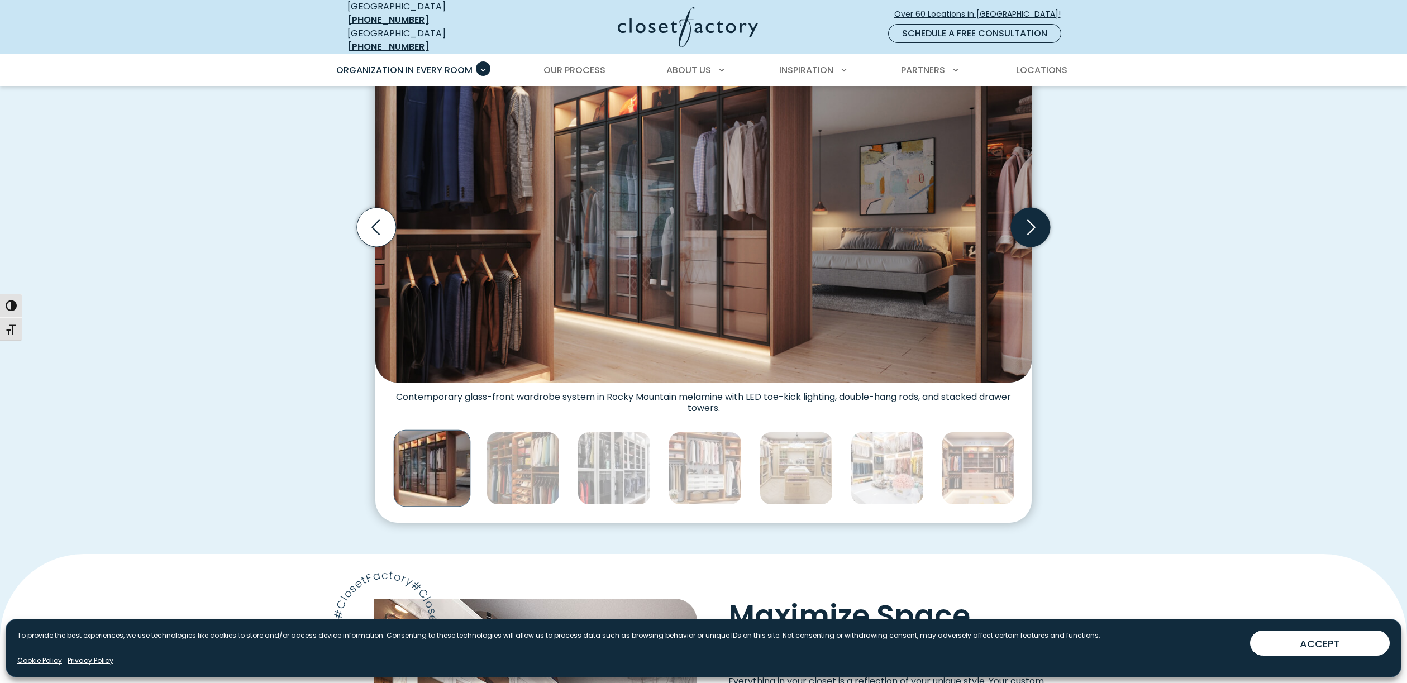
click at [1032, 210] on icon "Next slide" at bounding box center [1030, 227] width 39 height 39
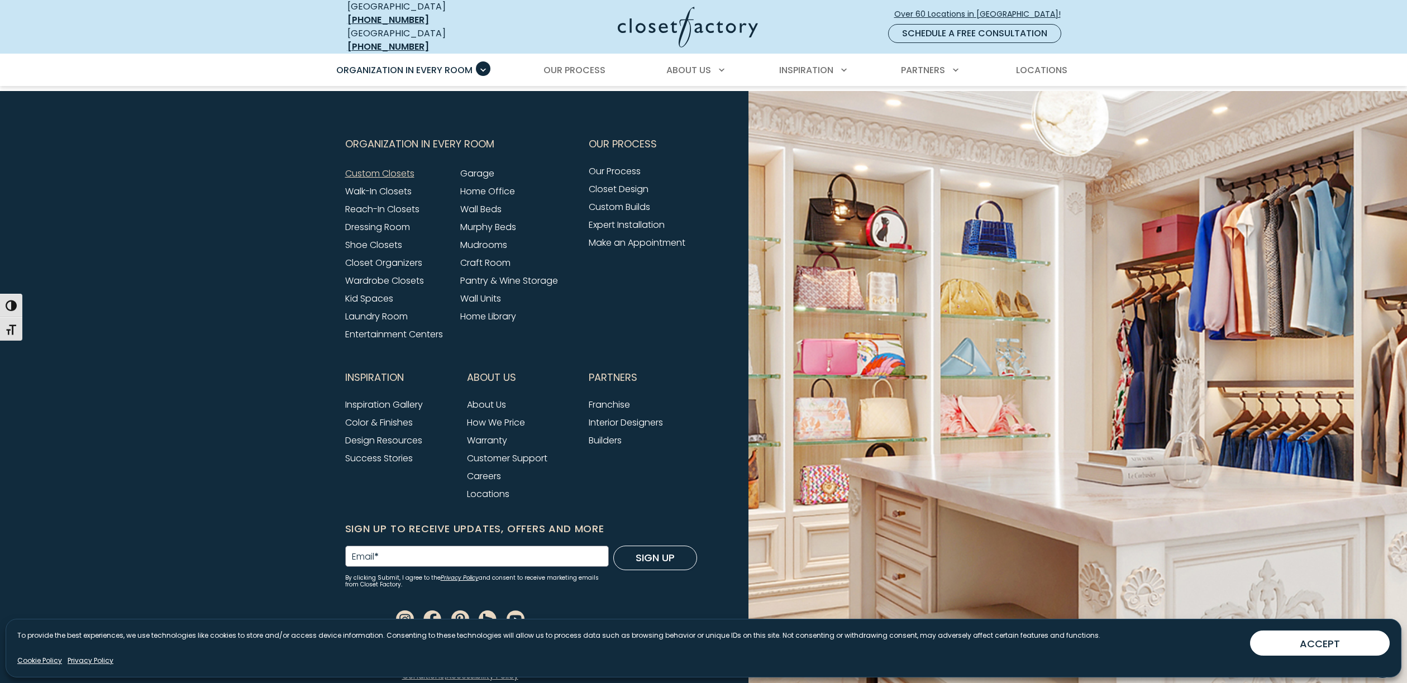
scroll to position [3660, 0]
click at [474, 203] on link "Wall Beds" at bounding box center [480, 209] width 41 height 13
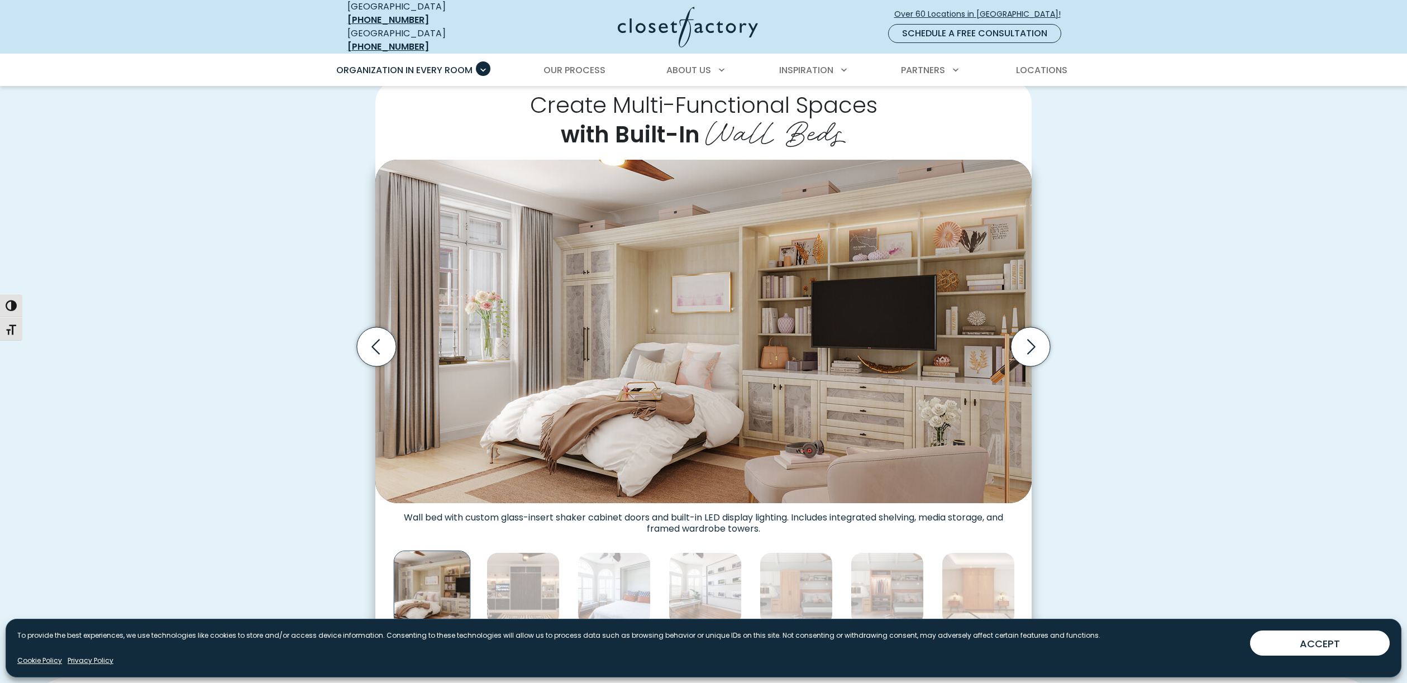
scroll to position [271, 0]
click at [1029, 340] on icon "Next slide" at bounding box center [1030, 346] width 39 height 39
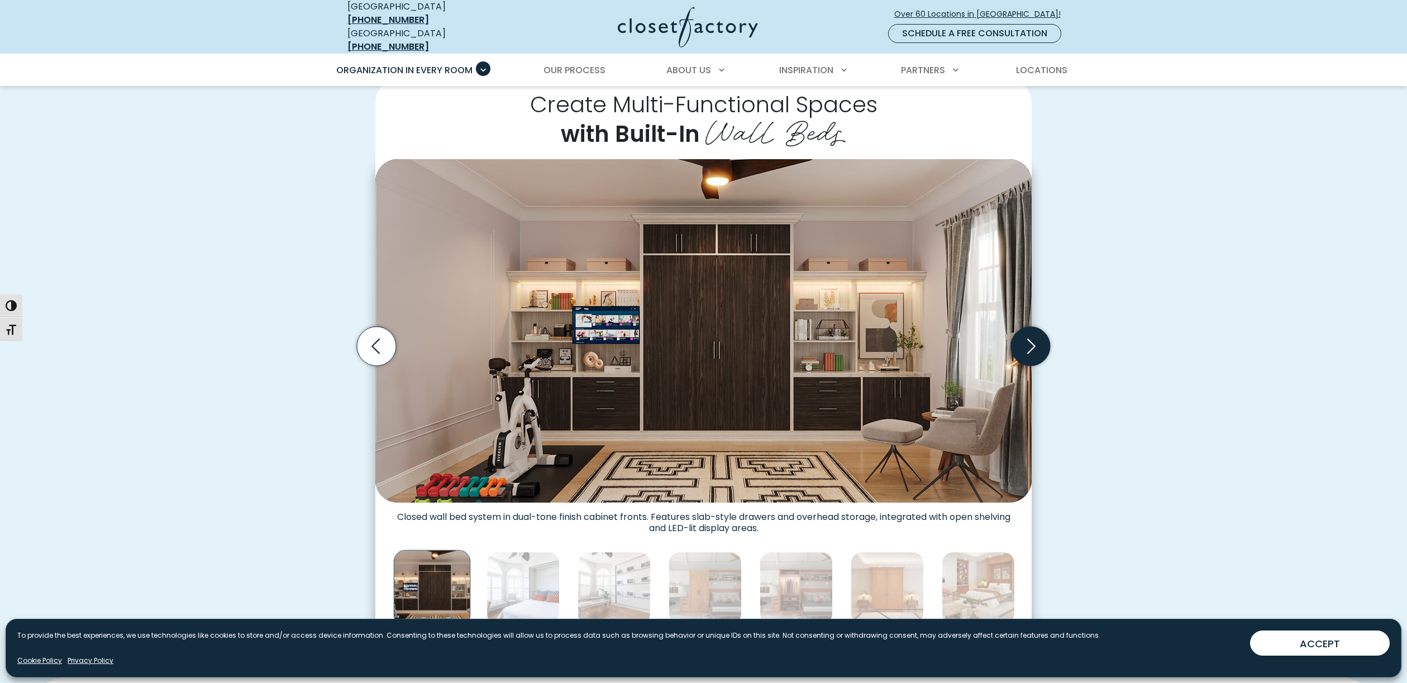
click at [1029, 340] on icon "Next slide" at bounding box center [1030, 346] width 39 height 39
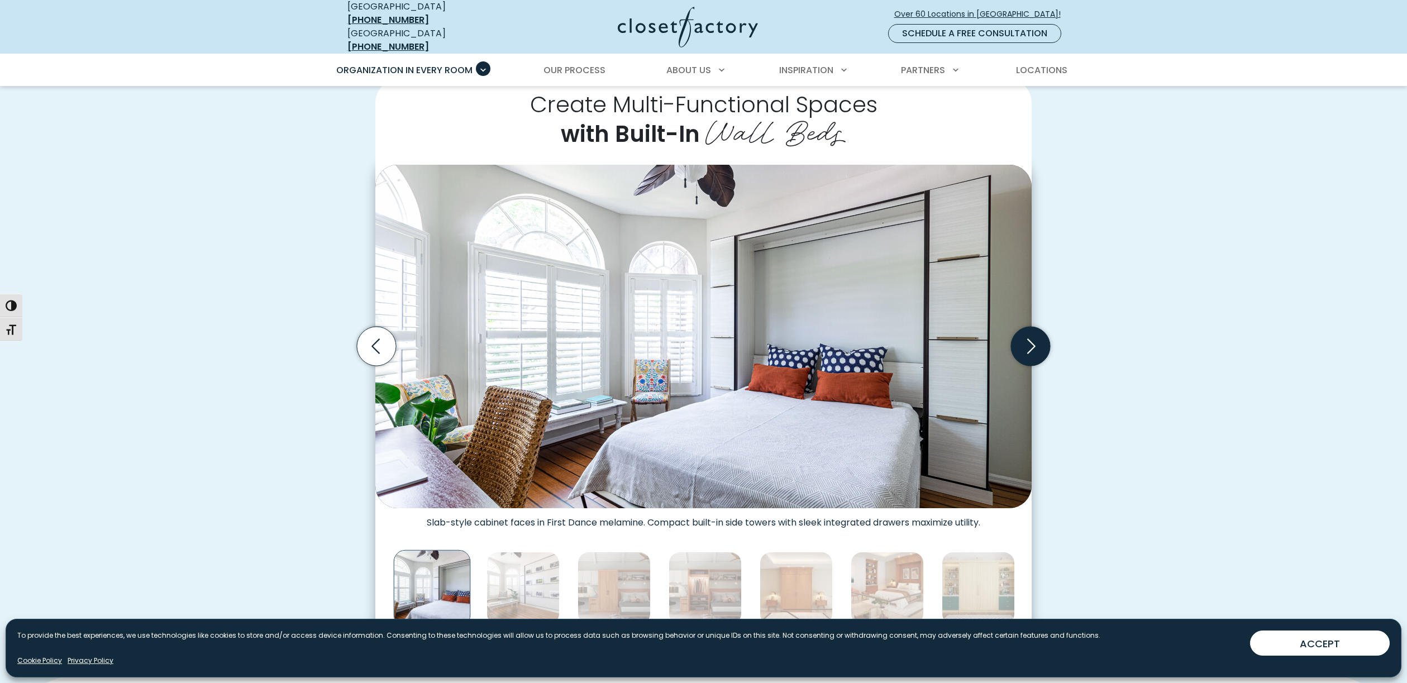
click at [1029, 340] on icon "Next slide" at bounding box center [1030, 346] width 39 height 39
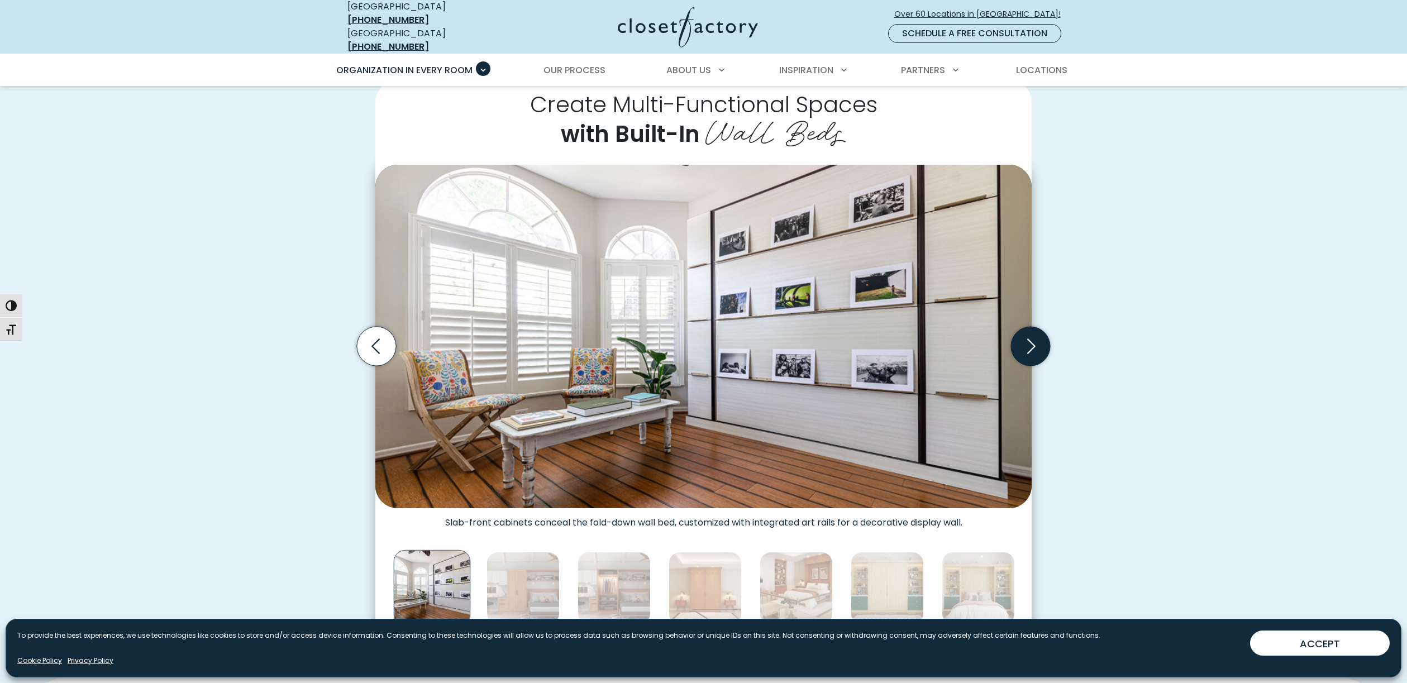
click at [1029, 340] on icon "Next slide" at bounding box center [1030, 346] width 39 height 39
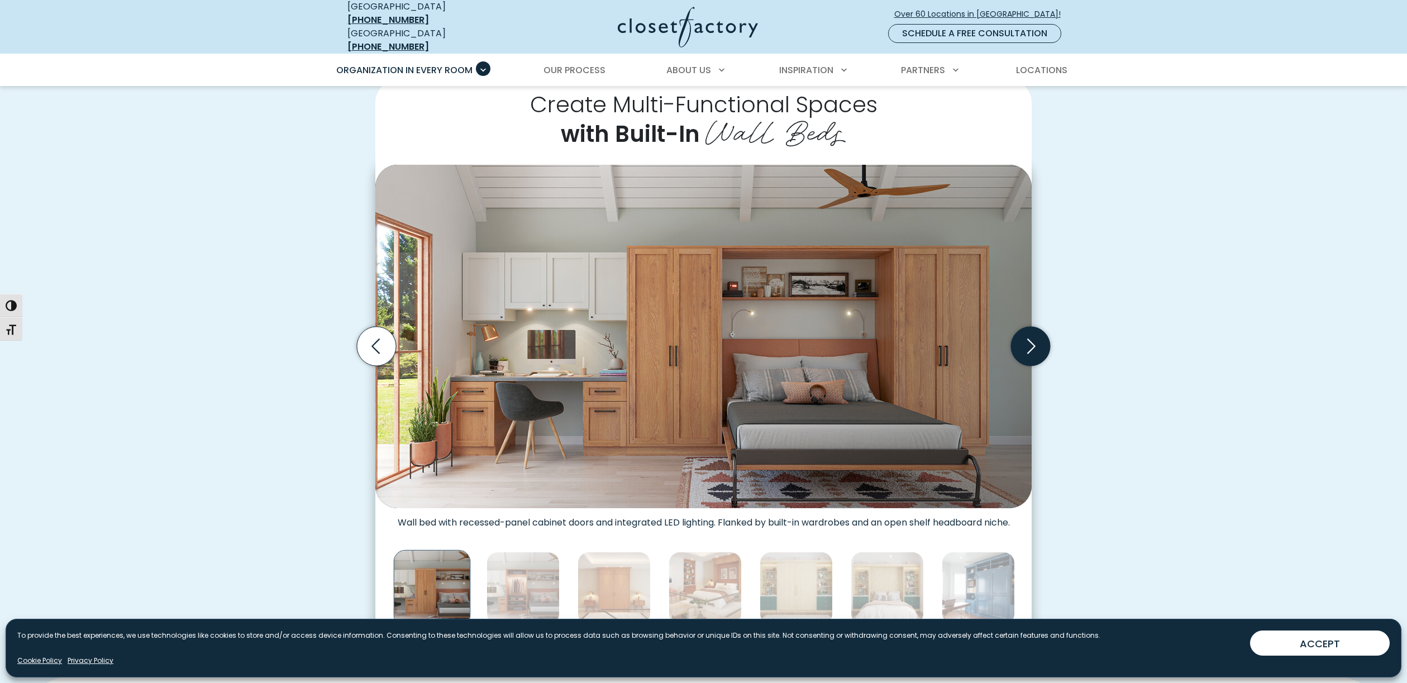
click at [1029, 340] on icon "Next slide" at bounding box center [1030, 346] width 39 height 39
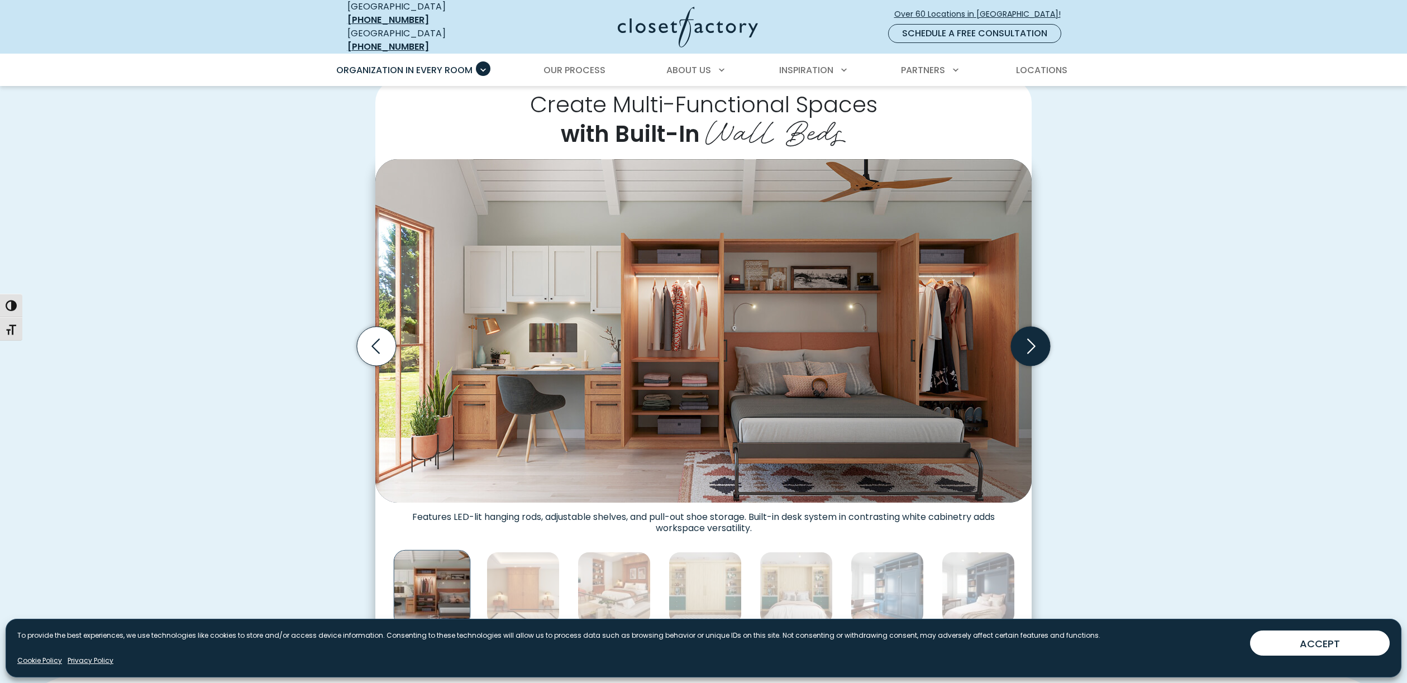
click at [1029, 340] on icon "Next slide" at bounding box center [1030, 346] width 39 height 39
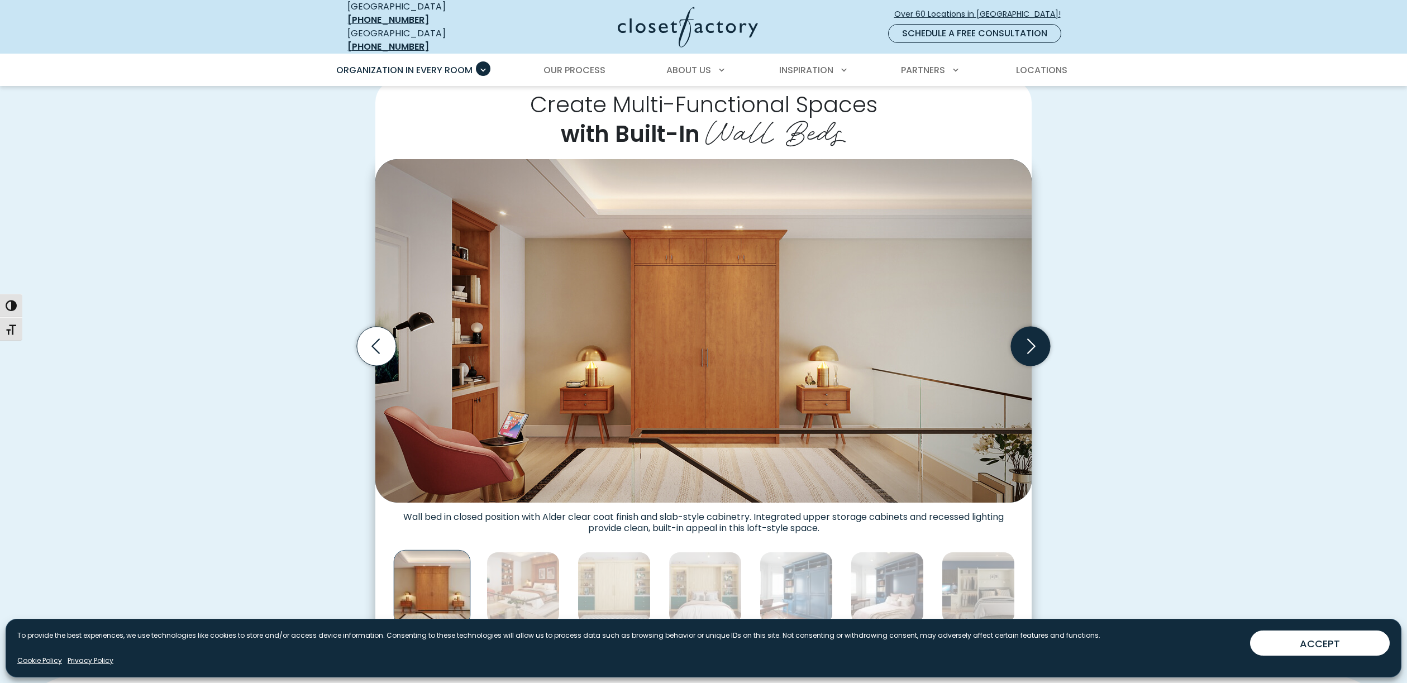
click at [1029, 340] on icon "Next slide" at bounding box center [1030, 346] width 39 height 39
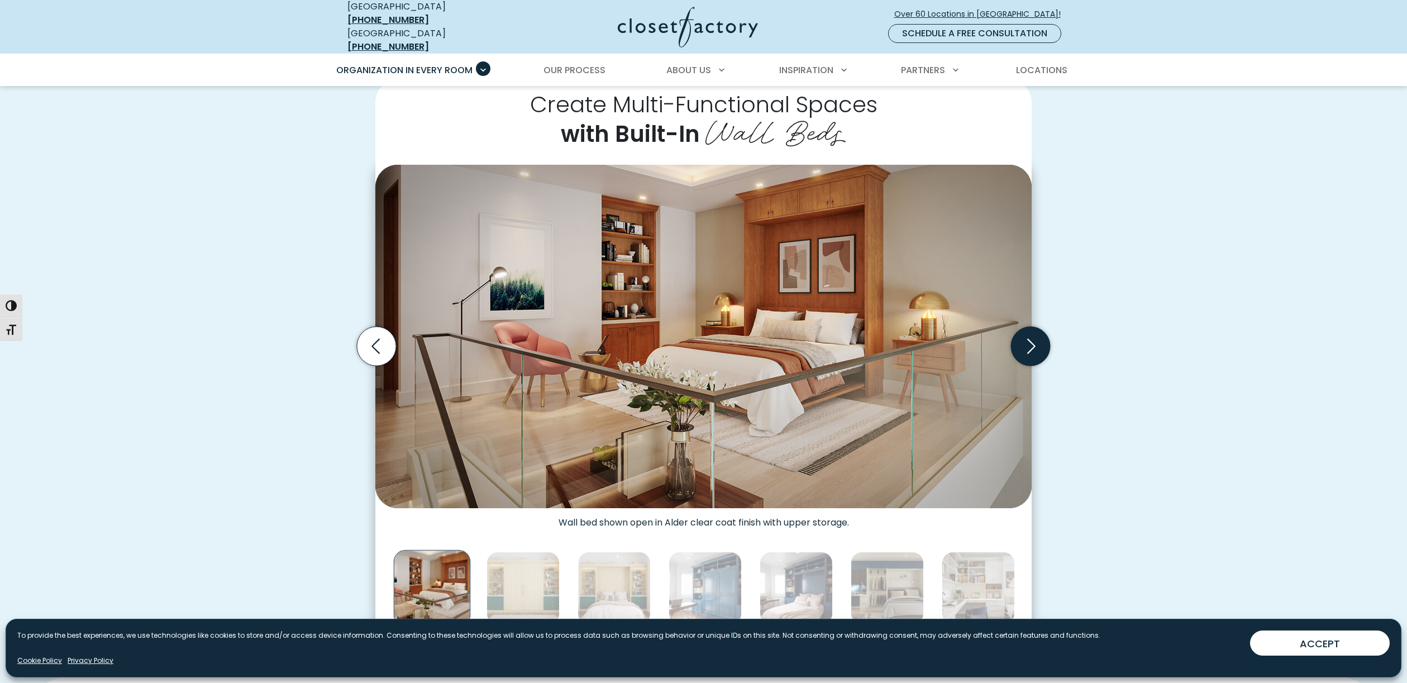
click at [1029, 340] on icon "Next slide" at bounding box center [1030, 346] width 39 height 39
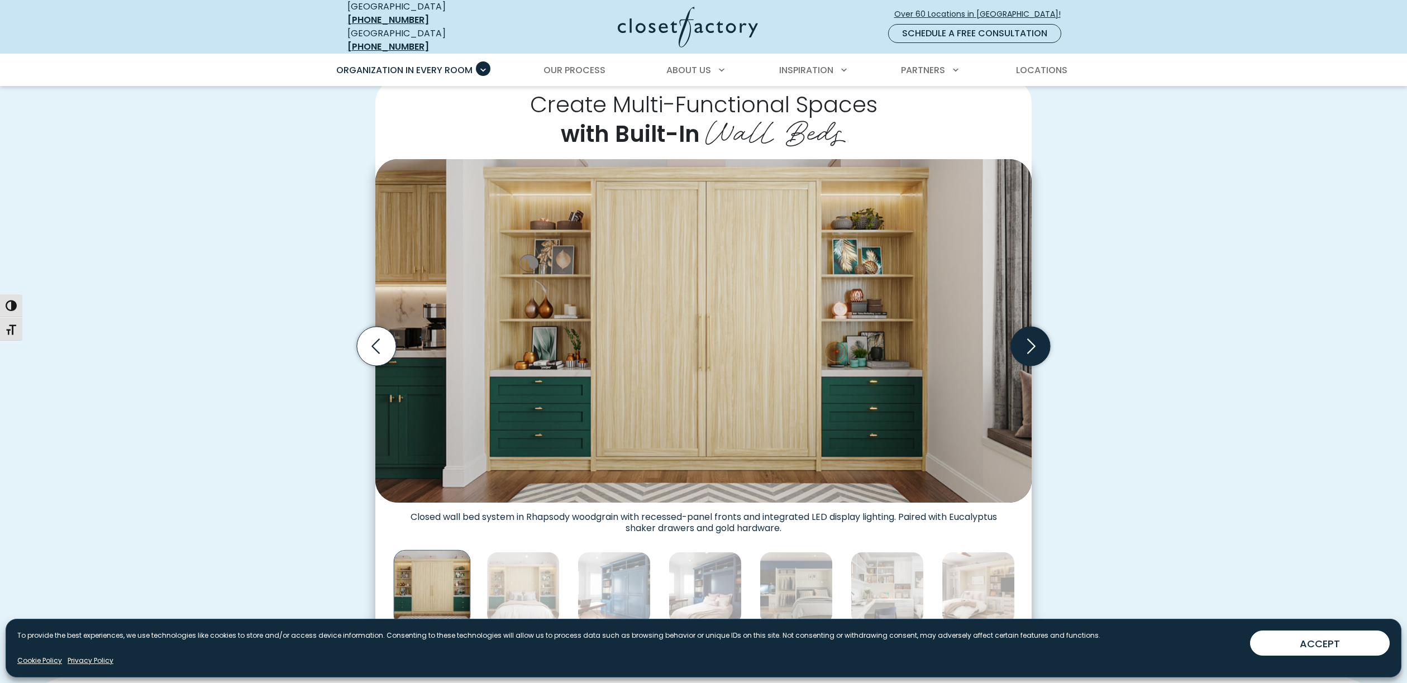
click at [1029, 340] on icon "Next slide" at bounding box center [1030, 346] width 39 height 39
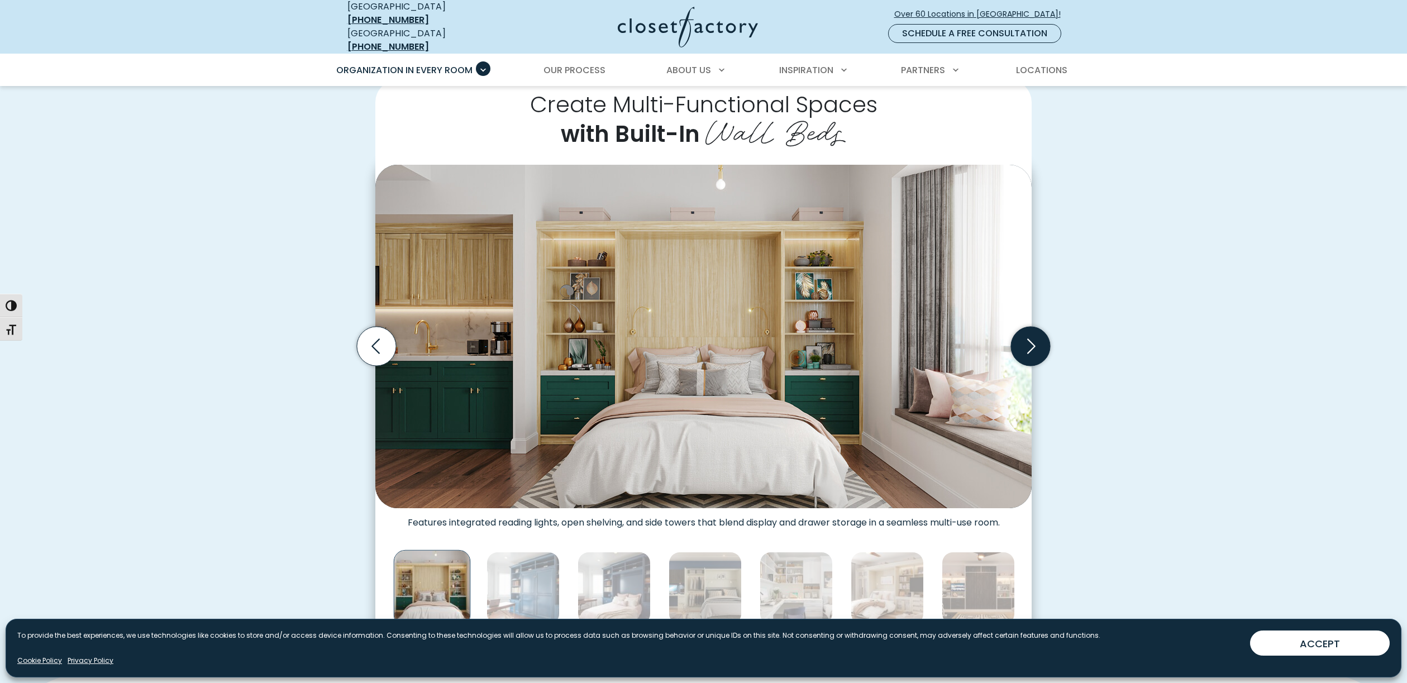
click at [1029, 340] on icon "Next slide" at bounding box center [1030, 346] width 39 height 39
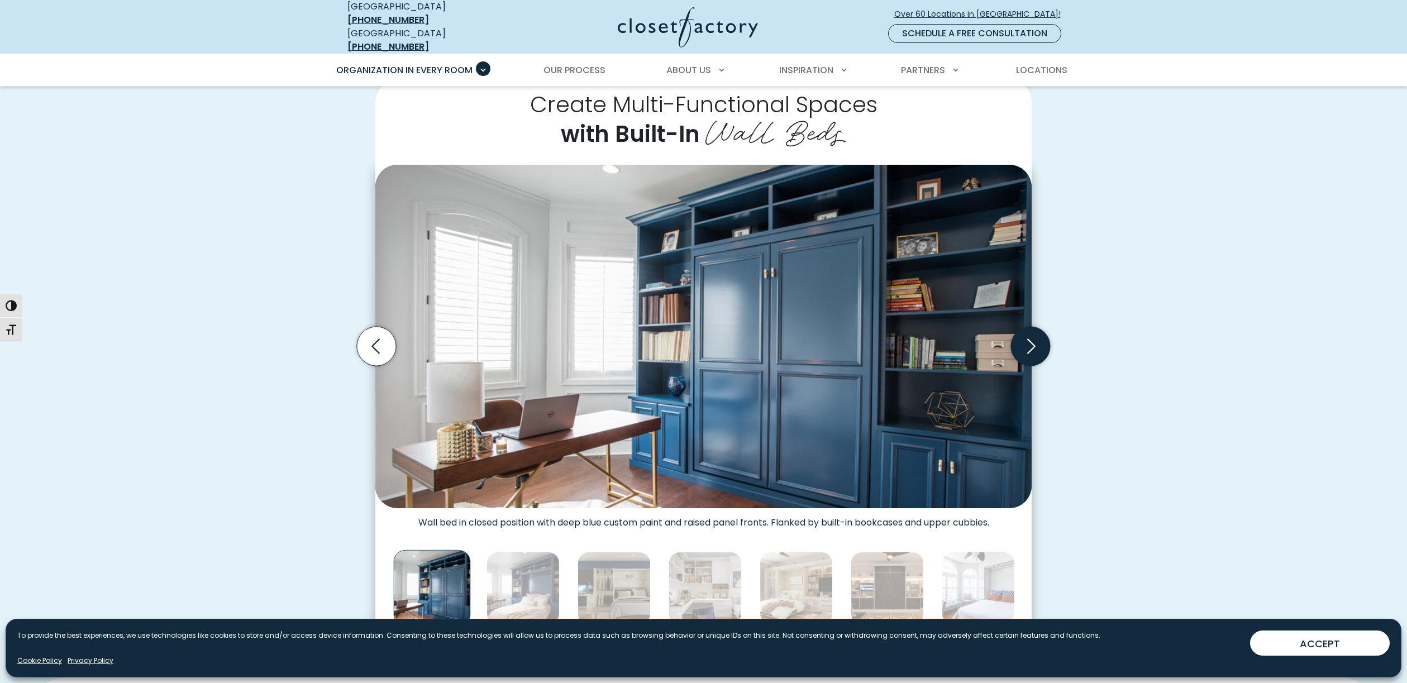
click at [1029, 340] on icon "Next slide" at bounding box center [1030, 346] width 39 height 39
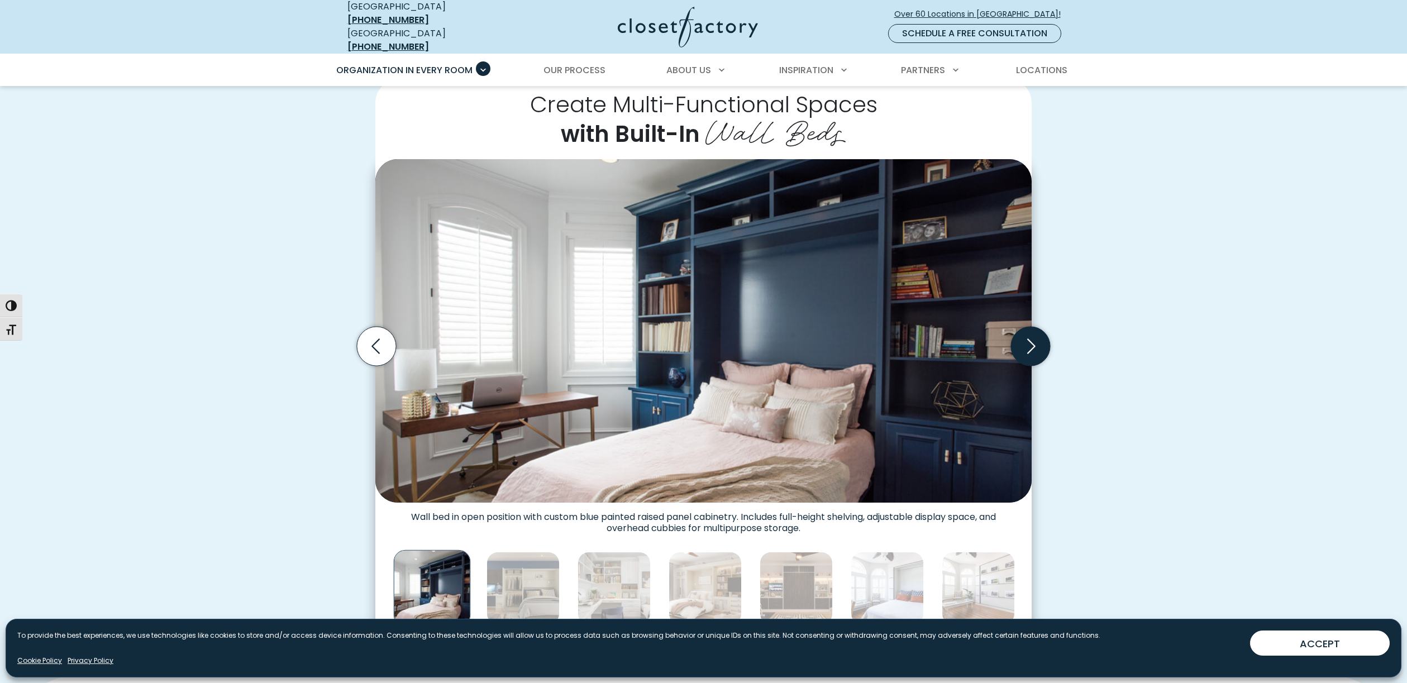
click at [1029, 340] on icon "Next slide" at bounding box center [1030, 346] width 39 height 39
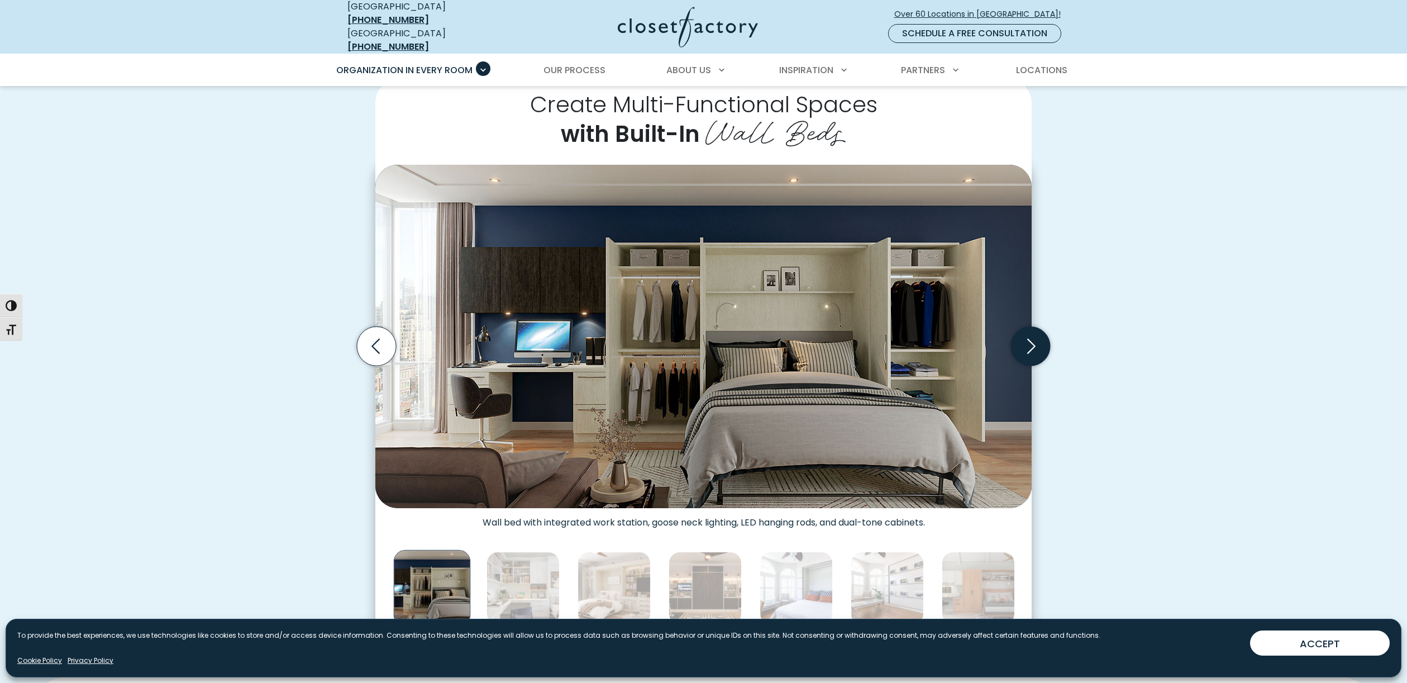
click at [1029, 340] on icon "Next slide" at bounding box center [1030, 346] width 39 height 39
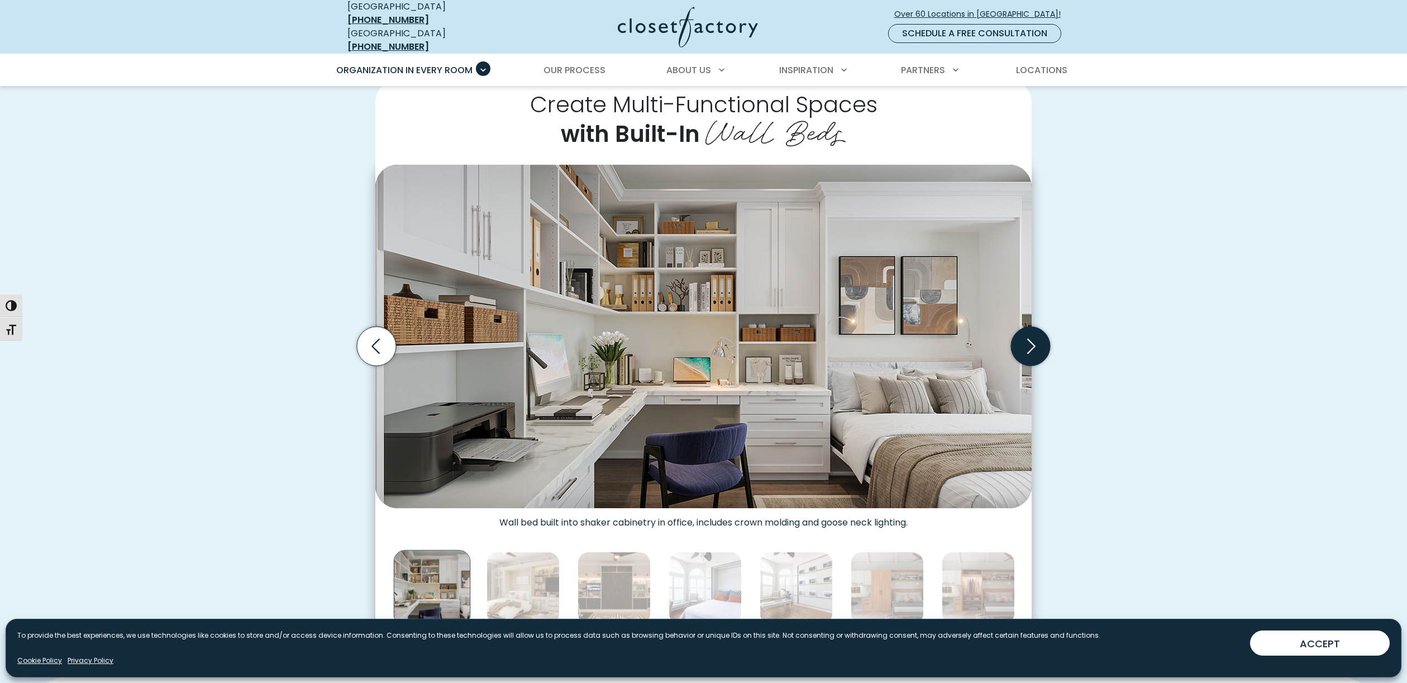
click at [1029, 340] on icon "Next slide" at bounding box center [1030, 346] width 39 height 39
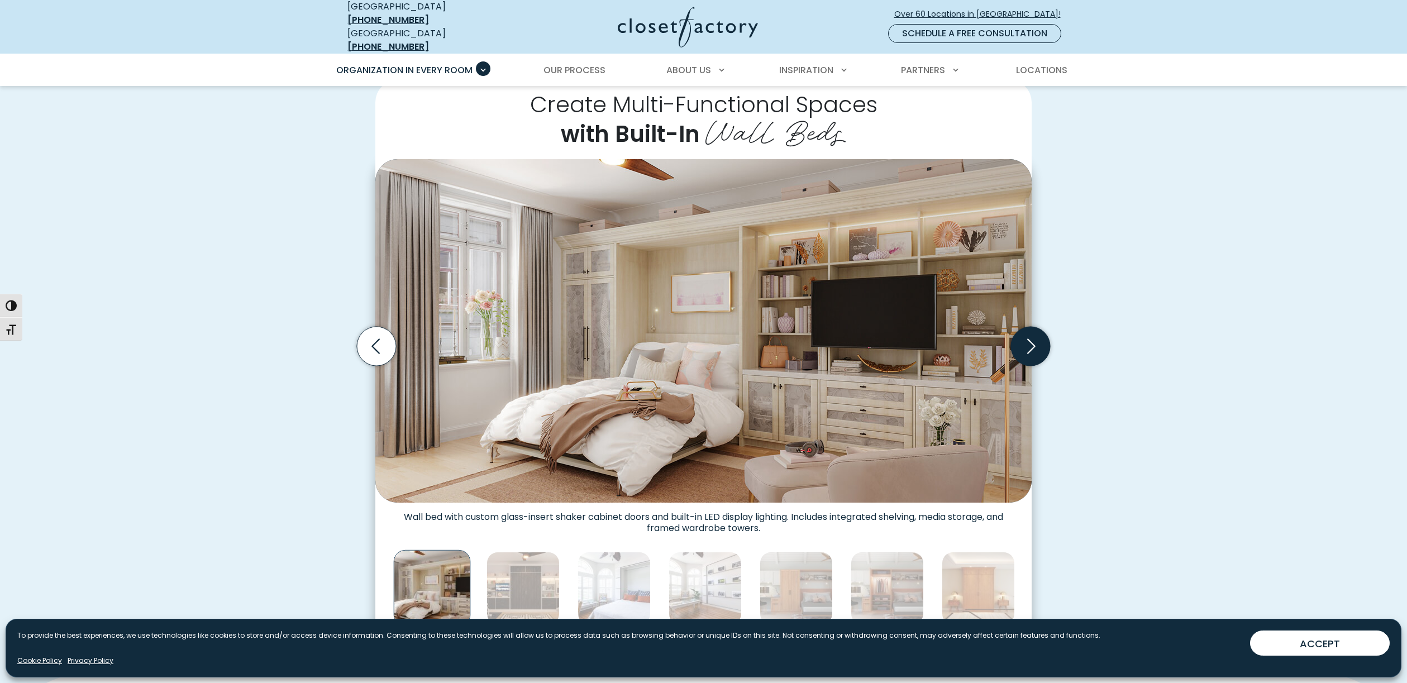
click at [1029, 340] on icon "Next slide" at bounding box center [1030, 346] width 39 height 39
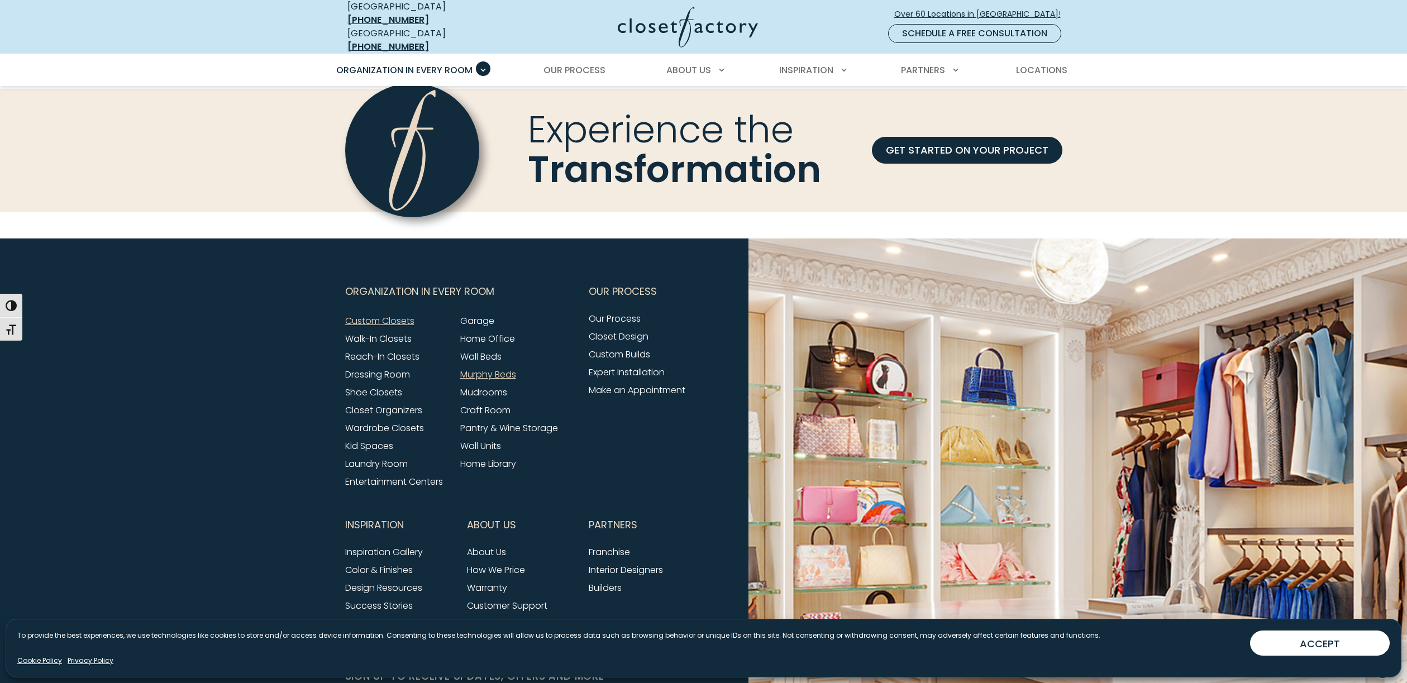
click at [492, 368] on link "Murphy Beds" at bounding box center [488, 374] width 56 height 13
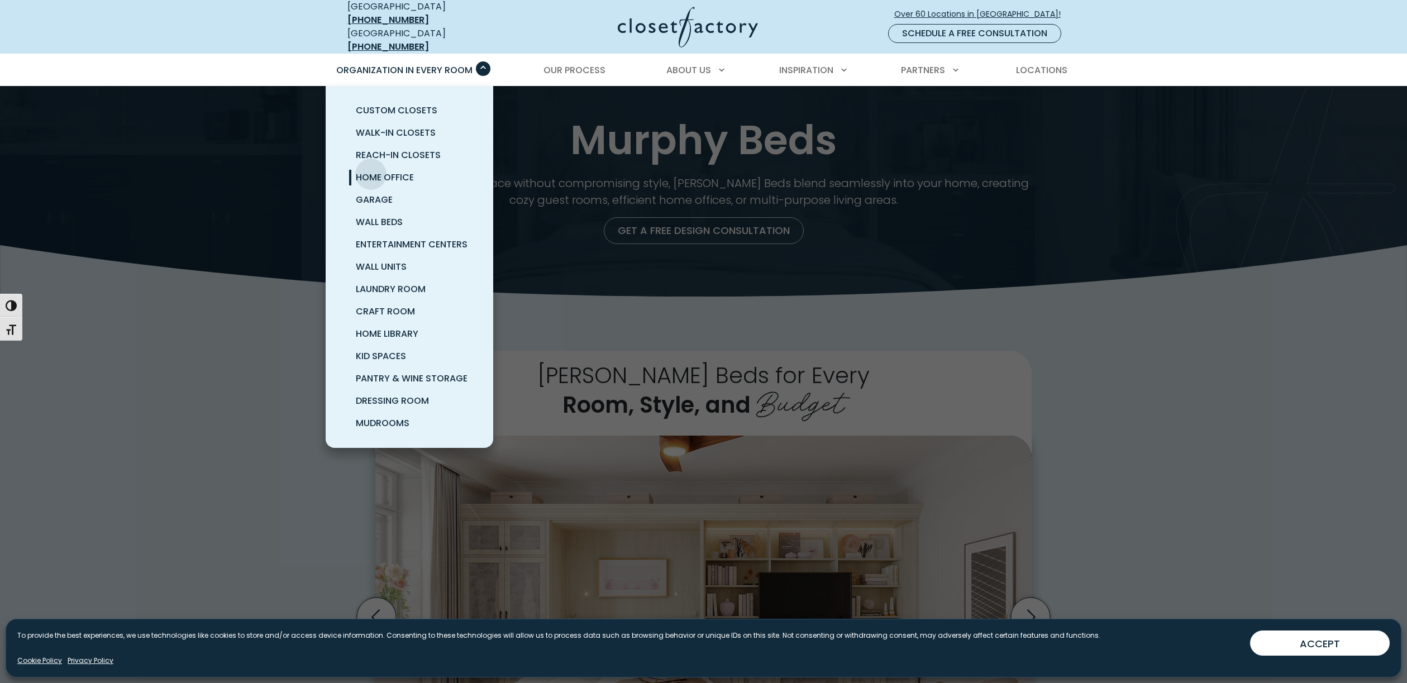
click at [371, 171] on span "Home Office" at bounding box center [385, 177] width 58 height 13
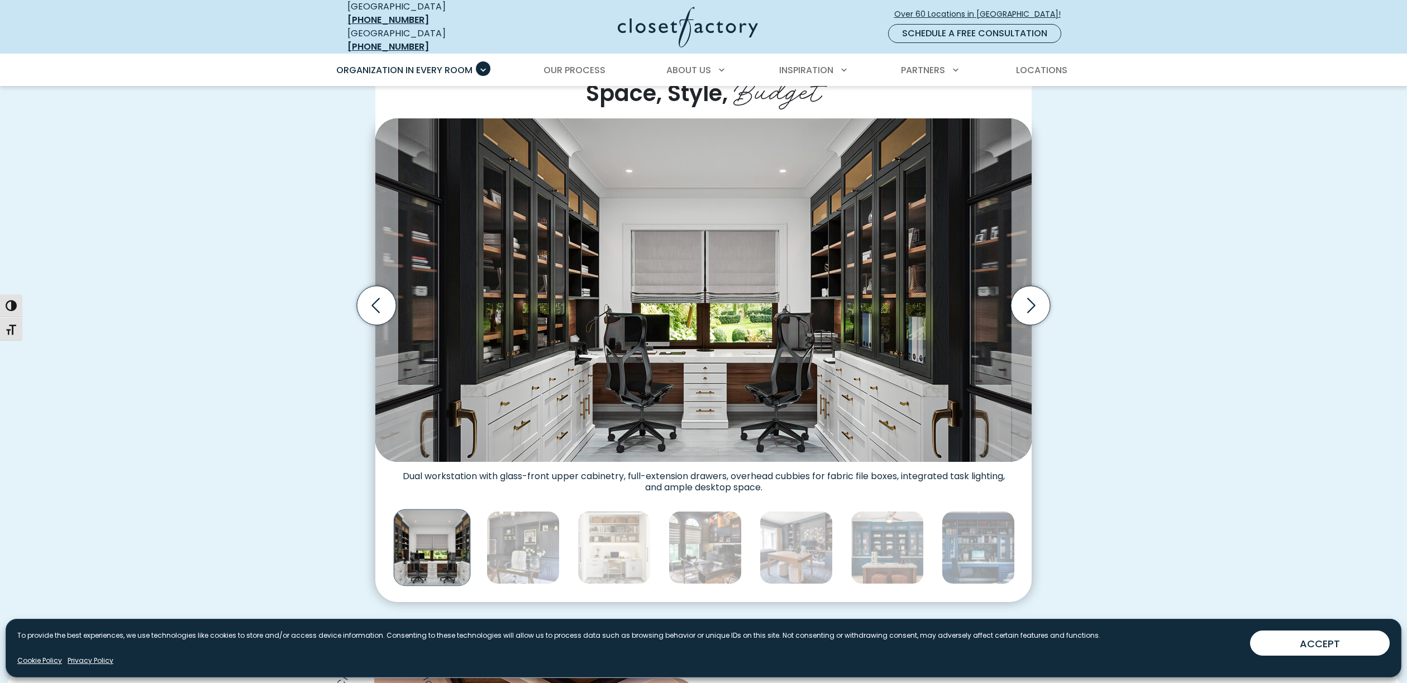
scroll to position [360, 0]
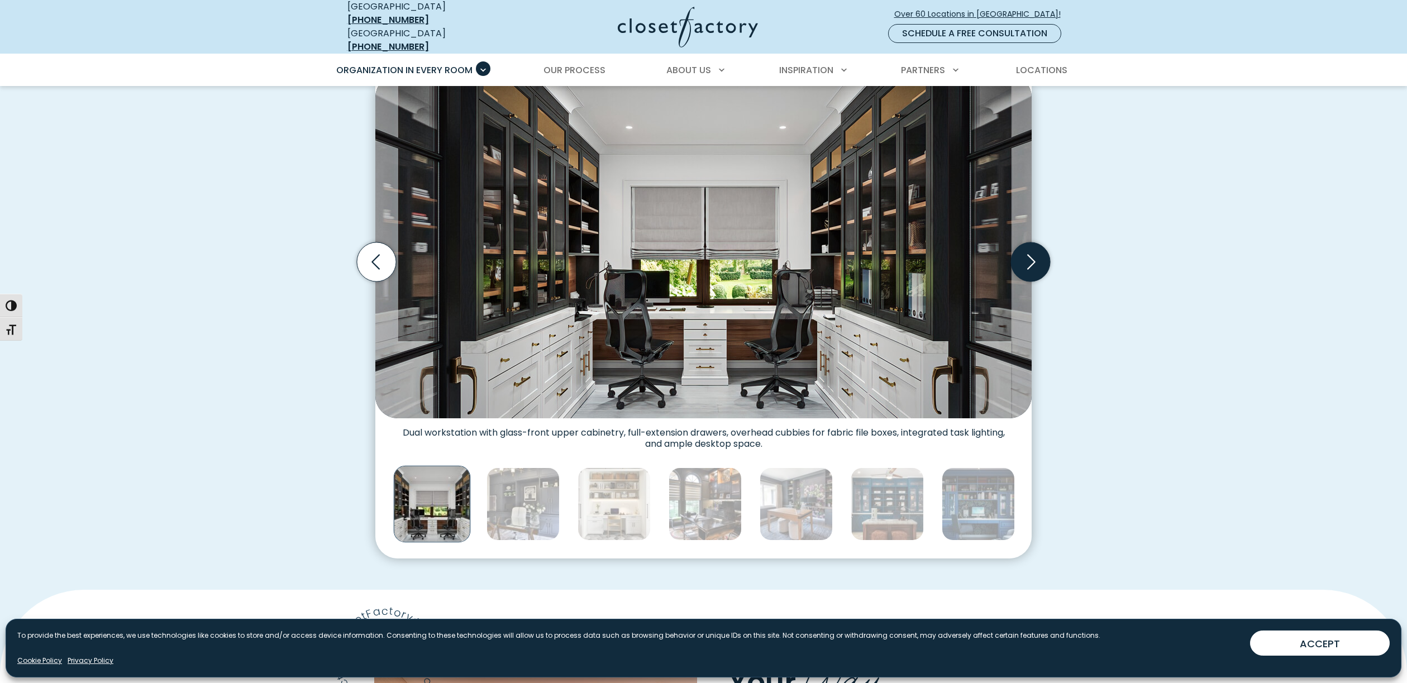
click at [1039, 254] on icon "Next slide" at bounding box center [1030, 261] width 39 height 39
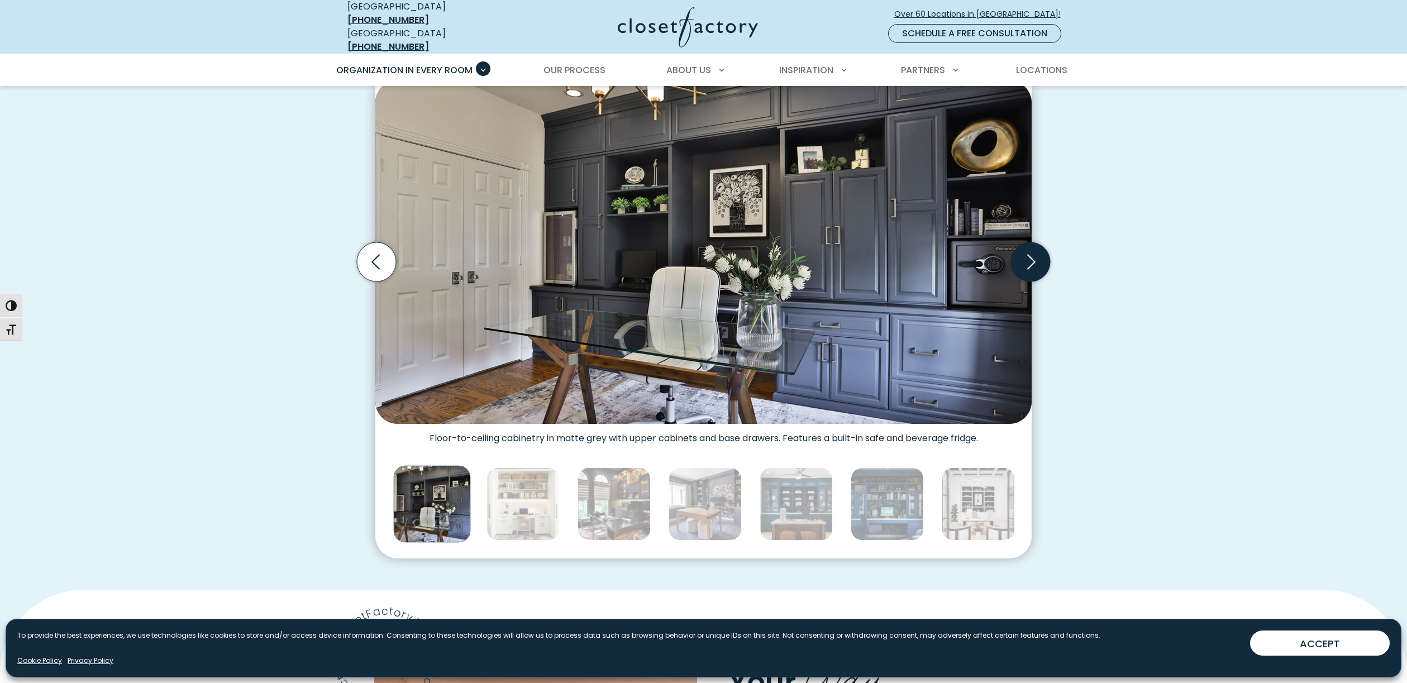
click at [1040, 254] on icon "Next slide" at bounding box center [1030, 261] width 39 height 39
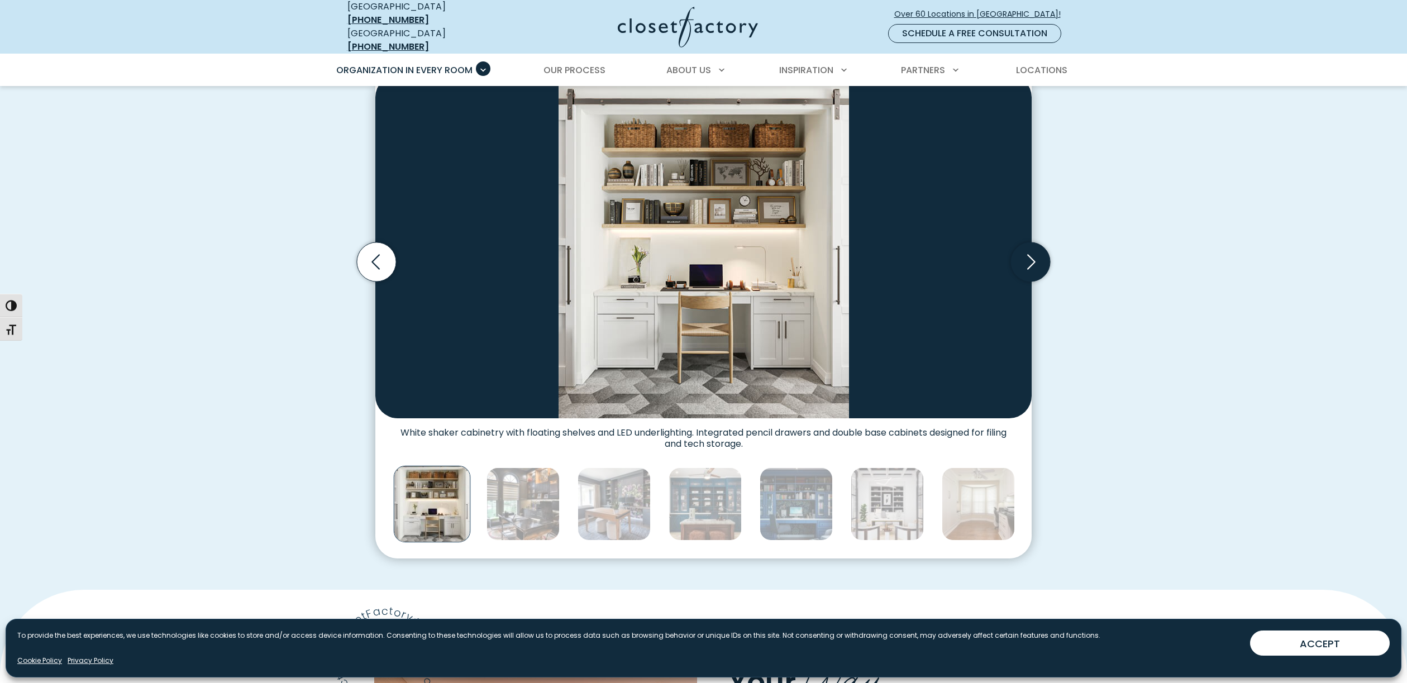
click at [1040, 254] on icon "Next slide" at bounding box center [1030, 261] width 39 height 39
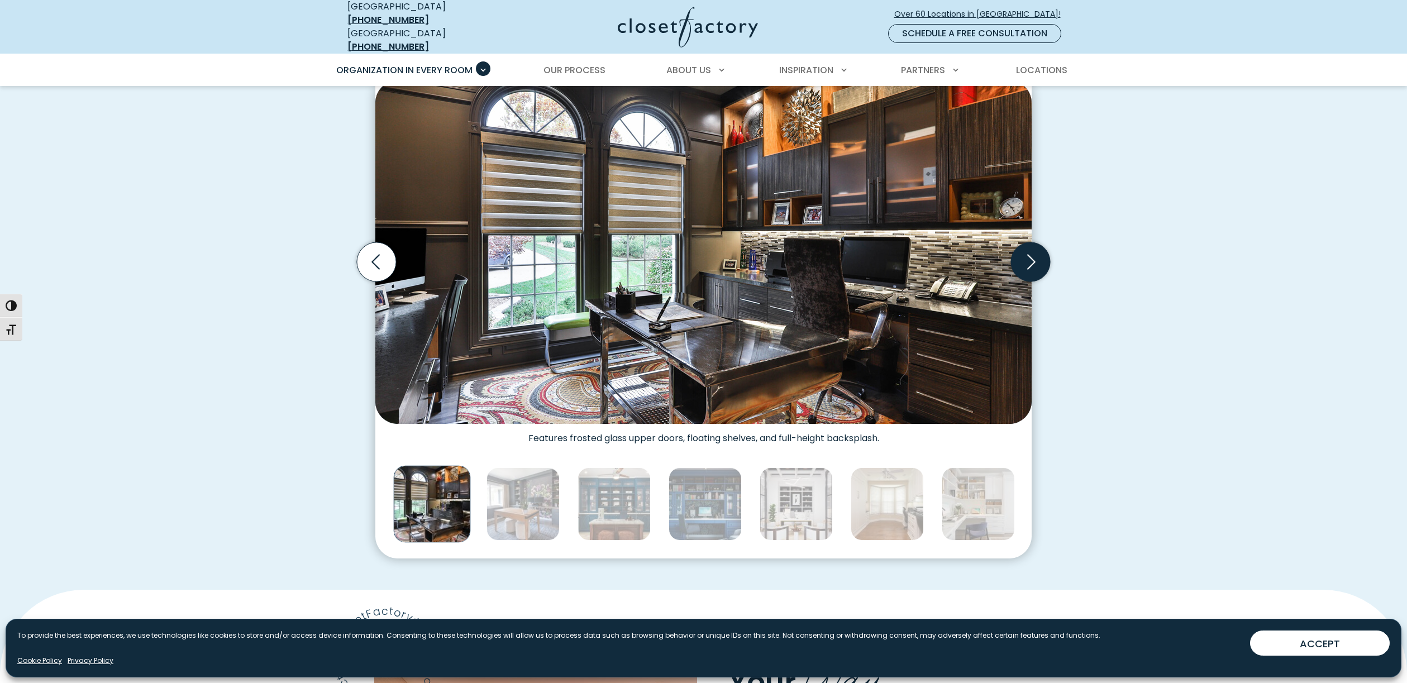
click at [1040, 254] on icon "Next slide" at bounding box center [1030, 261] width 39 height 39
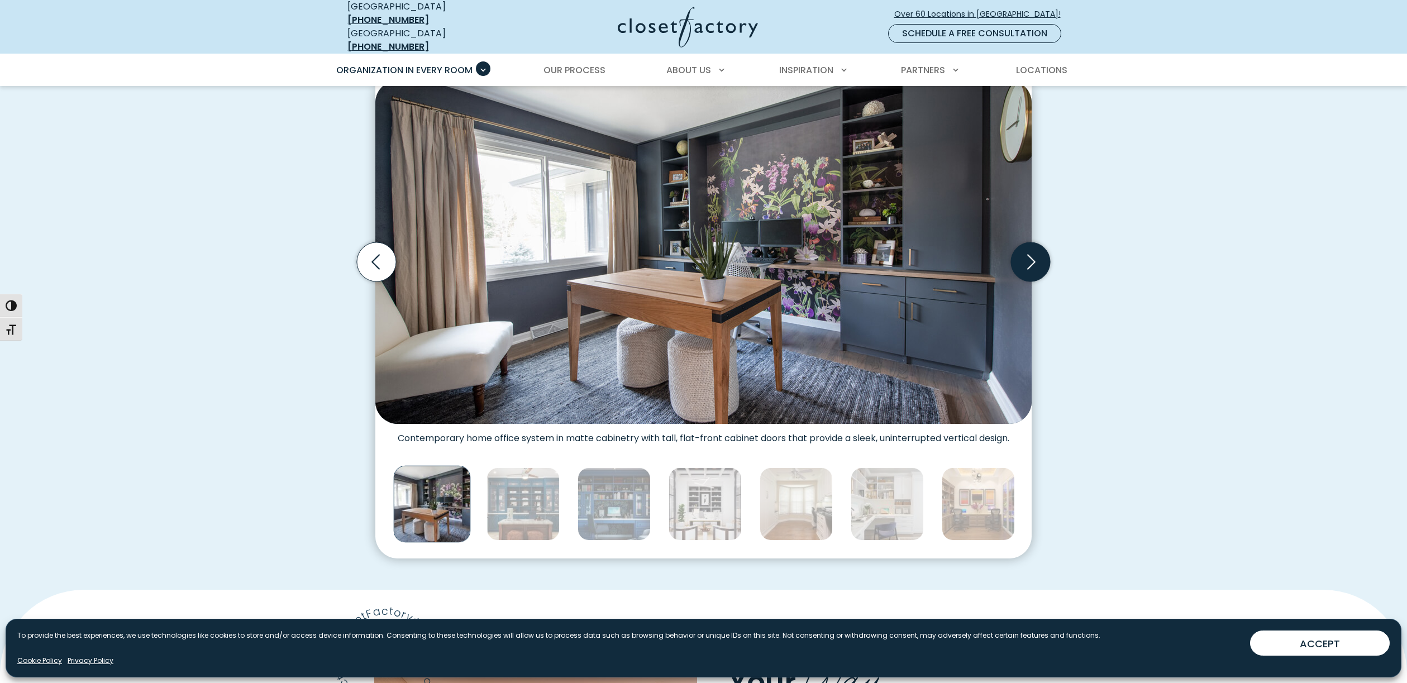
click at [1040, 254] on icon "Next slide" at bounding box center [1030, 261] width 39 height 39
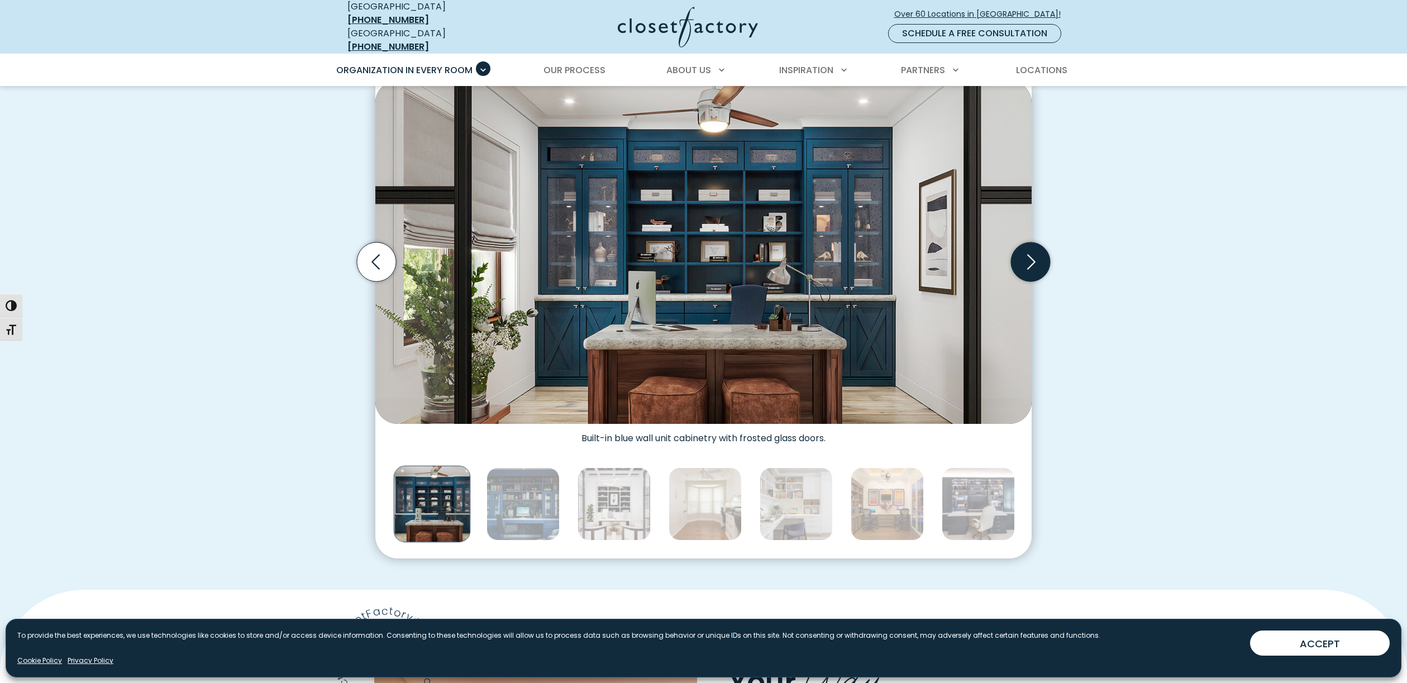
click at [1040, 254] on icon "Next slide" at bounding box center [1030, 261] width 39 height 39
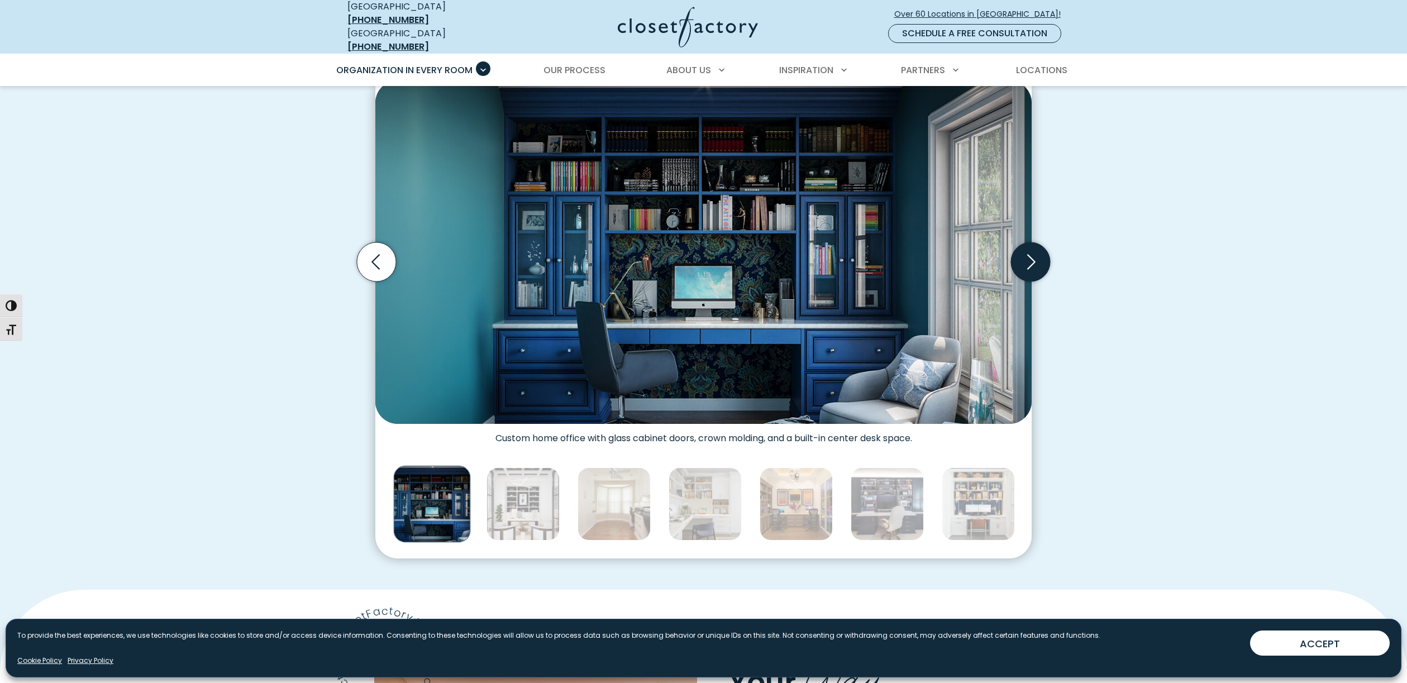
click at [1040, 254] on icon "Next slide" at bounding box center [1030, 261] width 39 height 39
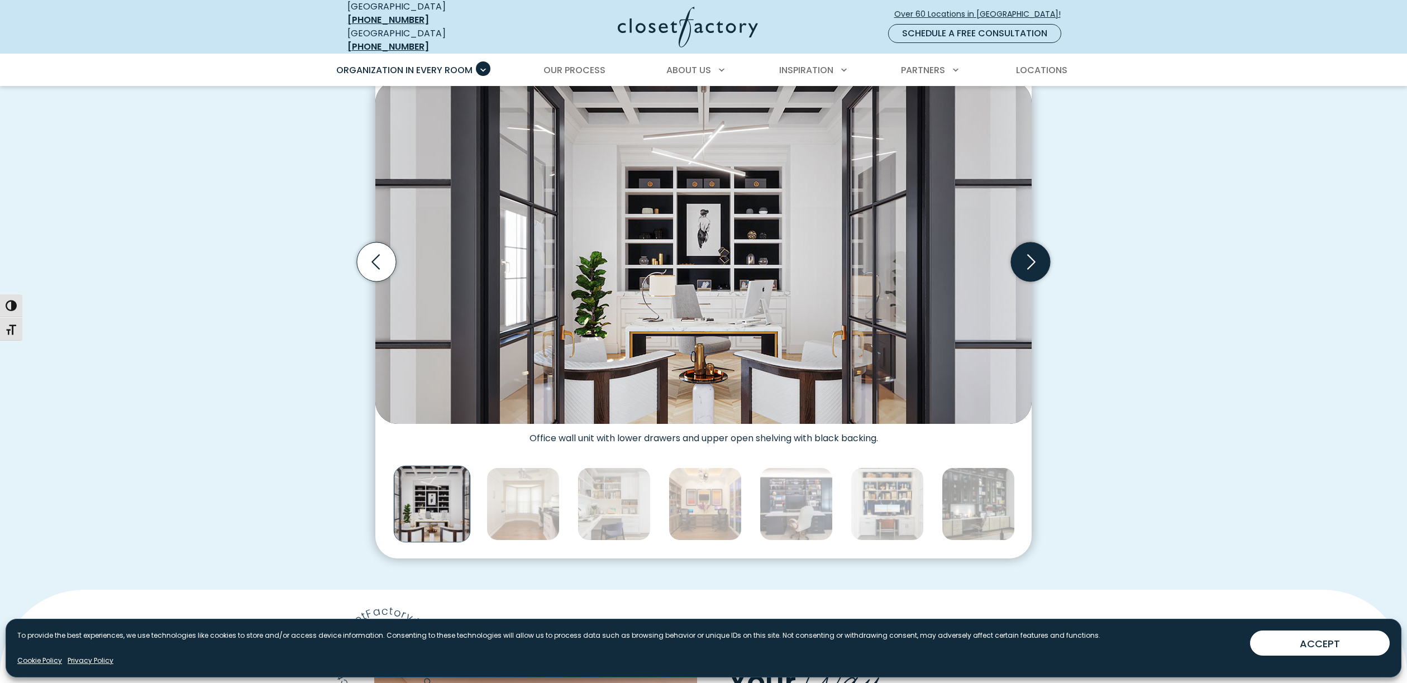
click at [1040, 254] on icon "Next slide" at bounding box center [1030, 261] width 39 height 39
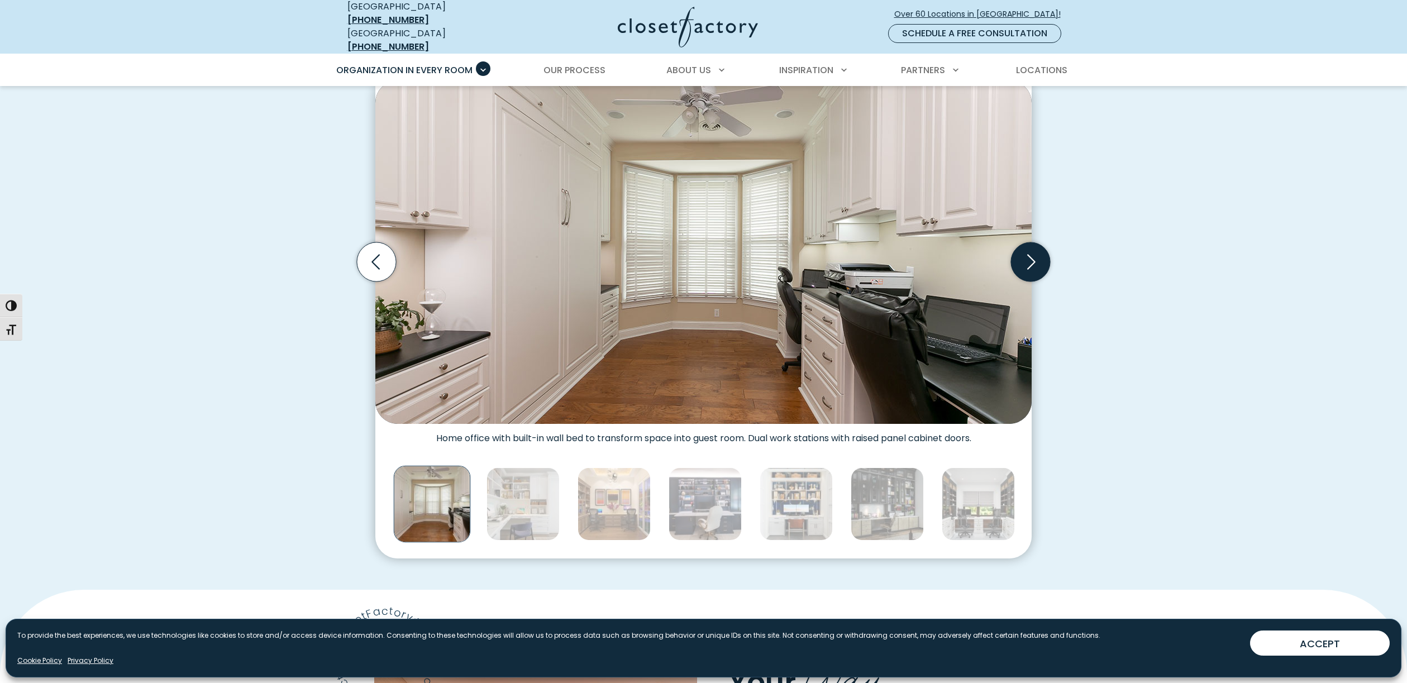
click at [1040, 254] on icon "Next slide" at bounding box center [1030, 261] width 39 height 39
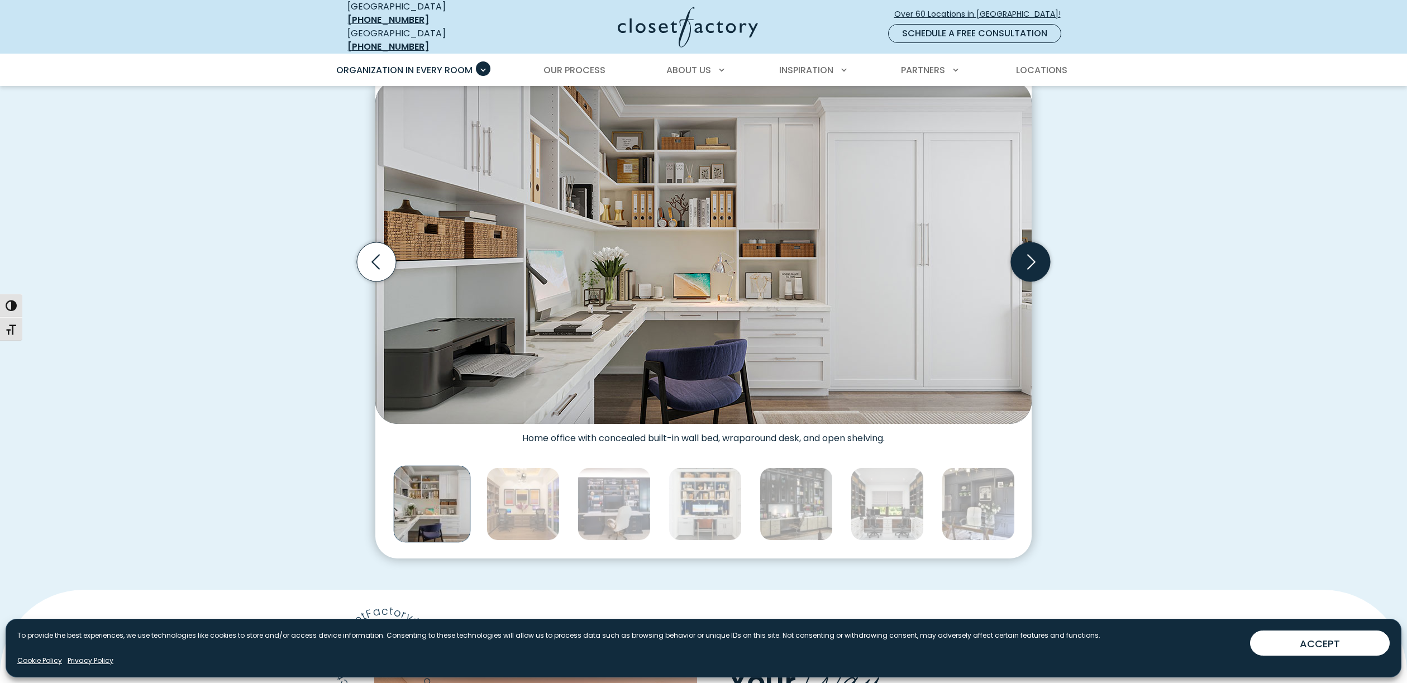
click at [1040, 254] on icon "Next slide" at bounding box center [1030, 261] width 39 height 39
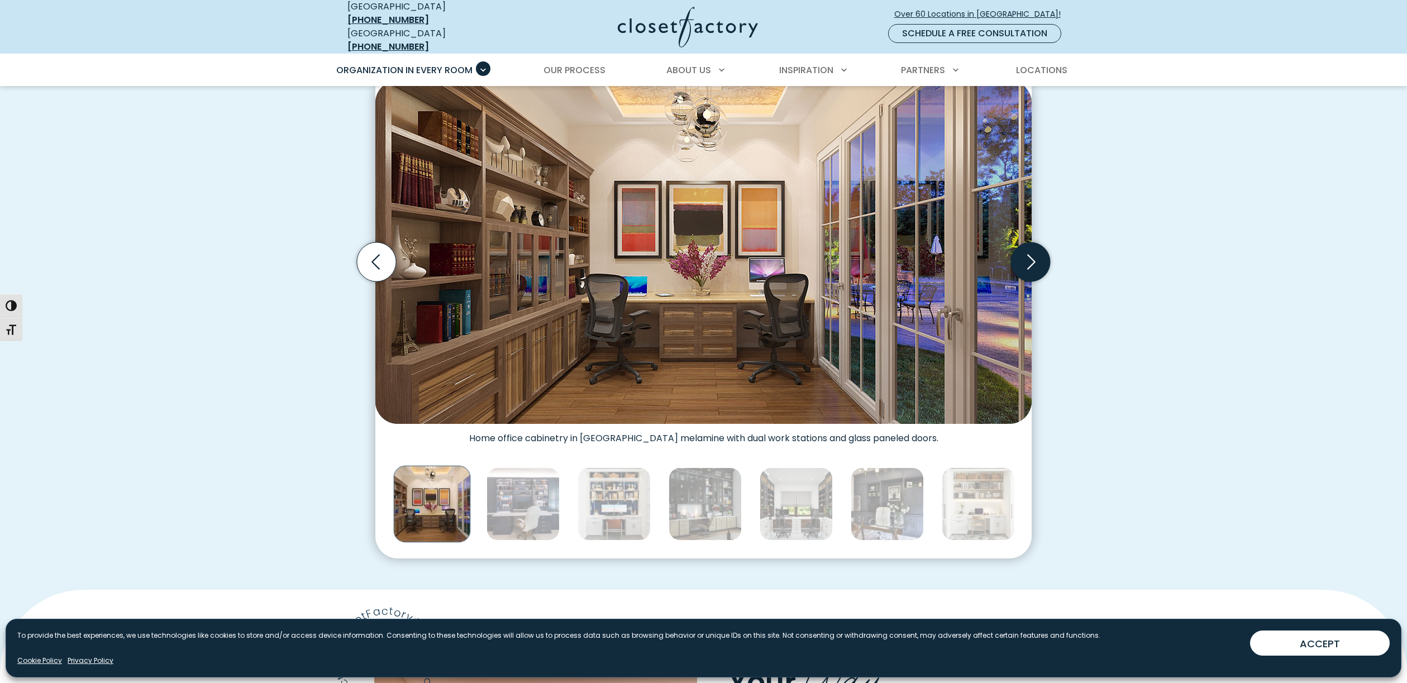
click at [1040, 254] on icon "Next slide" at bounding box center [1030, 261] width 39 height 39
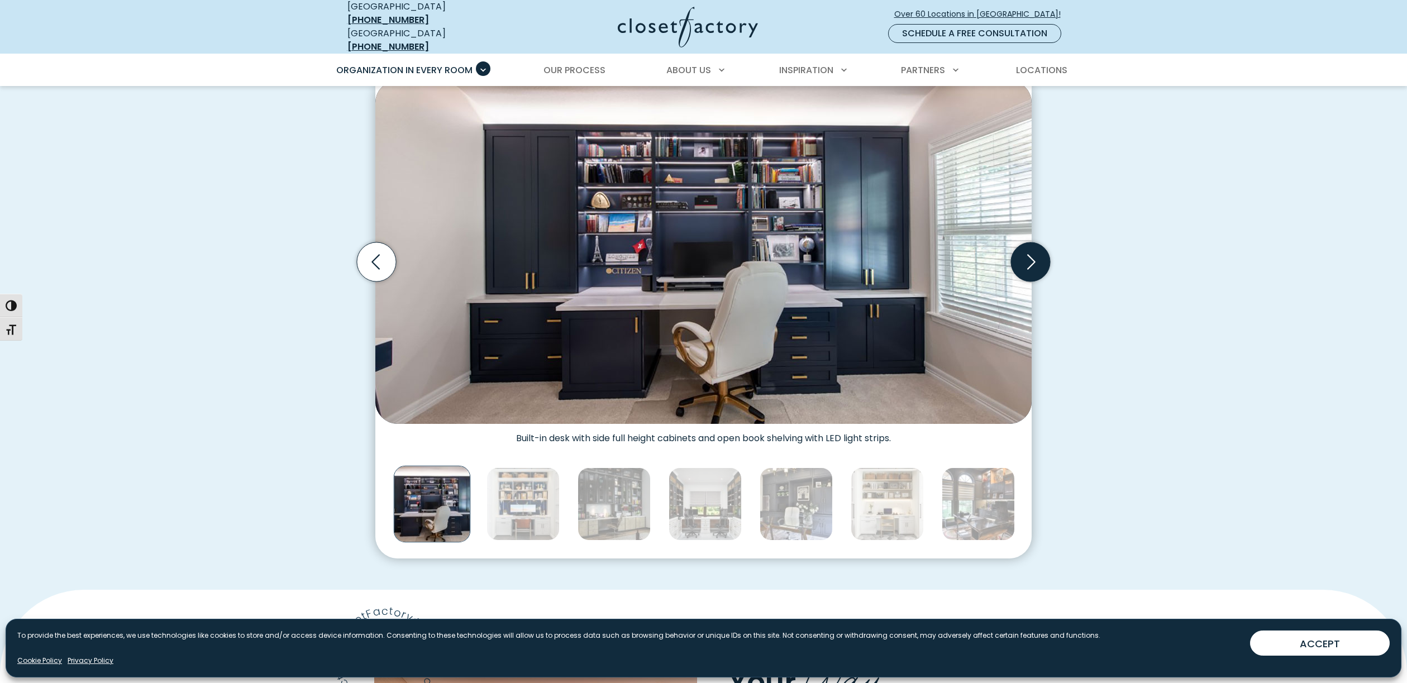
click at [1040, 254] on icon "Next slide" at bounding box center [1030, 261] width 39 height 39
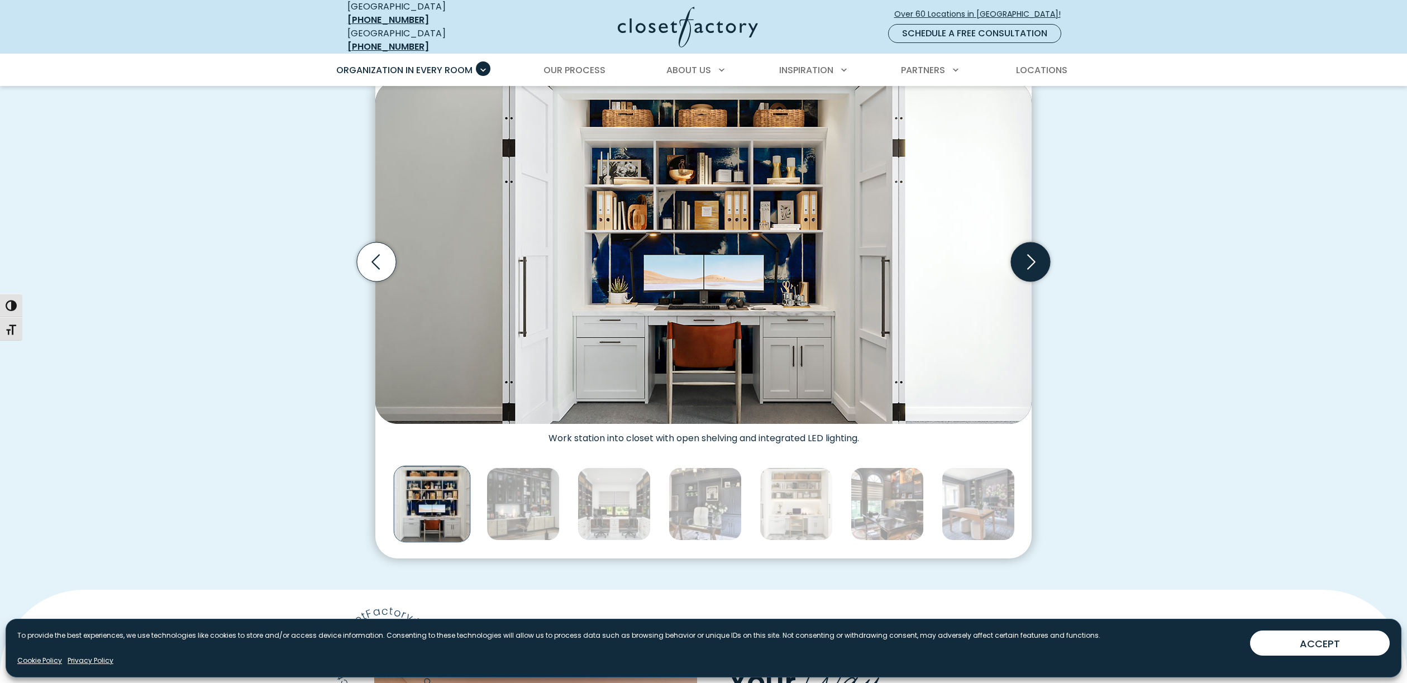
click at [1040, 254] on icon "Next slide" at bounding box center [1030, 261] width 39 height 39
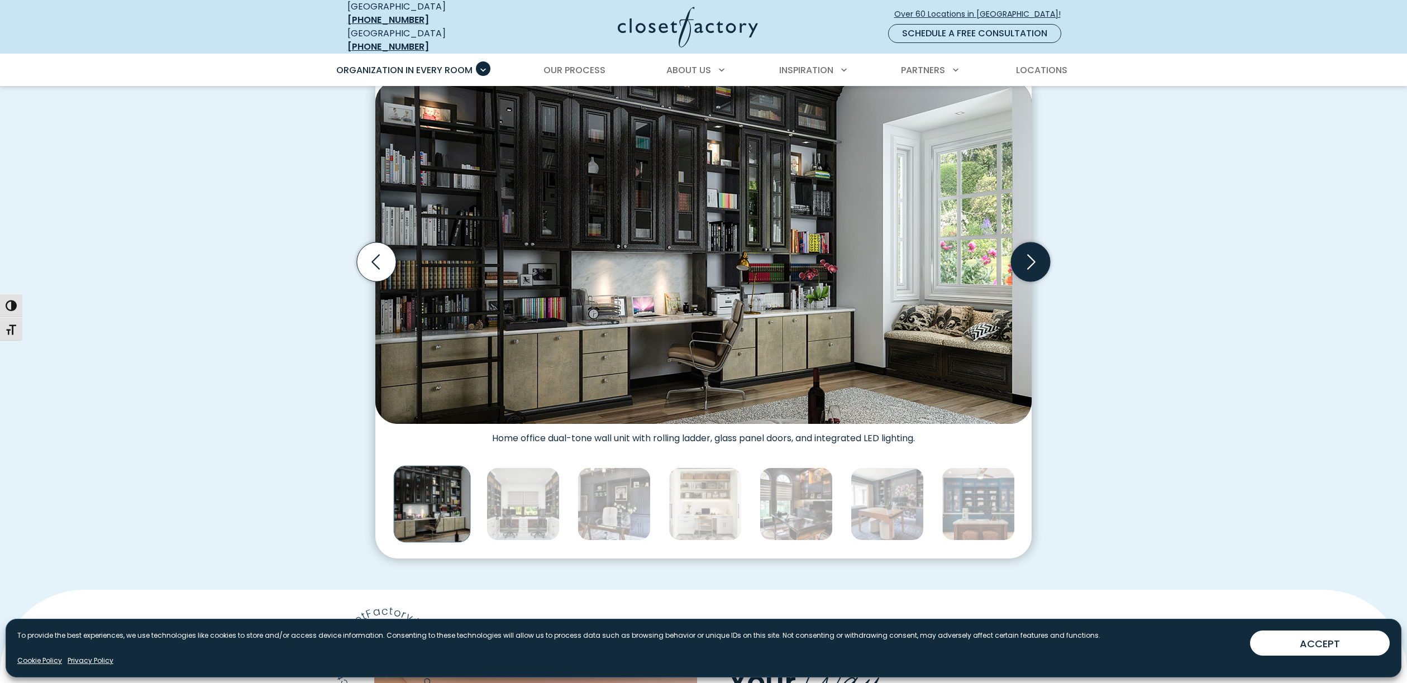
click at [1040, 254] on icon "Next slide" at bounding box center [1030, 261] width 39 height 39
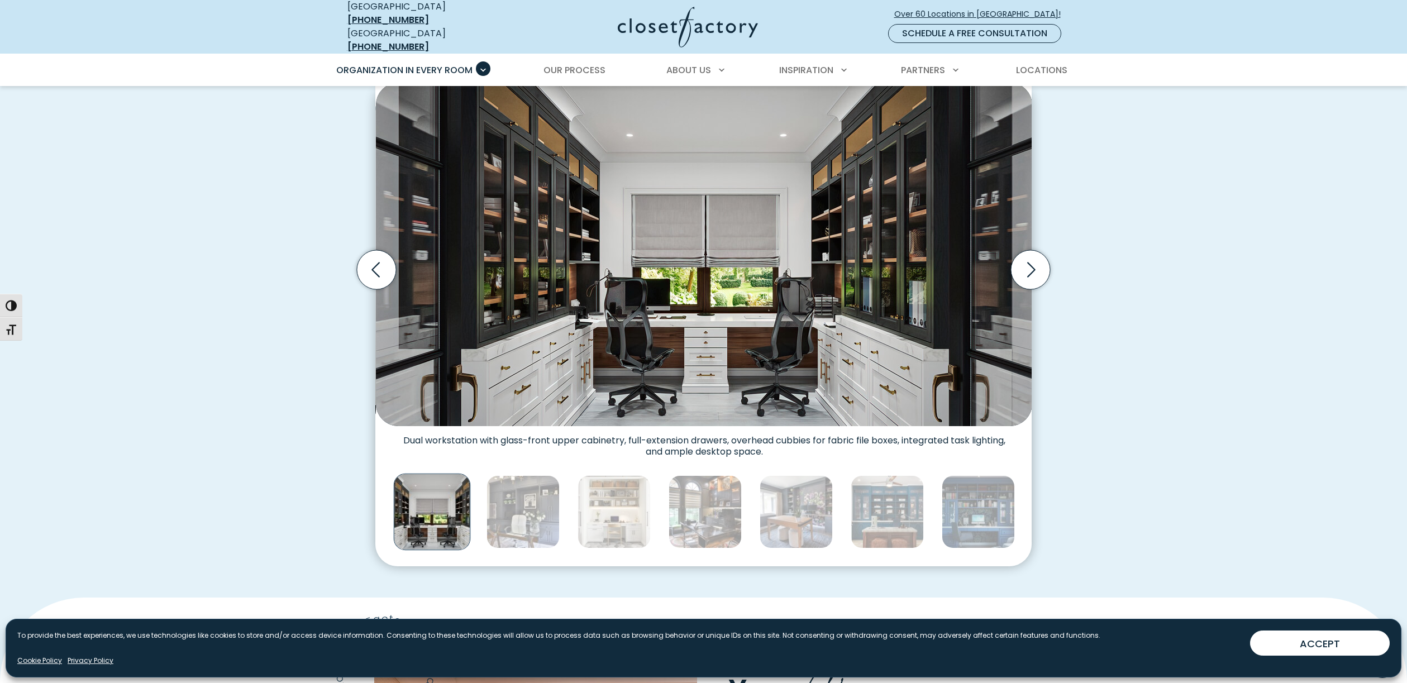
scroll to position [348, 0]
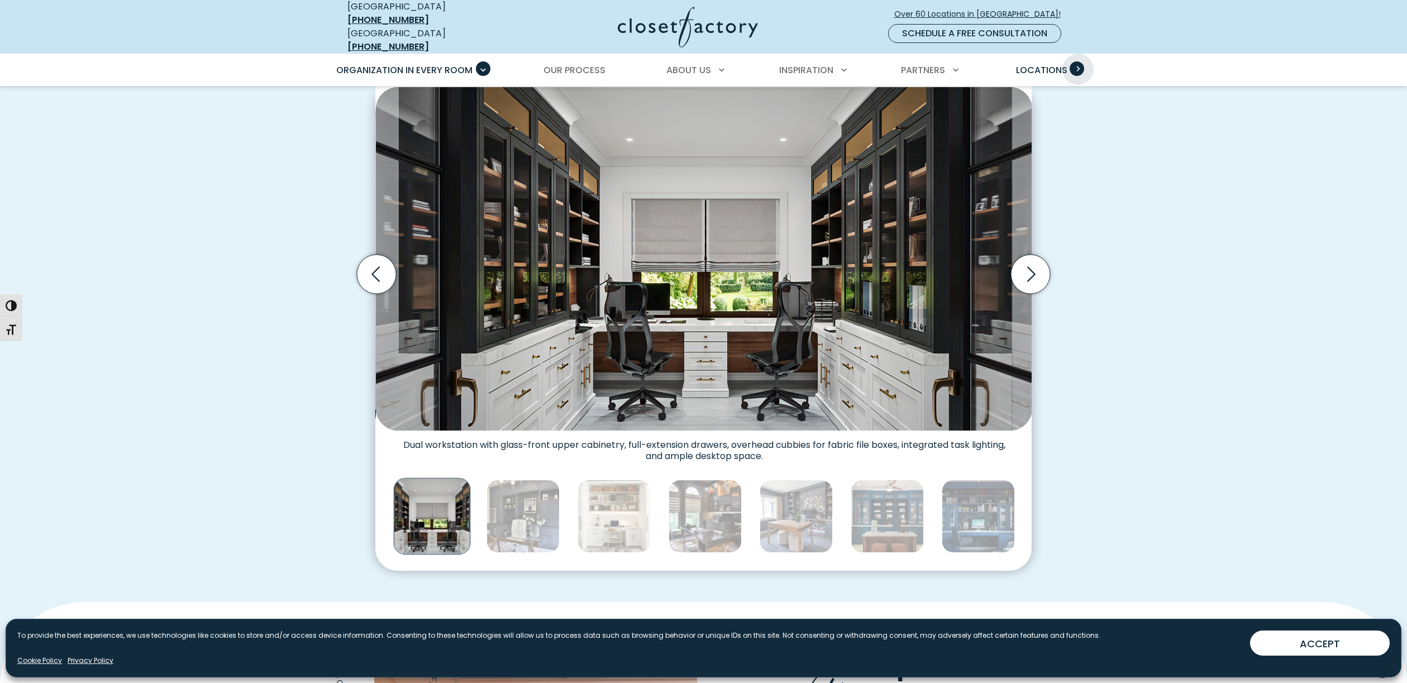
click at [1078, 61] on span "Primary Menu" at bounding box center [1077, 68] width 15 height 15
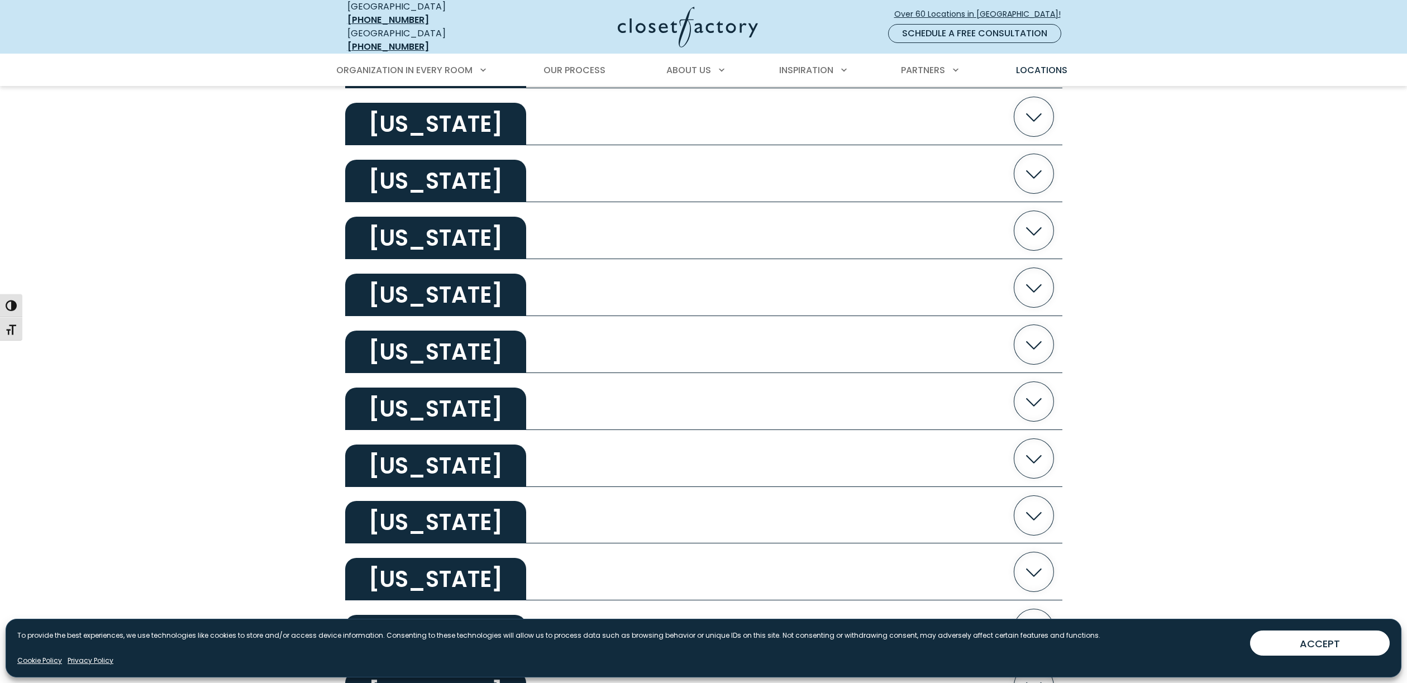
scroll to position [1713, 0]
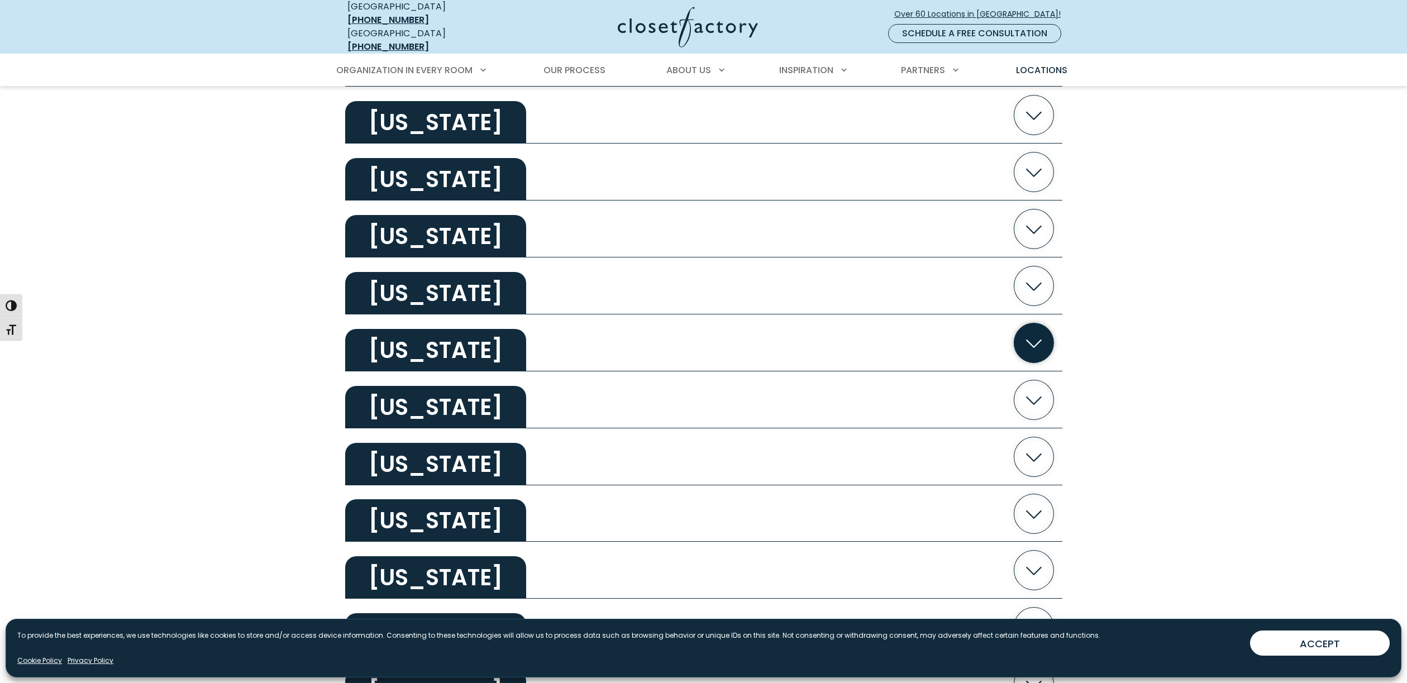
click at [463, 346] on h2 "Pennsylvania" at bounding box center [435, 350] width 181 height 42
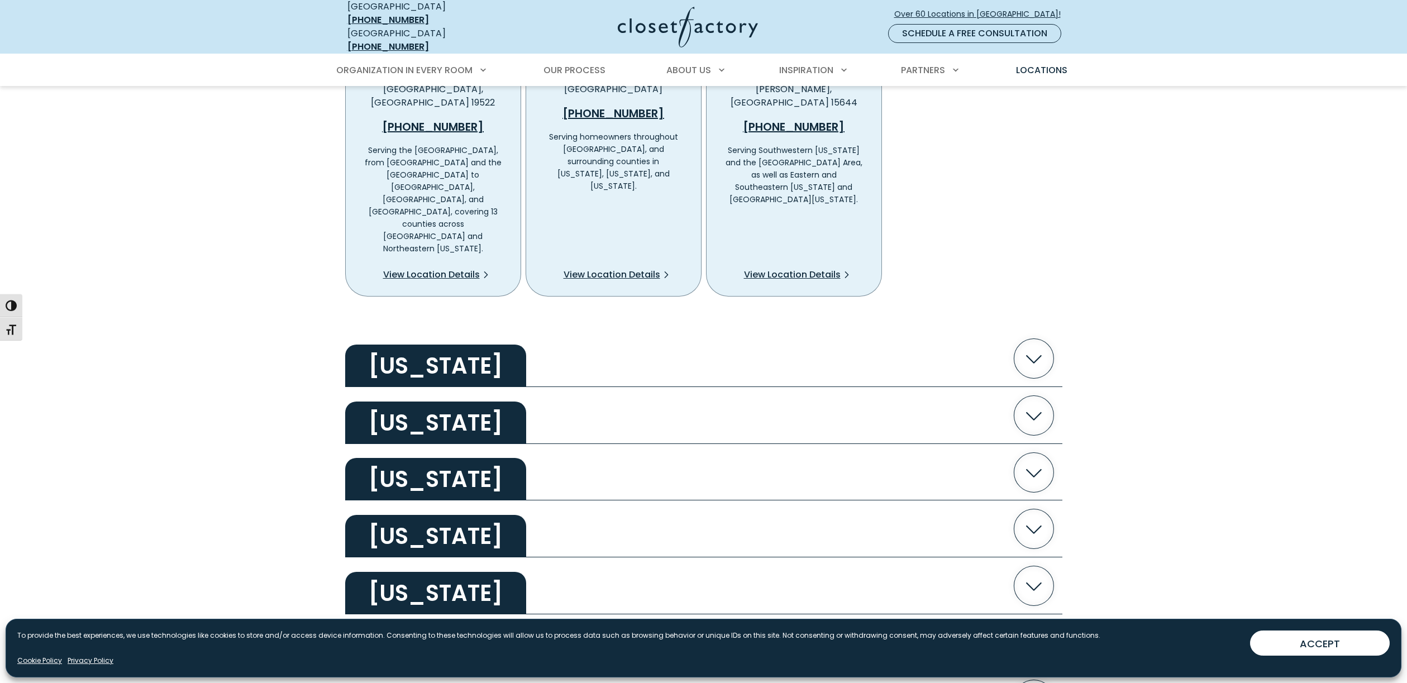
scroll to position [2087, 0]
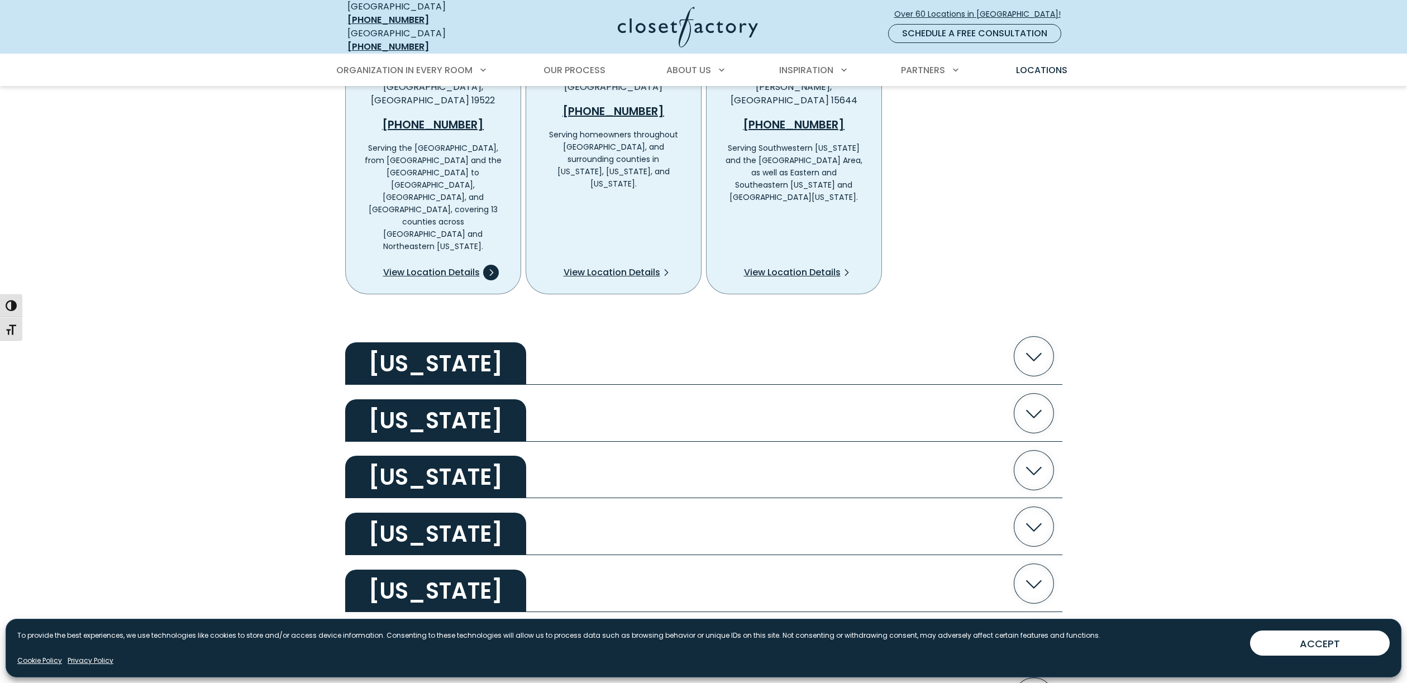
click at [459, 266] on span "View Location Details" at bounding box center [431, 272] width 97 height 13
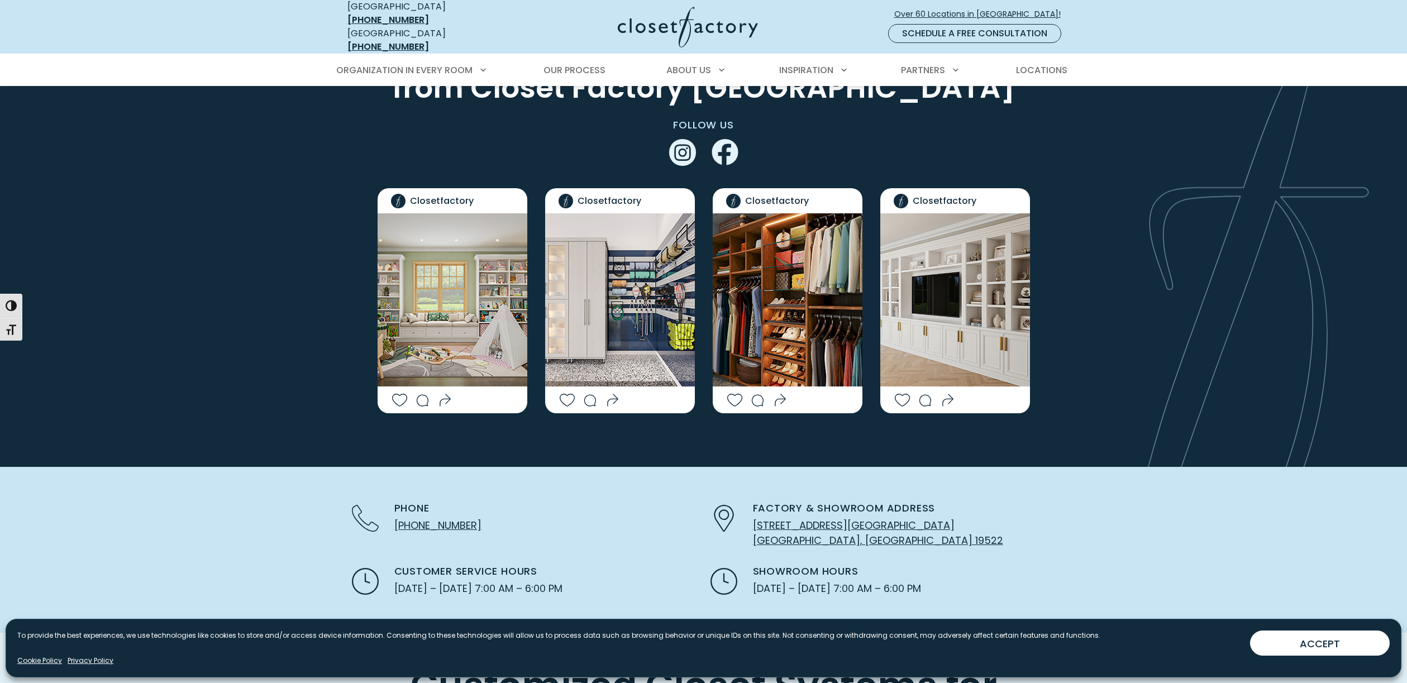
scroll to position [2054, 0]
click at [958, 279] on img "Social Grid" at bounding box center [955, 299] width 150 height 173
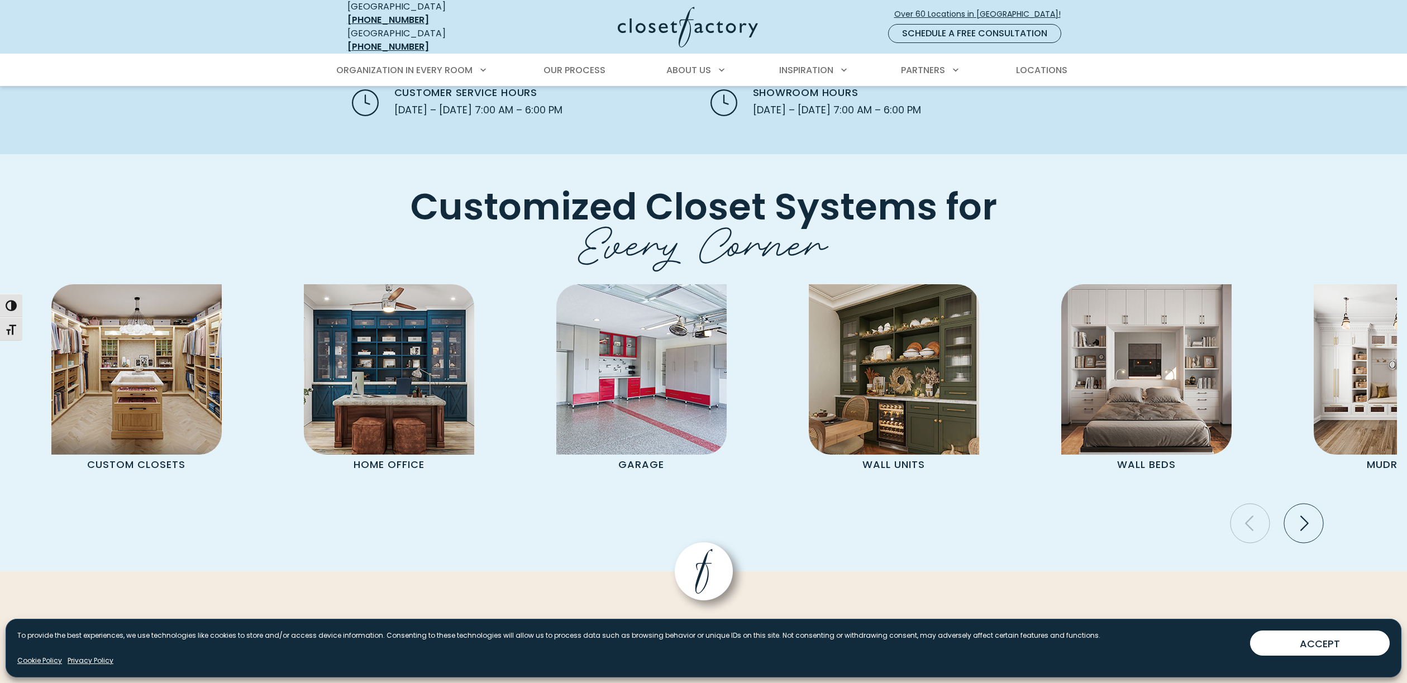
scroll to position [2545, 0]
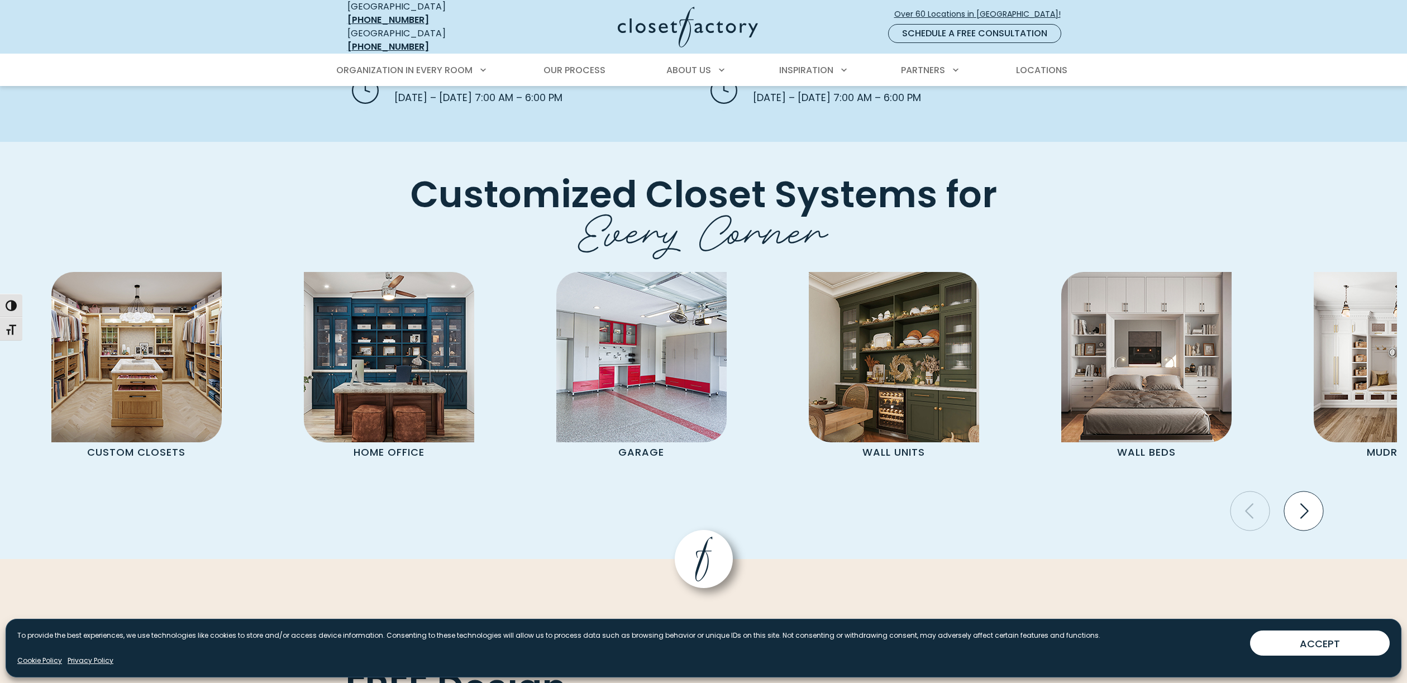
click at [1308, 492] on icon "Next slide" at bounding box center [1303, 511] width 39 height 39
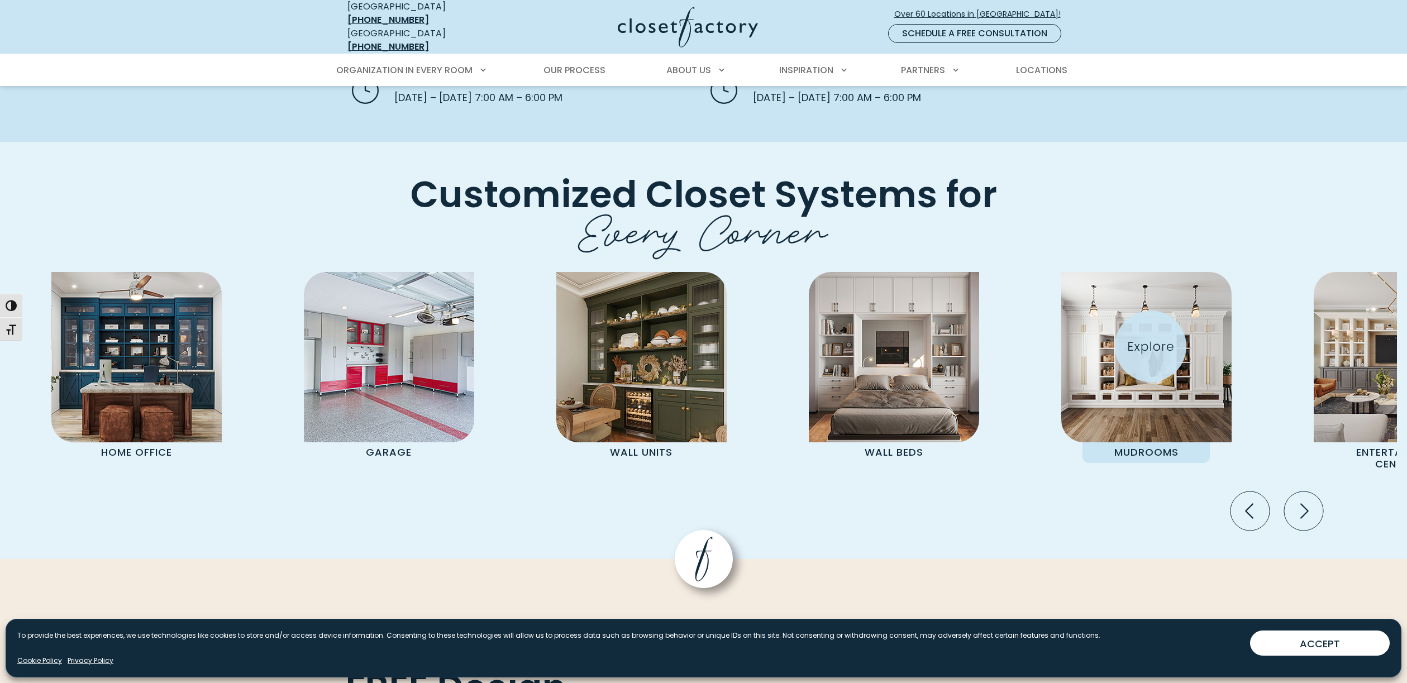
click at [1151, 346] on img "Pages Gallery" at bounding box center [1146, 357] width 170 height 170
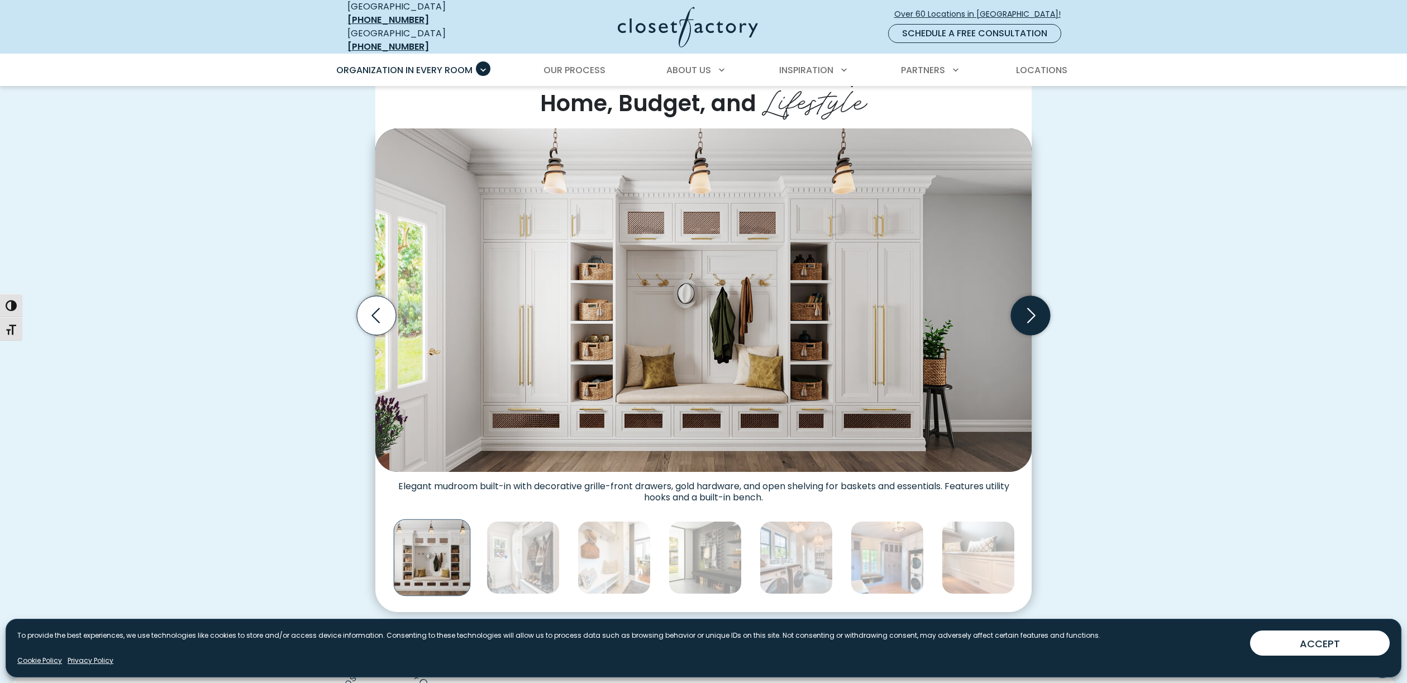
scroll to position [307, 1]
click at [1035, 315] on icon "Next slide" at bounding box center [1030, 315] width 39 height 39
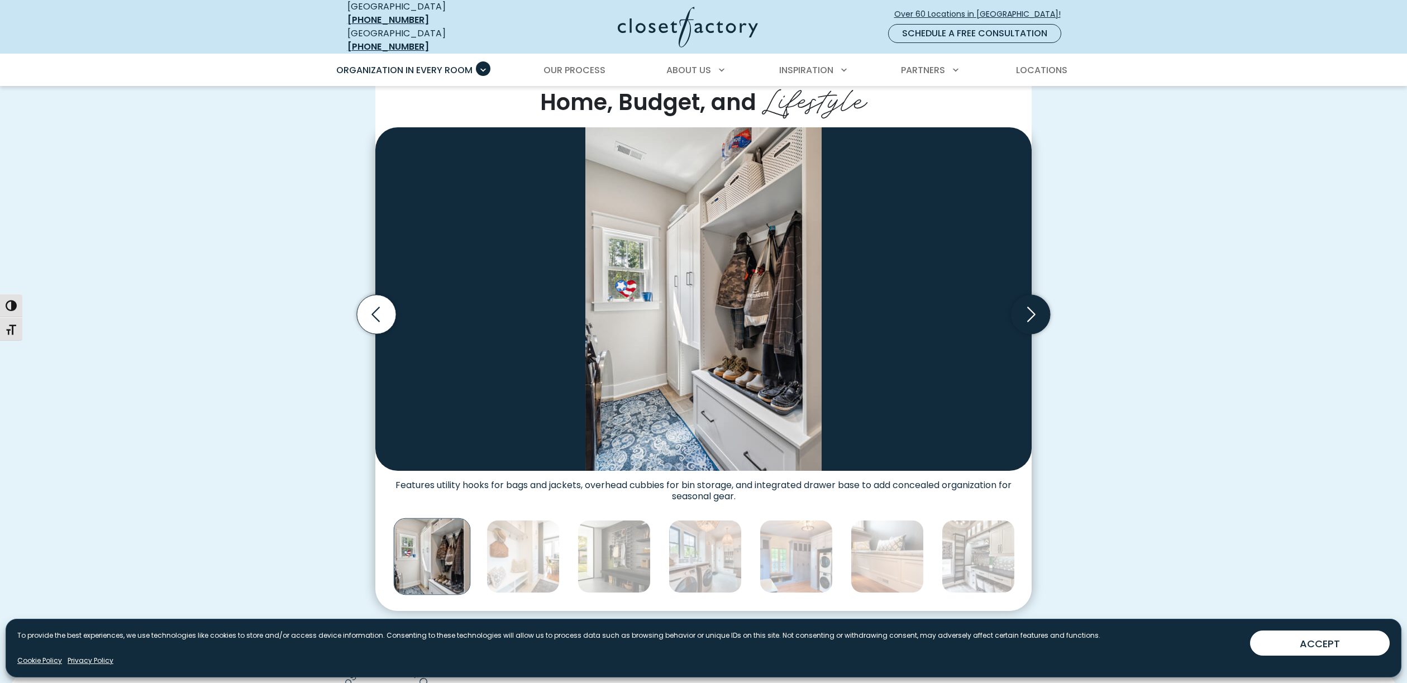
scroll to position [308, 1]
click at [1035, 315] on icon "Next slide" at bounding box center [1030, 313] width 39 height 39
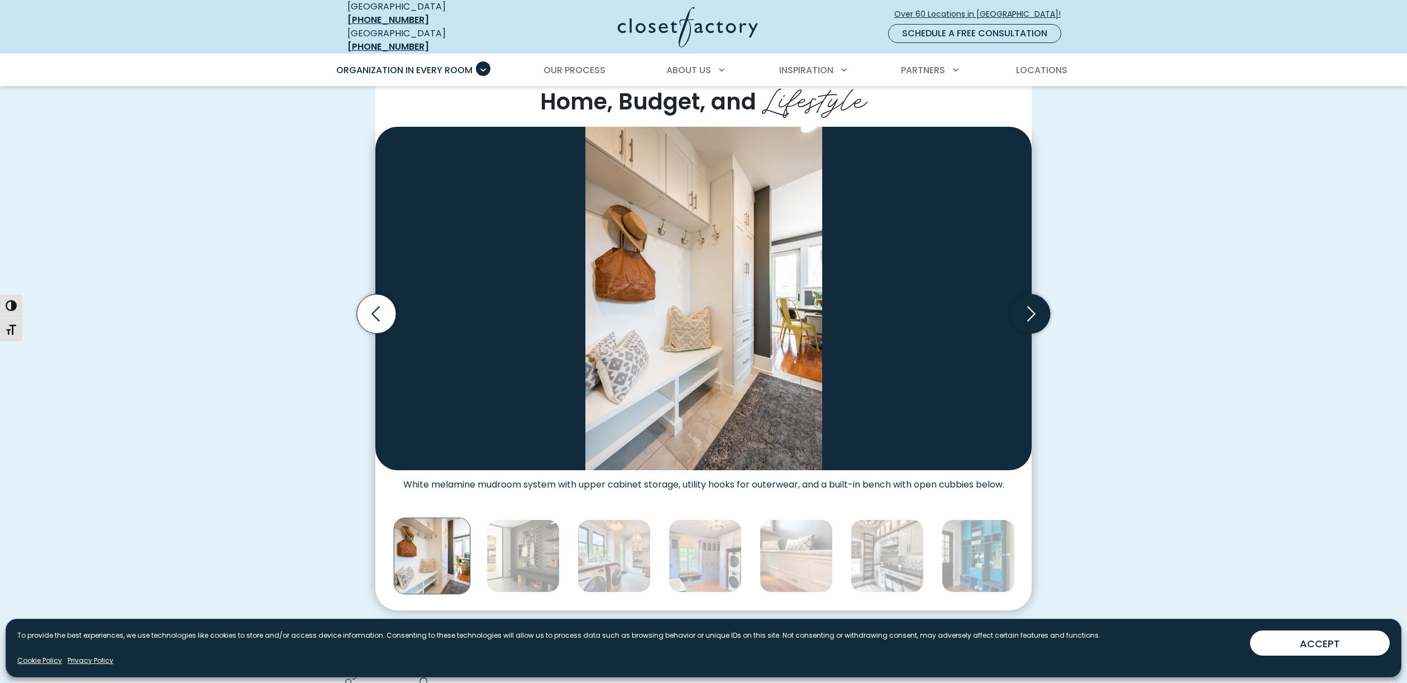
click at [1035, 315] on icon "Next slide" at bounding box center [1030, 313] width 39 height 39
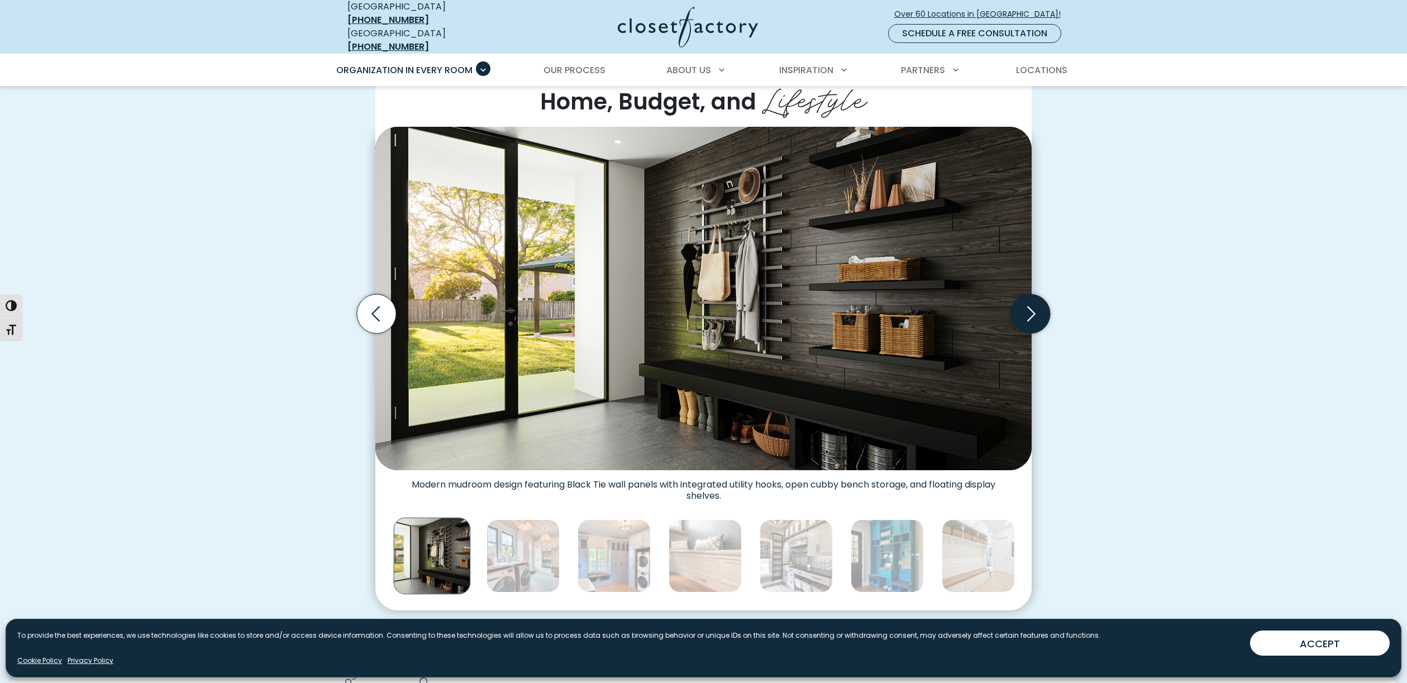
scroll to position [308, 0]
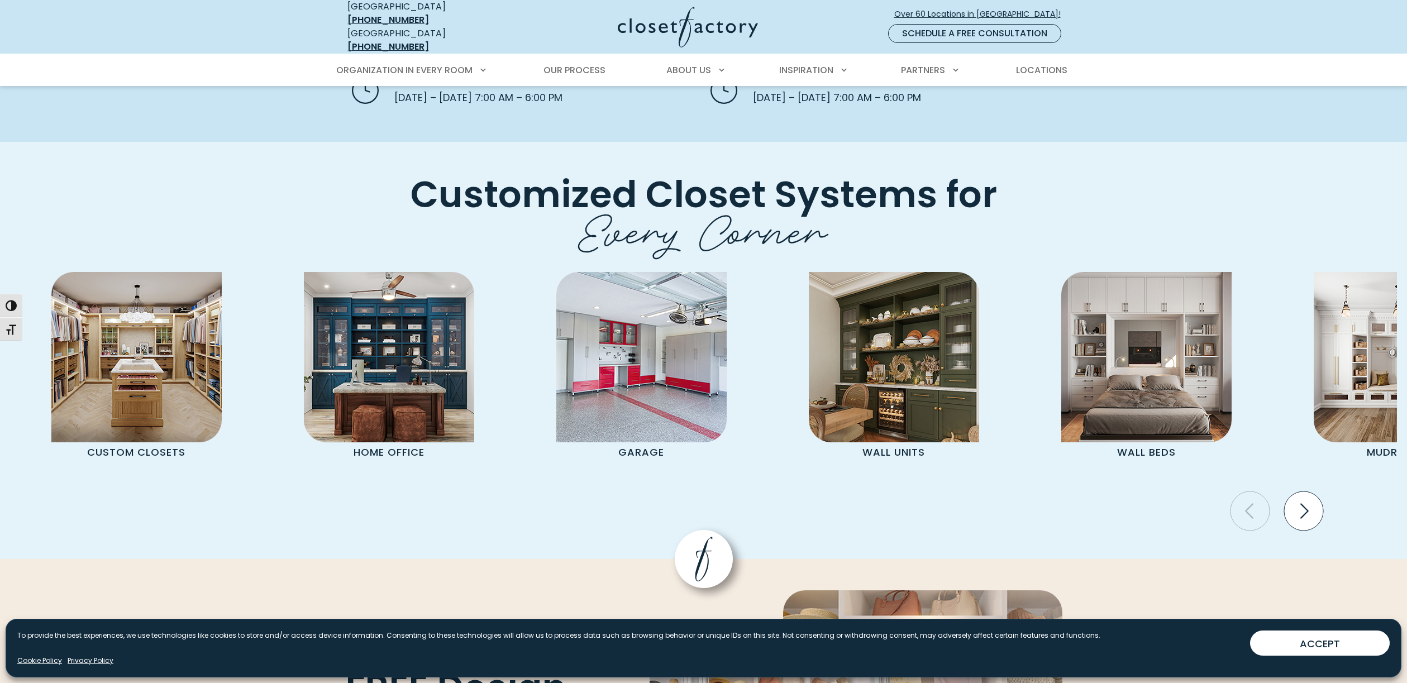
click at [1307, 492] on icon "Next slide" at bounding box center [1303, 511] width 39 height 39
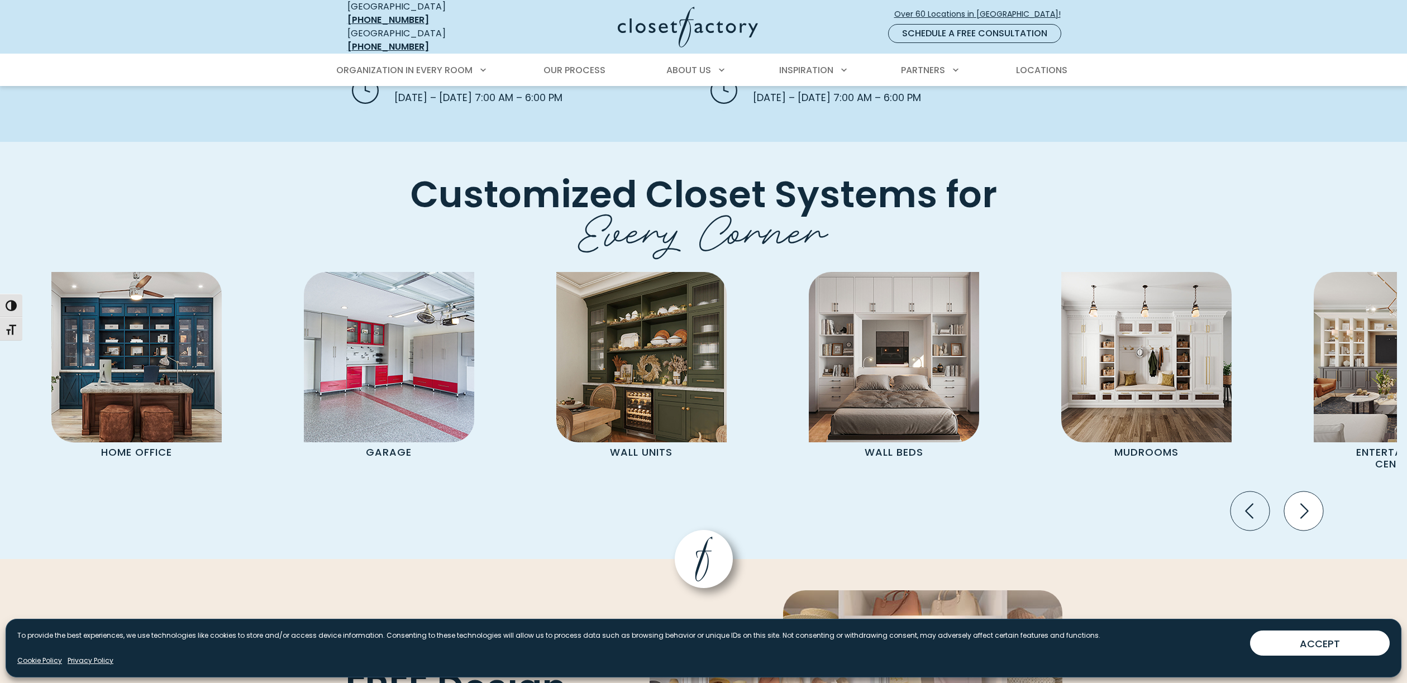
click at [1307, 492] on icon "Next slide" at bounding box center [1303, 511] width 39 height 39
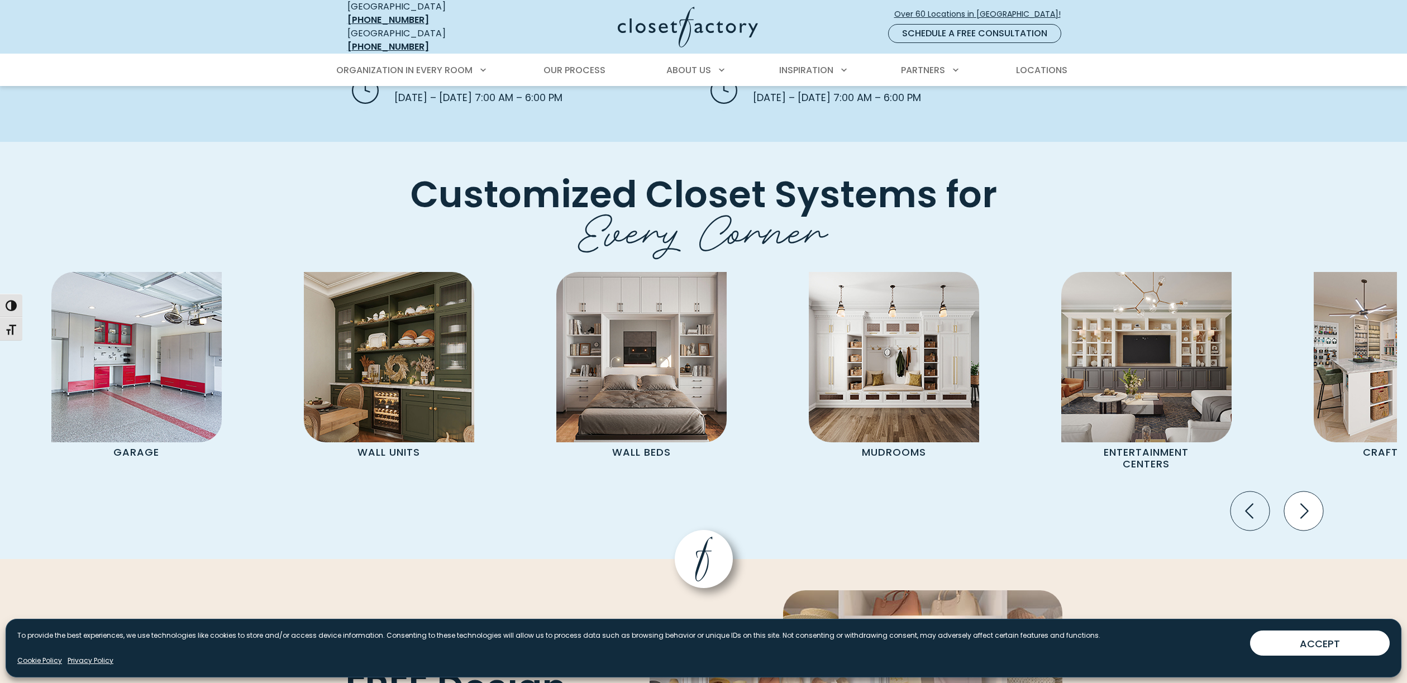
click at [1307, 492] on icon "Next slide" at bounding box center [1303, 511] width 39 height 39
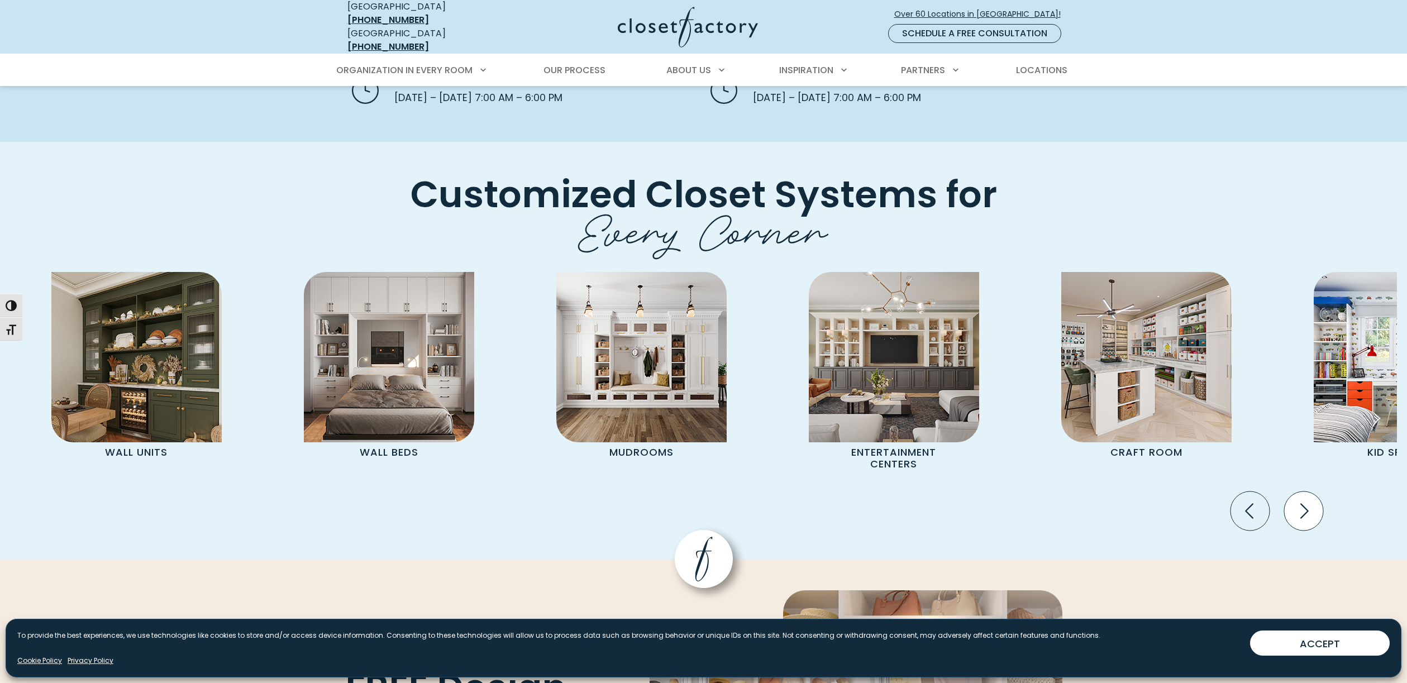
click at [1307, 492] on icon "Next slide" at bounding box center [1303, 511] width 39 height 39
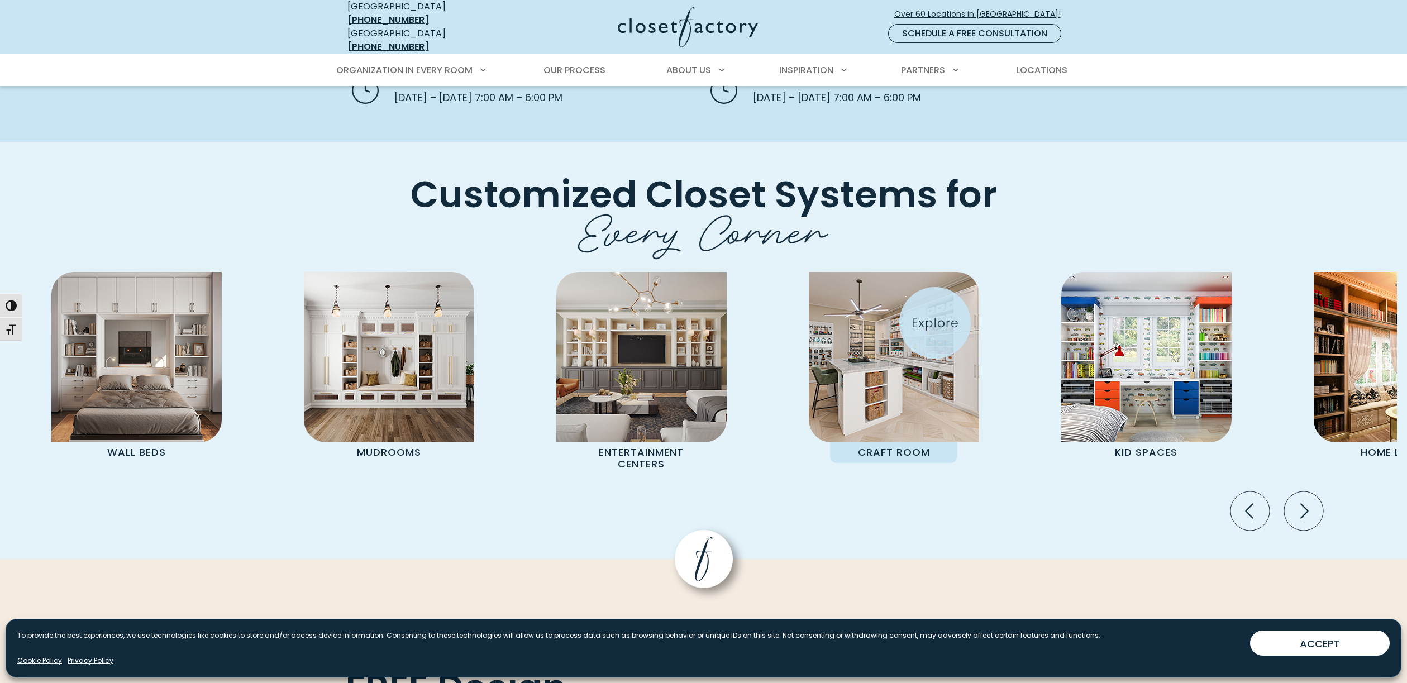
click at [935, 323] on img "Pages Gallery" at bounding box center [894, 357] width 170 height 170
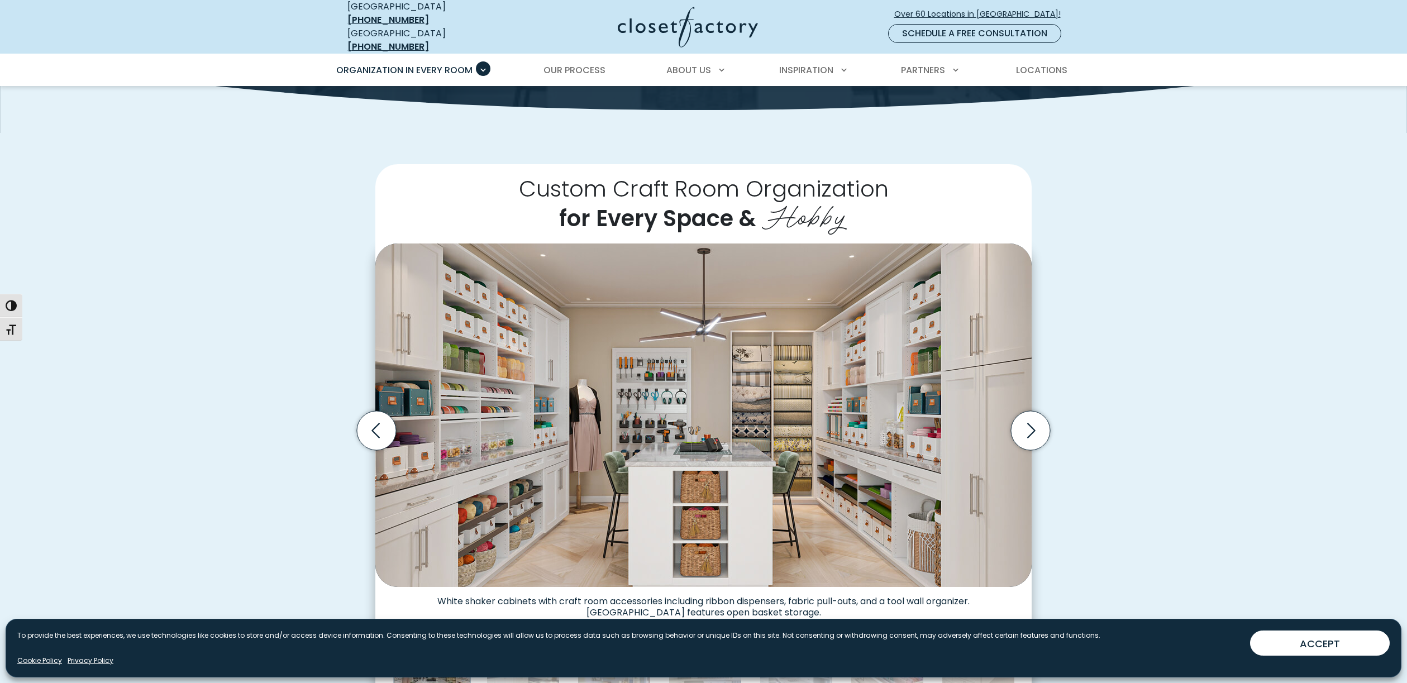
scroll to position [187, 0]
click at [1020, 420] on icon "Next slide" at bounding box center [1030, 430] width 39 height 39
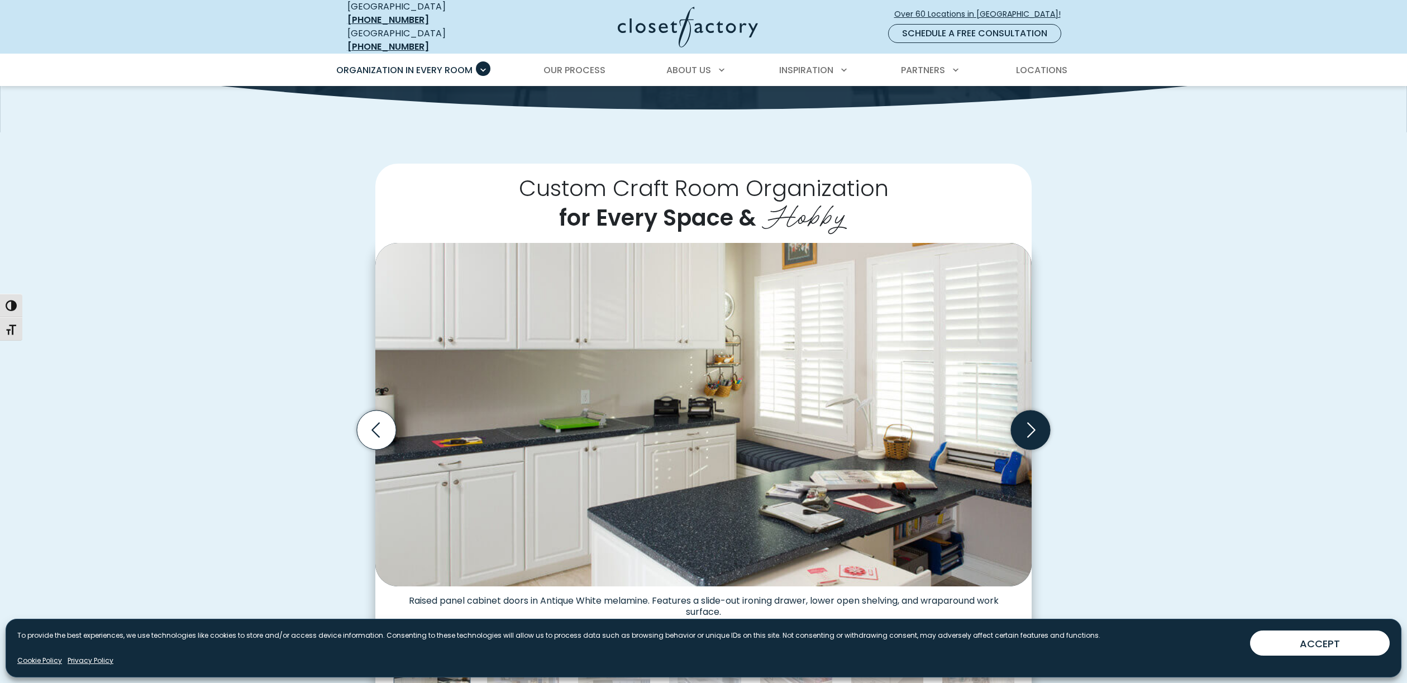
click at [1020, 420] on icon "Next slide" at bounding box center [1030, 430] width 39 height 39
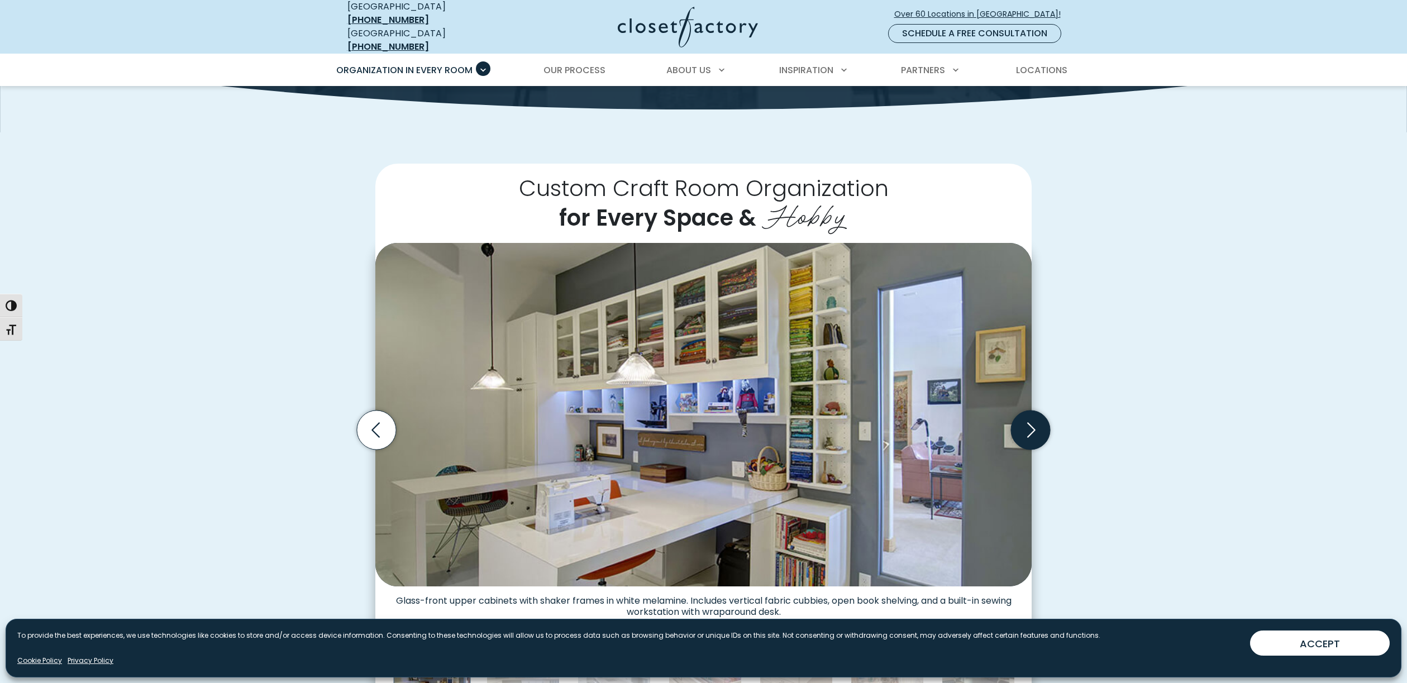
click at [1020, 420] on icon "Next slide" at bounding box center [1030, 430] width 39 height 39
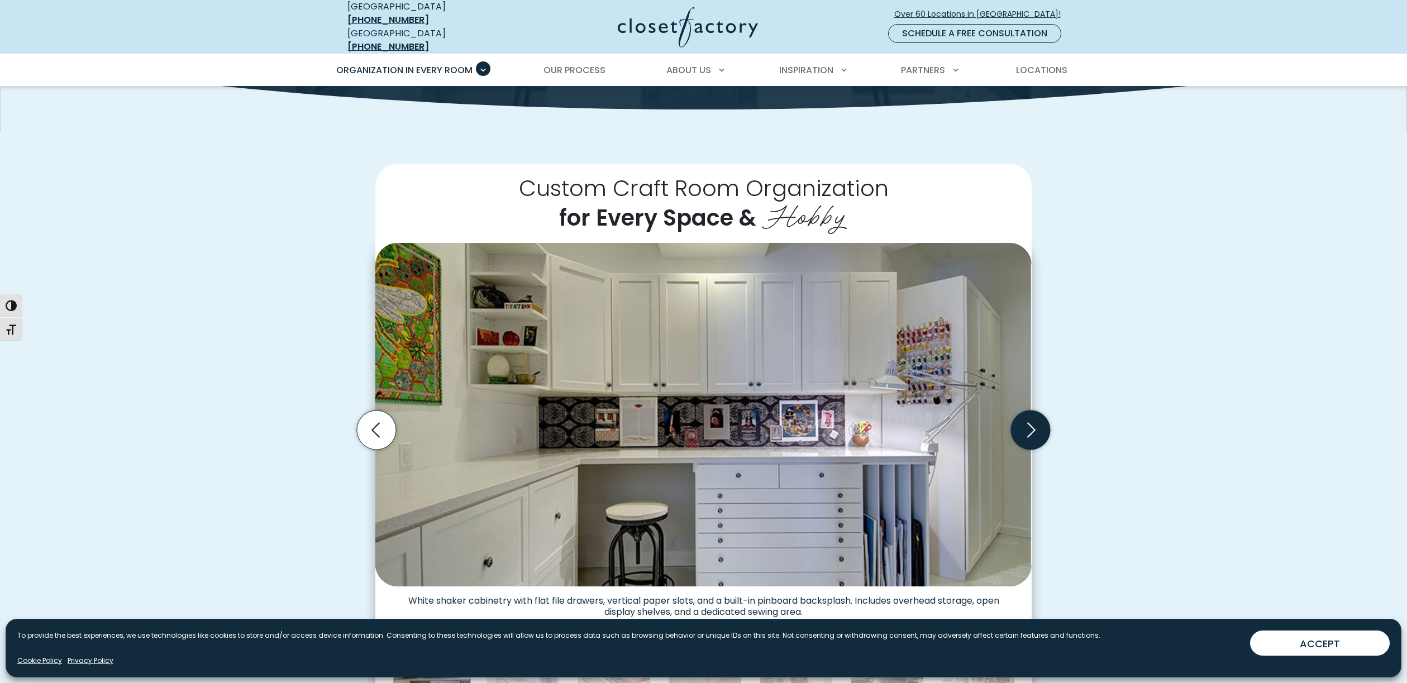
click at [1020, 420] on icon "Next slide" at bounding box center [1030, 430] width 39 height 39
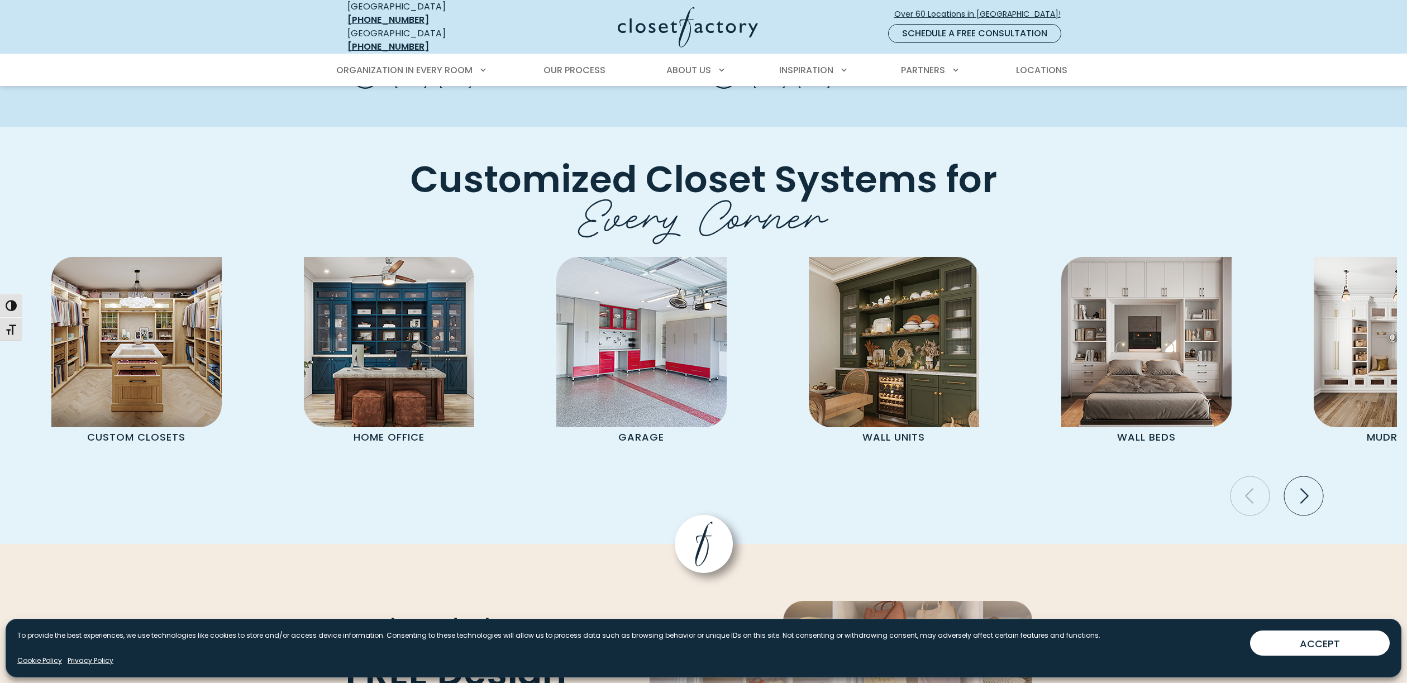
scroll to position [2563, 0]
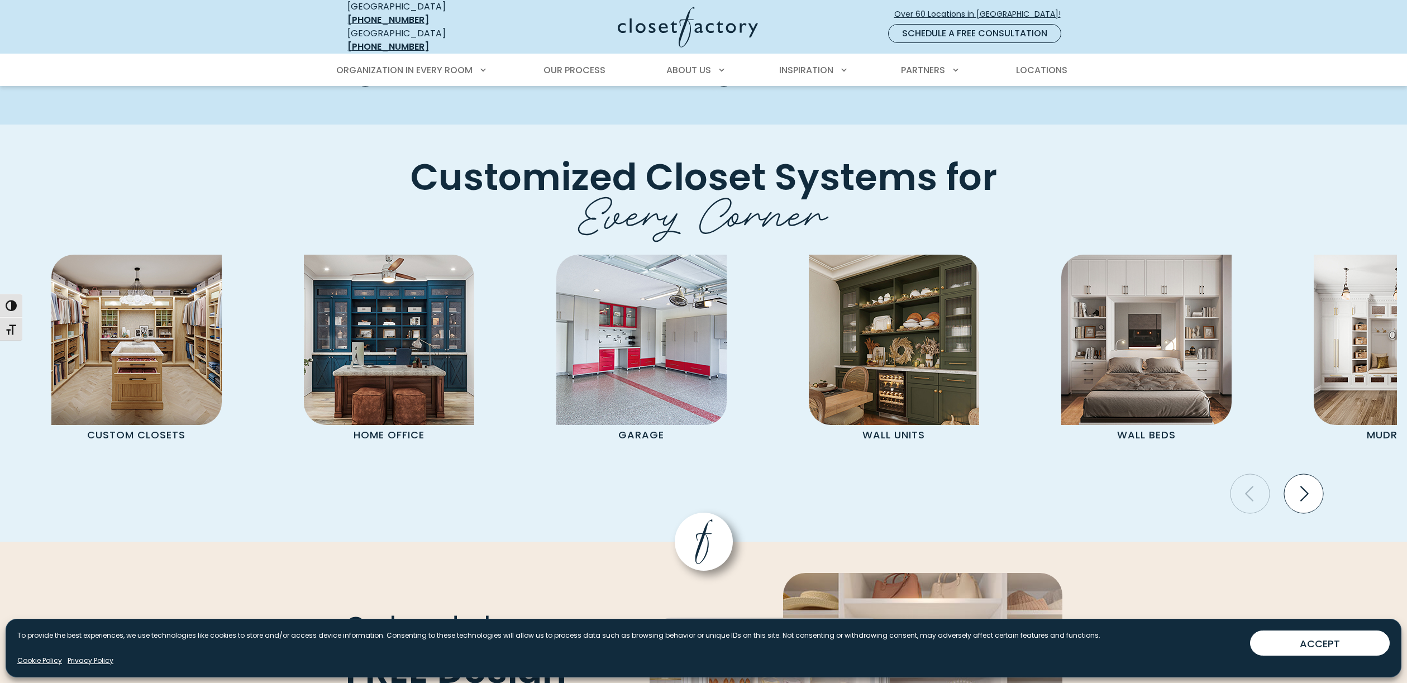
click at [1312, 474] on icon "Next slide" at bounding box center [1303, 493] width 39 height 39
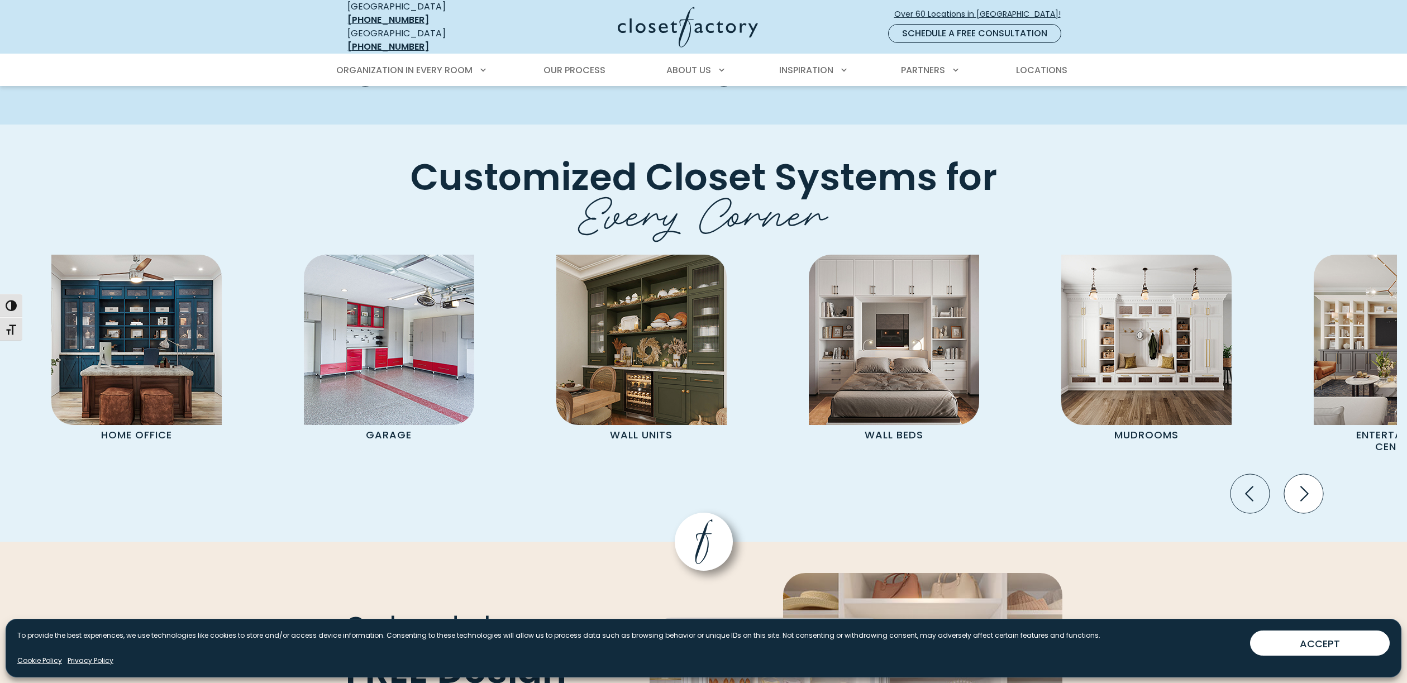
click at [1312, 474] on icon "Next slide" at bounding box center [1303, 493] width 39 height 39
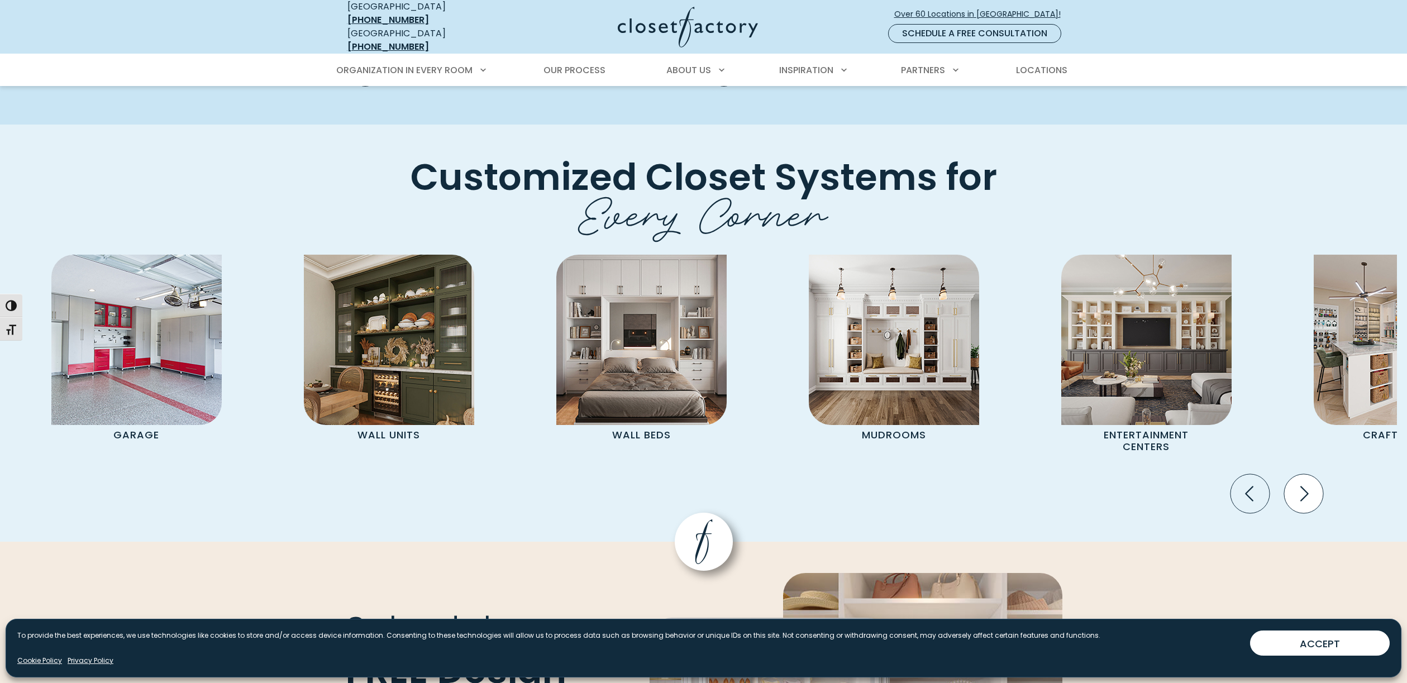
click at [1312, 474] on icon "Next slide" at bounding box center [1303, 493] width 39 height 39
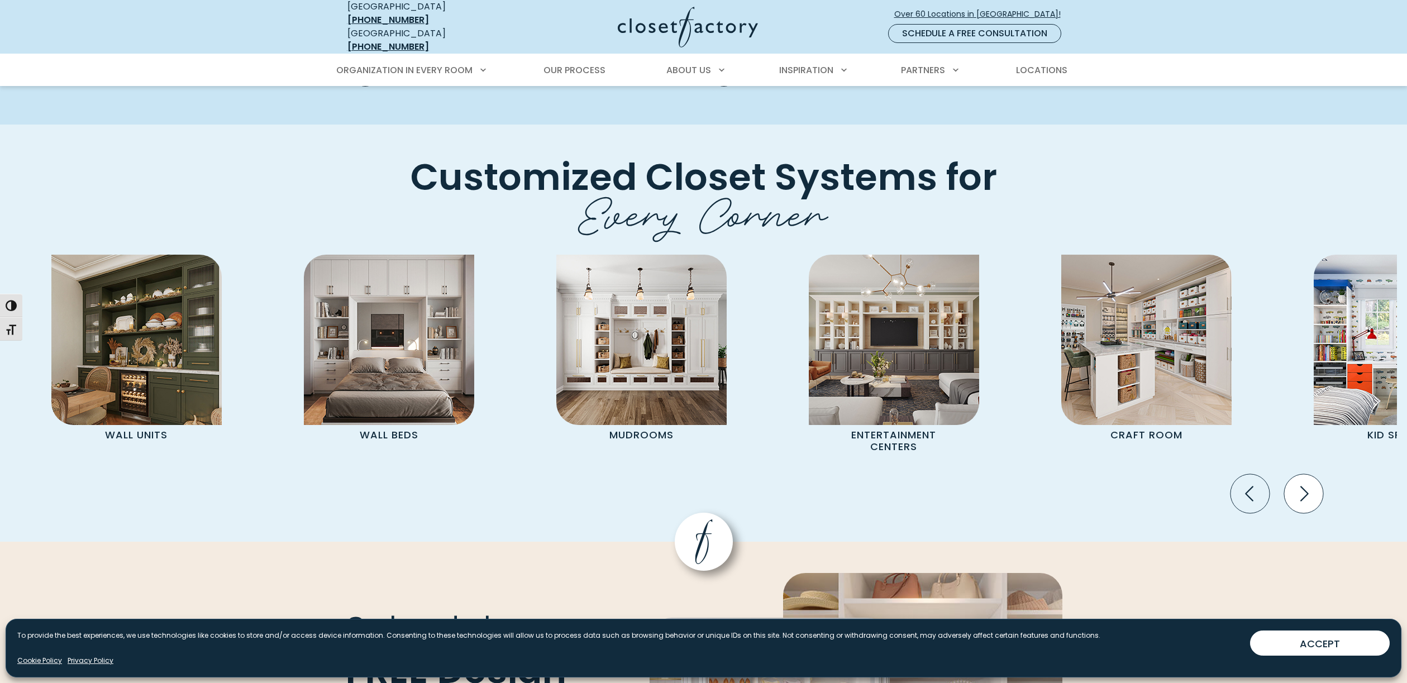
click at [1312, 474] on icon "Next slide" at bounding box center [1303, 493] width 39 height 39
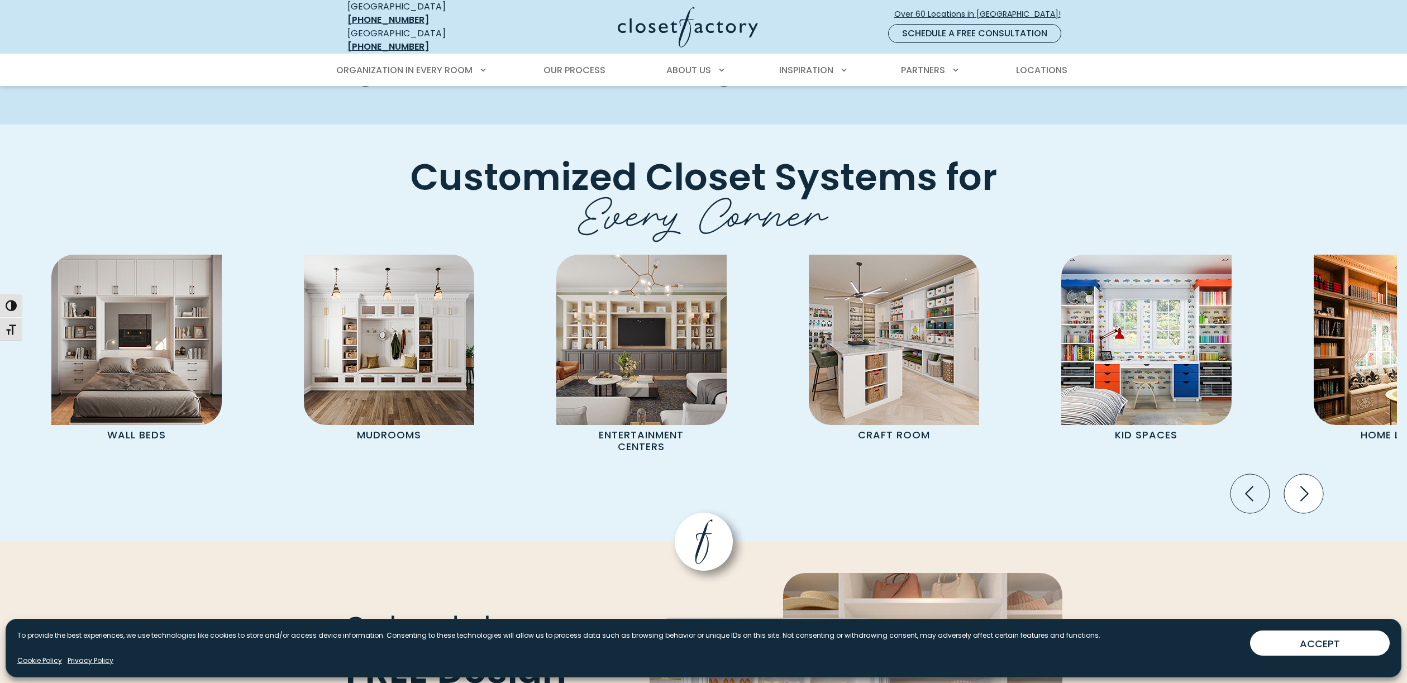
click at [1312, 474] on icon "Next slide" at bounding box center [1303, 493] width 39 height 39
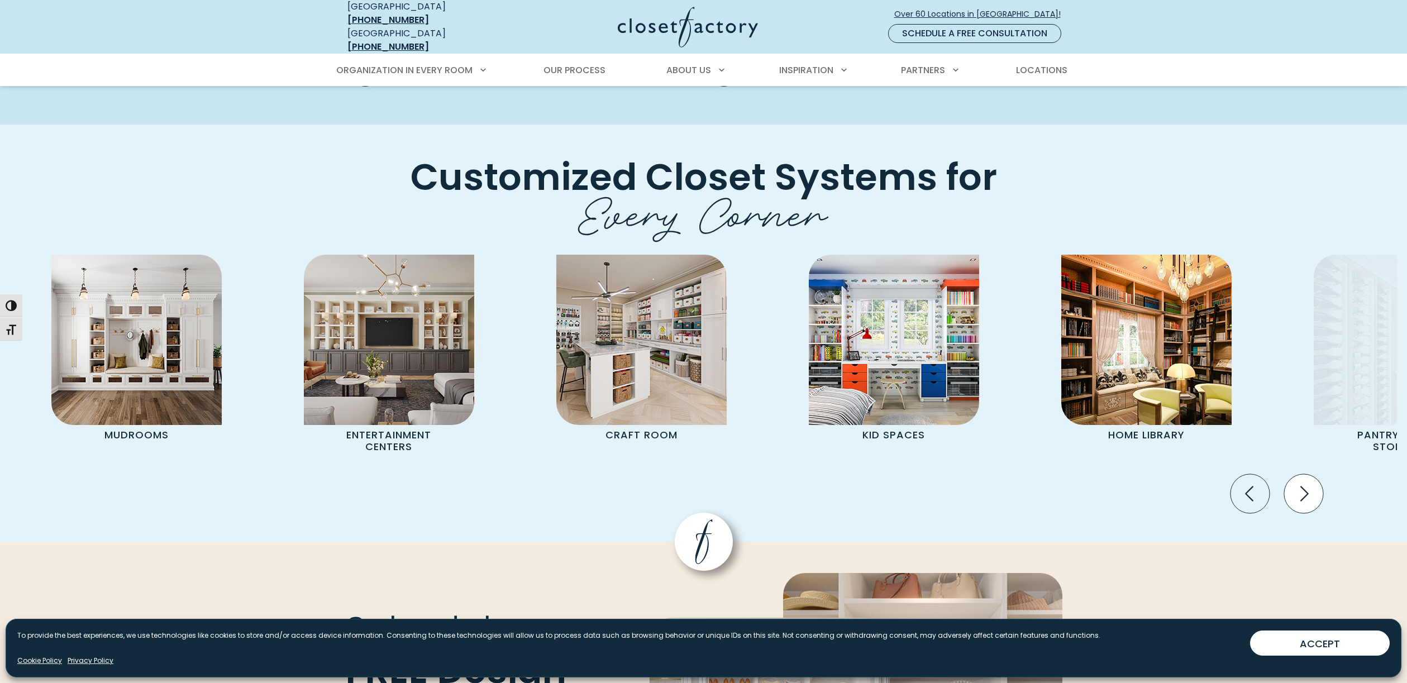
click at [1312, 474] on icon "Next slide" at bounding box center [1303, 493] width 39 height 39
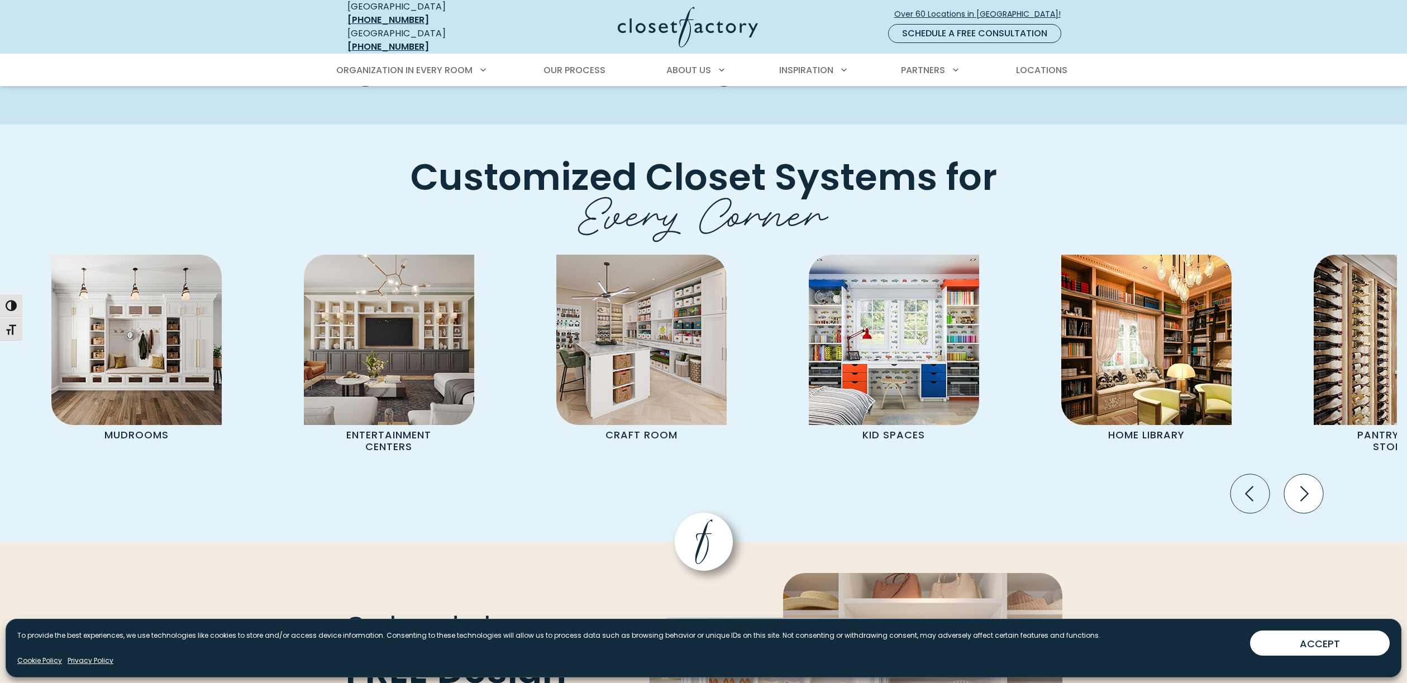
click at [1312, 474] on icon "Next slide" at bounding box center [1303, 493] width 39 height 39
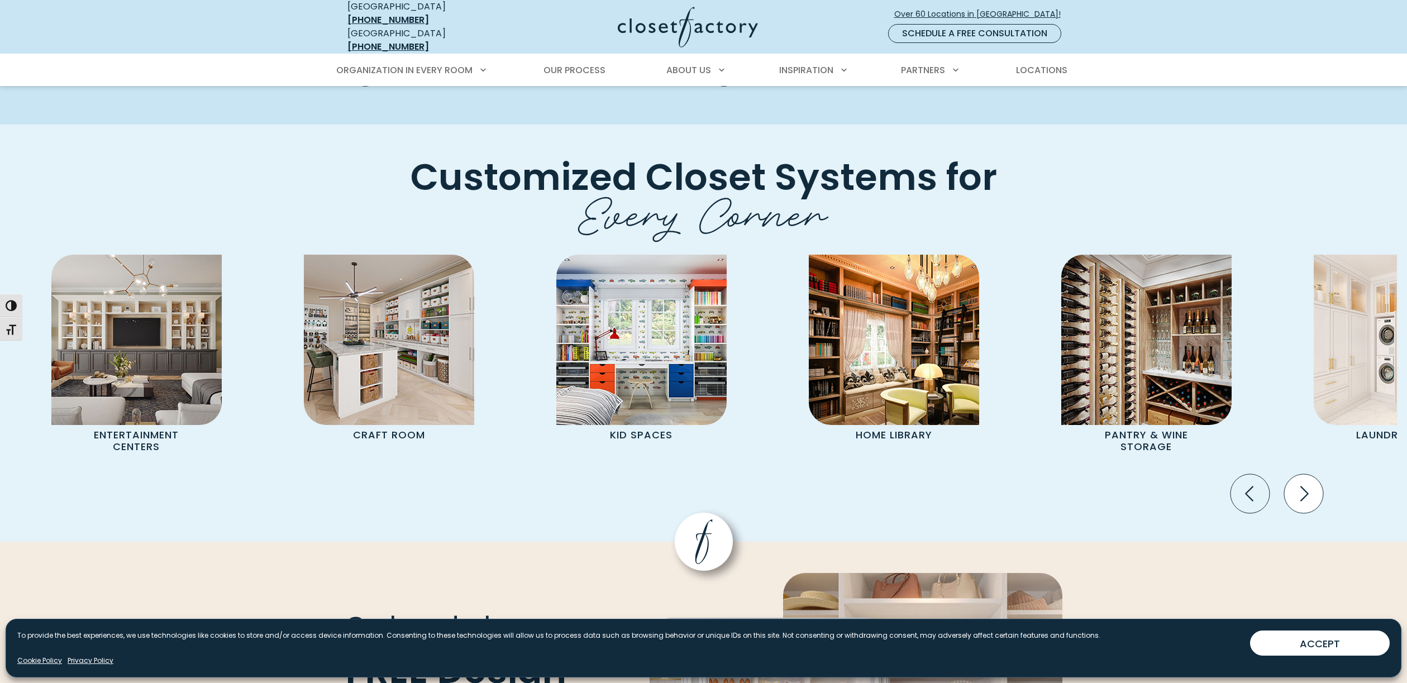
click at [1312, 474] on icon "Next slide" at bounding box center [1303, 493] width 39 height 39
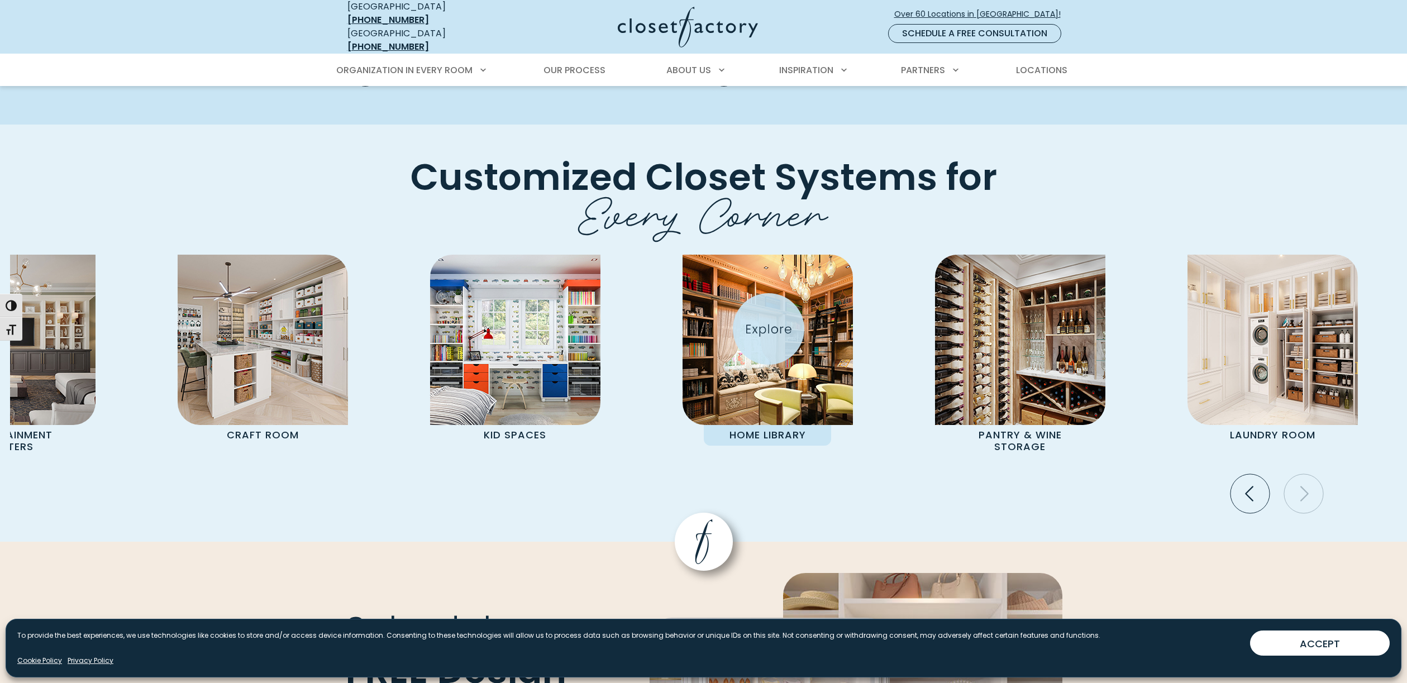
click at [769, 329] on img "Pages Gallery" at bounding box center [768, 340] width 170 height 170
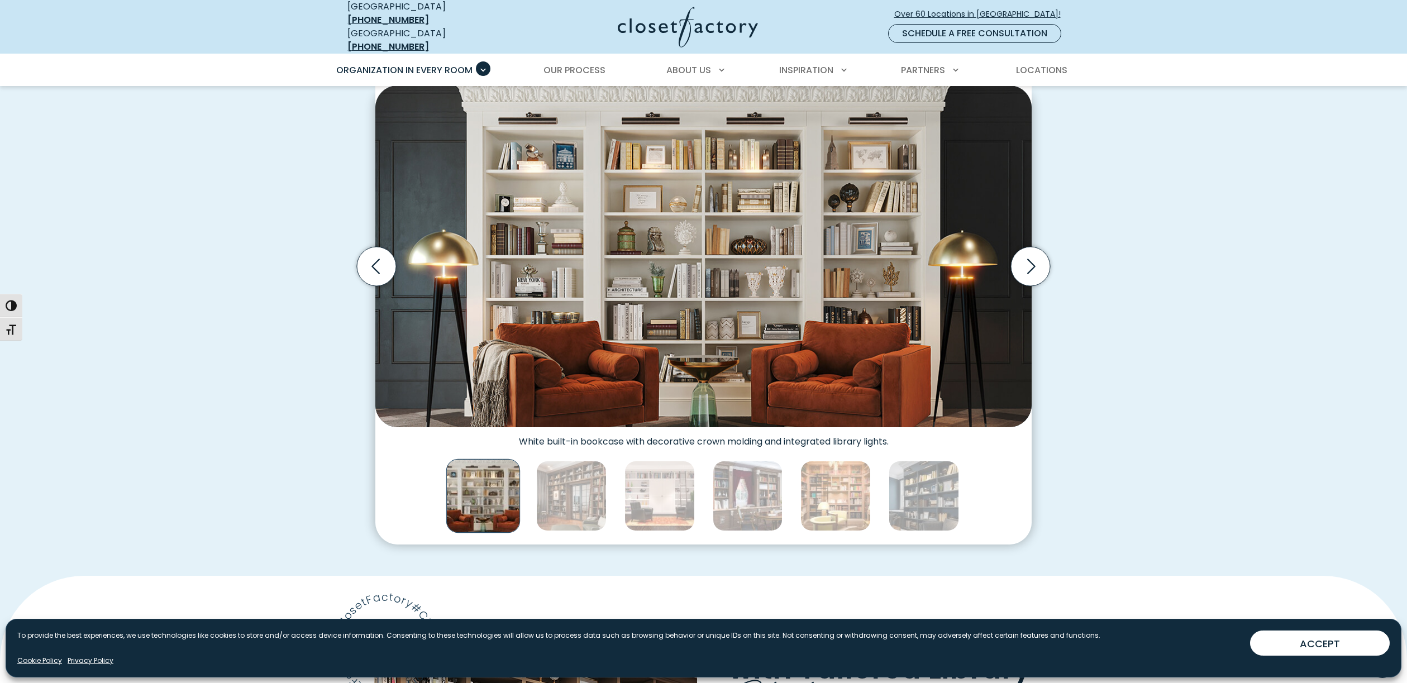
scroll to position [331, 0]
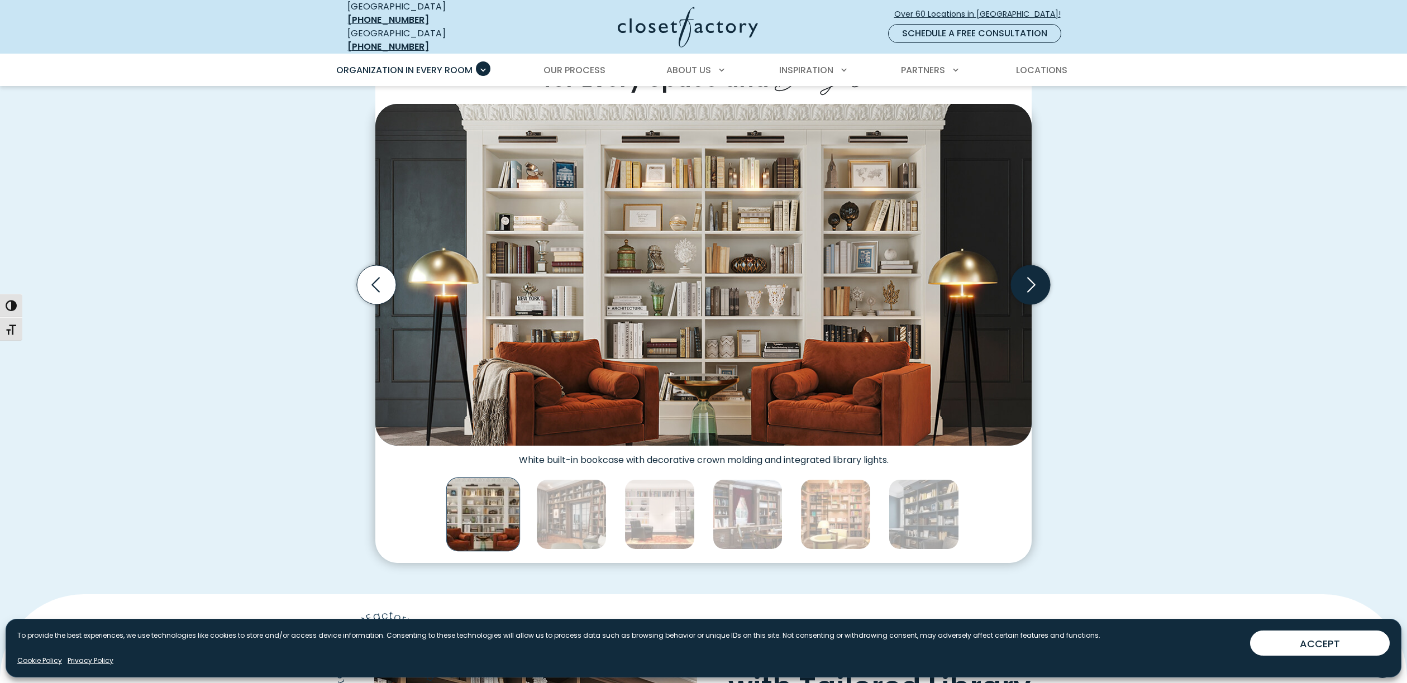
click at [1033, 279] on icon "Next slide" at bounding box center [1031, 284] width 8 height 15
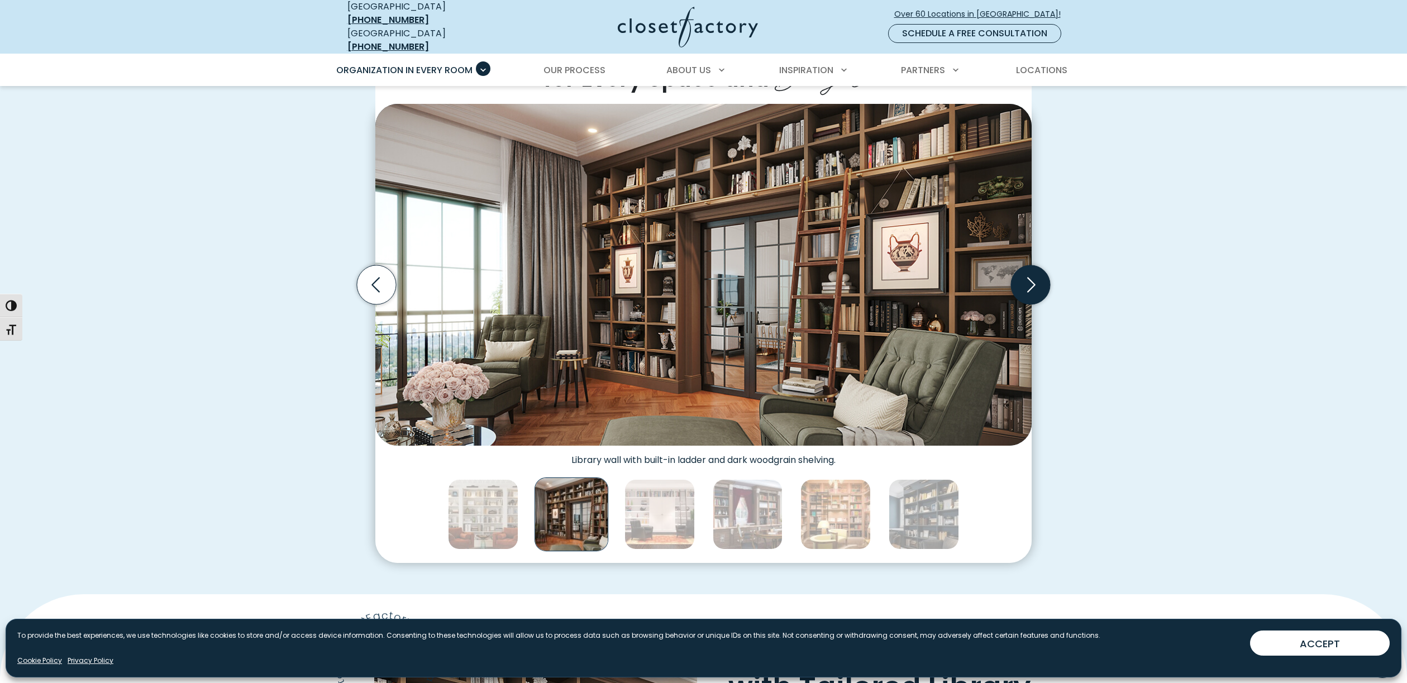
click at [1033, 279] on icon "Next slide" at bounding box center [1031, 284] width 8 height 15
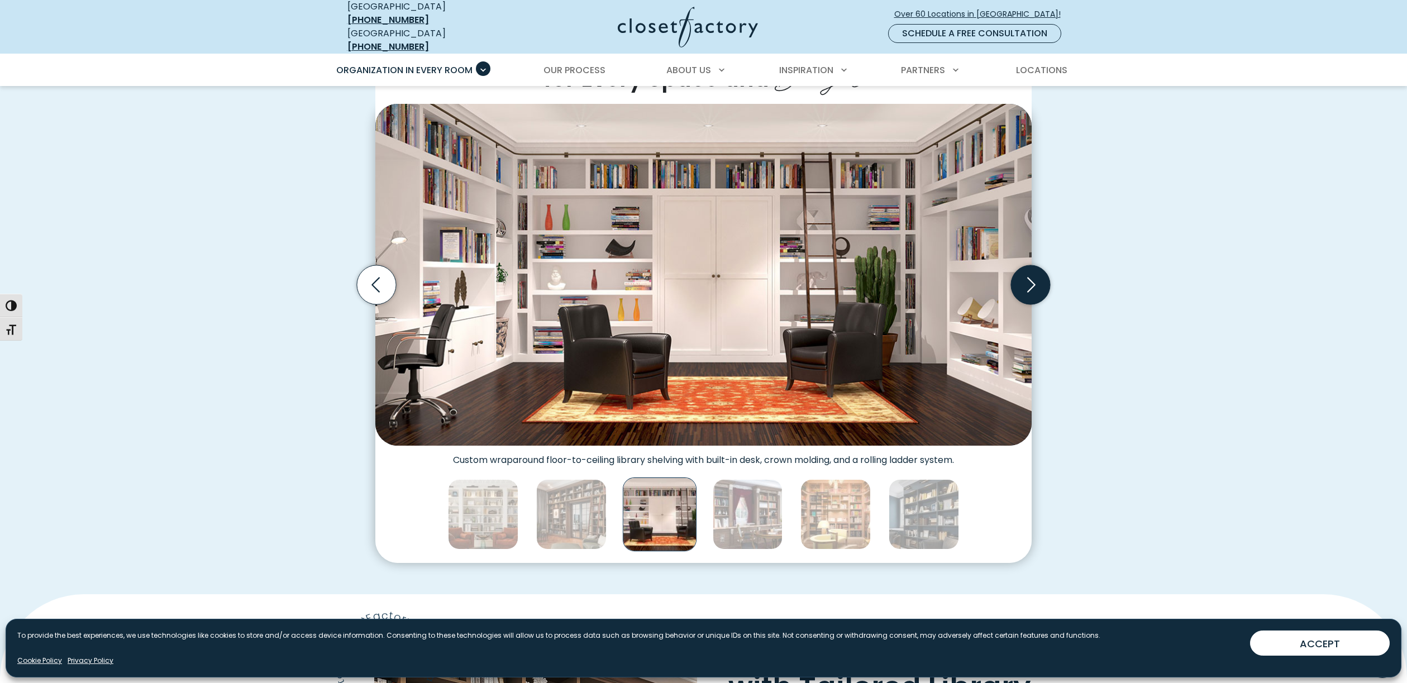
click at [1033, 279] on icon "Next slide" at bounding box center [1031, 284] width 8 height 15
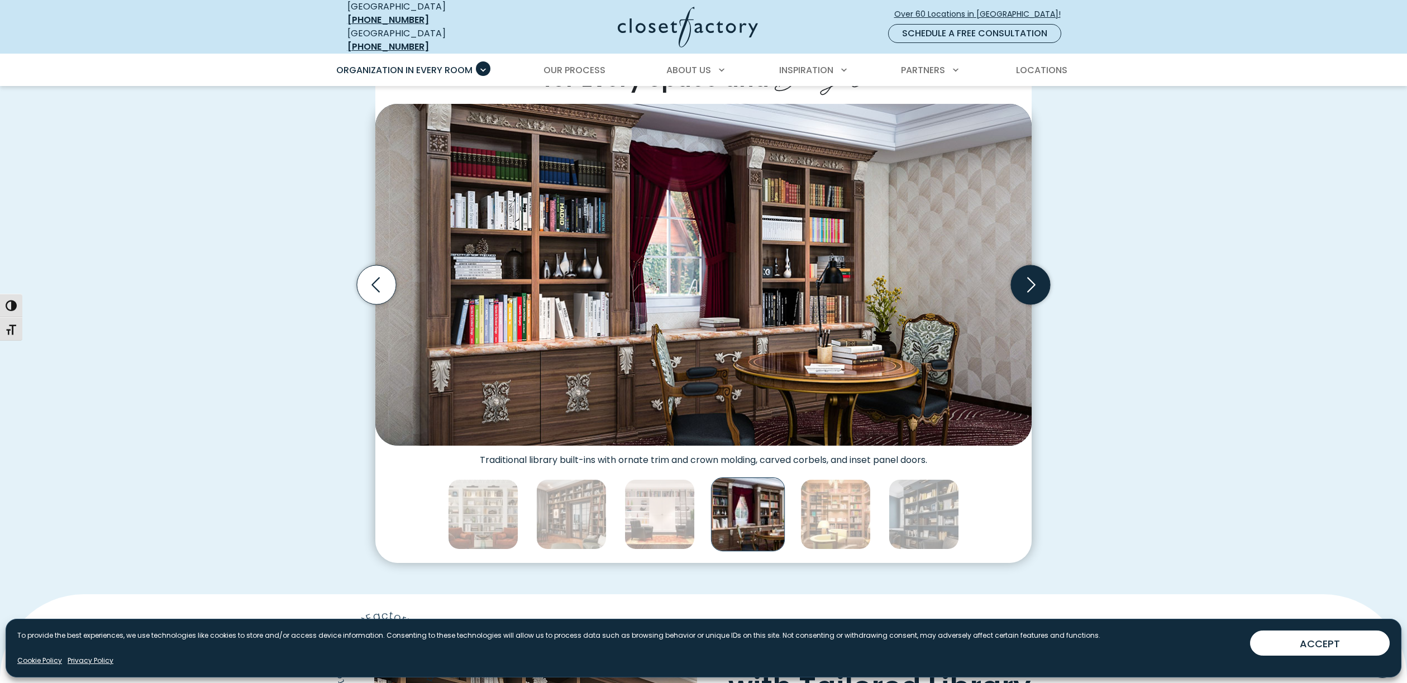
click at [1033, 279] on icon "Next slide" at bounding box center [1031, 284] width 8 height 15
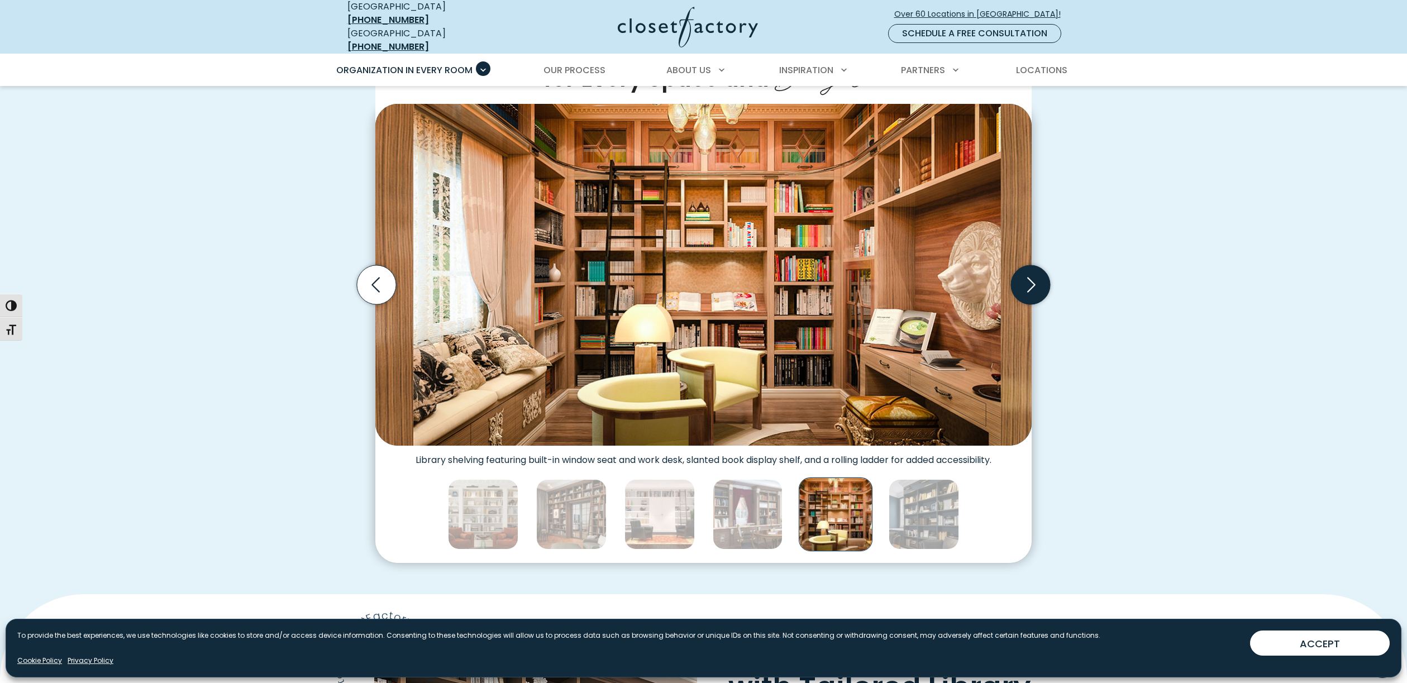
click at [1033, 279] on icon "Next slide" at bounding box center [1031, 284] width 8 height 15
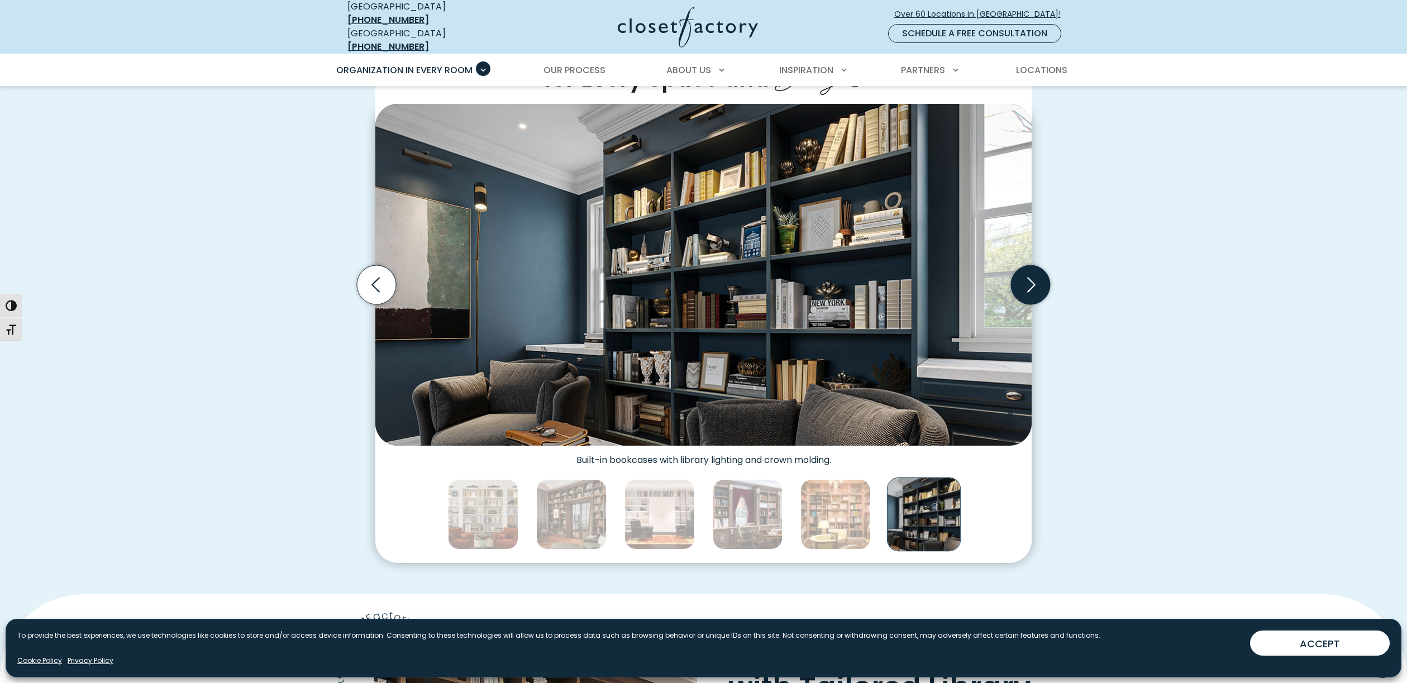
click at [1033, 279] on icon "Next slide" at bounding box center [1031, 284] width 8 height 15
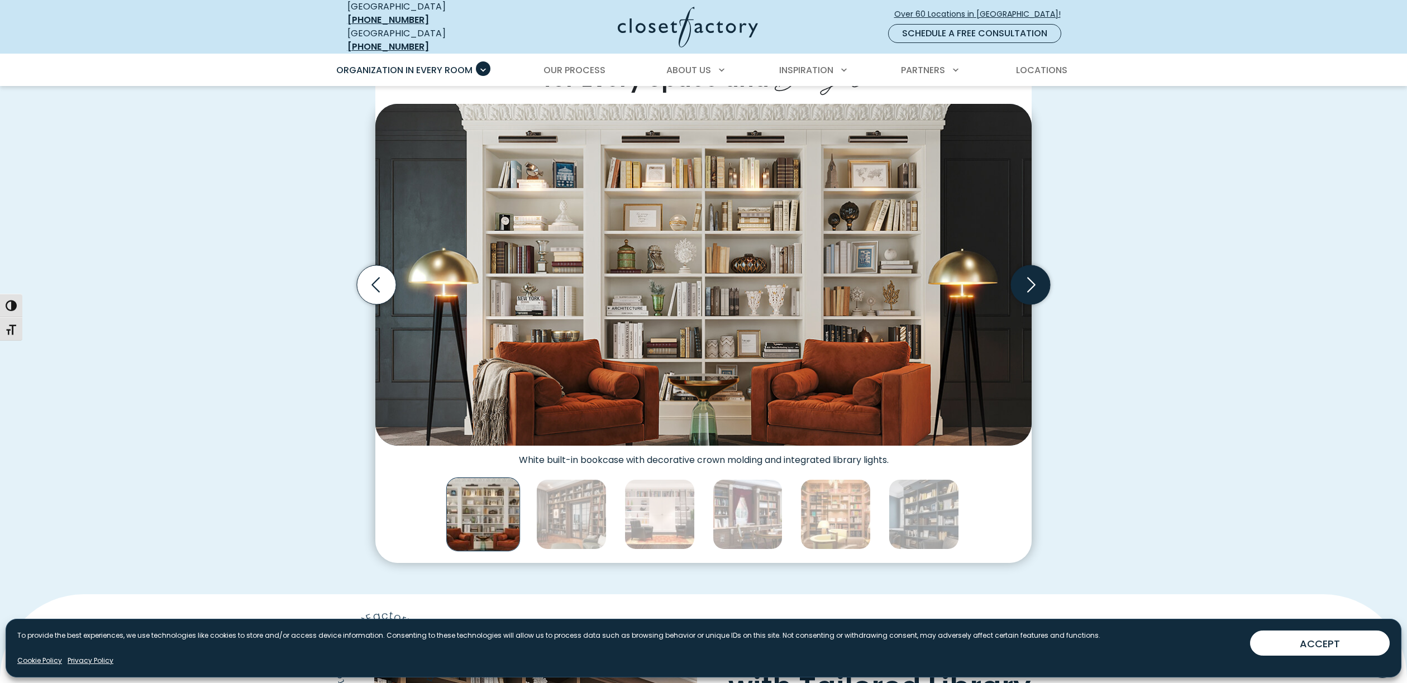
click at [1033, 279] on icon "Next slide" at bounding box center [1031, 284] width 8 height 15
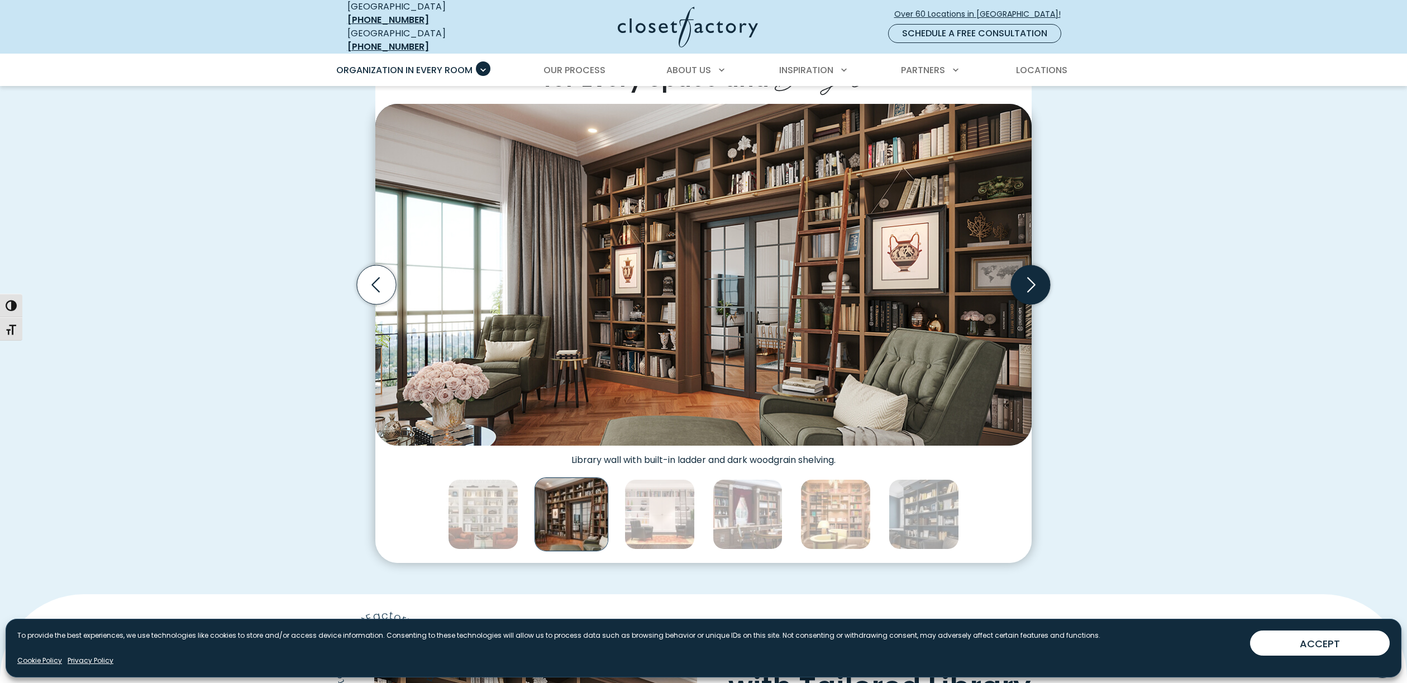
click at [1033, 279] on icon "Next slide" at bounding box center [1031, 284] width 8 height 15
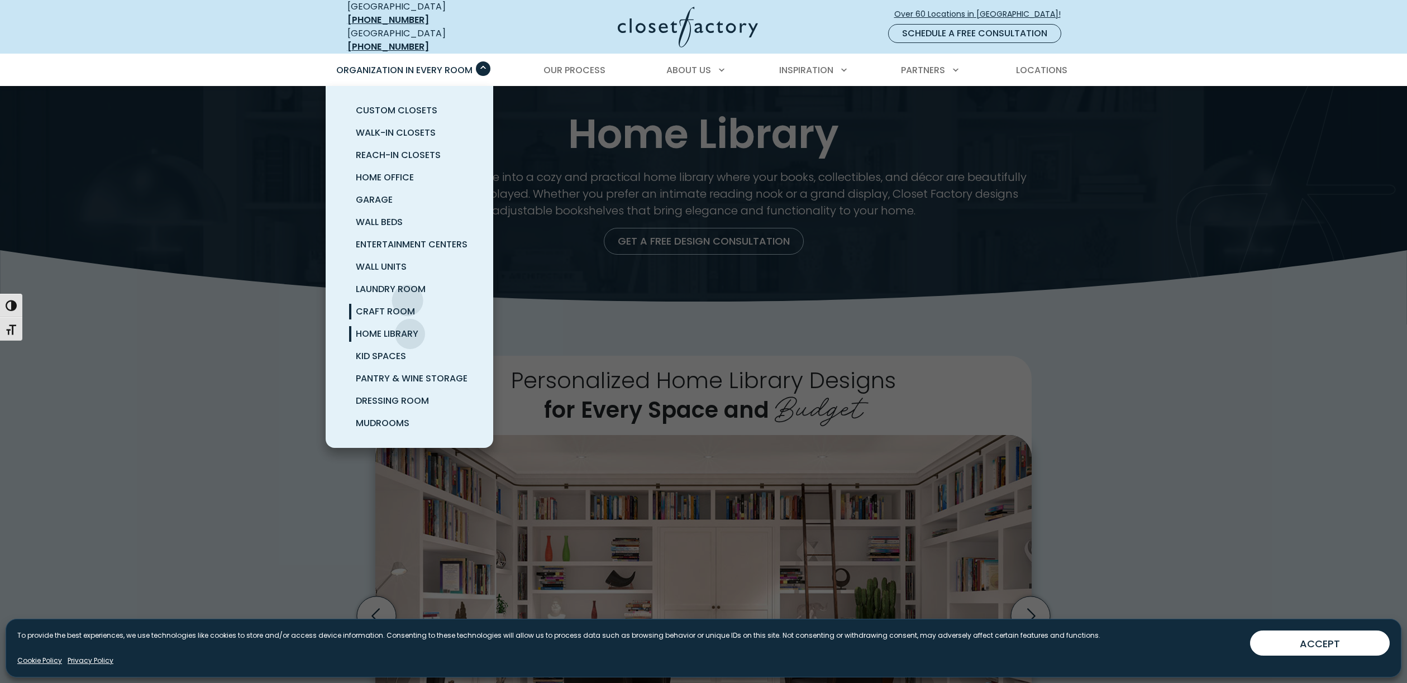
scroll to position [1, 0]
click at [399, 260] on span "Wall Units" at bounding box center [381, 266] width 51 height 13
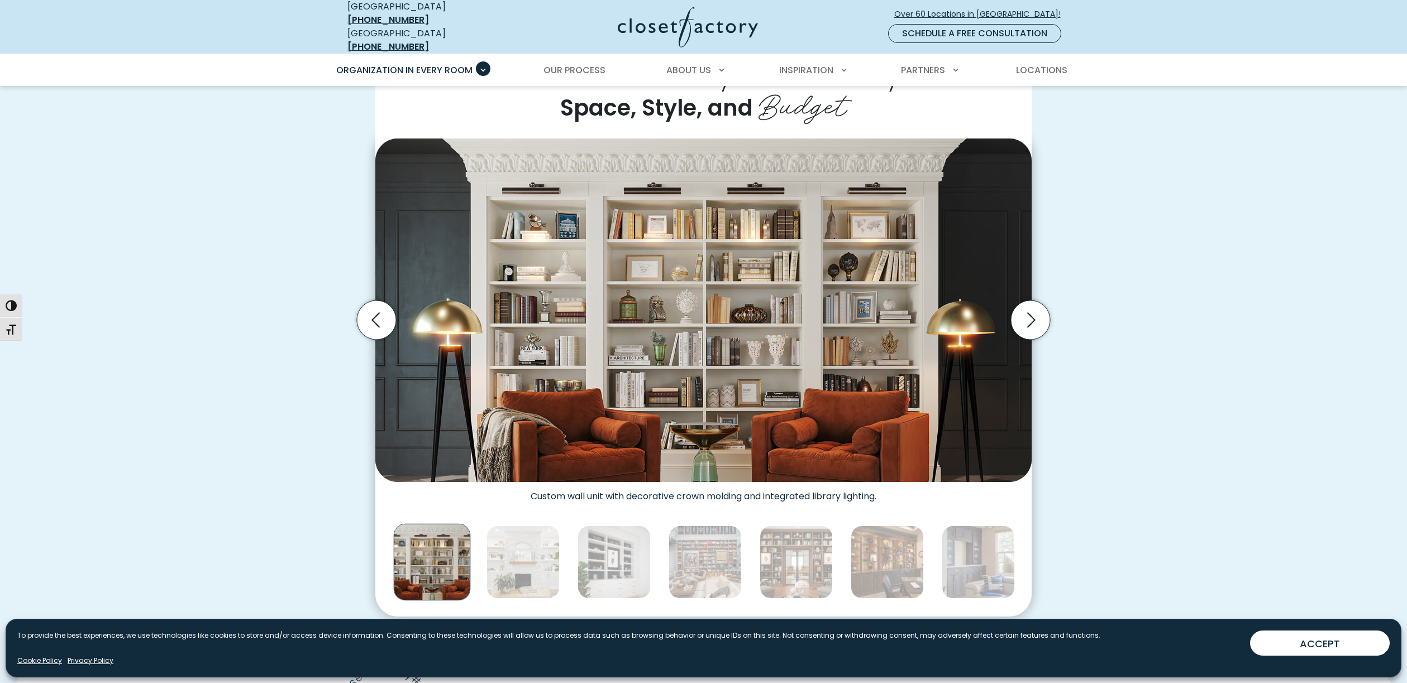
scroll to position [303, 0]
click at [1025, 304] on icon "Next slide" at bounding box center [1030, 318] width 39 height 39
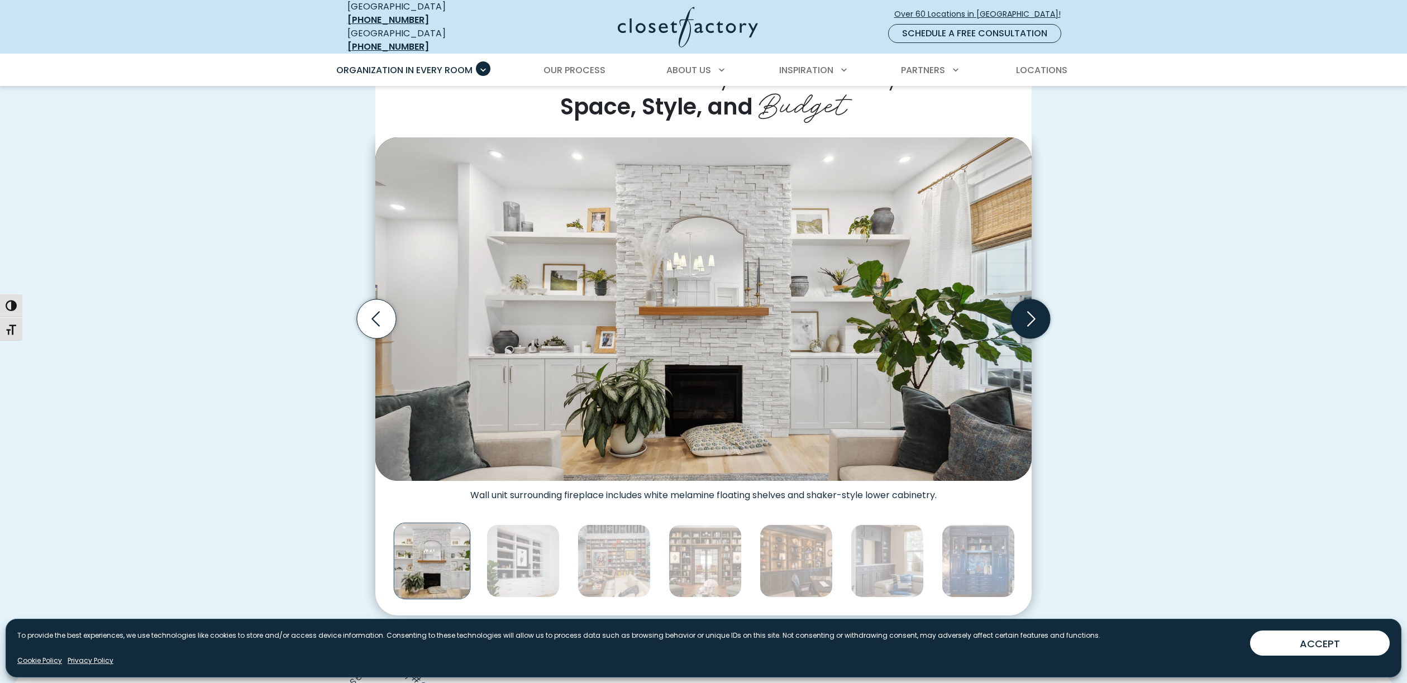
click at [1025, 304] on icon "Next slide" at bounding box center [1030, 318] width 39 height 39
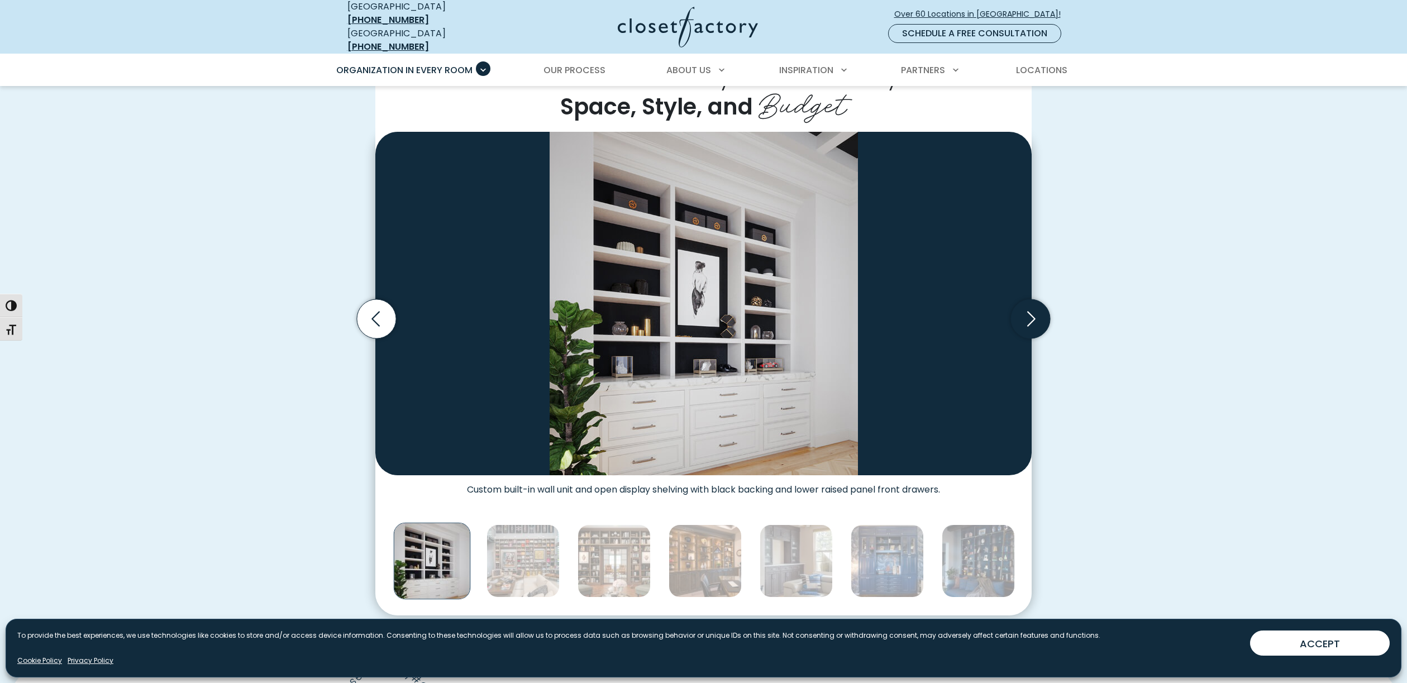
click at [1025, 304] on icon "Next slide" at bounding box center [1030, 318] width 39 height 39
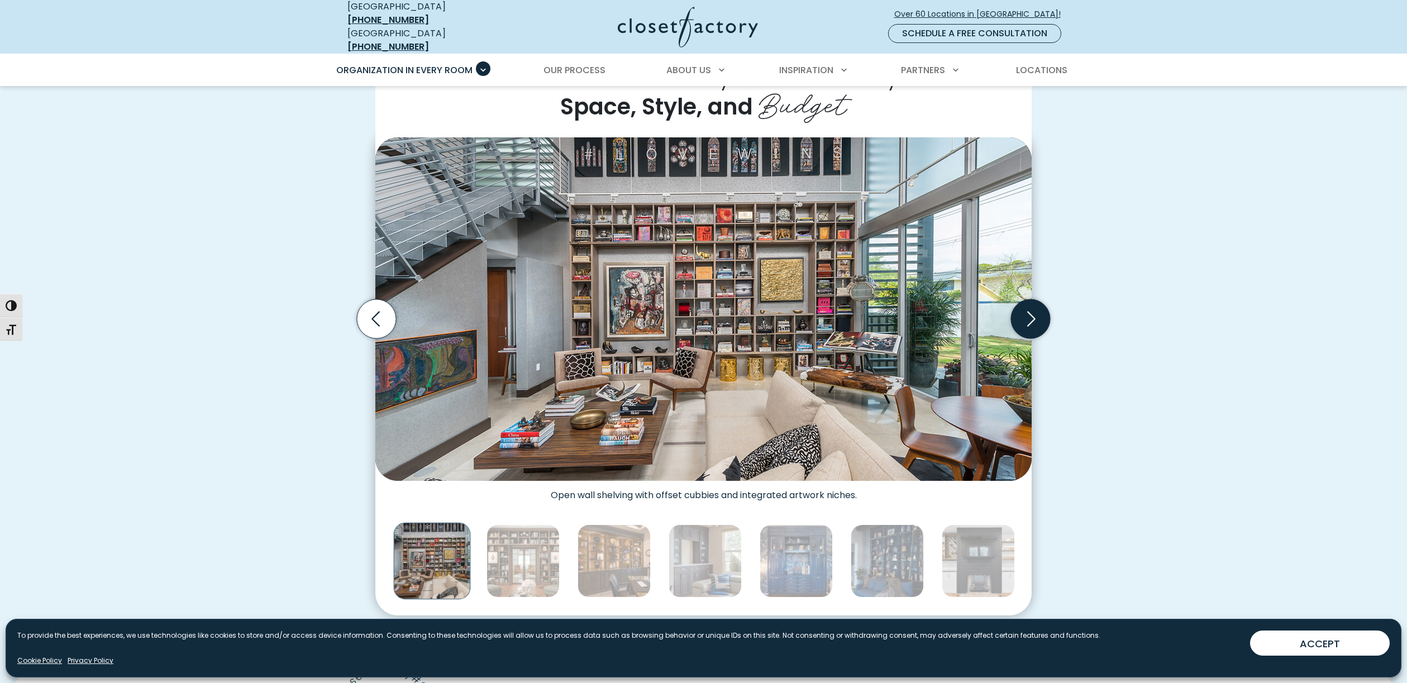
click at [1025, 304] on icon "Next slide" at bounding box center [1030, 318] width 39 height 39
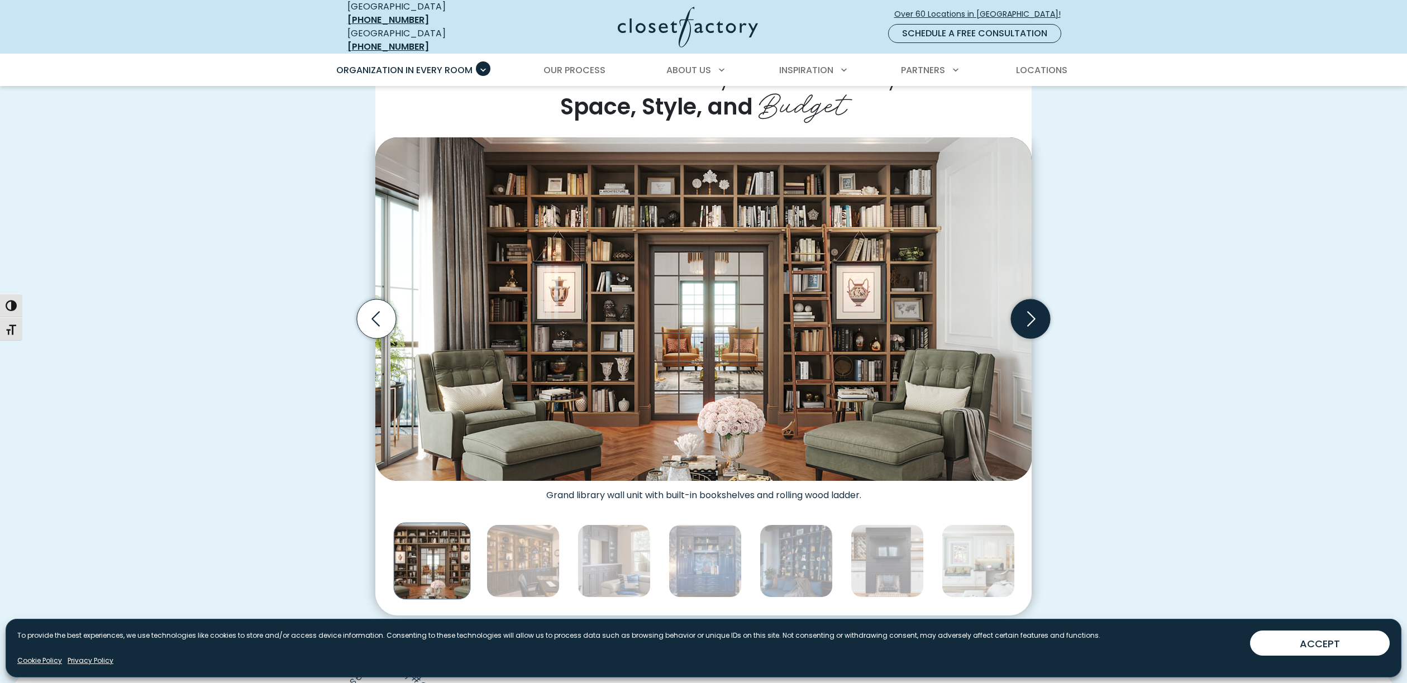
click at [1025, 304] on icon "Next slide" at bounding box center [1030, 318] width 39 height 39
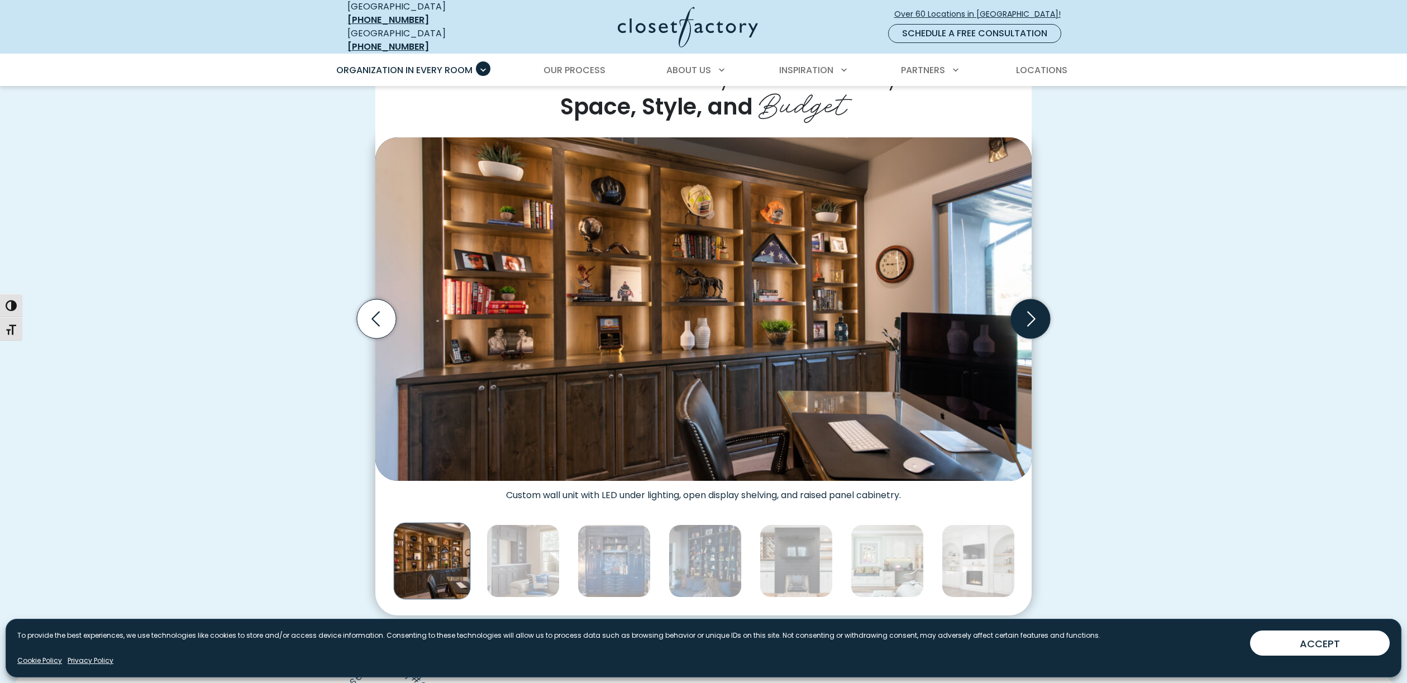
click at [1025, 304] on icon "Next slide" at bounding box center [1030, 318] width 39 height 39
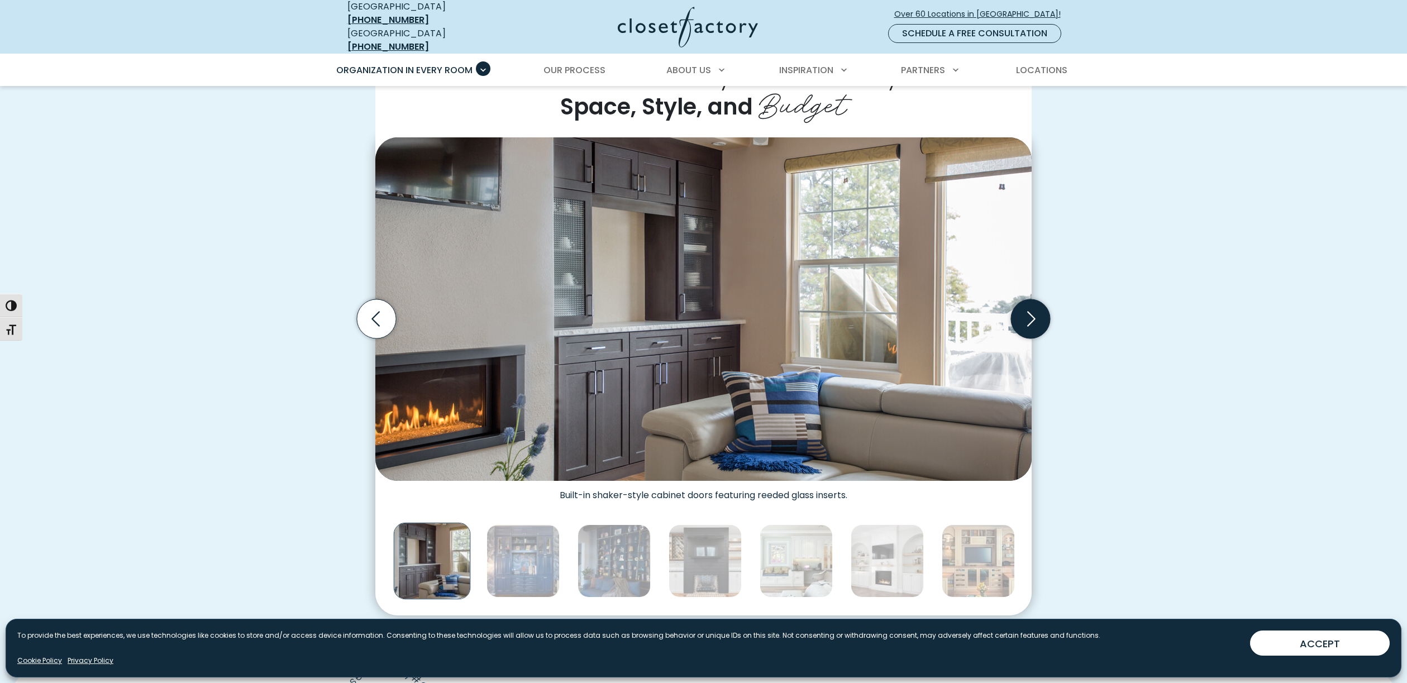
click at [1025, 304] on icon "Next slide" at bounding box center [1030, 318] width 39 height 39
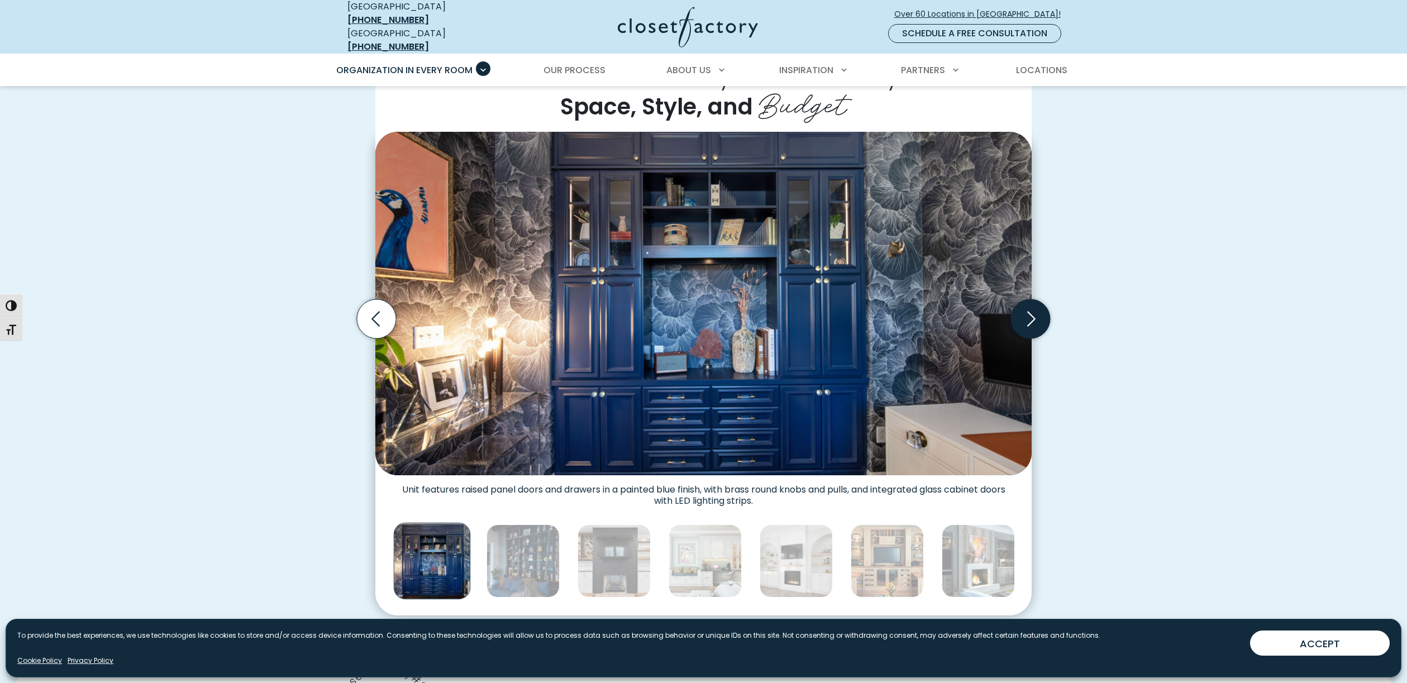
click at [1025, 304] on icon "Next slide" at bounding box center [1030, 318] width 39 height 39
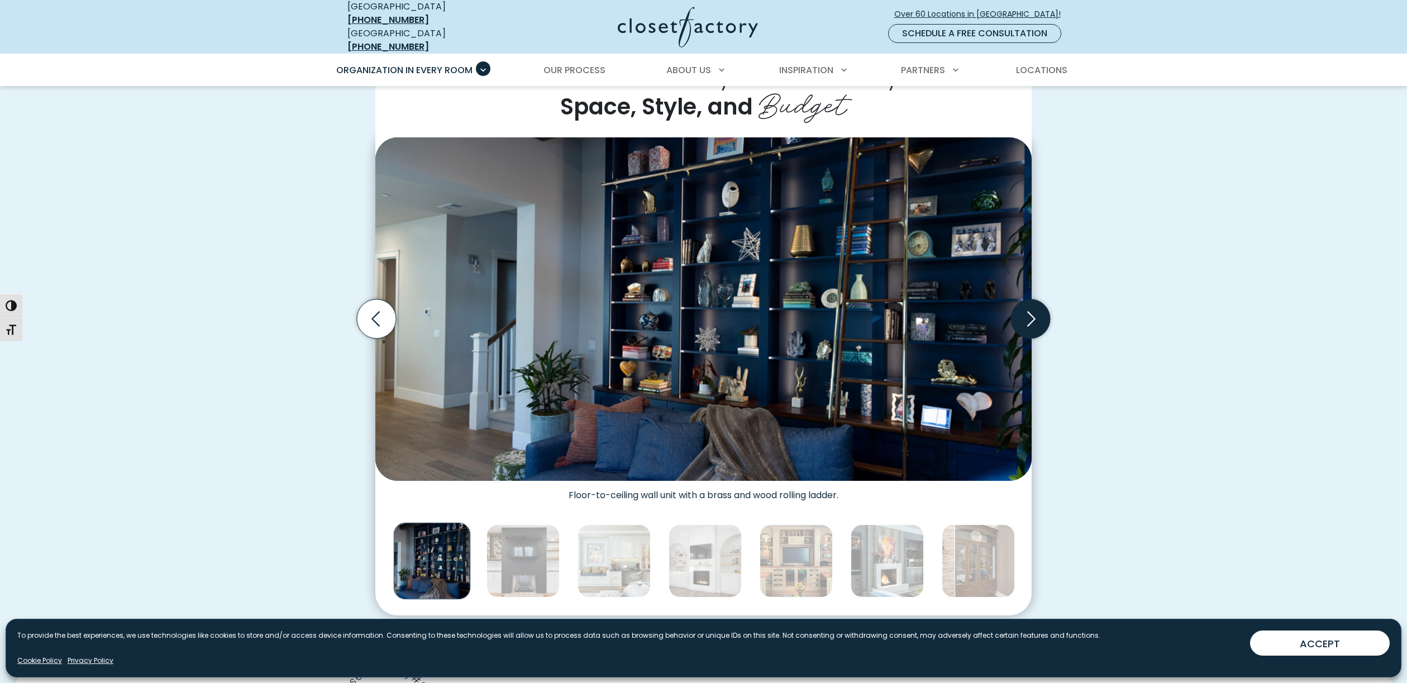
click at [1025, 304] on icon "Next slide" at bounding box center [1030, 318] width 39 height 39
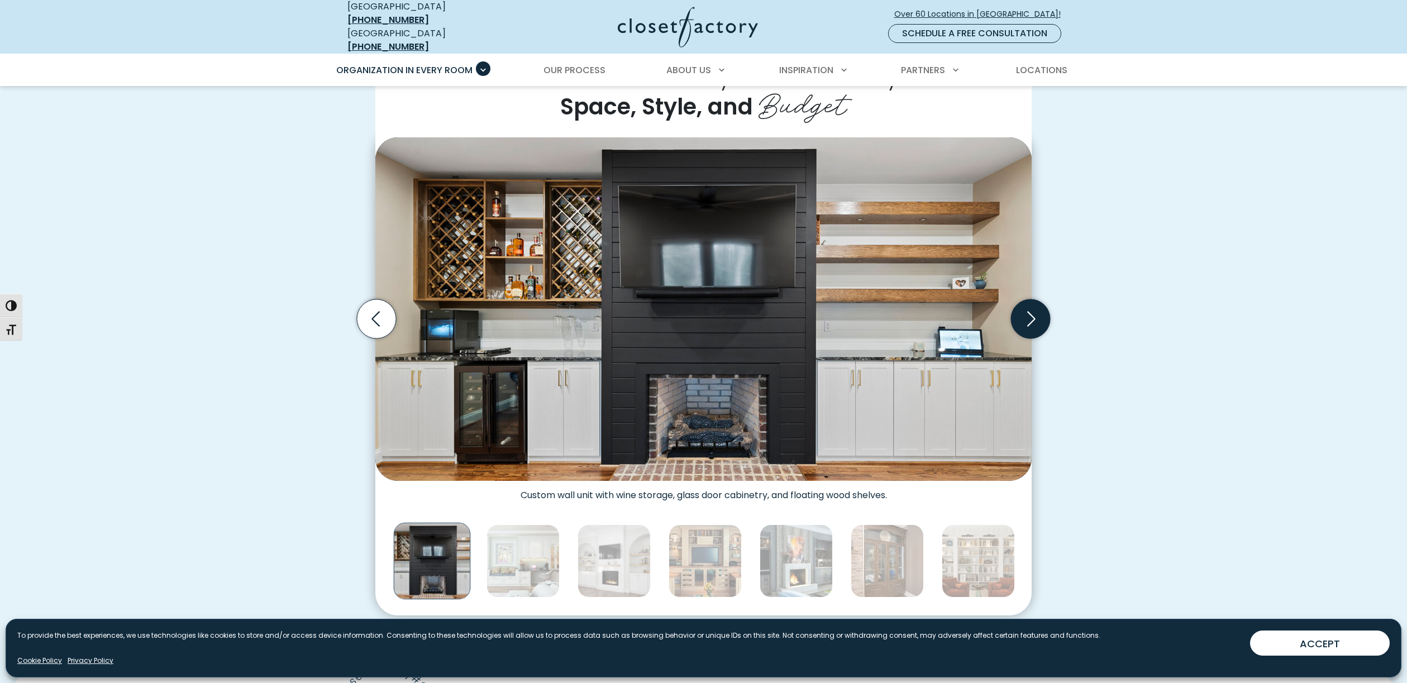
click at [1025, 304] on icon "Next slide" at bounding box center [1030, 318] width 39 height 39
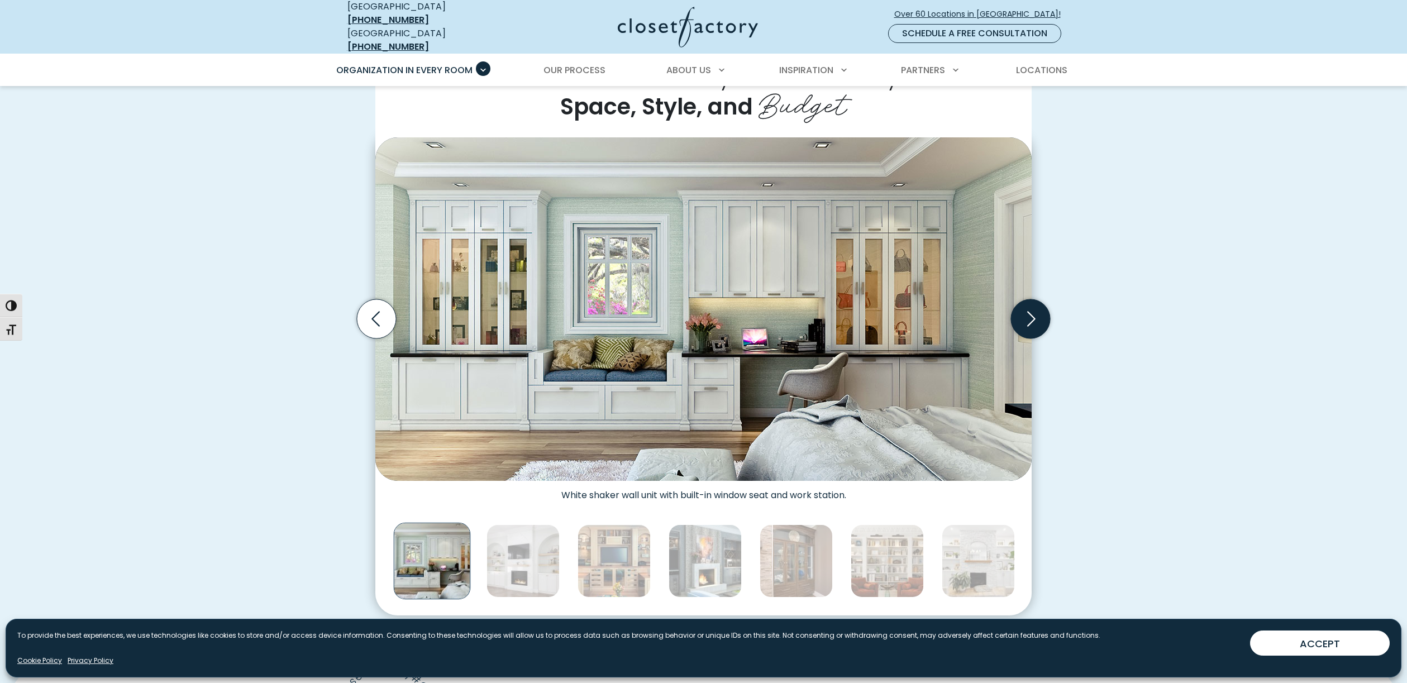
click at [1025, 304] on icon "Next slide" at bounding box center [1030, 318] width 39 height 39
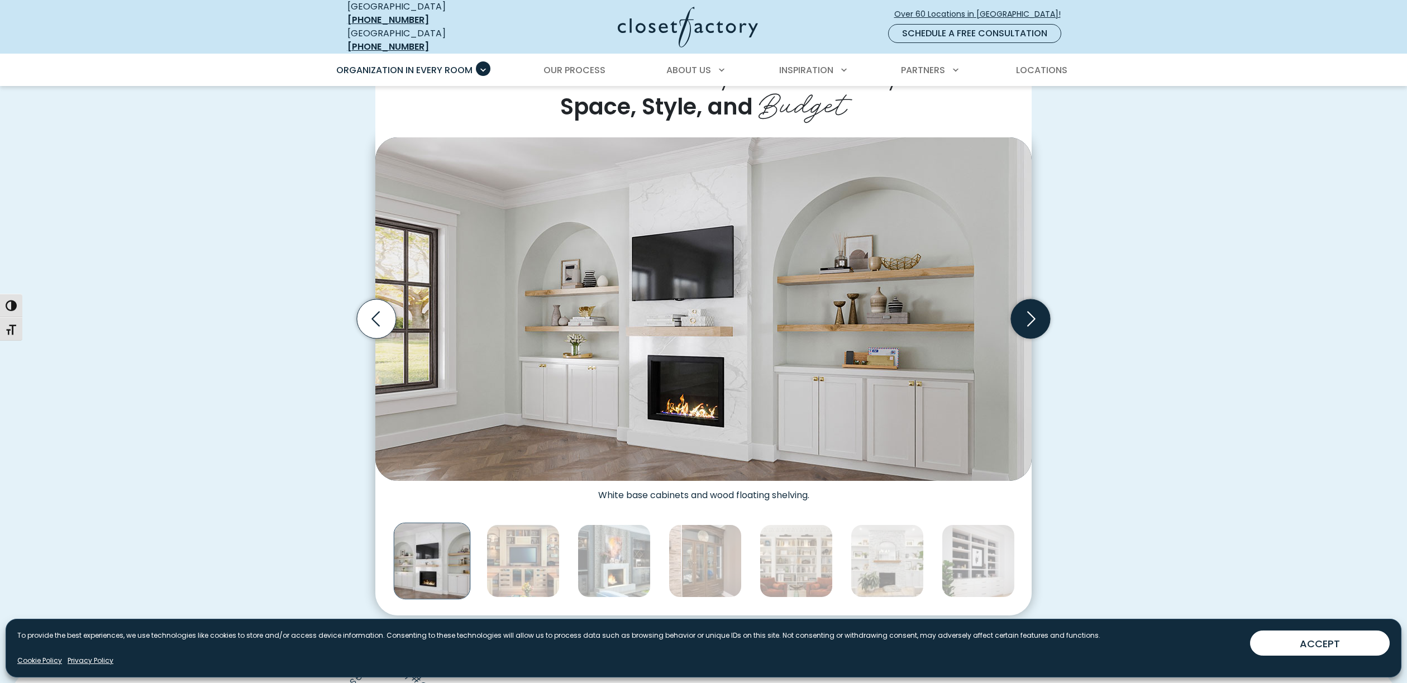
click at [1025, 304] on icon "Next slide" at bounding box center [1030, 318] width 39 height 39
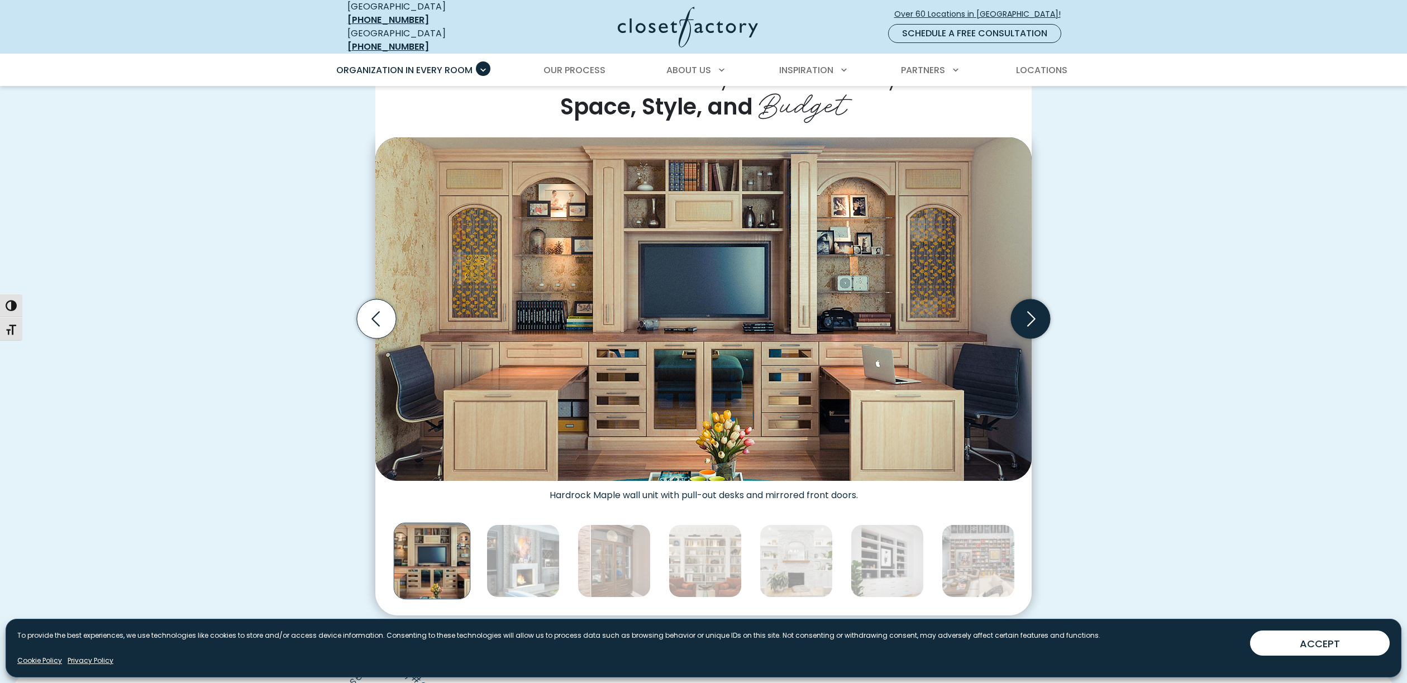
click at [1025, 304] on icon "Next slide" at bounding box center [1030, 318] width 39 height 39
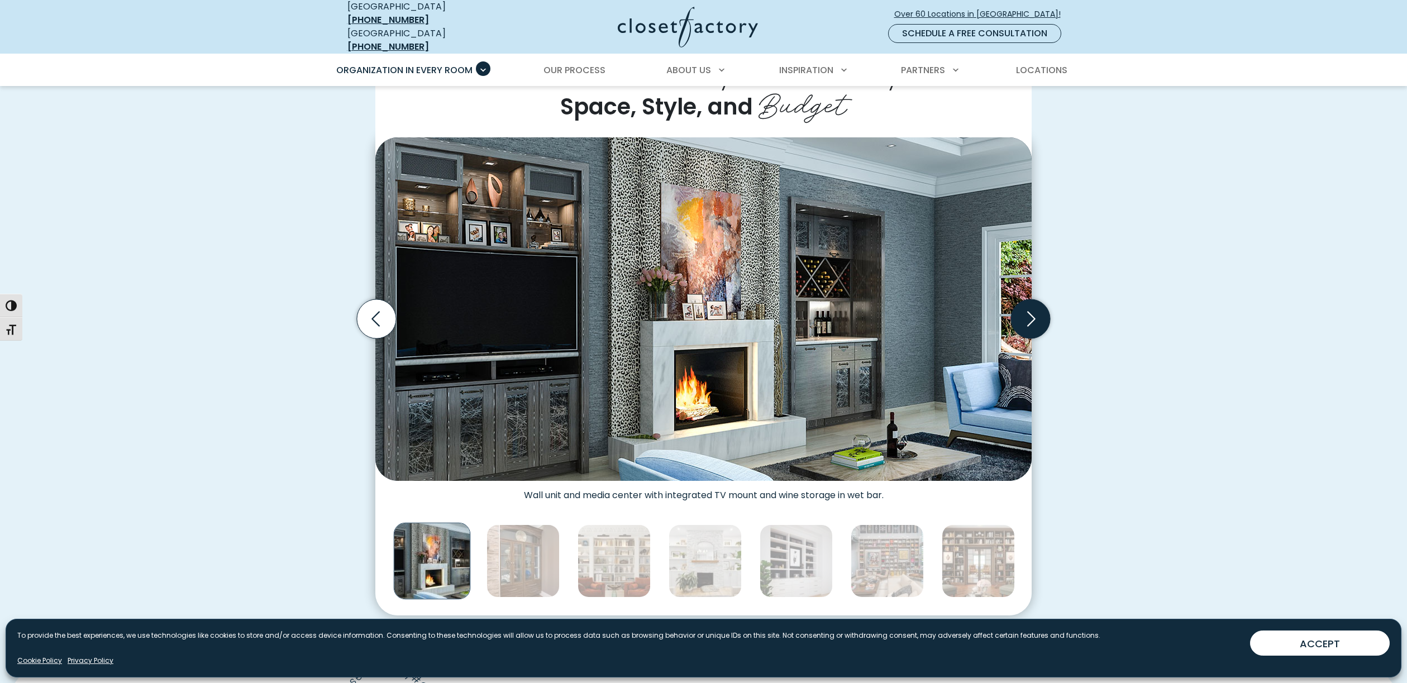
click at [1025, 304] on icon "Next slide" at bounding box center [1030, 318] width 39 height 39
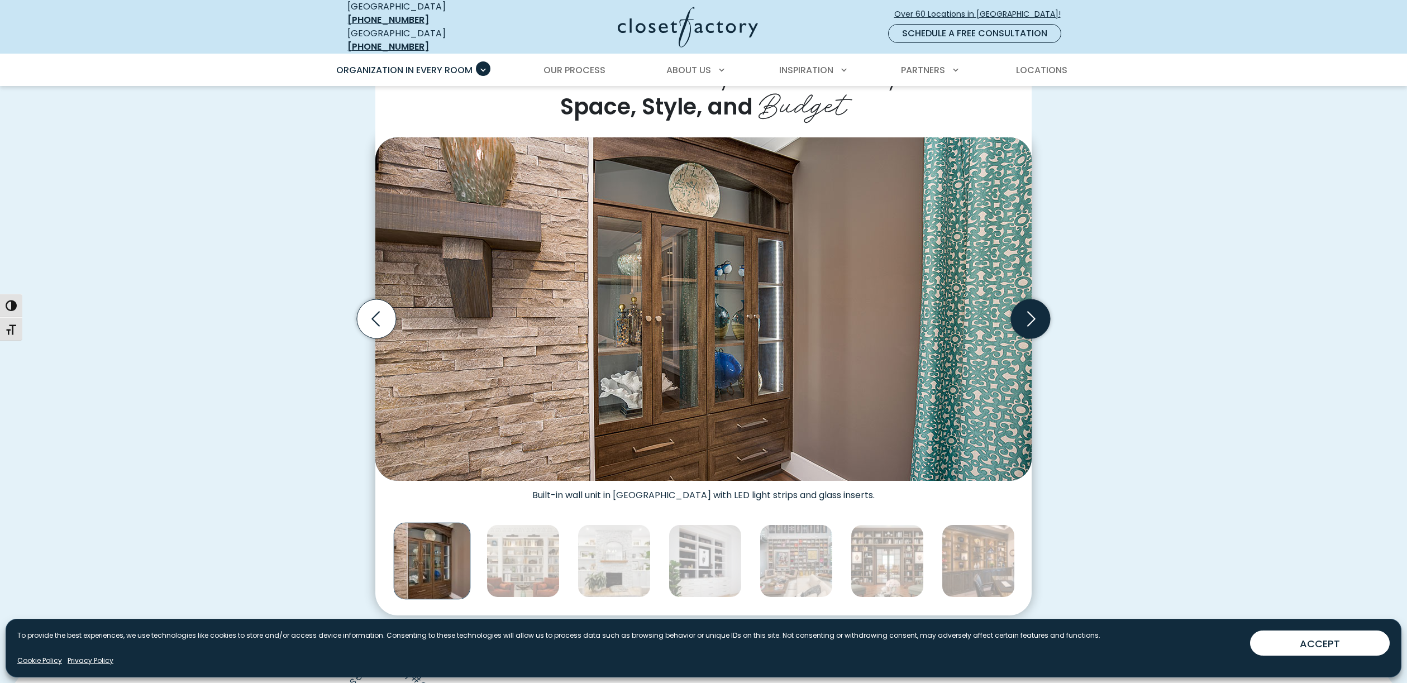
click at [1025, 304] on icon "Next slide" at bounding box center [1030, 318] width 39 height 39
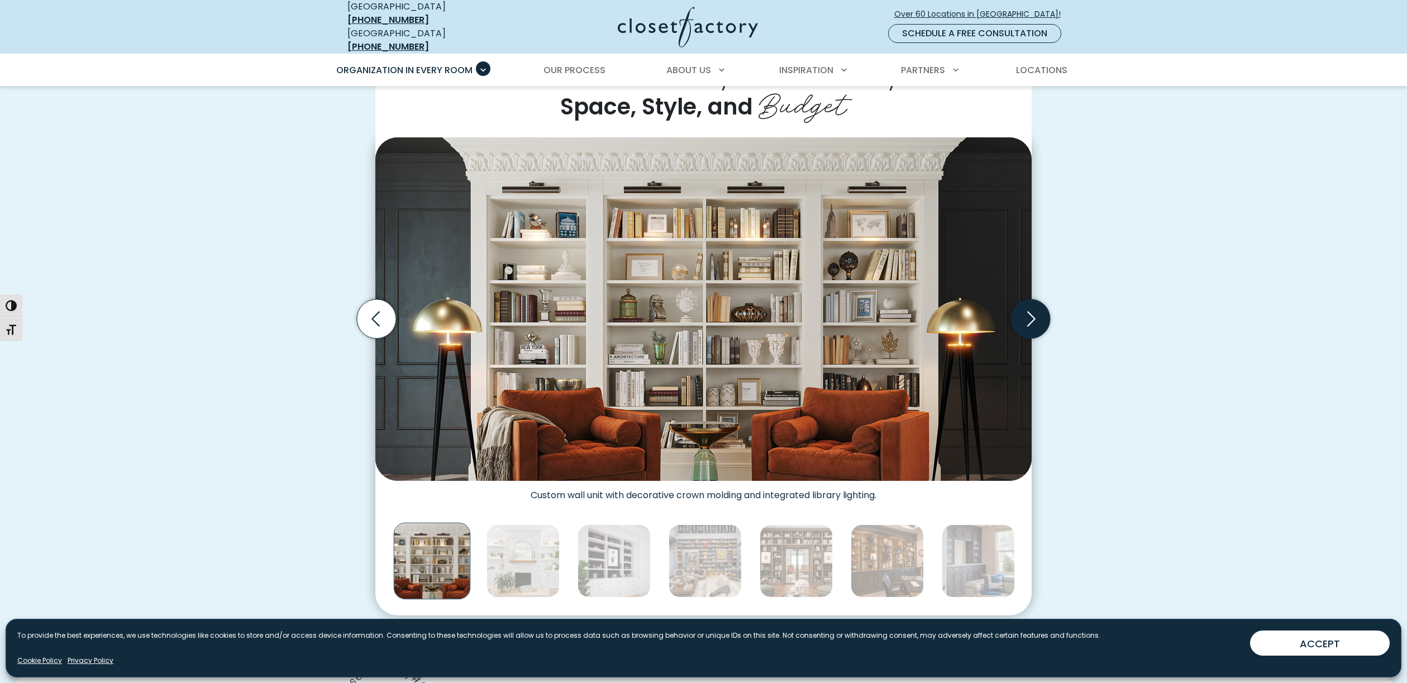
click at [1025, 304] on icon "Next slide" at bounding box center [1030, 318] width 39 height 39
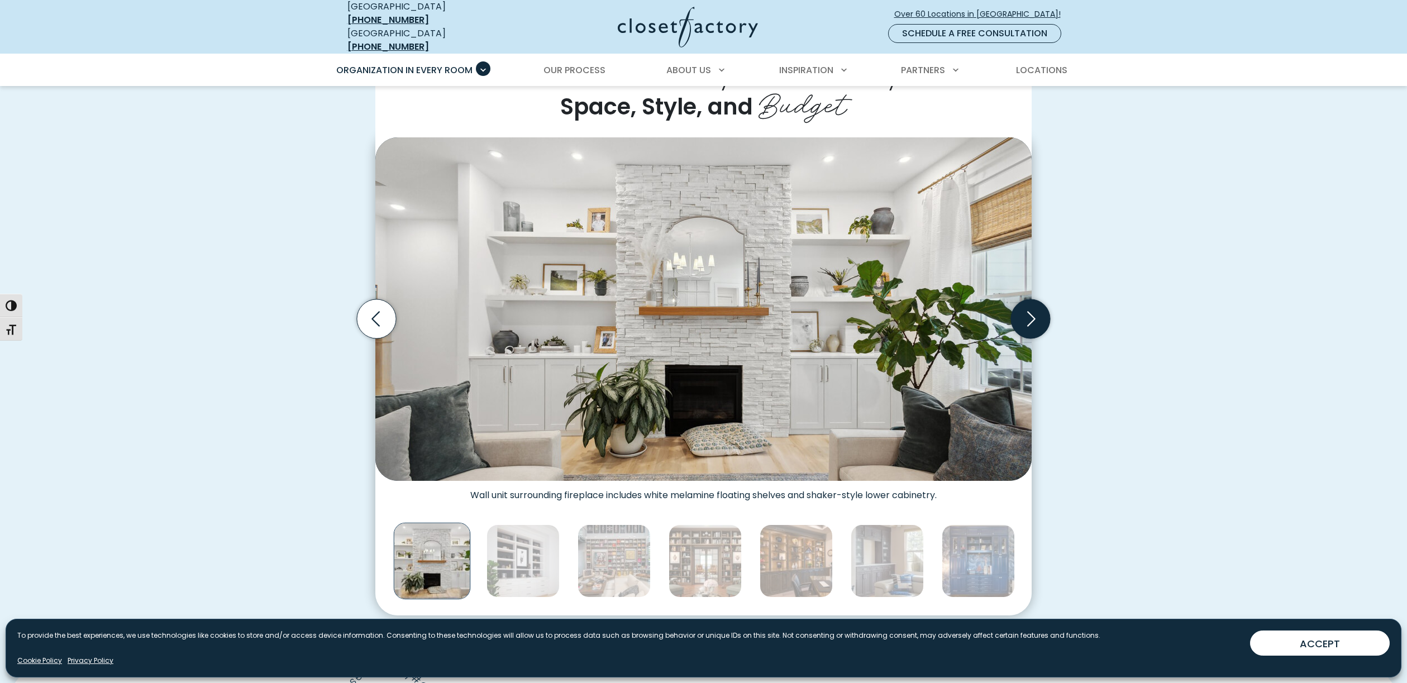
click at [1025, 304] on icon "Next slide" at bounding box center [1030, 318] width 39 height 39
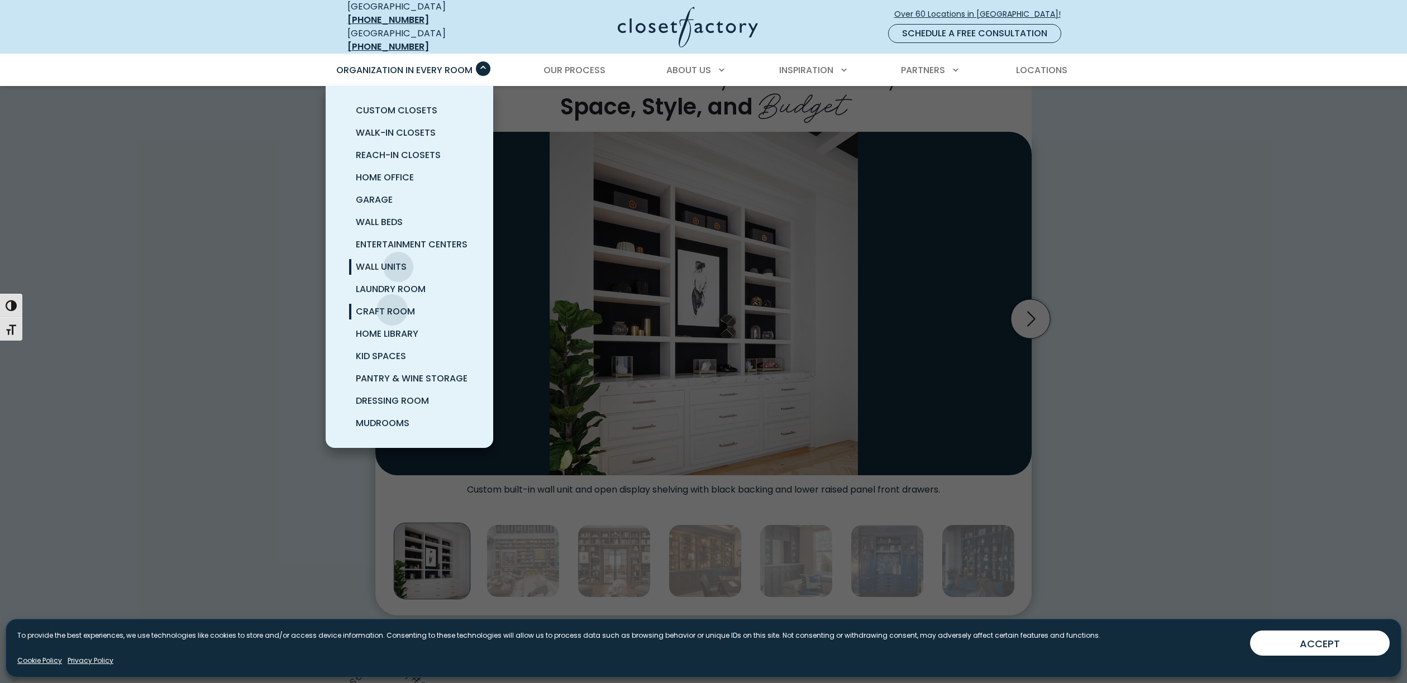
click at [392, 305] on span "Craft Room" at bounding box center [385, 311] width 59 height 13
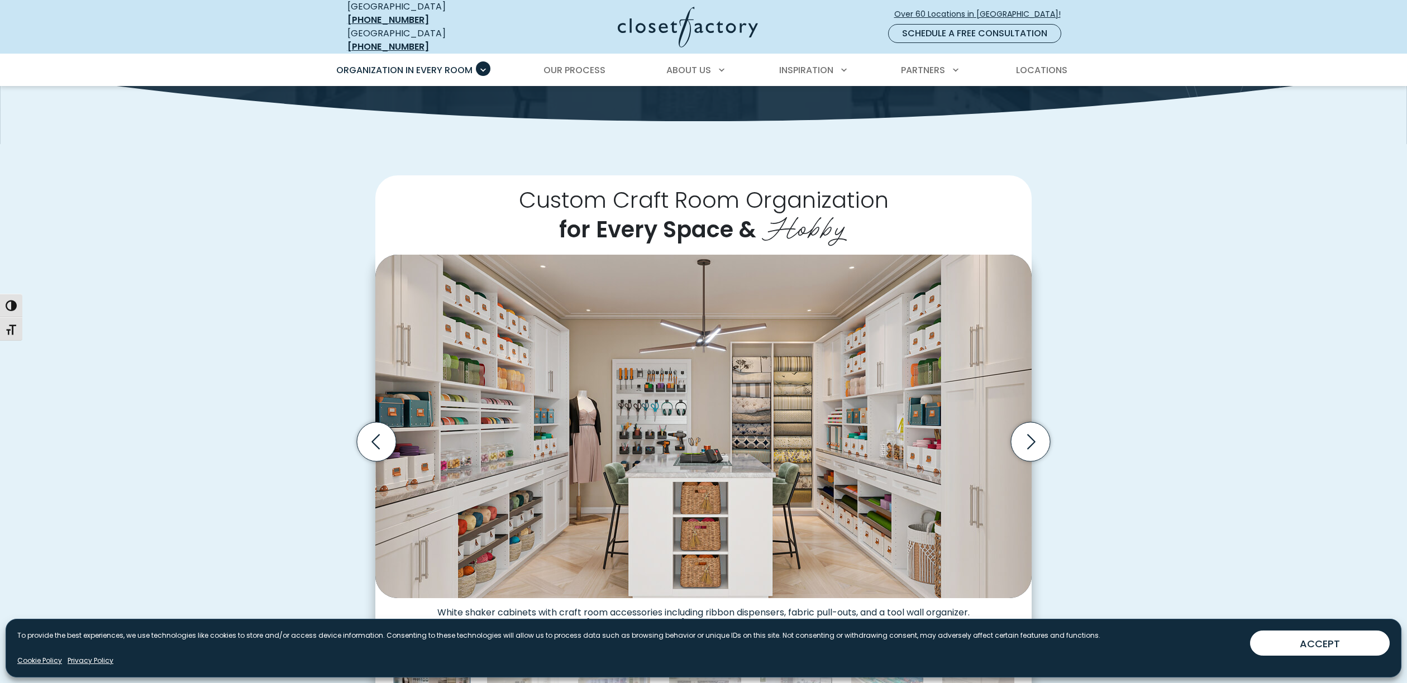
scroll to position [168, 0]
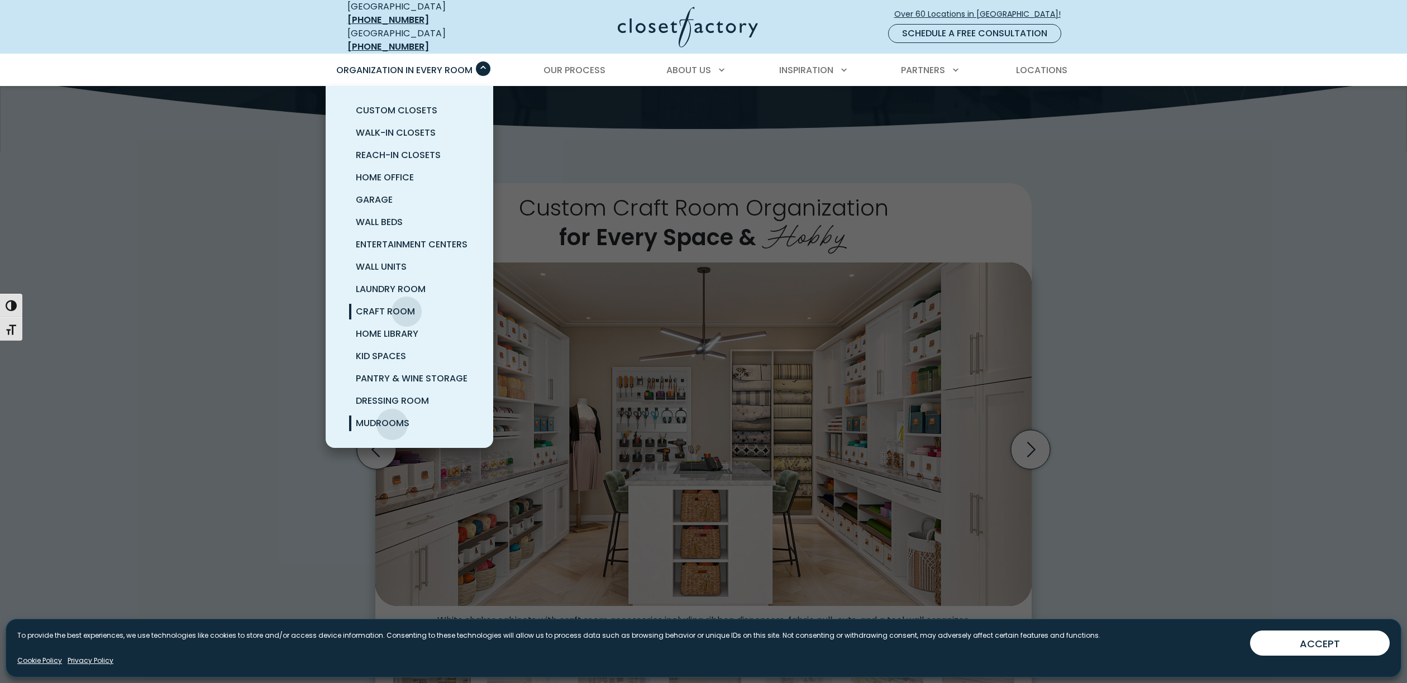
click at [392, 417] on span "Mudrooms" at bounding box center [383, 423] width 54 height 13
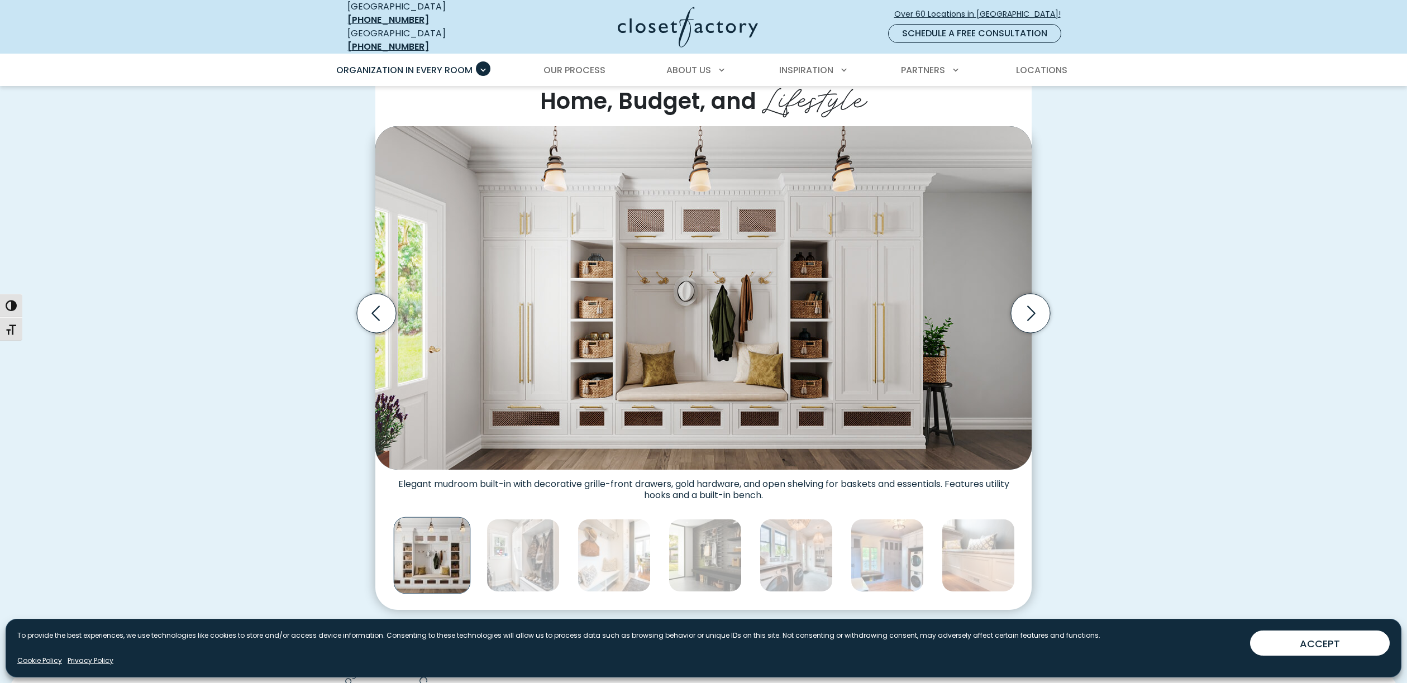
scroll to position [320, 0]
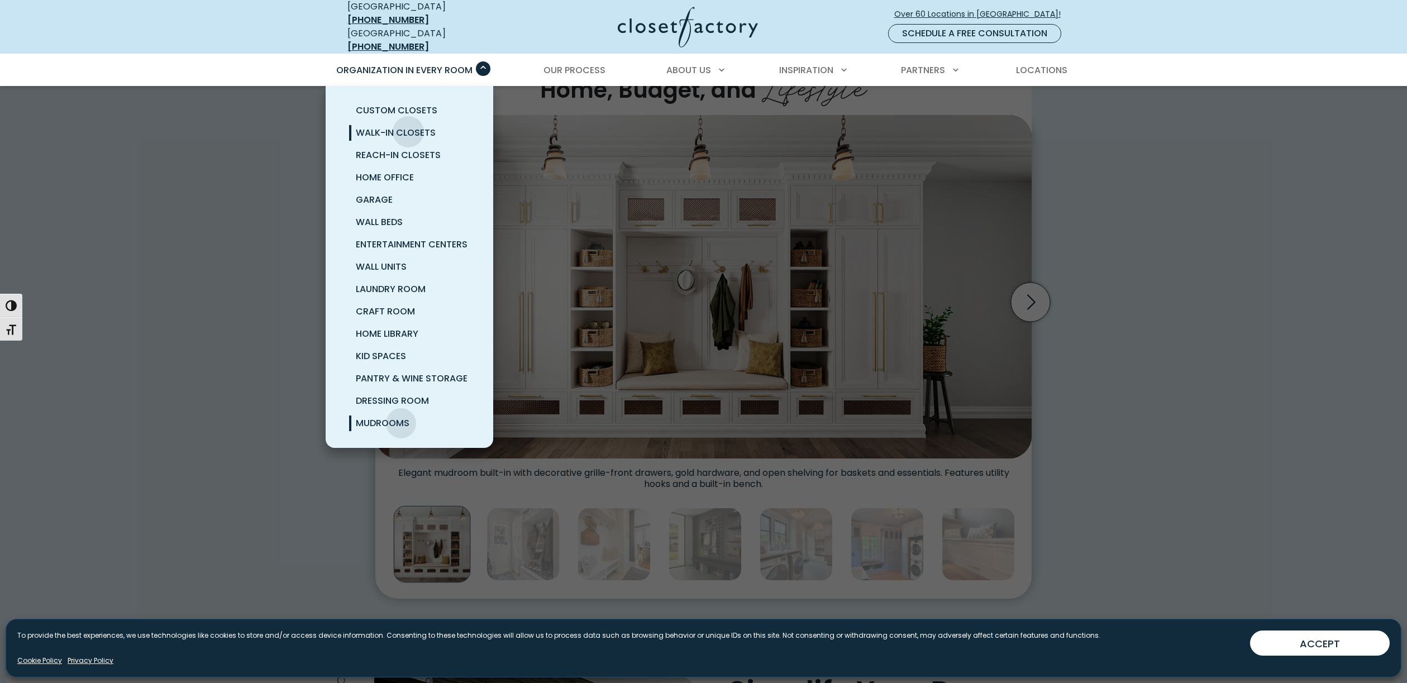
click at [408, 126] on span "Walk-In Closets" at bounding box center [396, 132] width 80 height 13
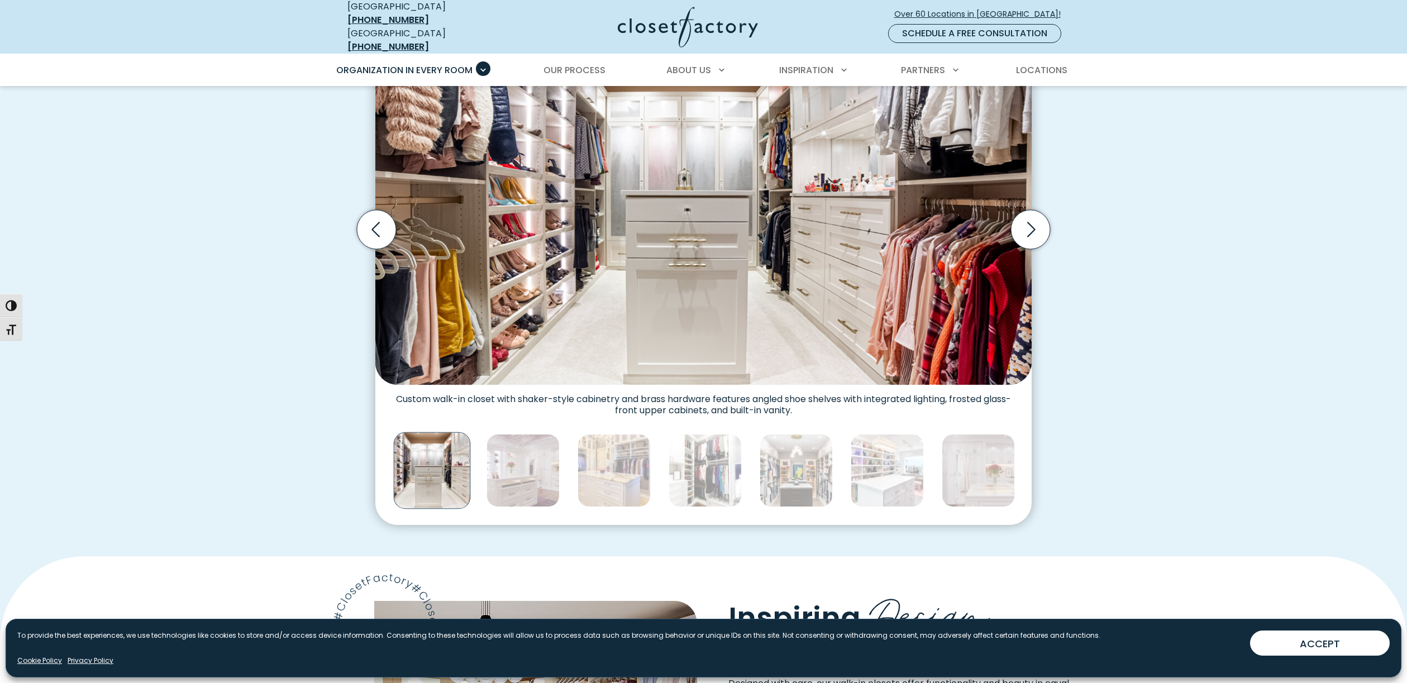
scroll to position [393, 0]
click at [1036, 220] on icon "Next slide" at bounding box center [1030, 228] width 39 height 39
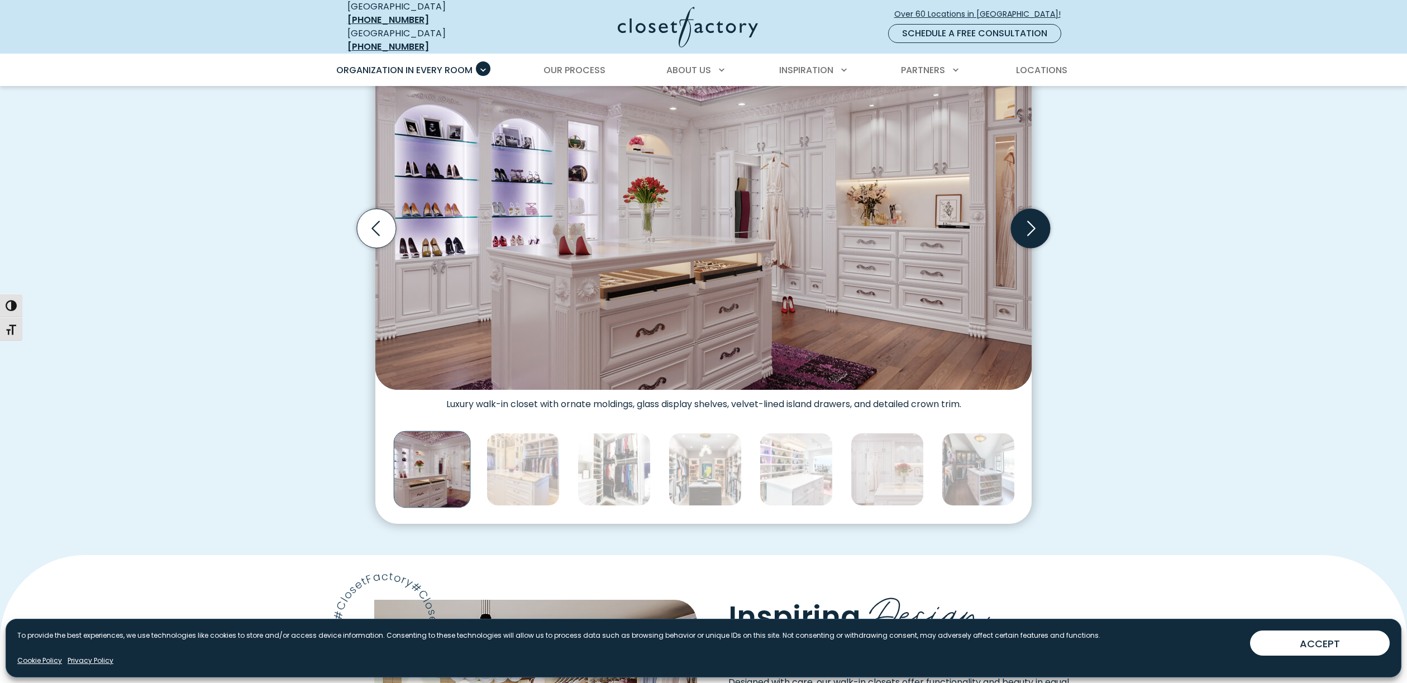
click at [1036, 220] on icon "Next slide" at bounding box center [1030, 228] width 39 height 39
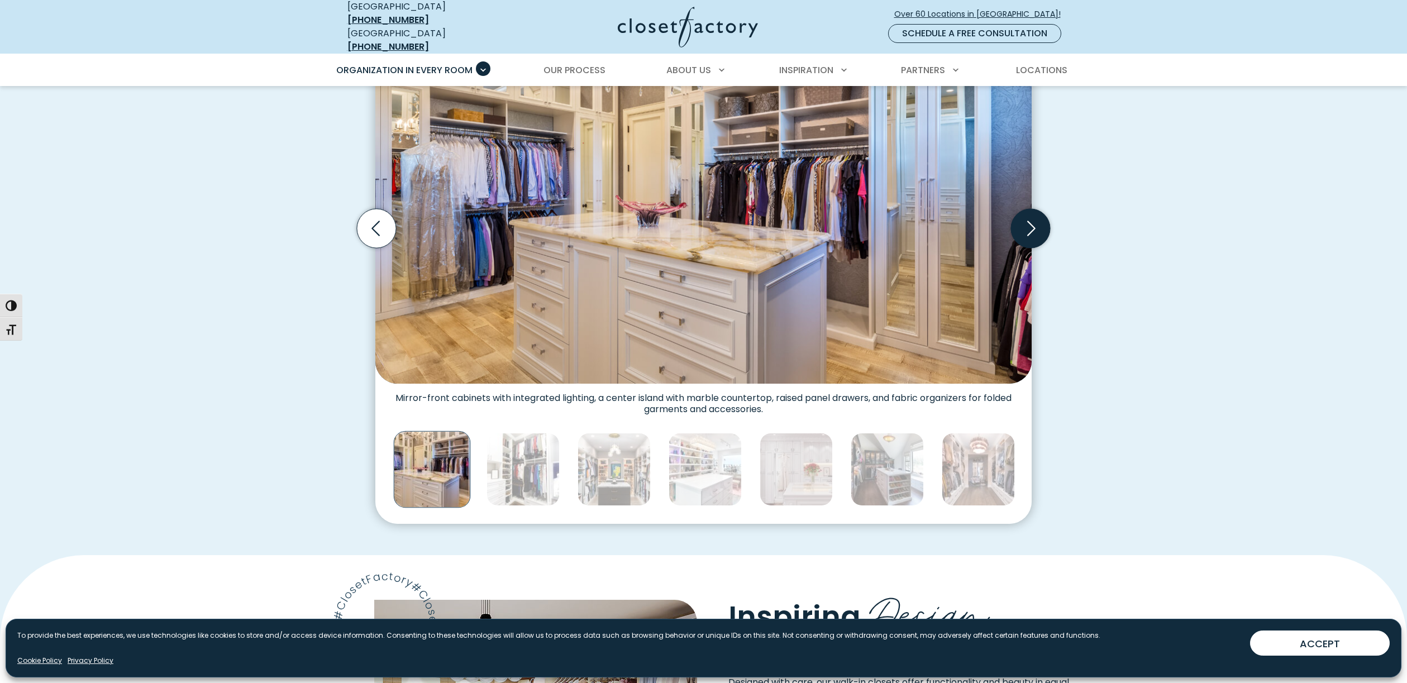
click at [1036, 220] on icon "Next slide" at bounding box center [1030, 228] width 39 height 39
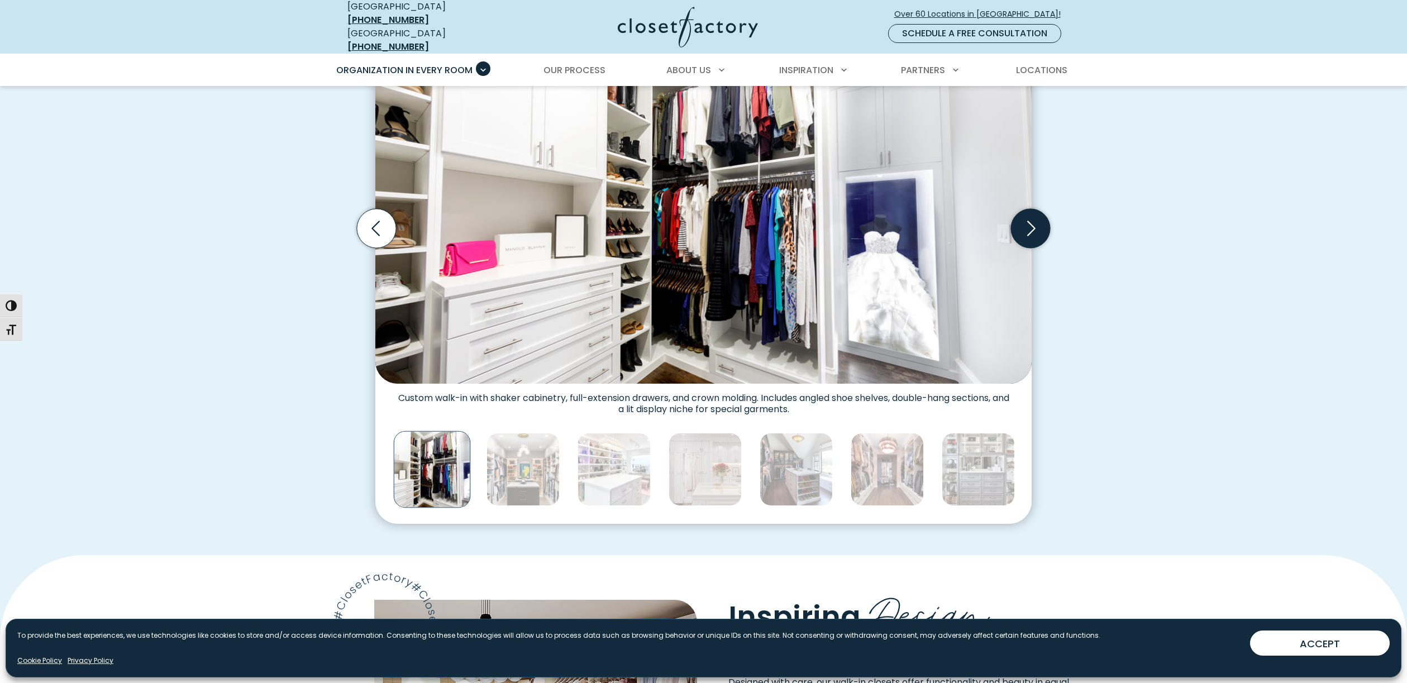
click at [1036, 220] on icon "Next slide" at bounding box center [1030, 228] width 39 height 39
